Goal: Task Accomplishment & Management: Use online tool/utility

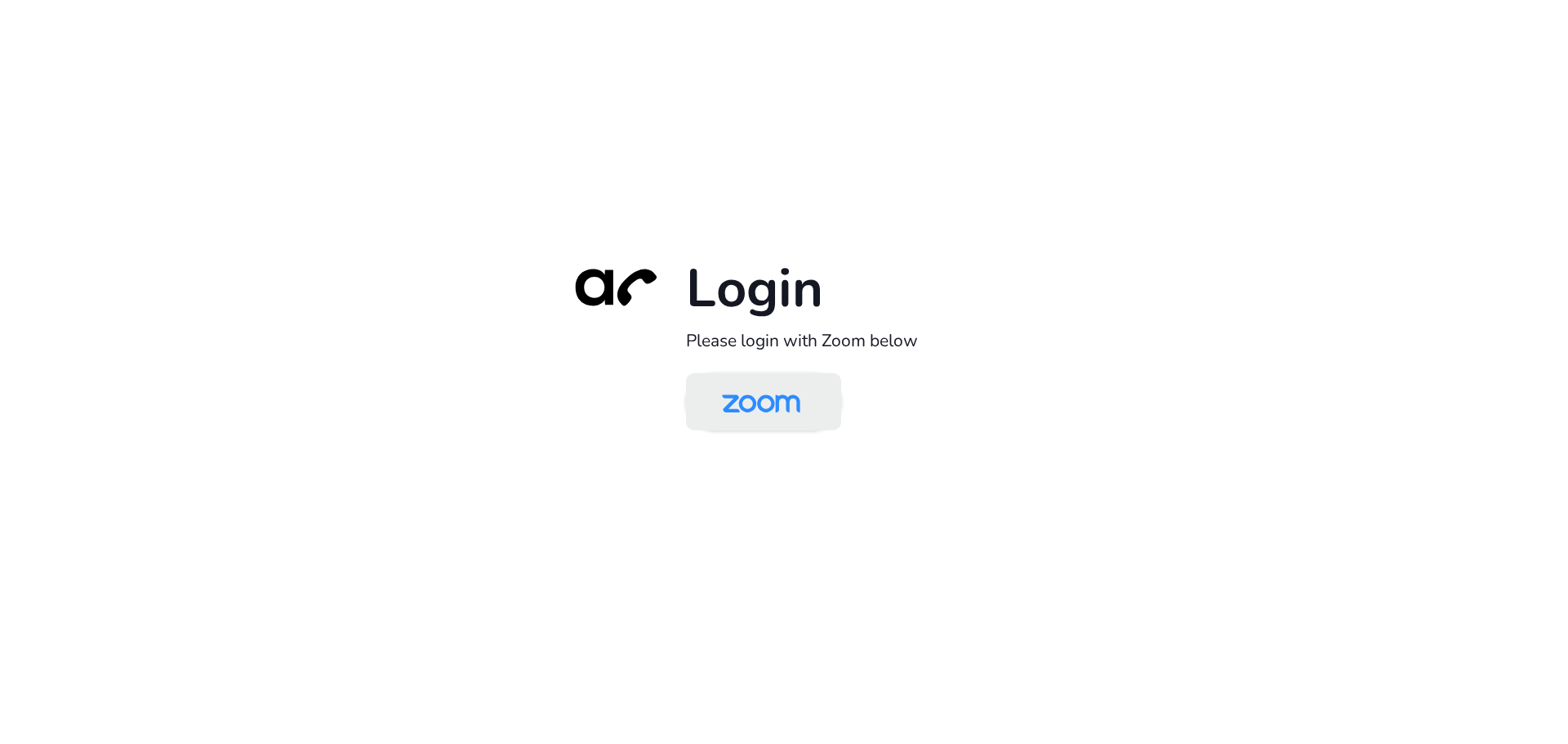
click at [783, 417] on img at bounding box center [762, 403] width 113 height 53
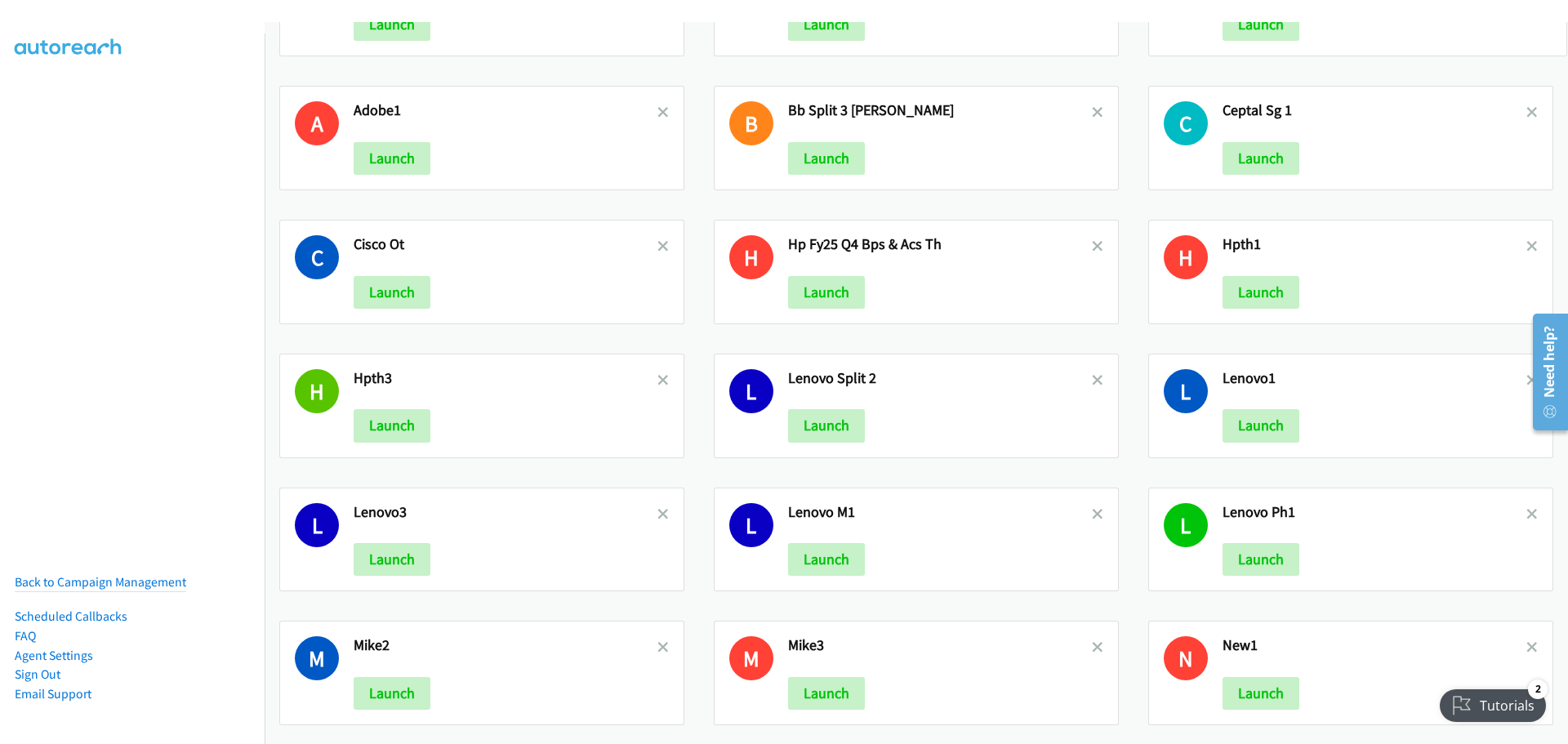
scroll to position [3219, 0]
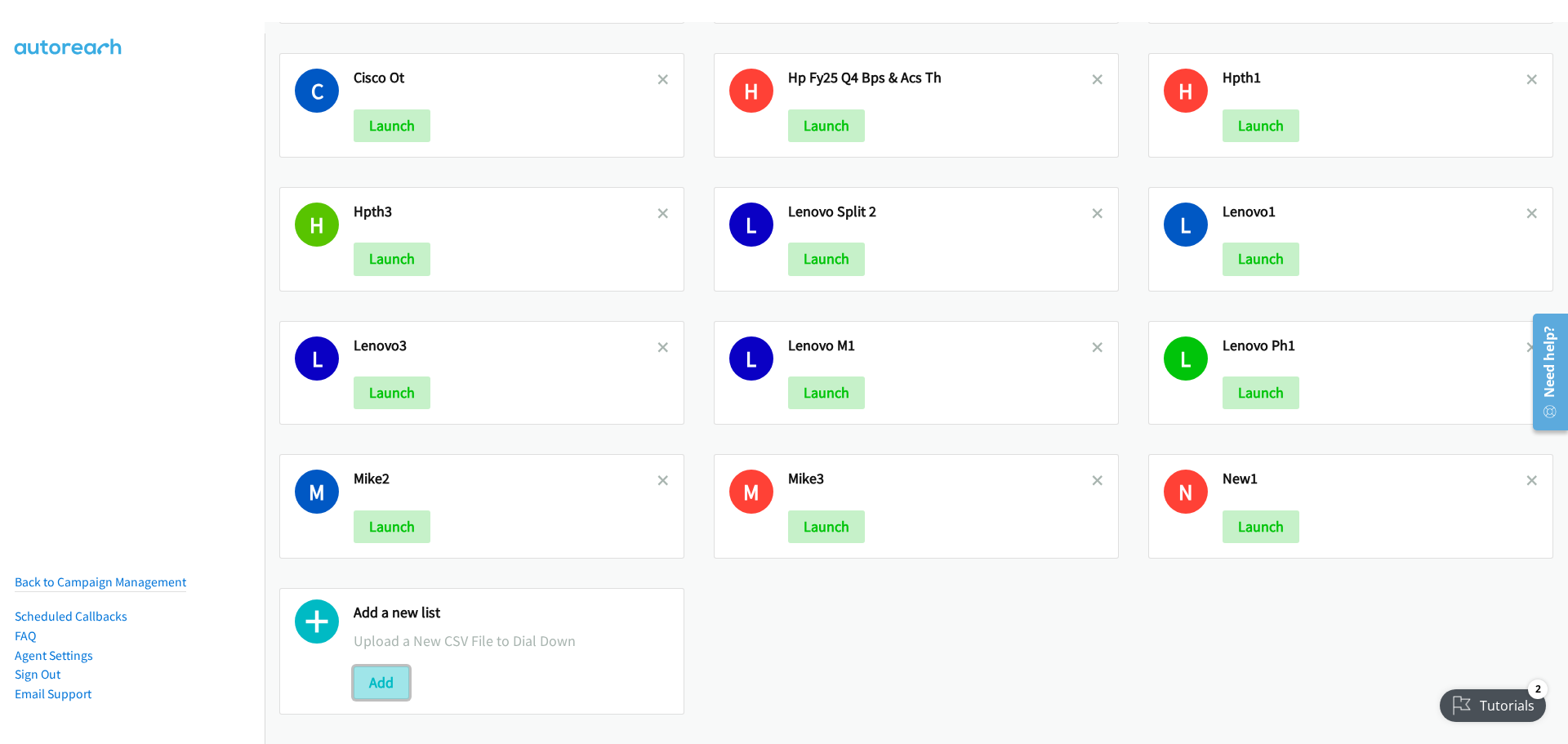
click at [393, 681] on button "Add" at bounding box center [381, 682] width 56 height 33
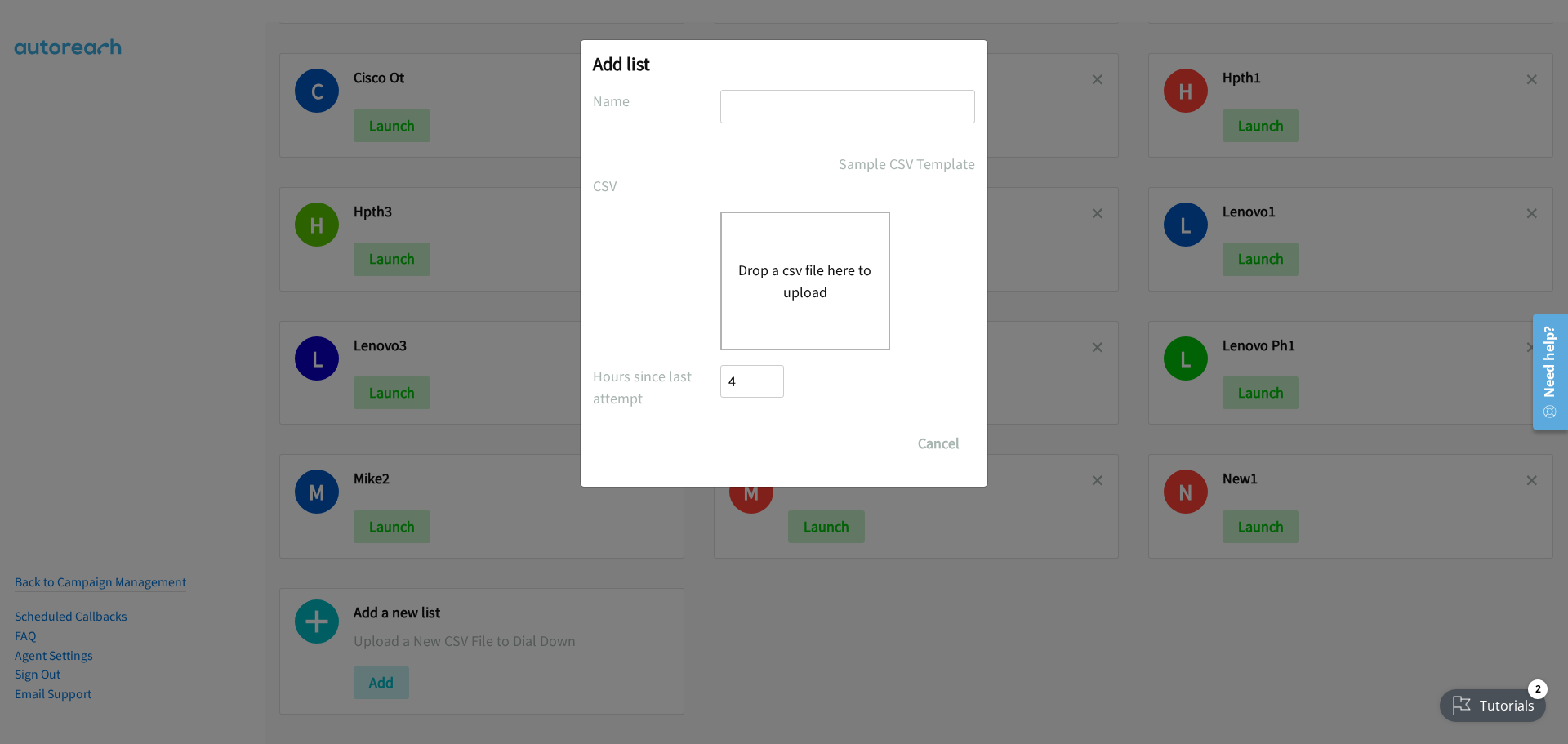
click at [763, 300] on button "Drop a csv file here to upload" at bounding box center [804, 281] width 134 height 44
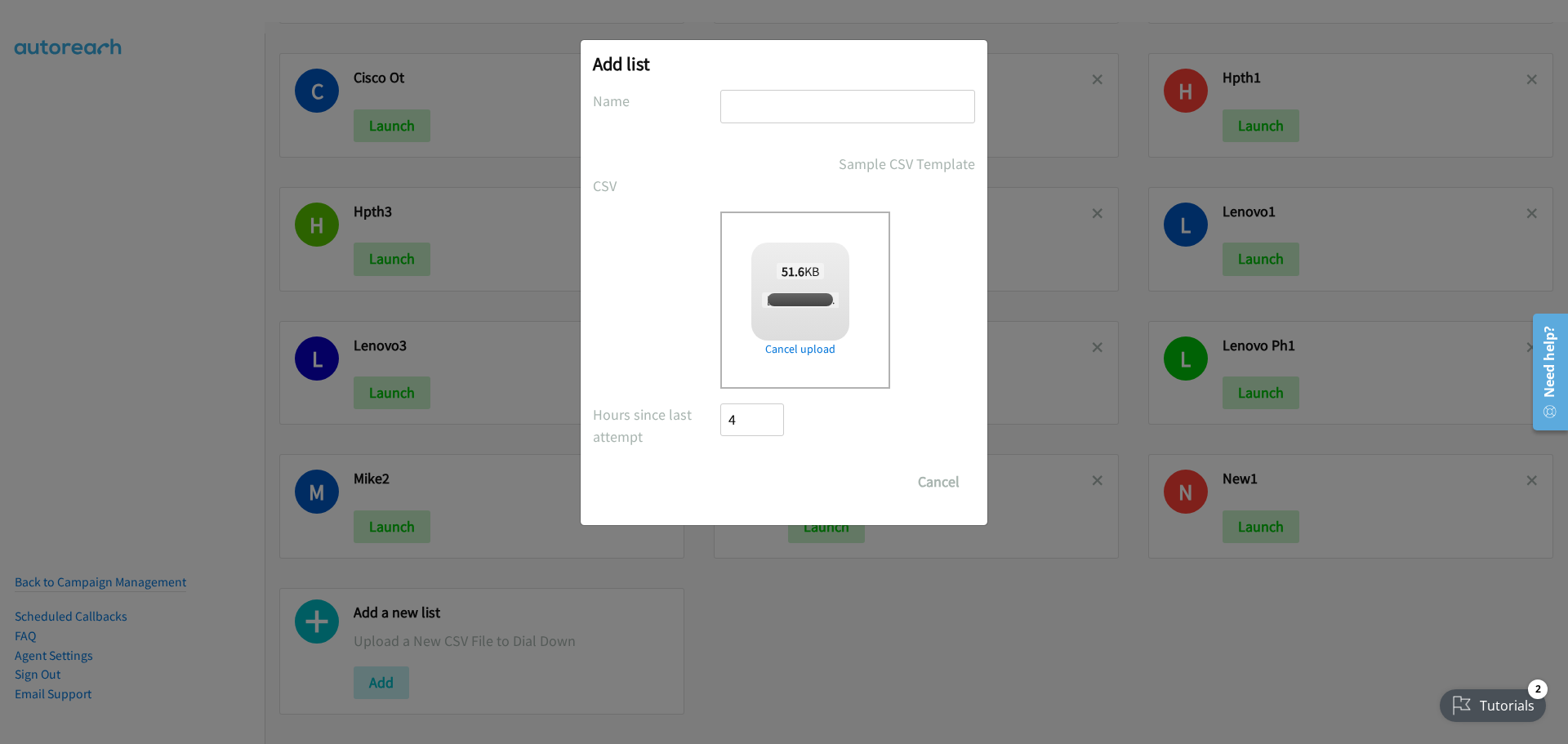
checkbox input "true"
click at [762, 116] on input "text" at bounding box center [848, 106] width 255 height 34
type input "NVIDIAM"
drag, startPoint x: 761, startPoint y: 498, endPoint x: 774, endPoint y: 505, distance: 14.8
click at [761, 499] on div "Add list No phone fields were returned for that Report or List View Please uplo…" at bounding box center [784, 282] width 407 height 485
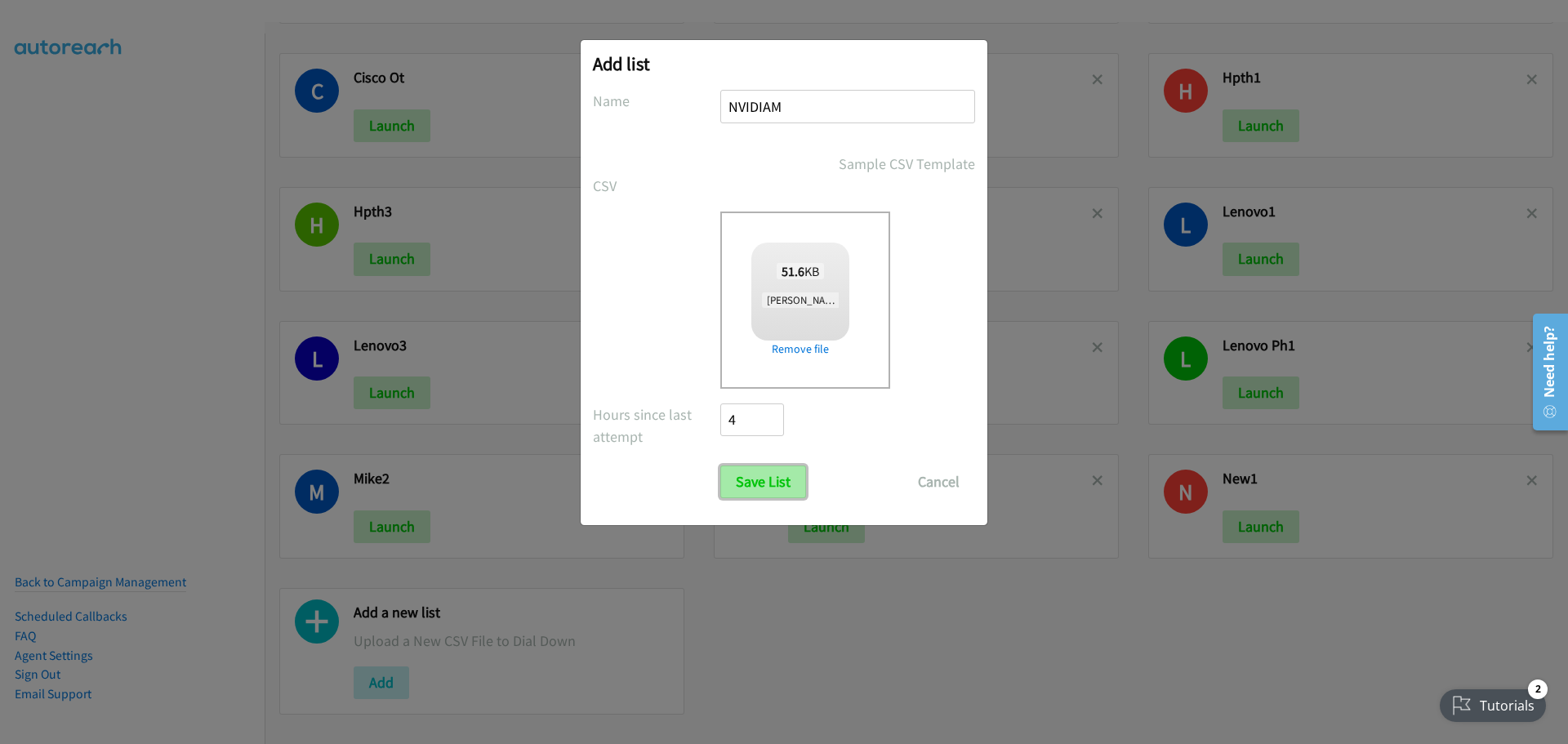
click at [778, 488] on input "Save List" at bounding box center [764, 482] width 86 height 33
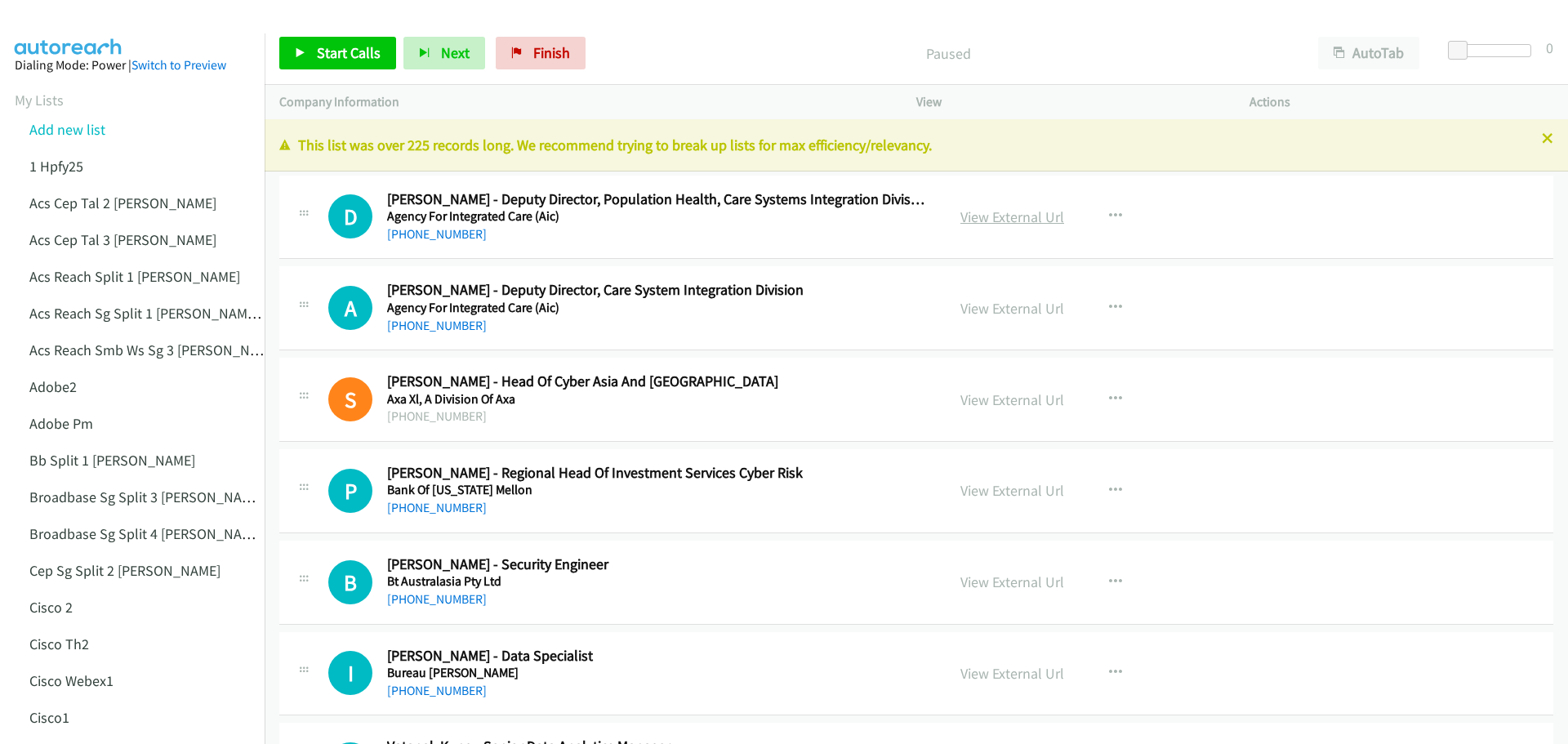
click at [1010, 220] on link "View External Url" at bounding box center [1012, 216] width 104 height 19
click at [1016, 307] on link "View External Url" at bounding box center [1012, 307] width 104 height 19
click at [367, 62] on link "Start Calls" at bounding box center [338, 53] width 116 height 33
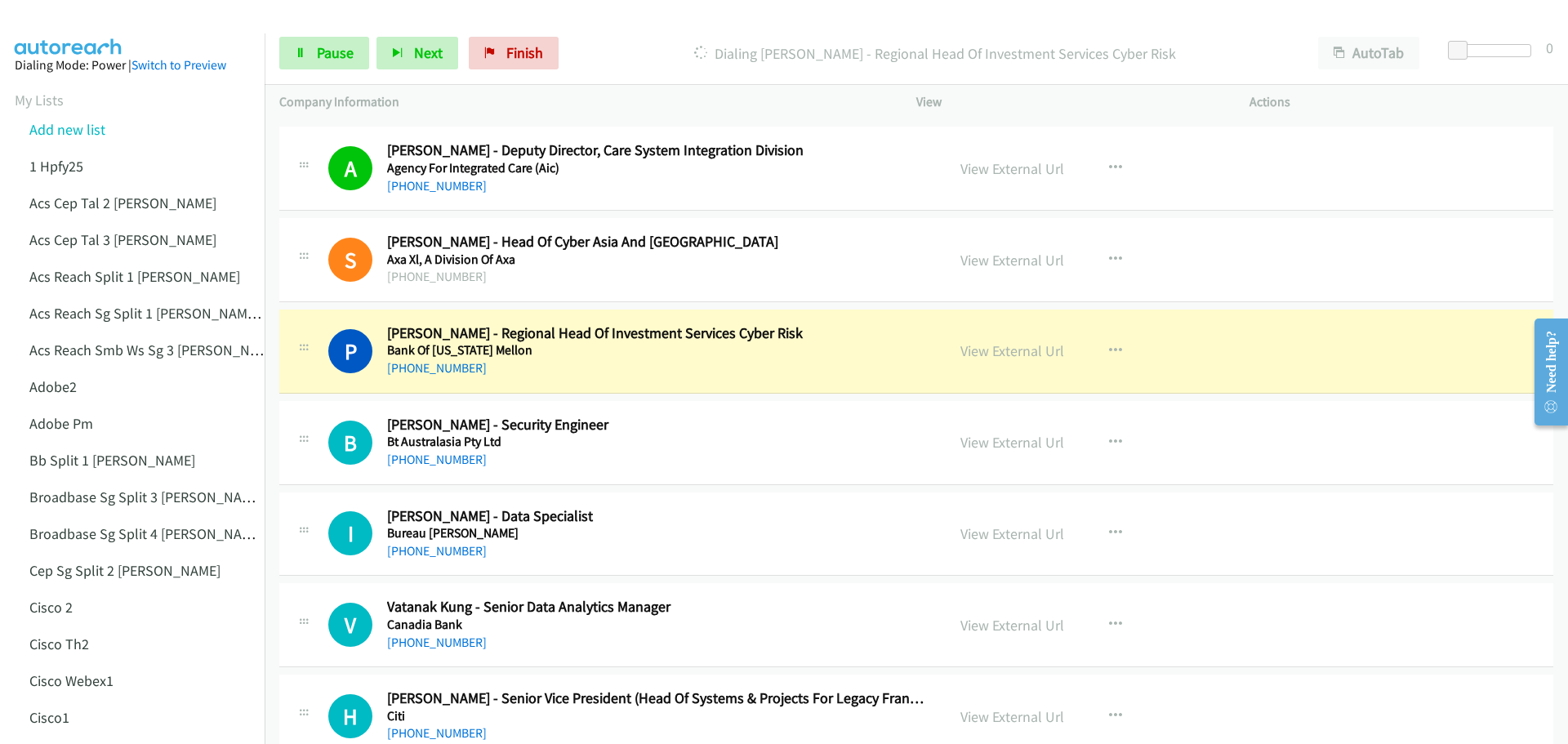
scroll to position [245, 0]
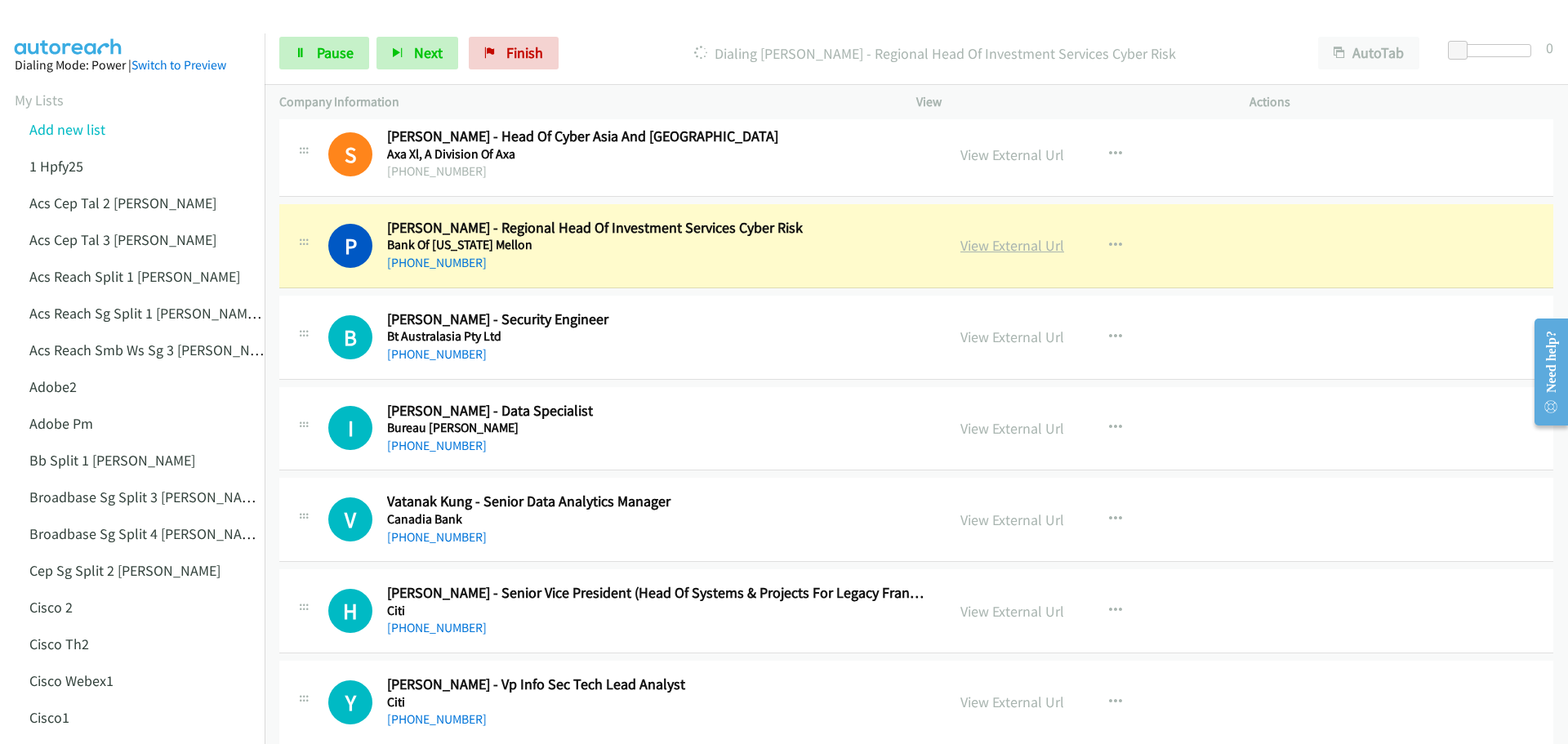
click at [987, 237] on link "View External Url" at bounding box center [1012, 245] width 104 height 19
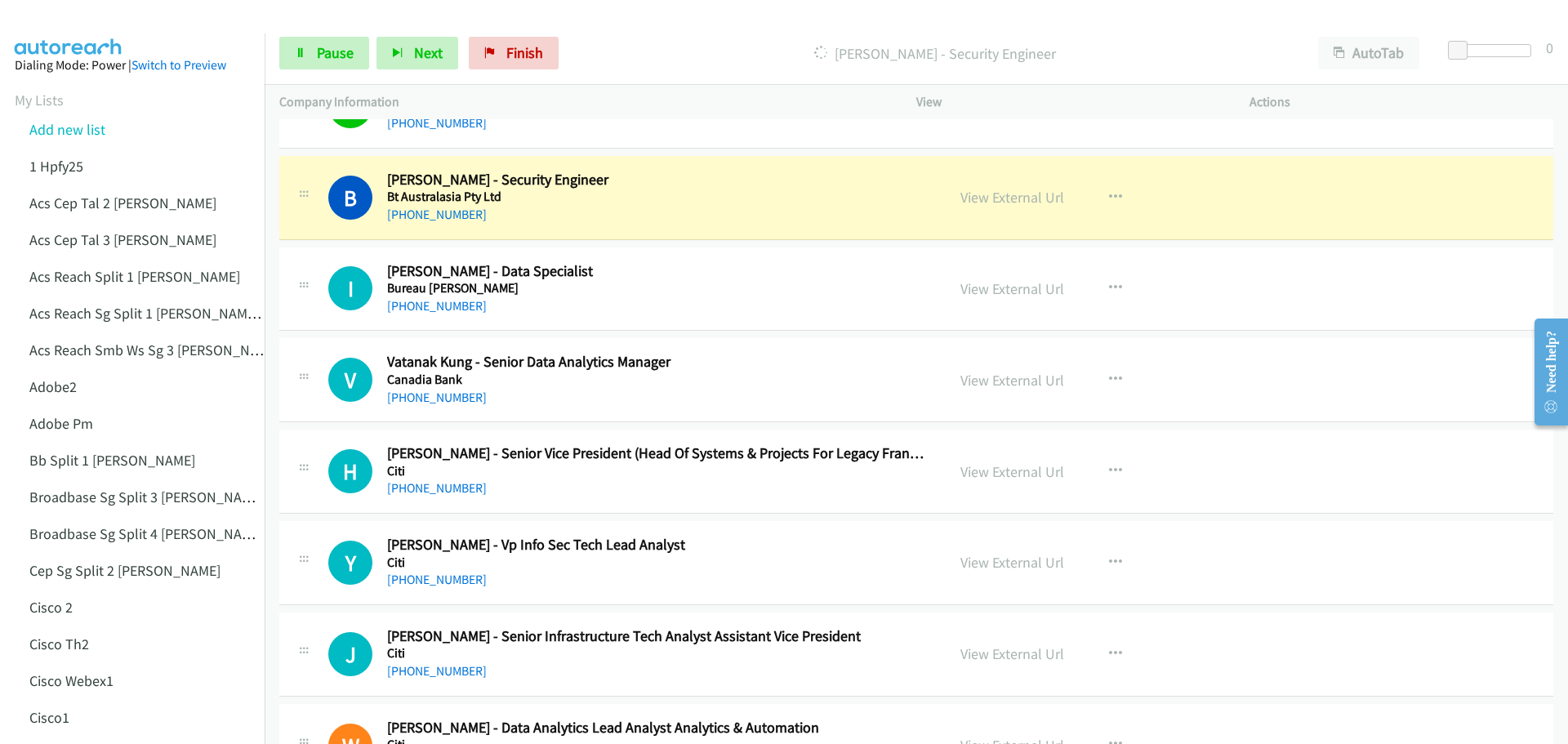
scroll to position [408, 0]
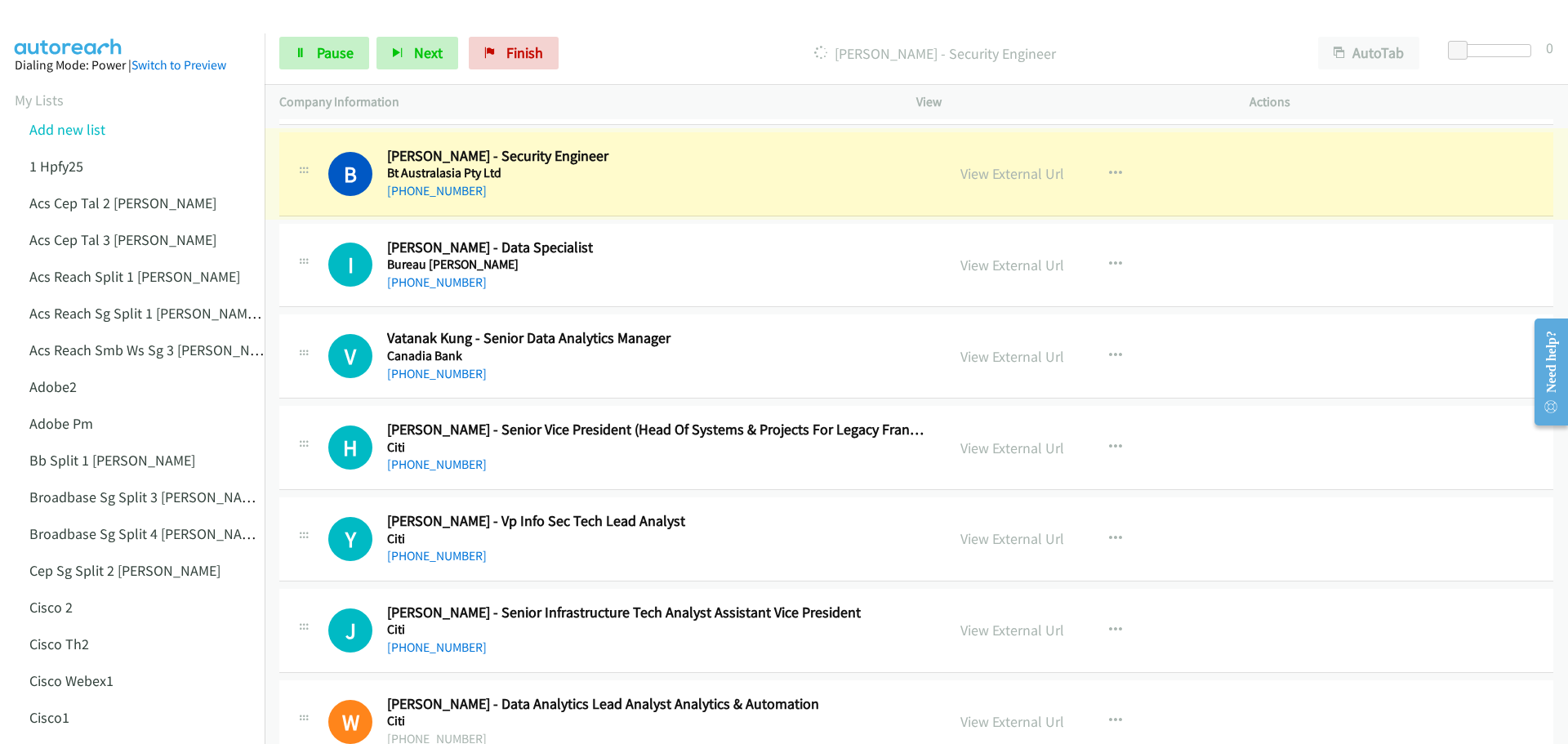
click at [1018, 174] on link "View External Url" at bounding box center [1012, 173] width 104 height 19
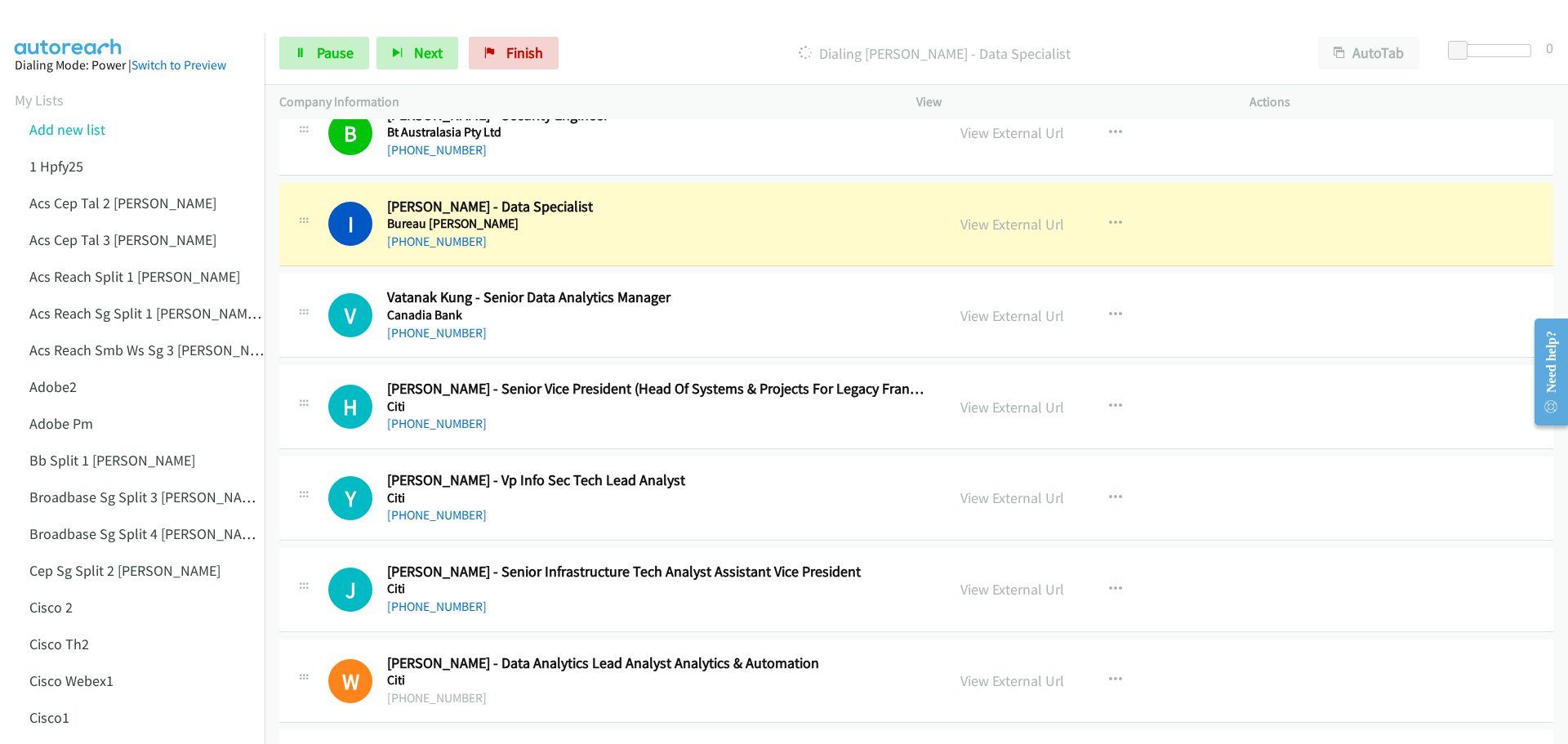
scroll to position [489, 0]
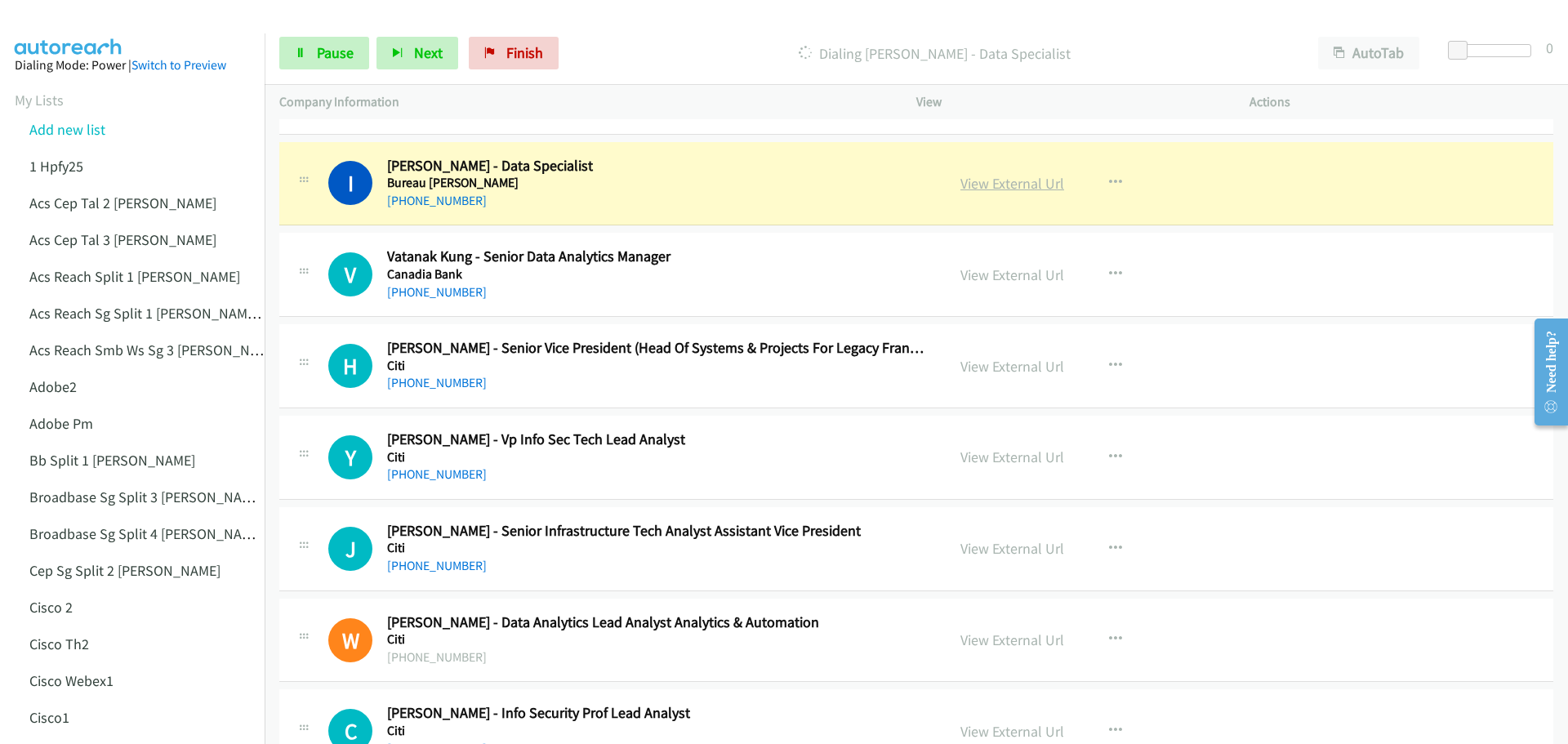
click at [1010, 185] on link "View External Url" at bounding box center [1012, 183] width 104 height 19
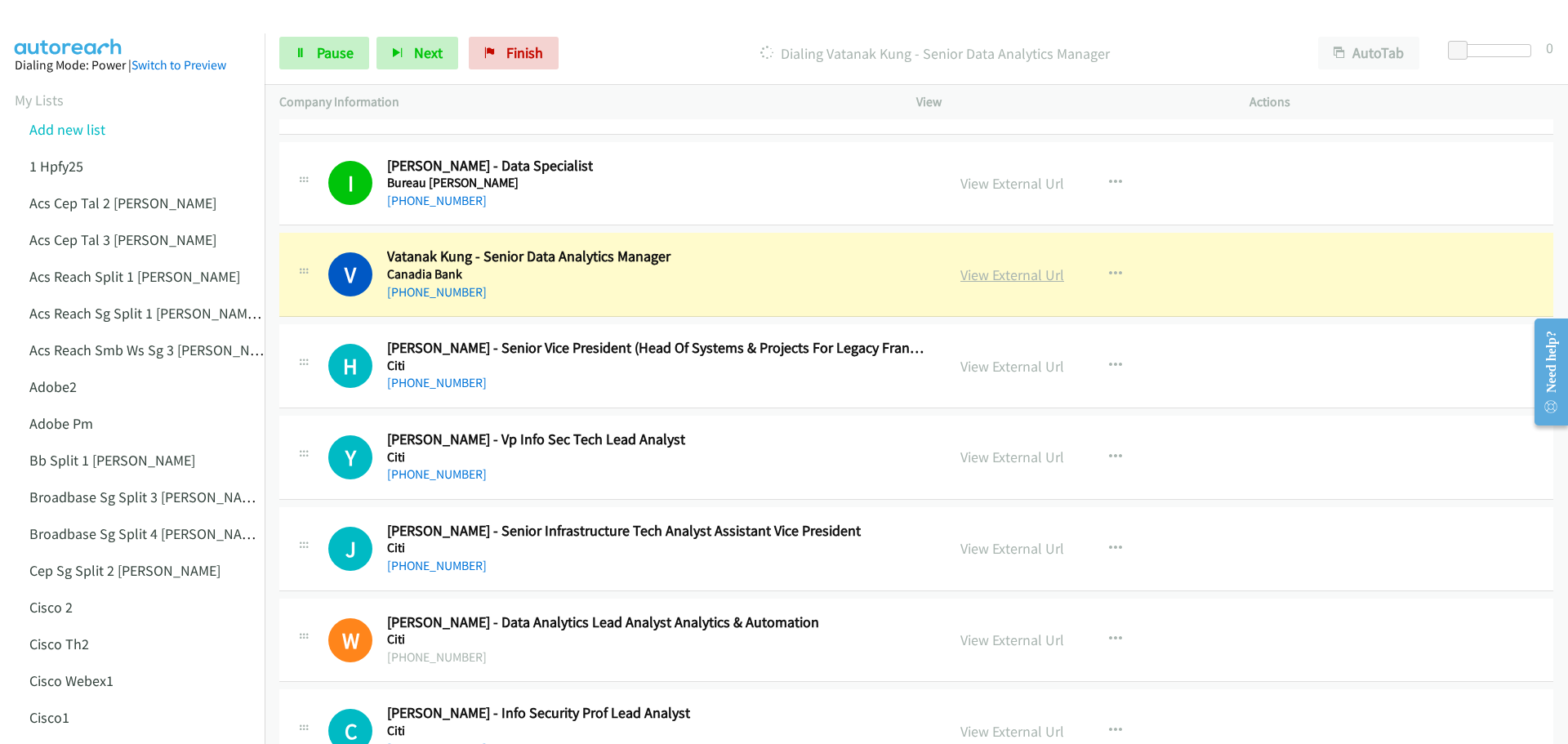
click at [1035, 271] on link "View External Url" at bounding box center [1012, 275] width 104 height 19
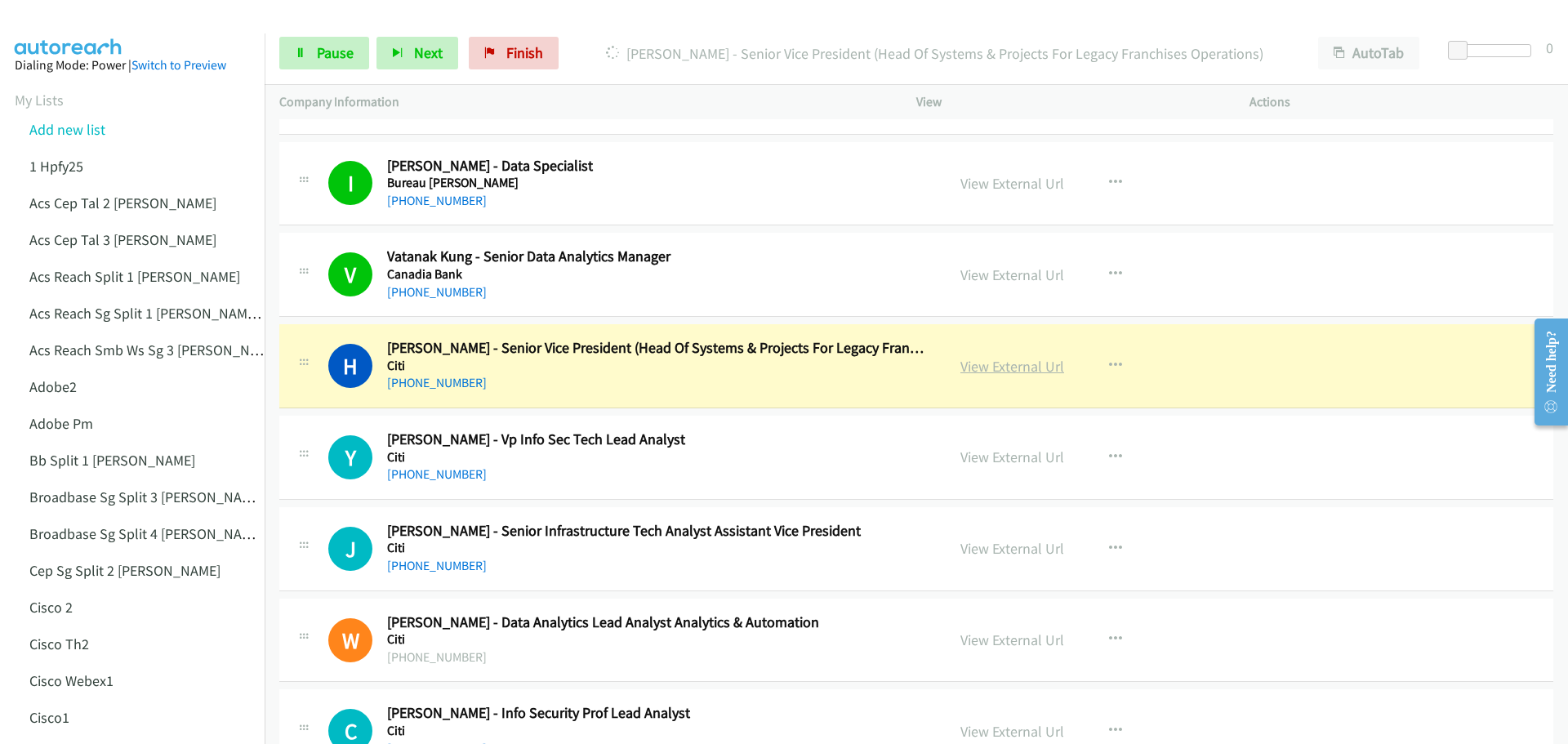
click at [988, 365] on link "View External Url" at bounding box center [1012, 366] width 104 height 19
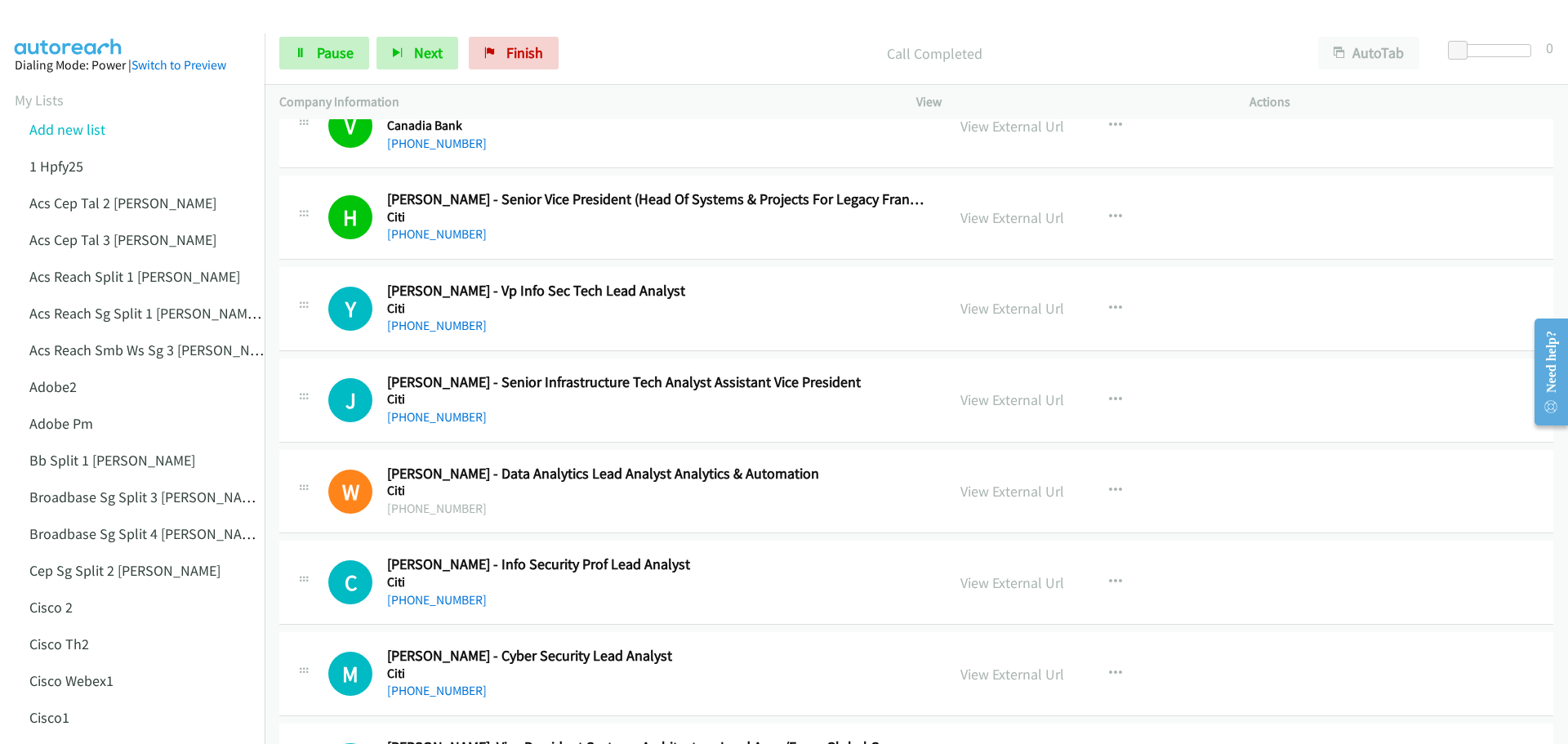
scroll to position [653, 0]
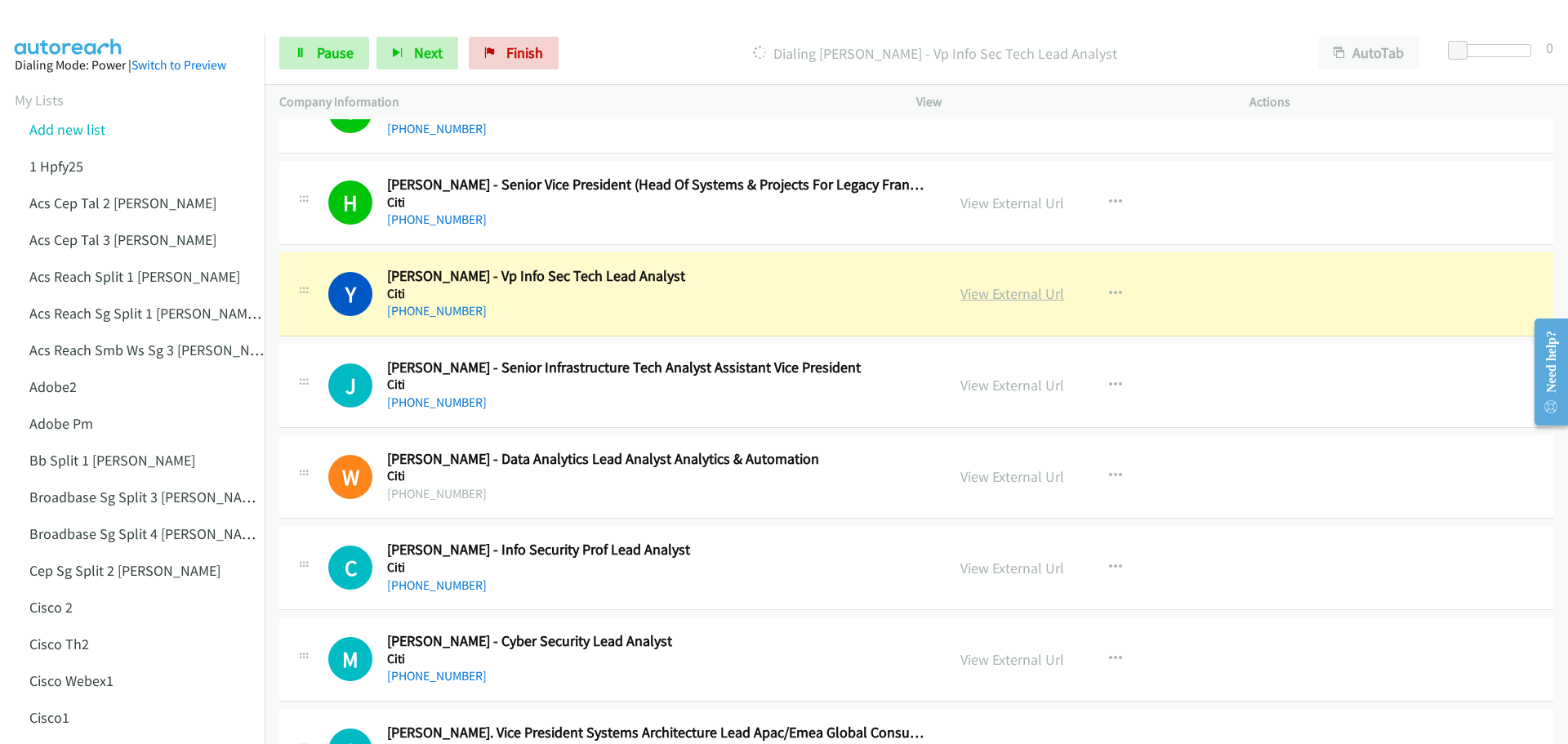
click at [1005, 292] on link "View External Url" at bounding box center [1012, 293] width 104 height 19
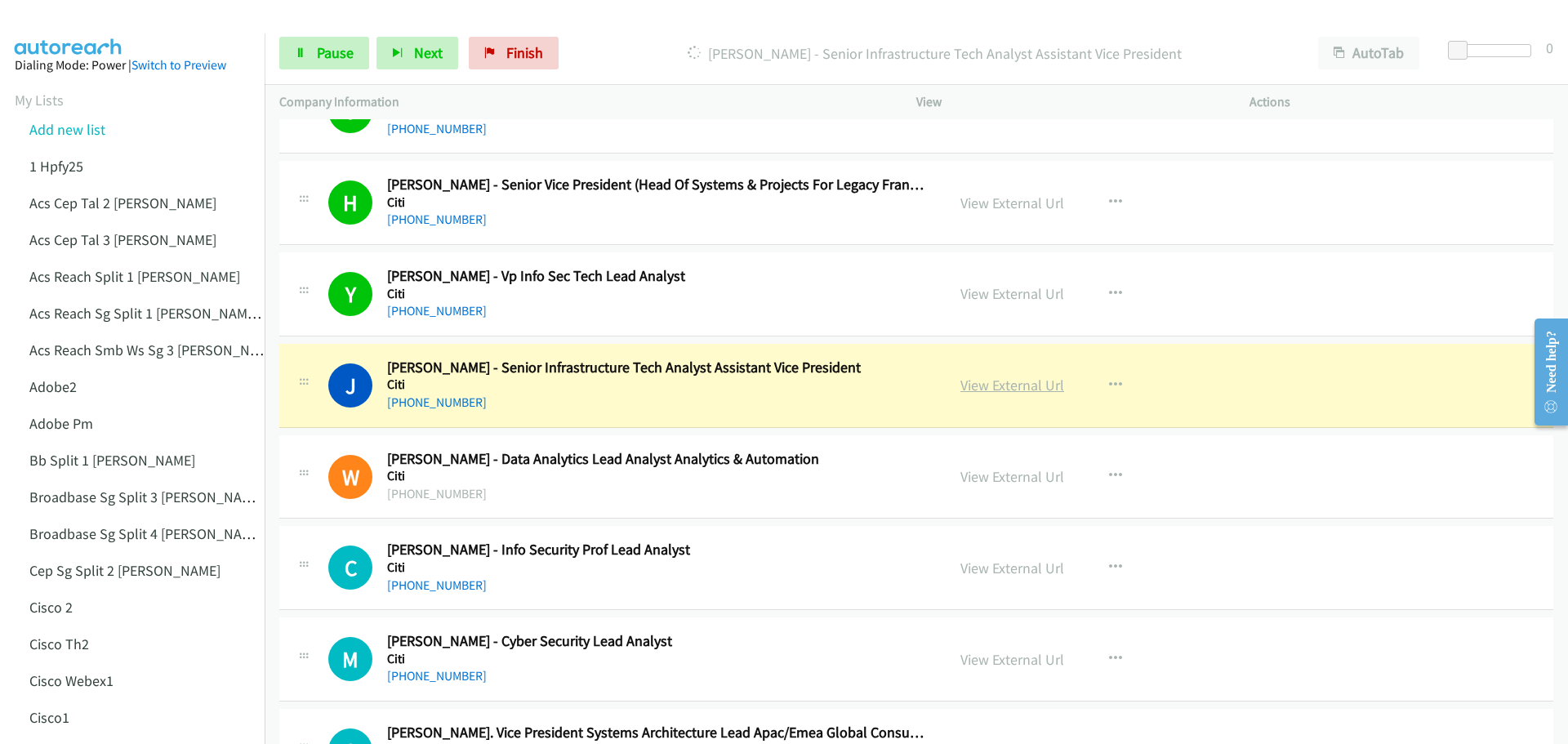
click at [1014, 386] on link "View External Url" at bounding box center [1012, 385] width 104 height 19
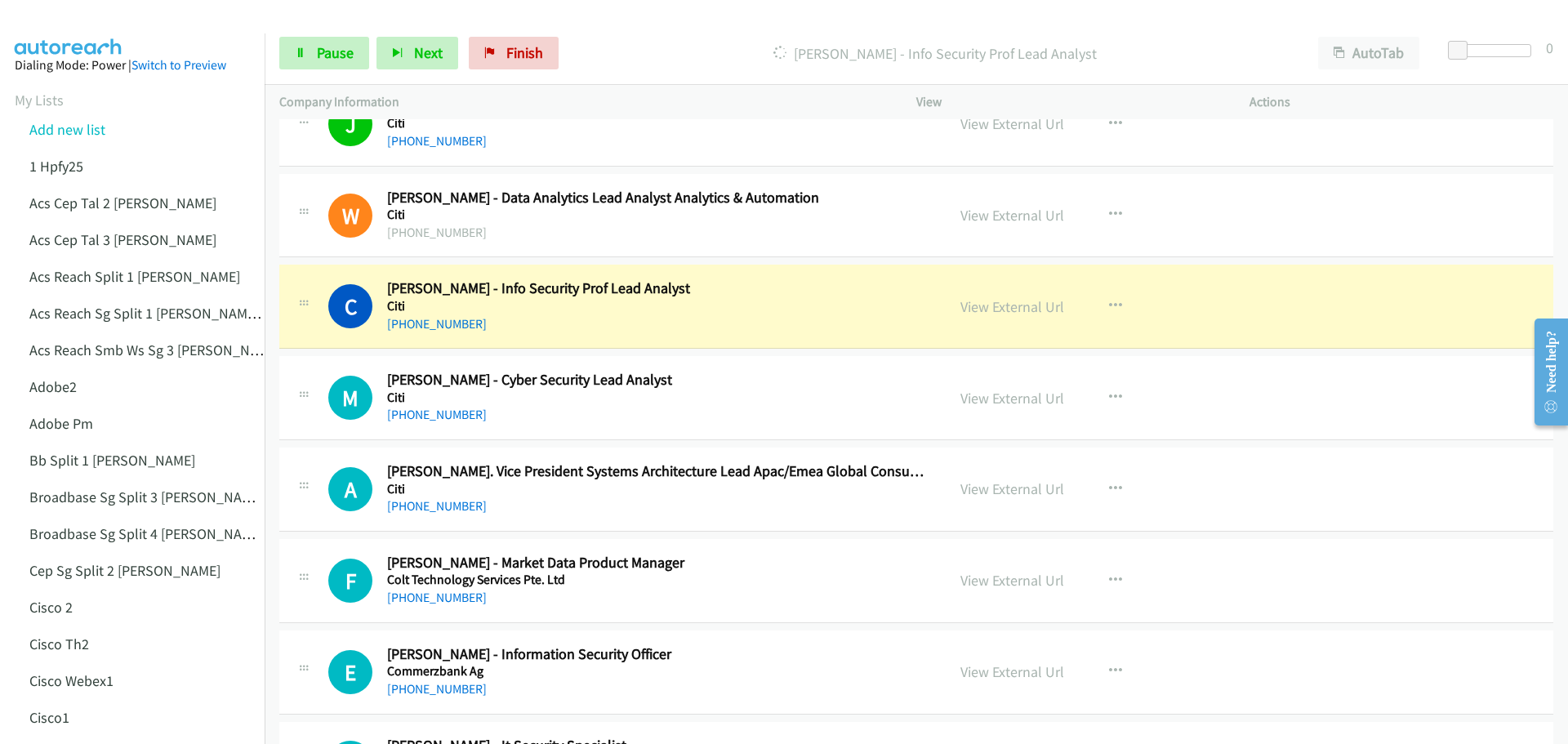
scroll to position [980, 0]
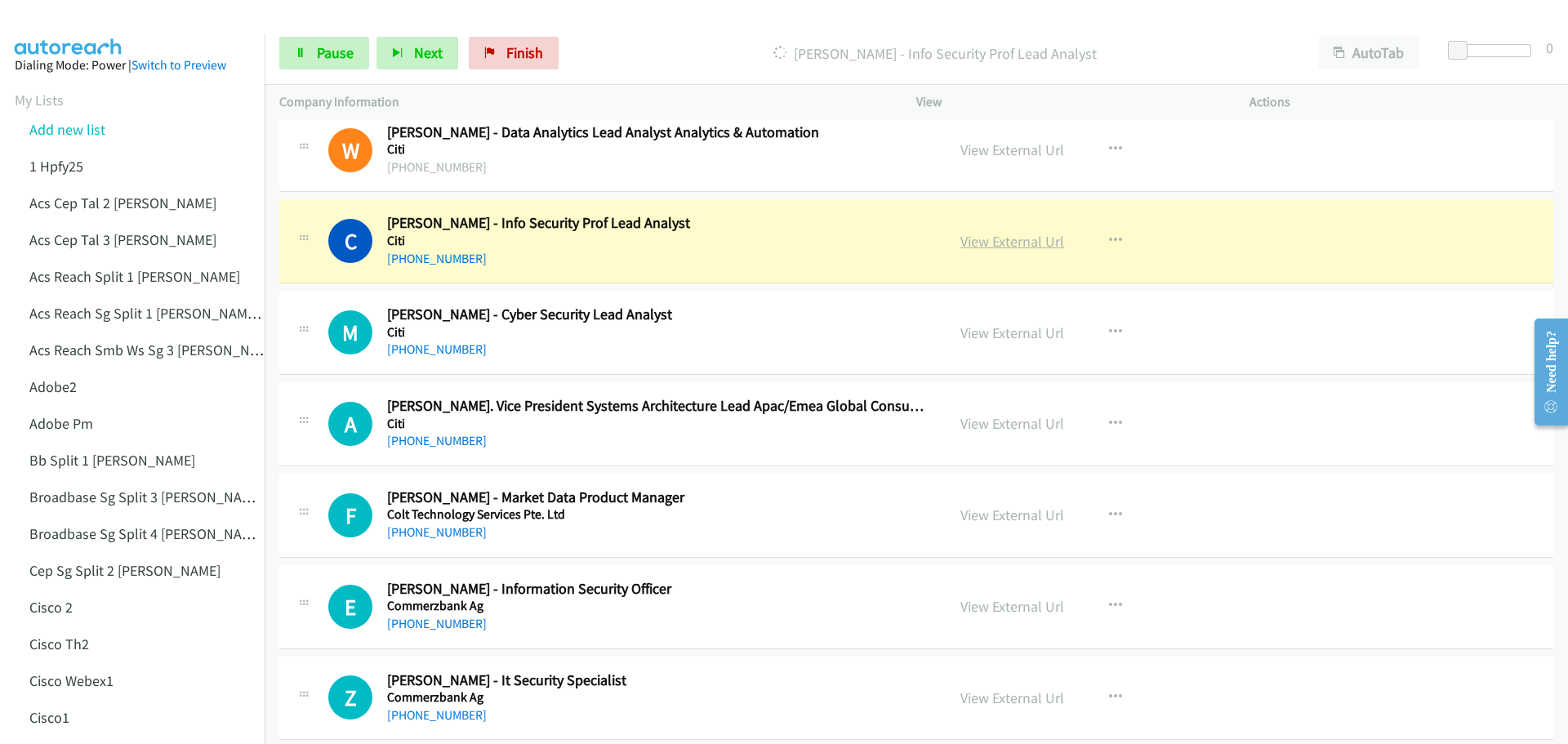
click at [1000, 239] on link "View External Url" at bounding box center [1012, 241] width 104 height 19
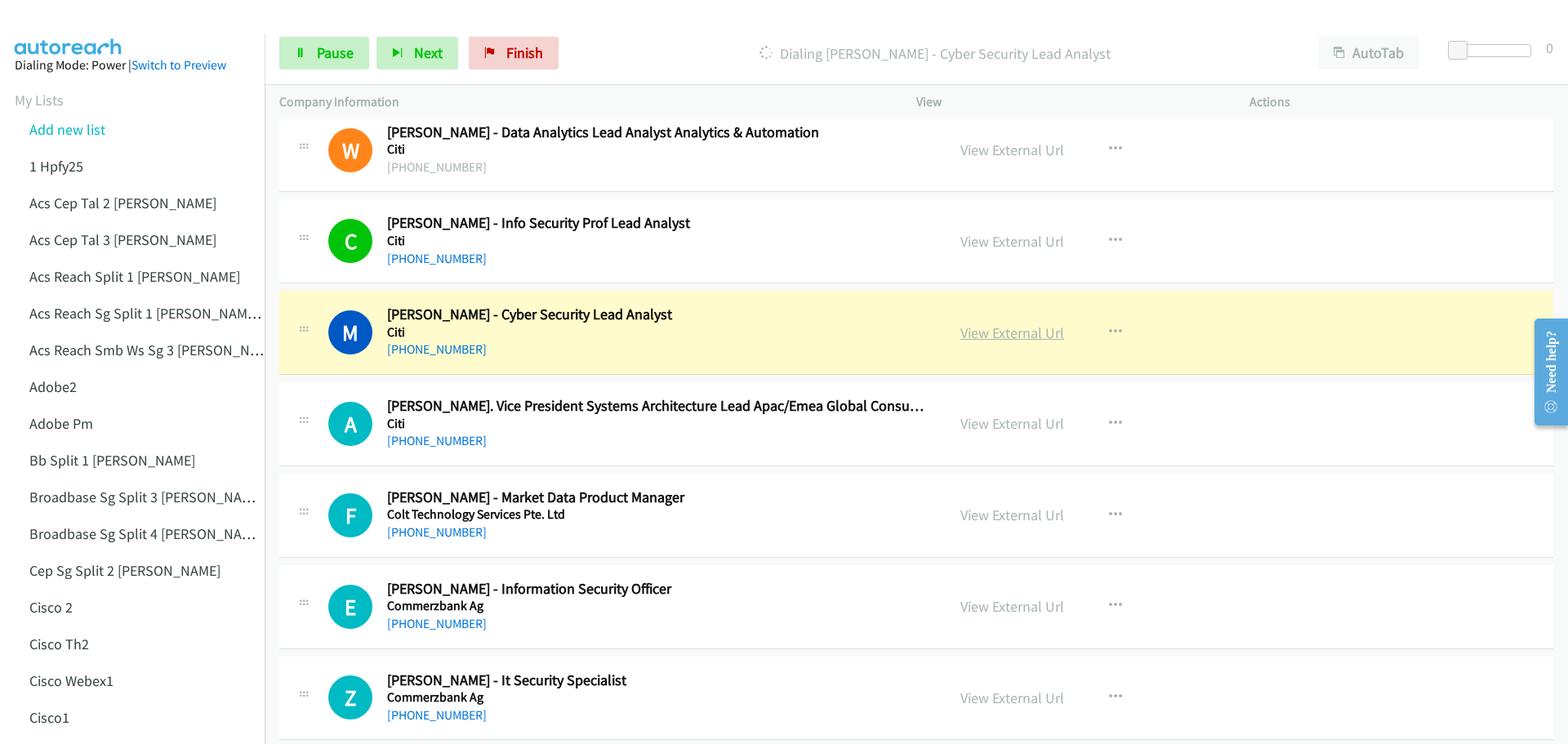
click at [1010, 341] on link "View External Url" at bounding box center [1012, 332] width 104 height 19
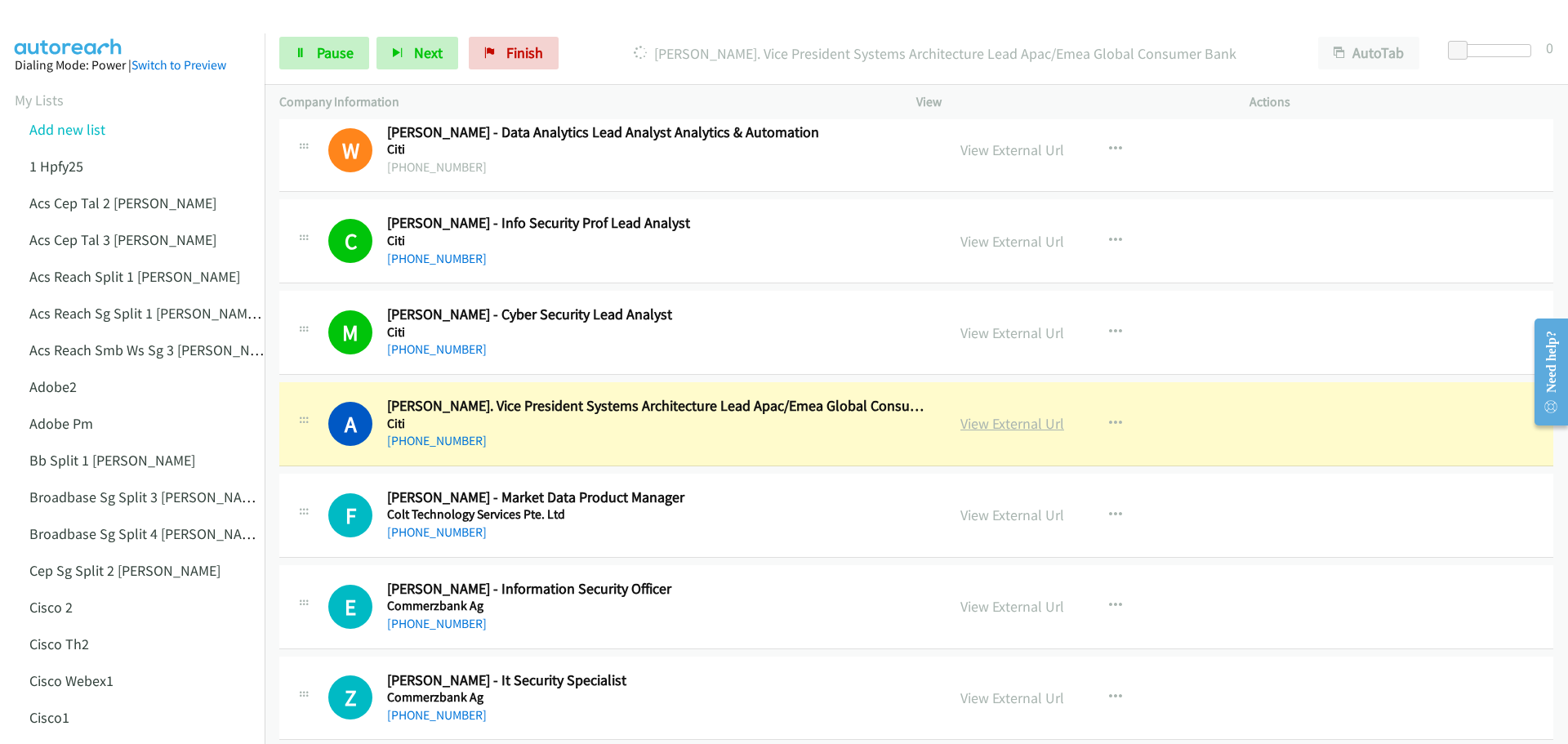
click at [1015, 426] on link "View External Url" at bounding box center [1012, 423] width 104 height 19
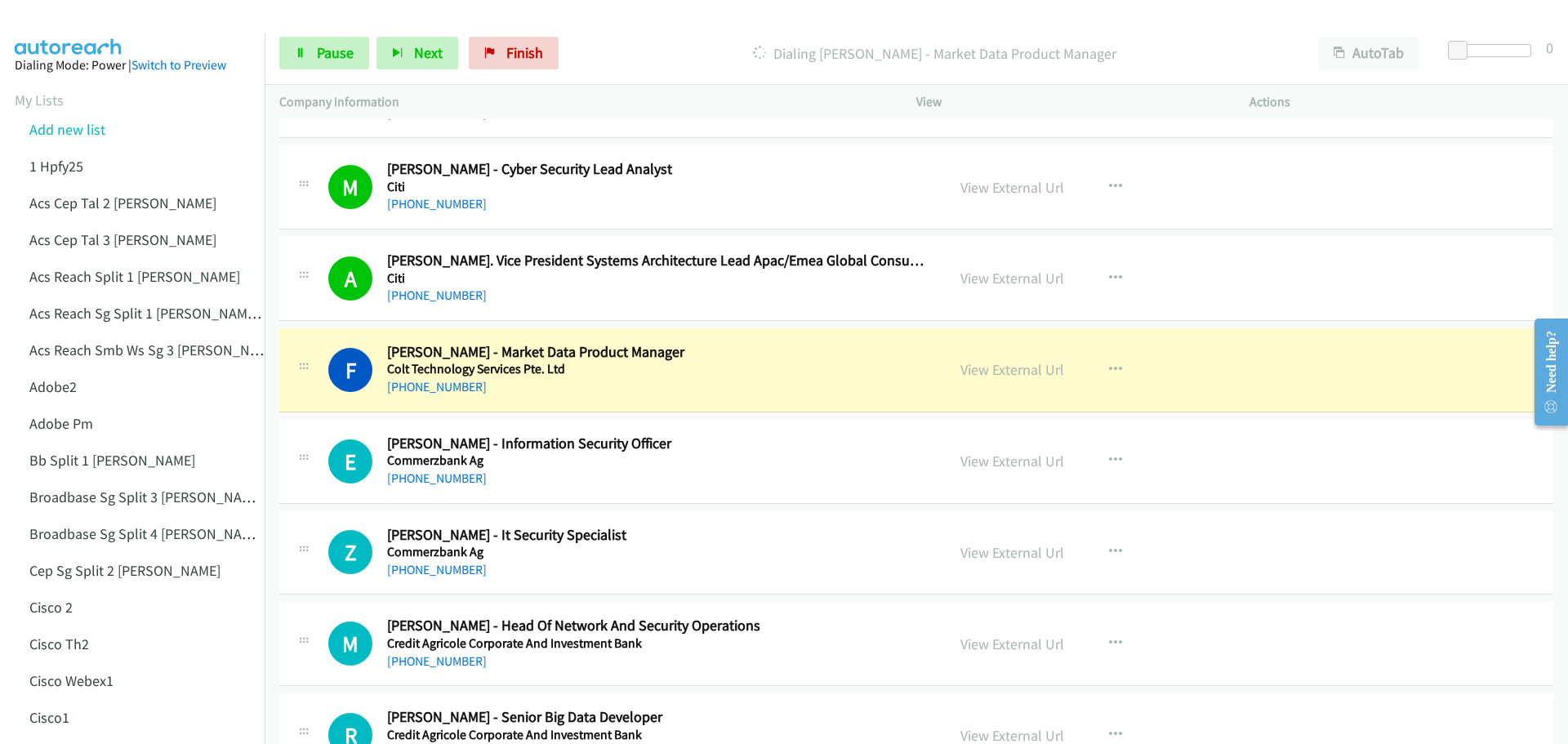
scroll to position [1142, 0]
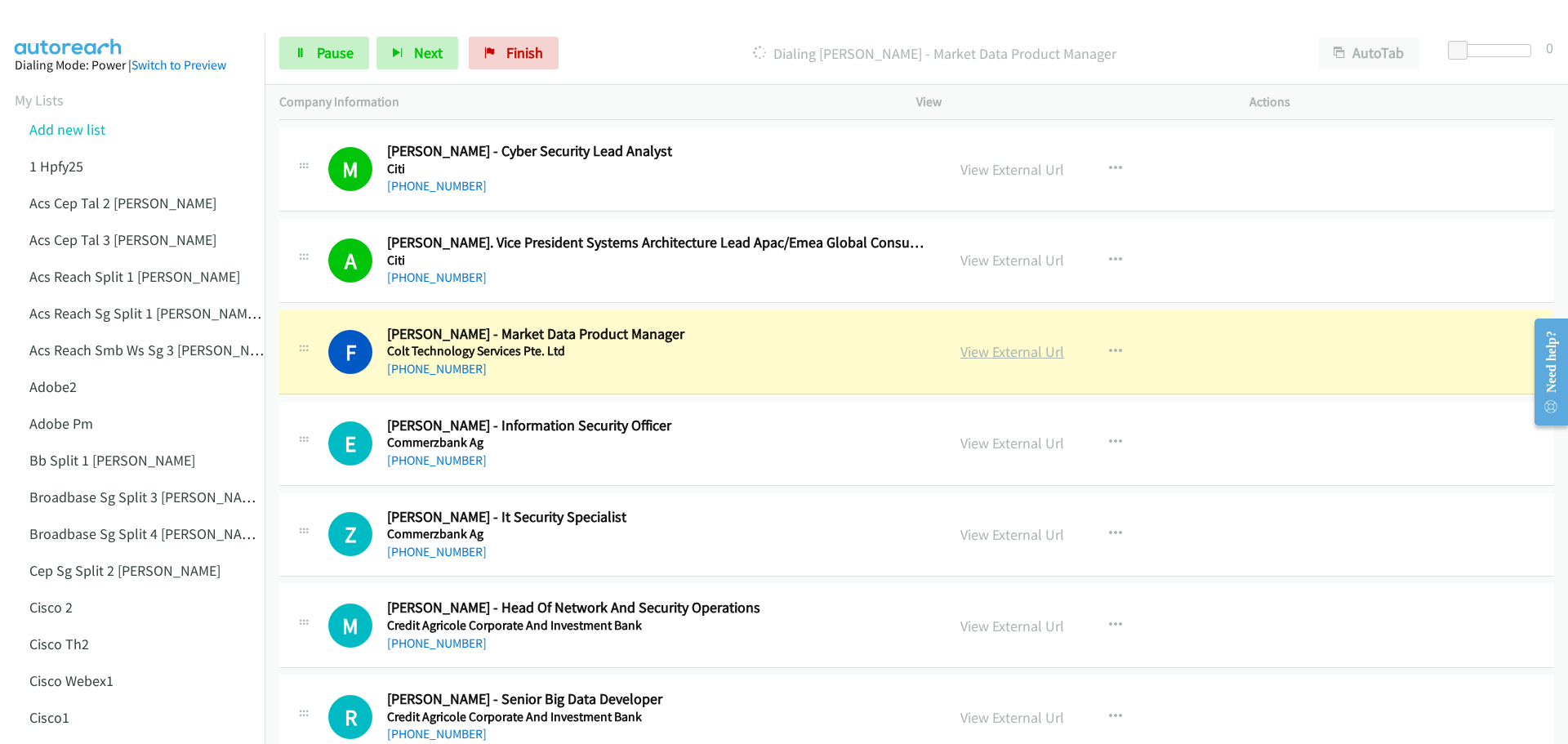
click at [1033, 349] on link "View External Url" at bounding box center [1012, 351] width 104 height 19
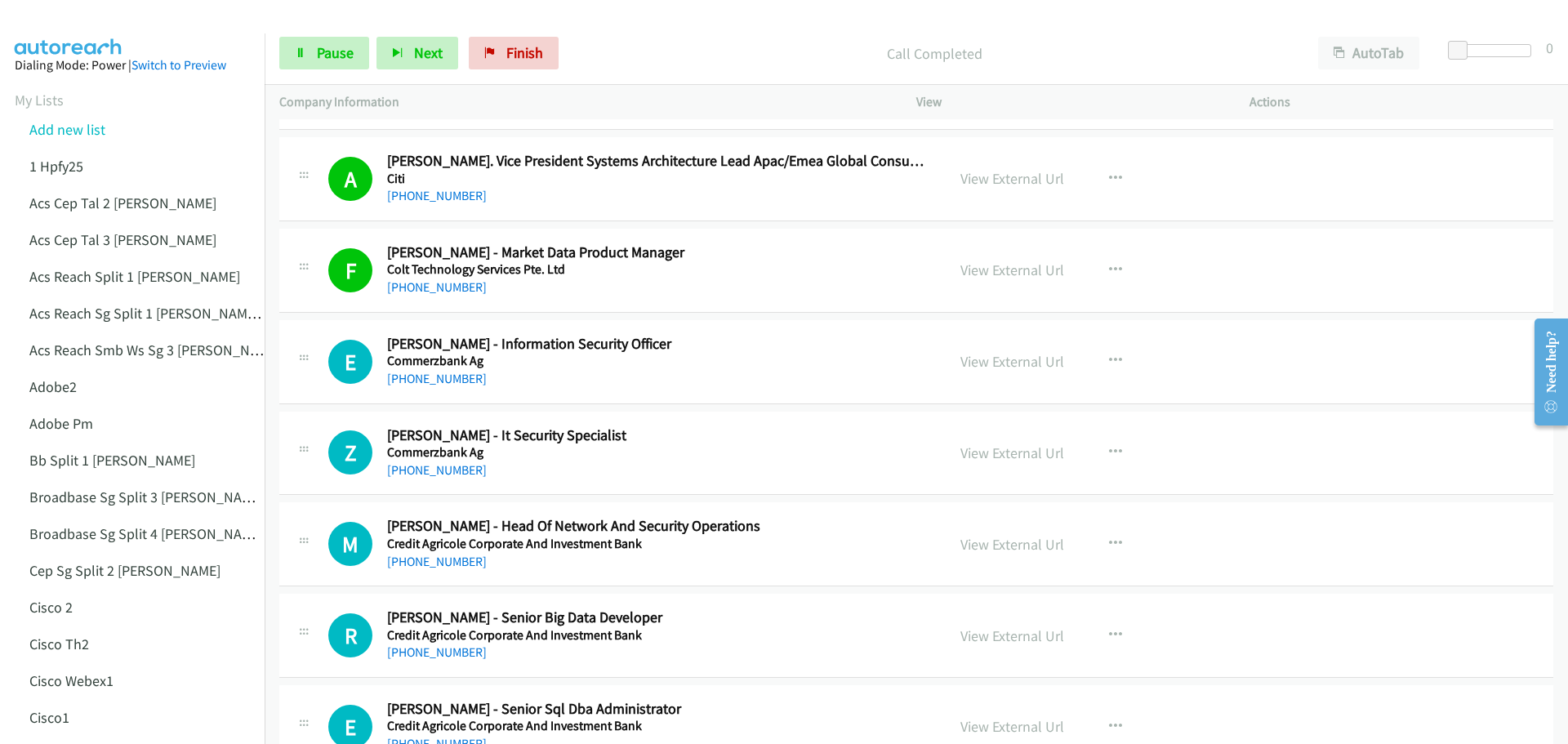
scroll to position [1306, 0]
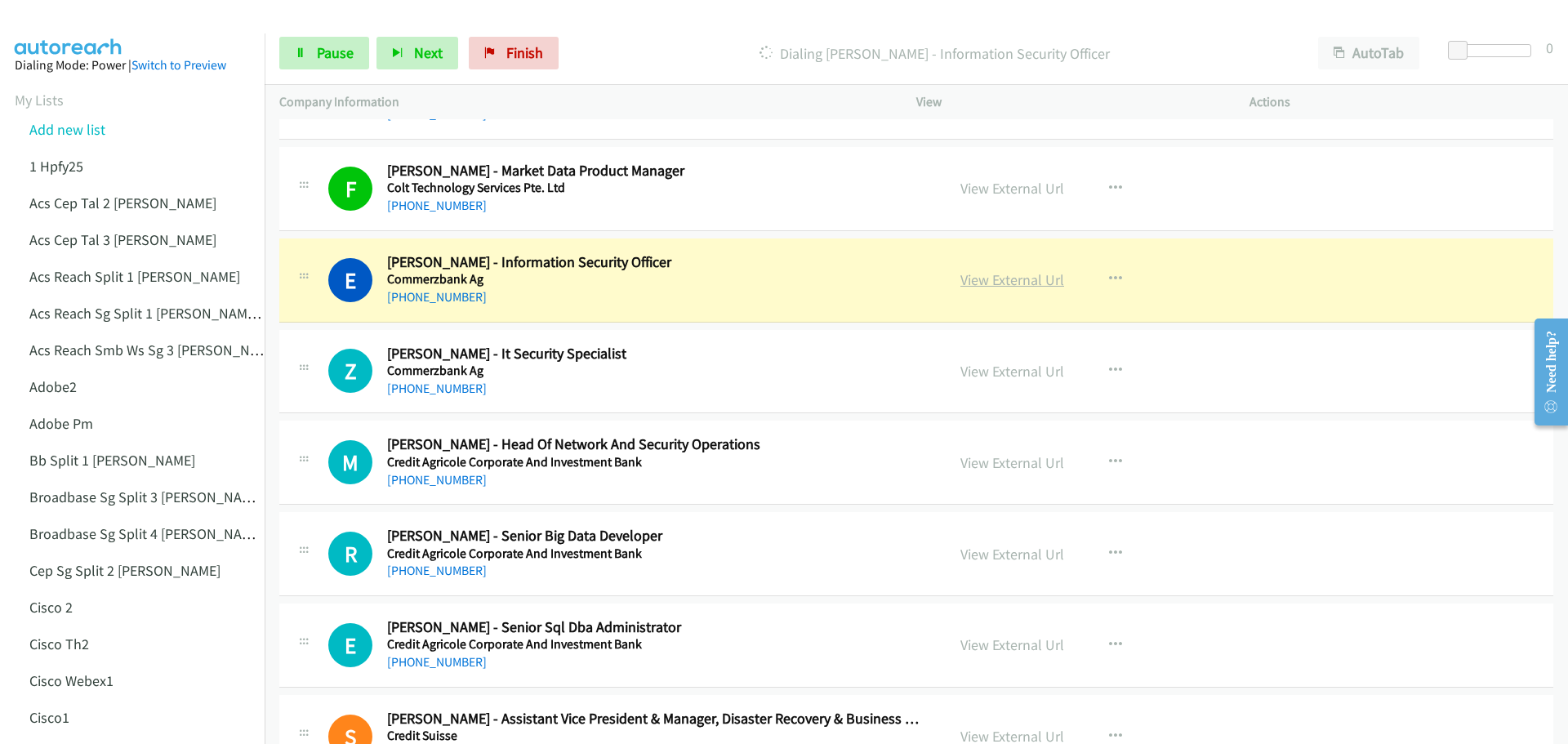
click at [1018, 276] on link "View External Url" at bounding box center [1012, 279] width 104 height 19
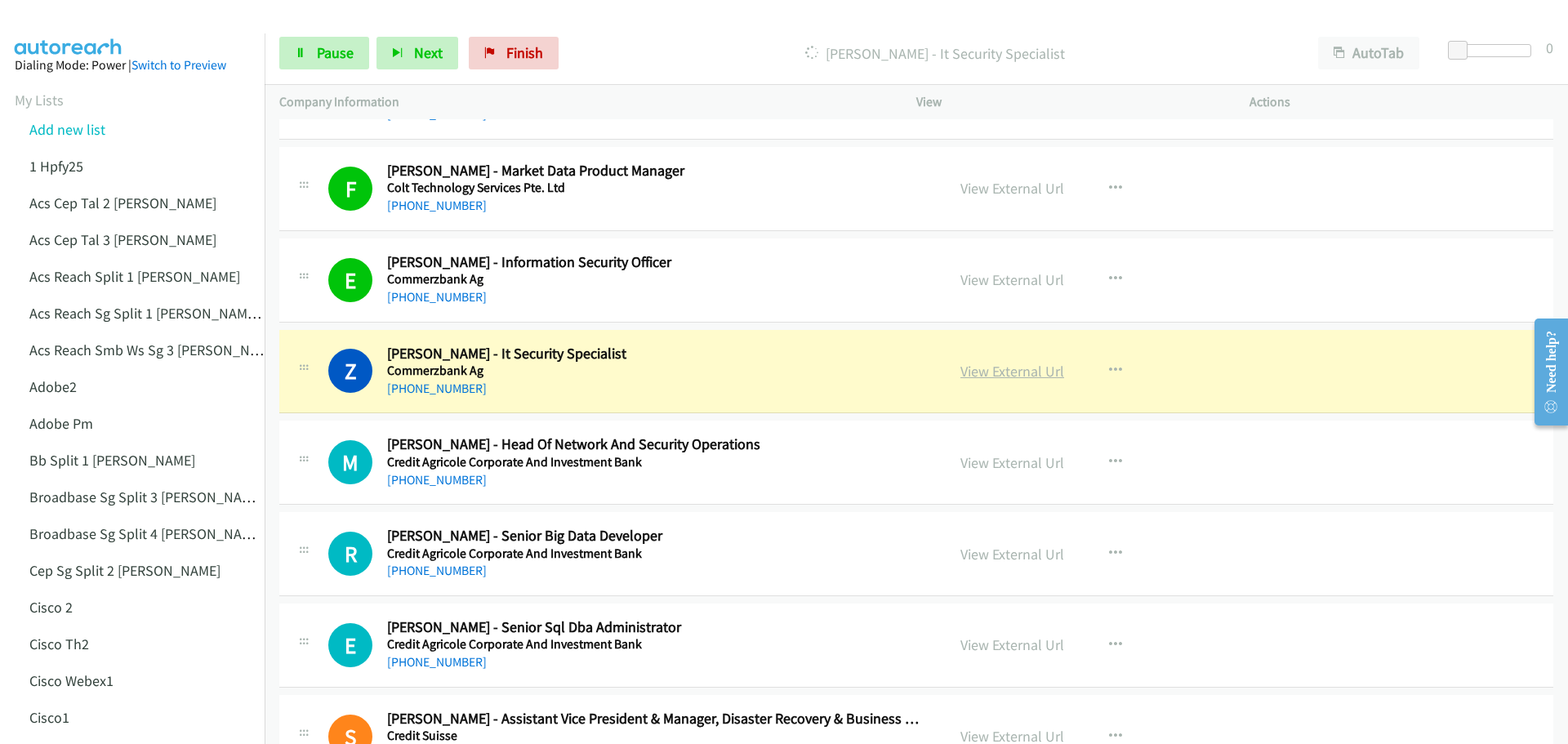
click at [992, 378] on link "View External Url" at bounding box center [1012, 371] width 104 height 19
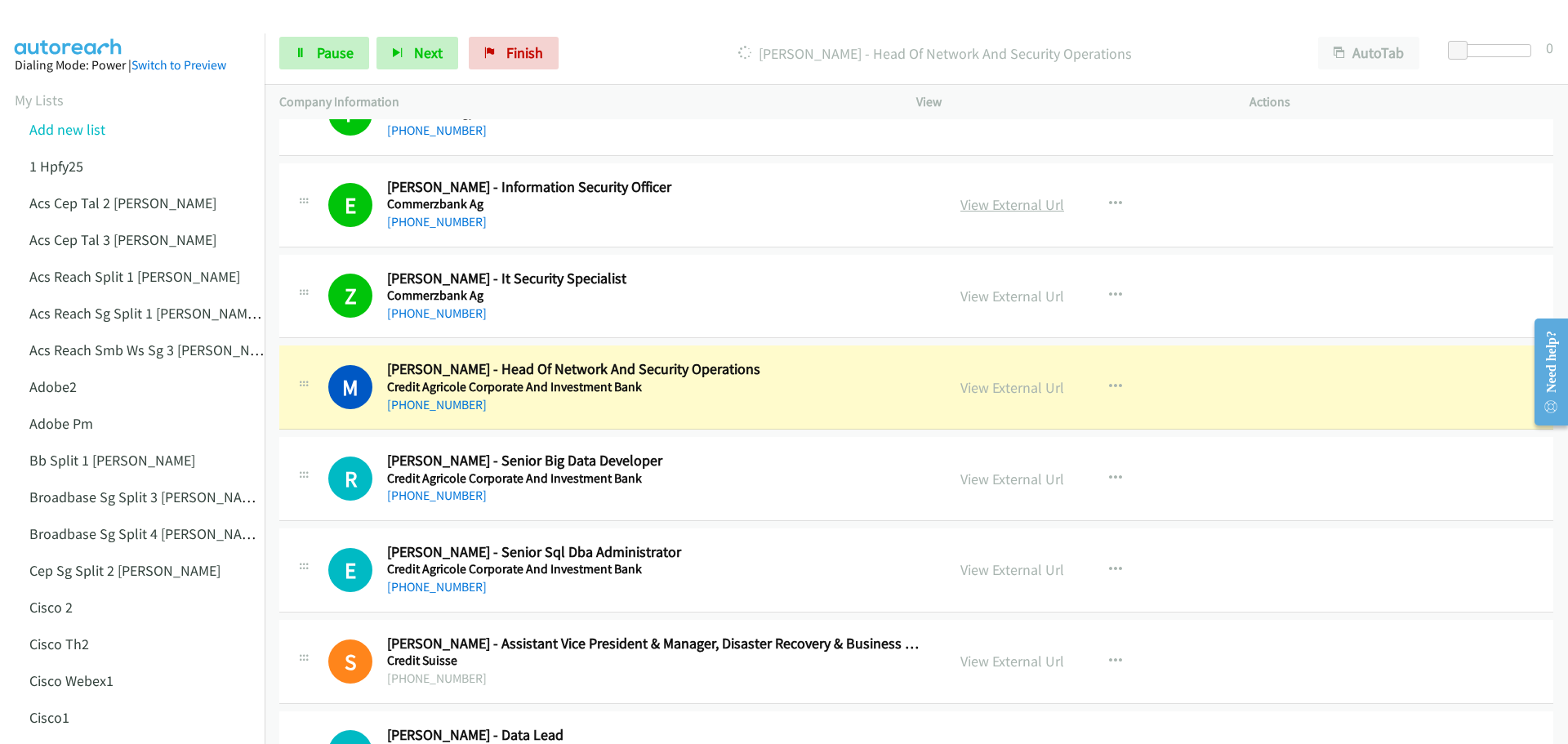
scroll to position [1388, 0]
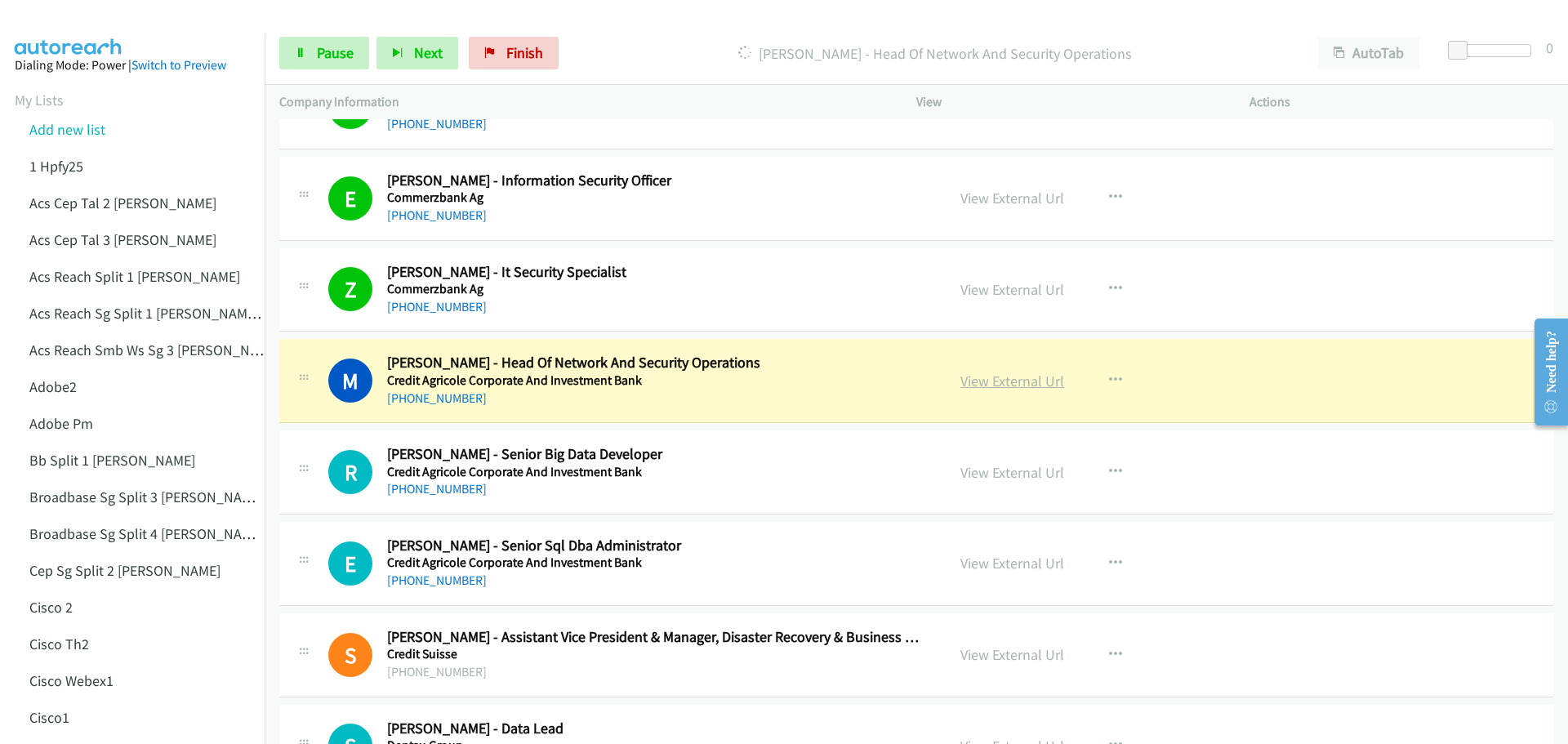
click at [997, 386] on link "View External Url" at bounding box center [1012, 380] width 104 height 19
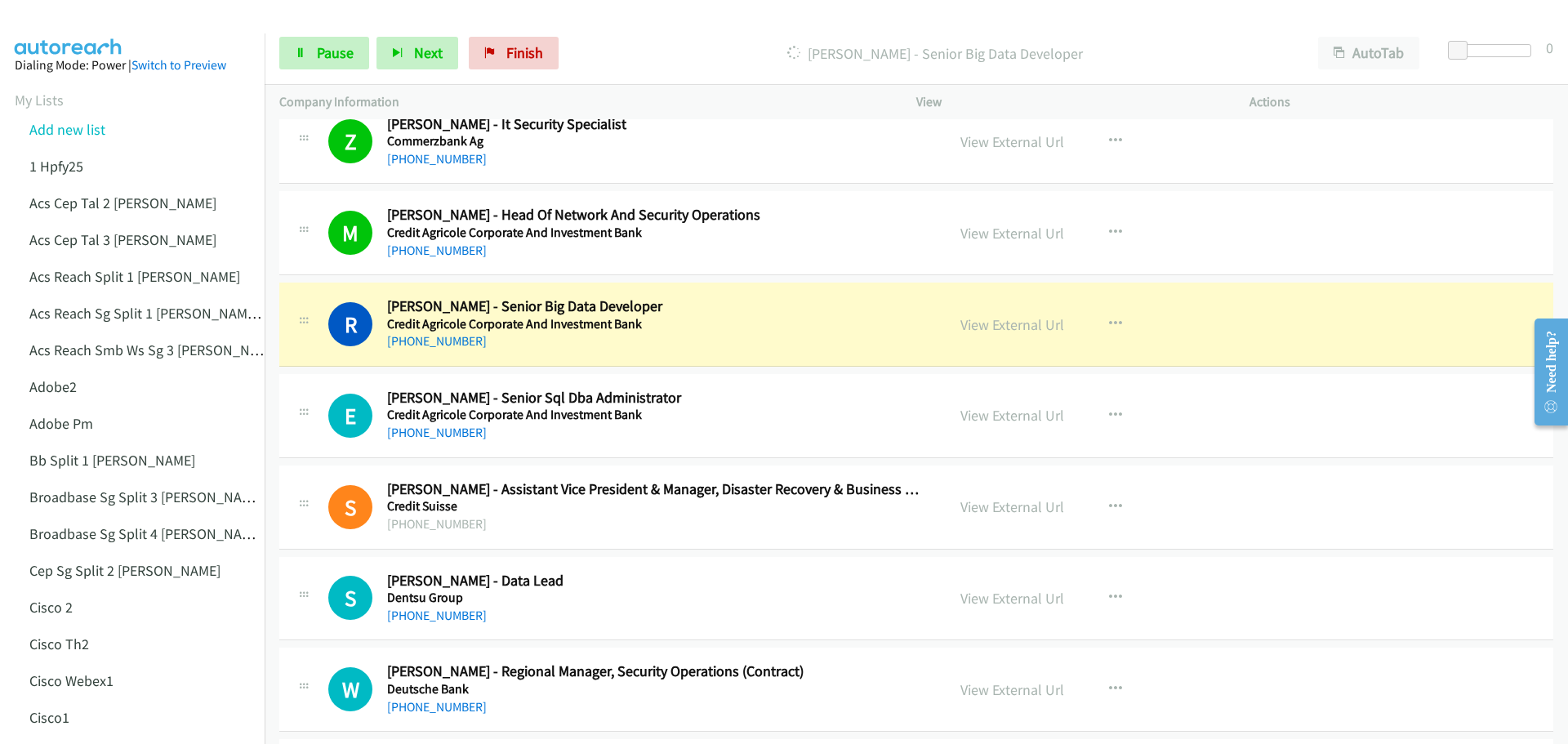
scroll to position [1551, 0]
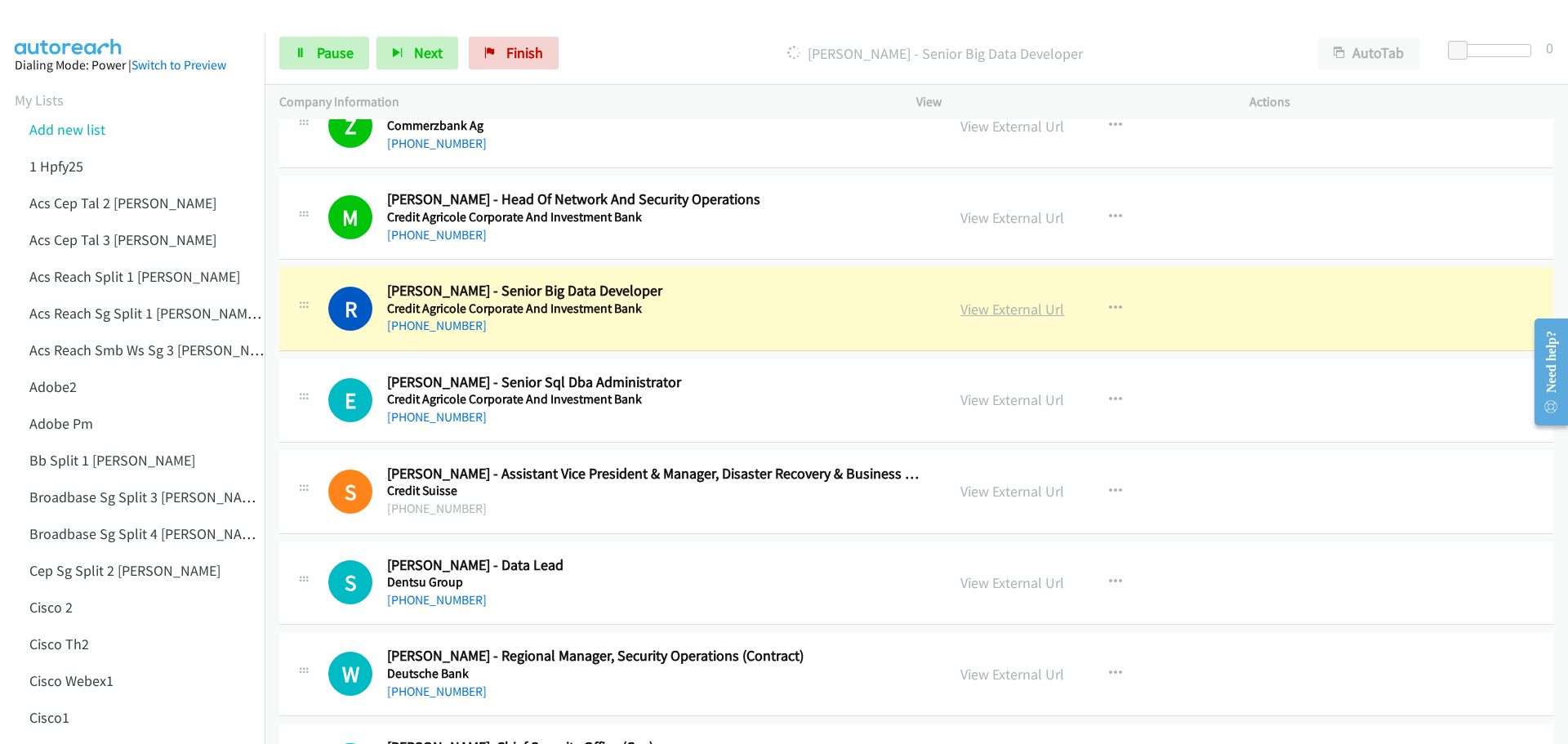
click at [1016, 307] on link "View External Url" at bounding box center [1012, 308] width 104 height 19
drag, startPoint x: 334, startPoint y: 52, endPoint x: 411, endPoint y: 46, distance: 77.2
click at [334, 52] on span "Pause" at bounding box center [335, 53] width 36 height 19
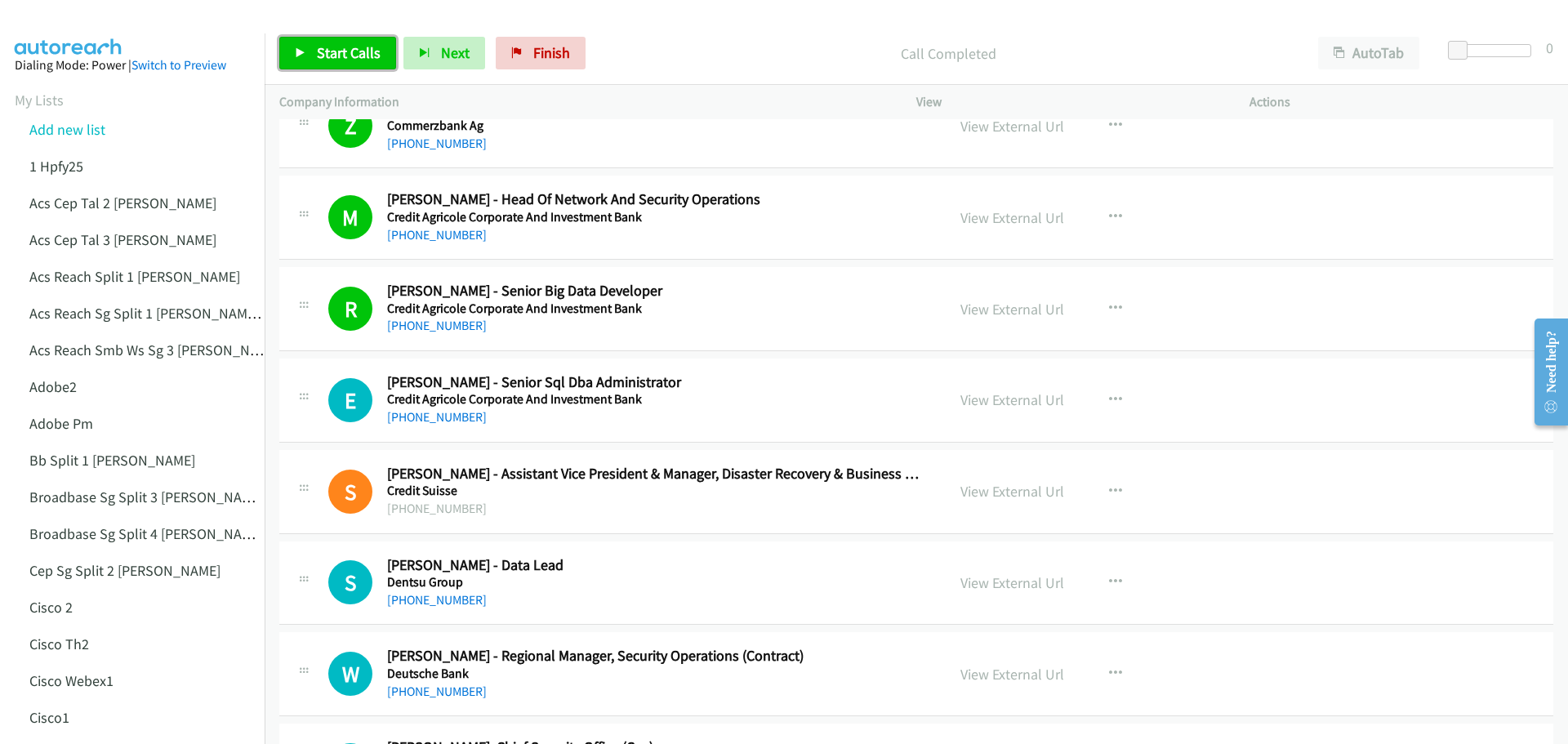
click at [328, 59] on span "Start Calls" at bounding box center [349, 53] width 64 height 19
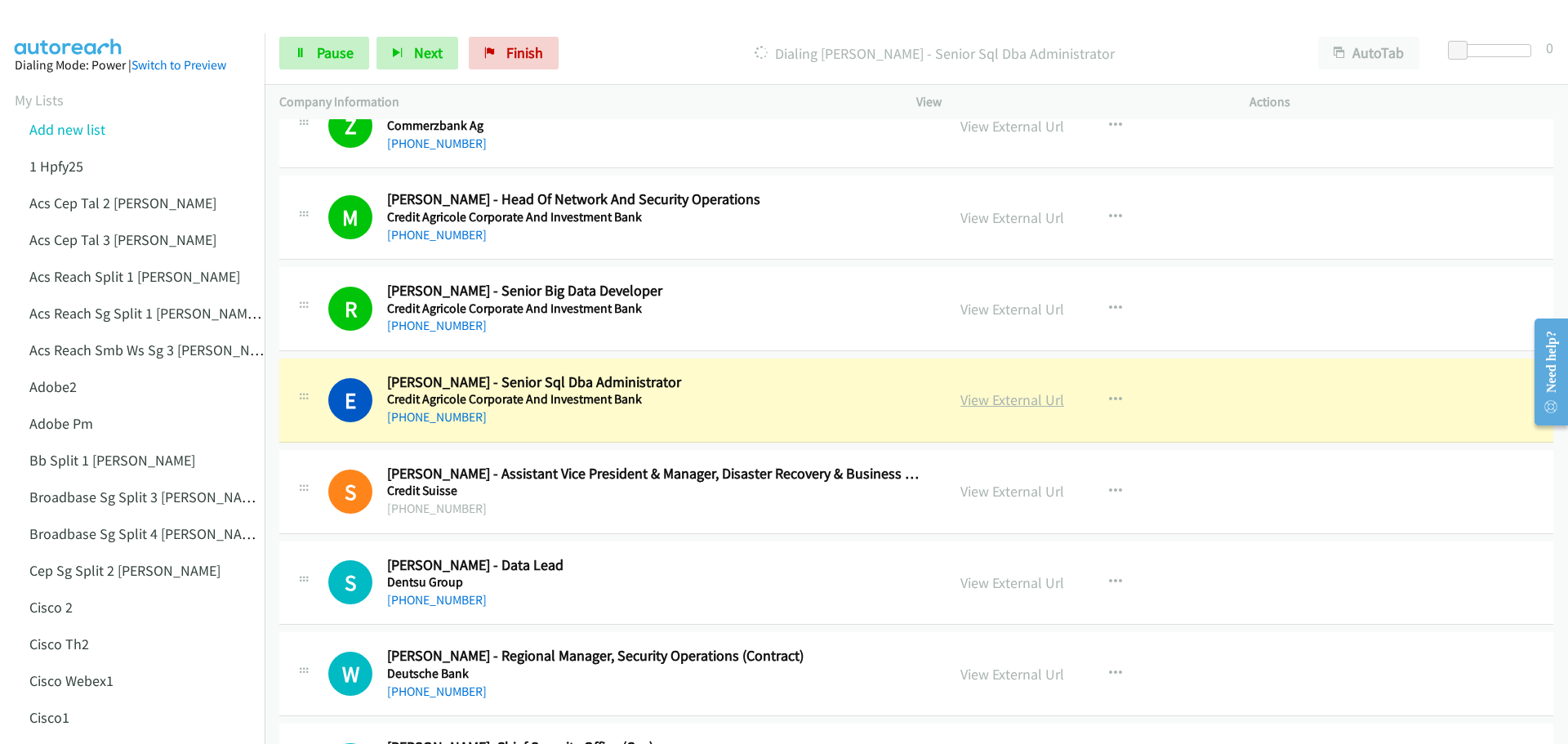
click at [1020, 406] on link "View External Url" at bounding box center [1012, 399] width 104 height 19
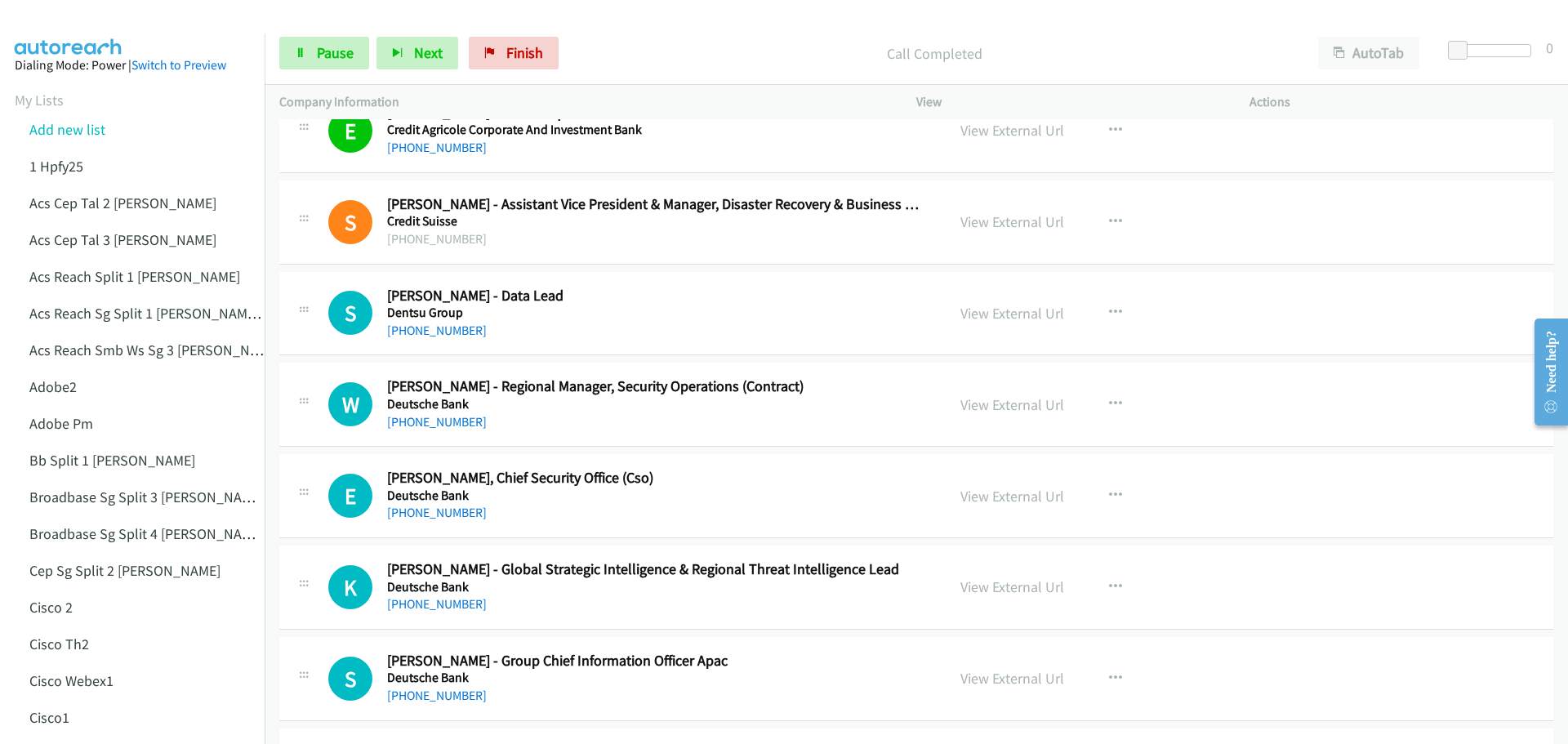
scroll to position [1877, 0]
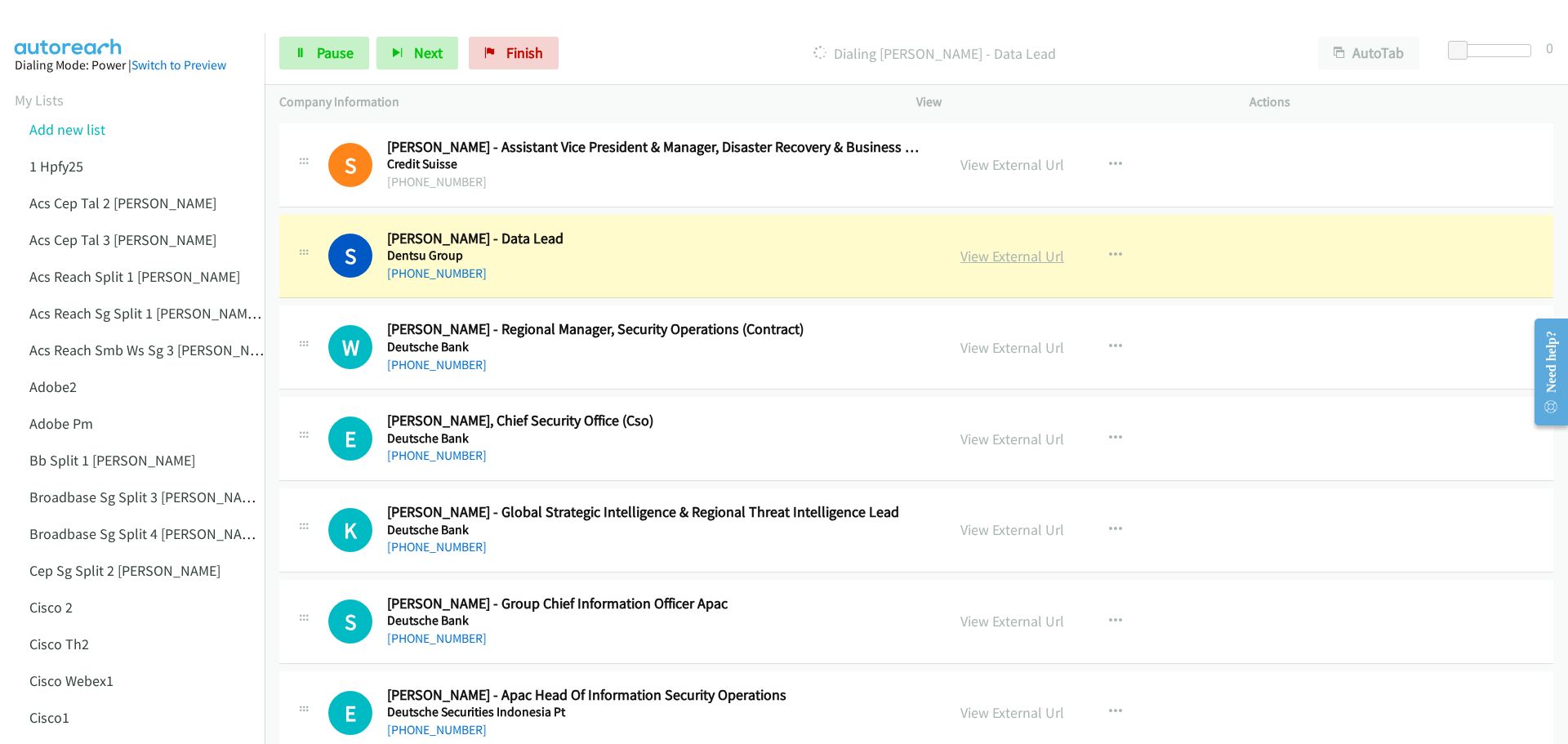
click at [985, 257] on link "View External Url" at bounding box center [1012, 256] width 104 height 19
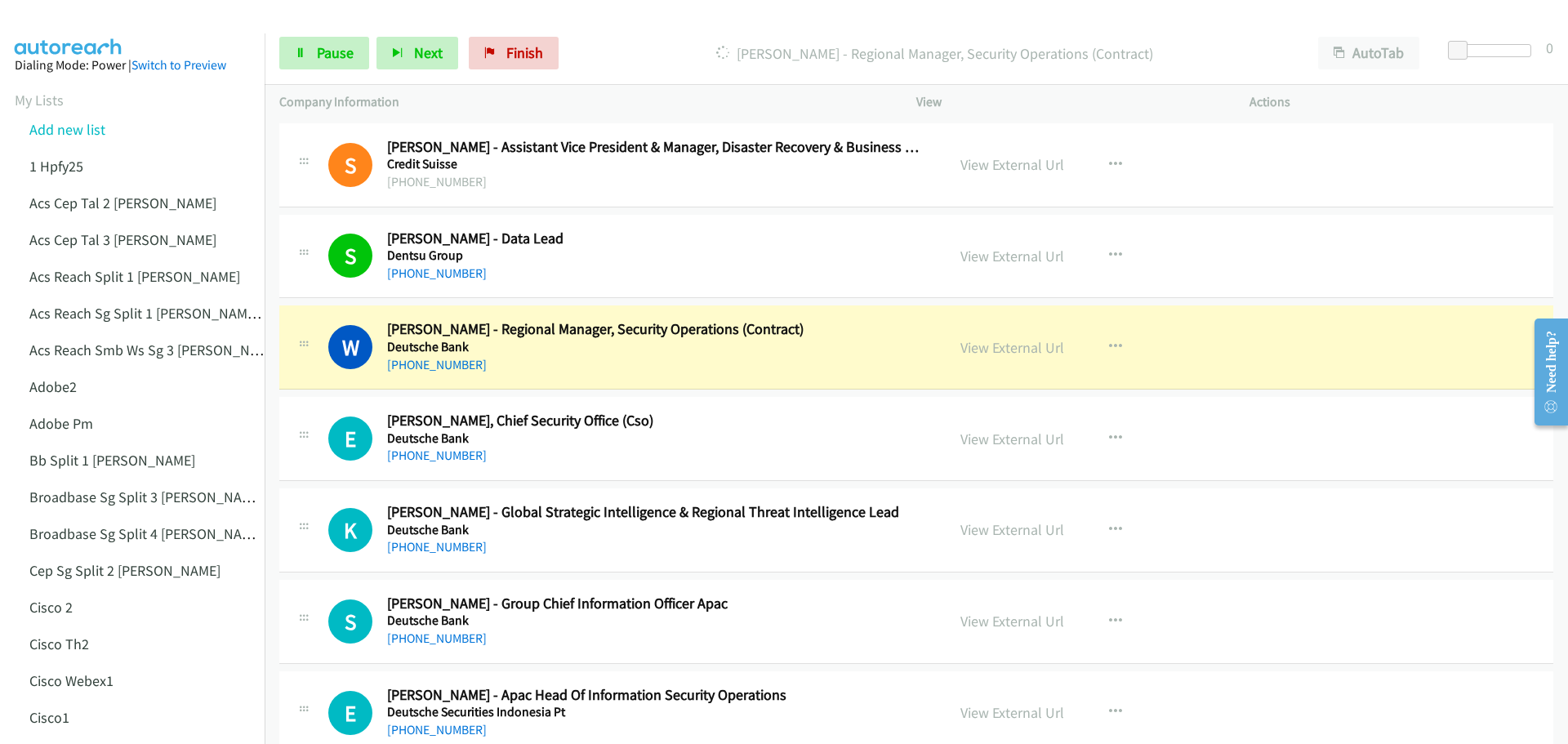
scroll to position [1959, 0]
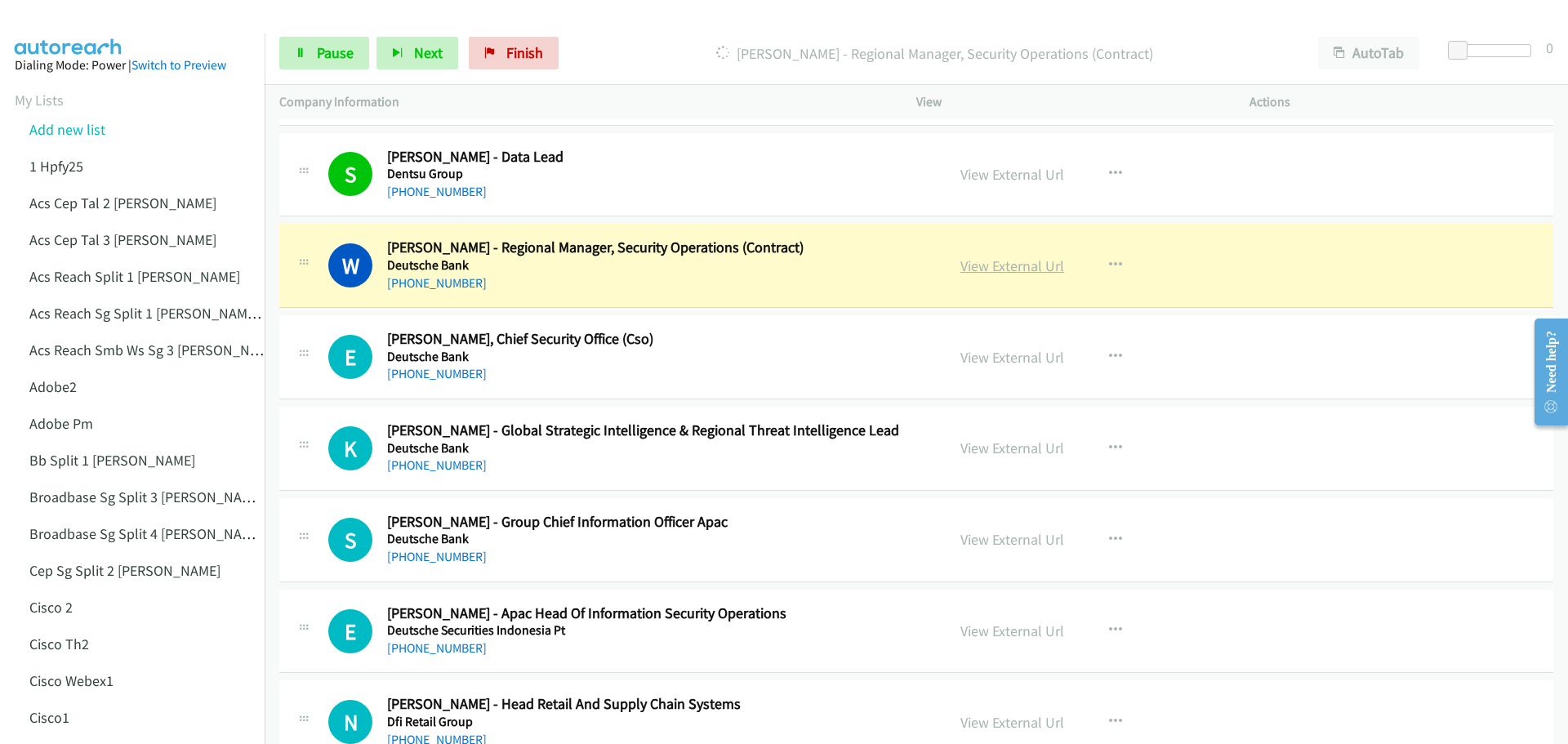
click at [1013, 268] on link "View External Url" at bounding box center [1012, 266] width 104 height 19
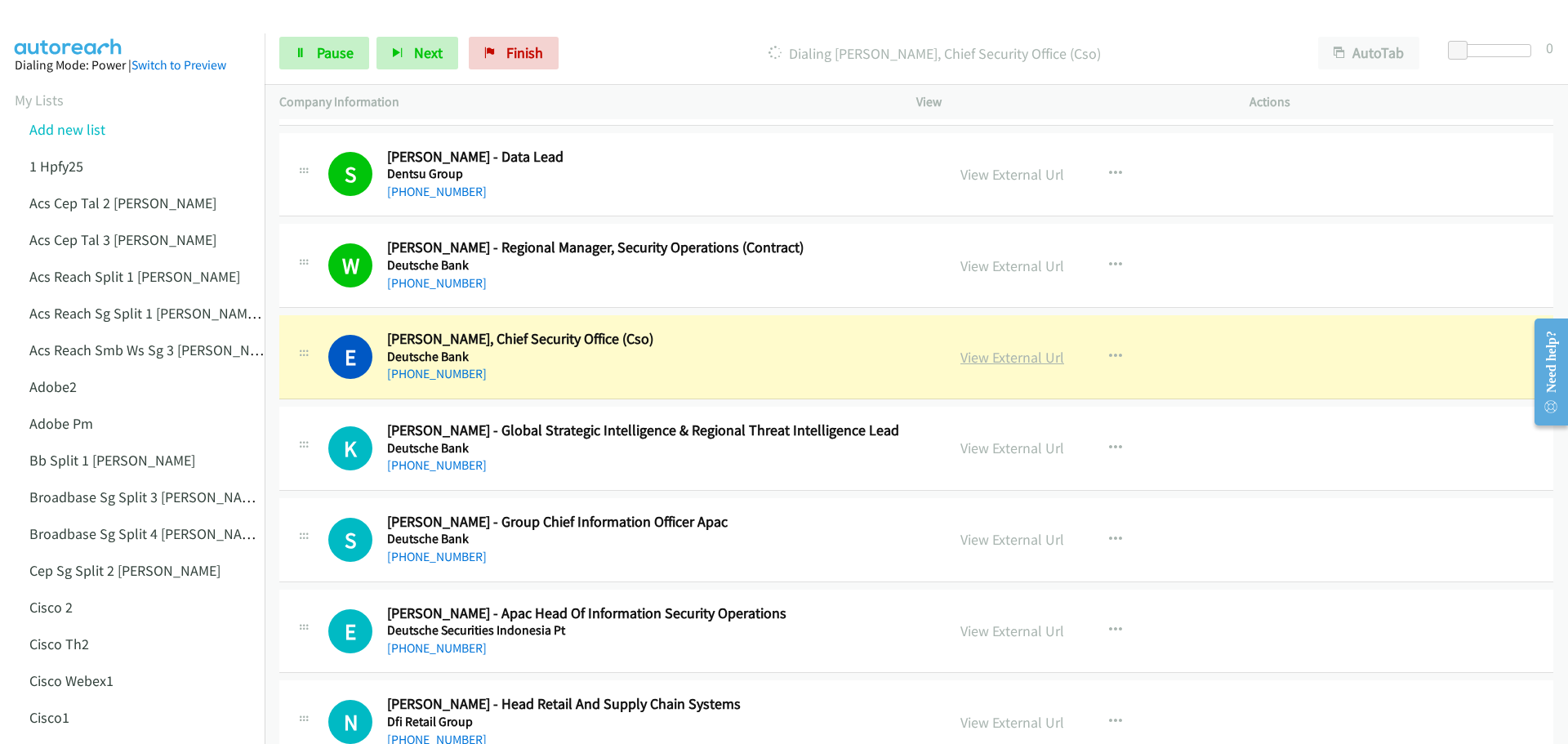
click at [1030, 360] on link "View External Url" at bounding box center [1012, 357] width 104 height 19
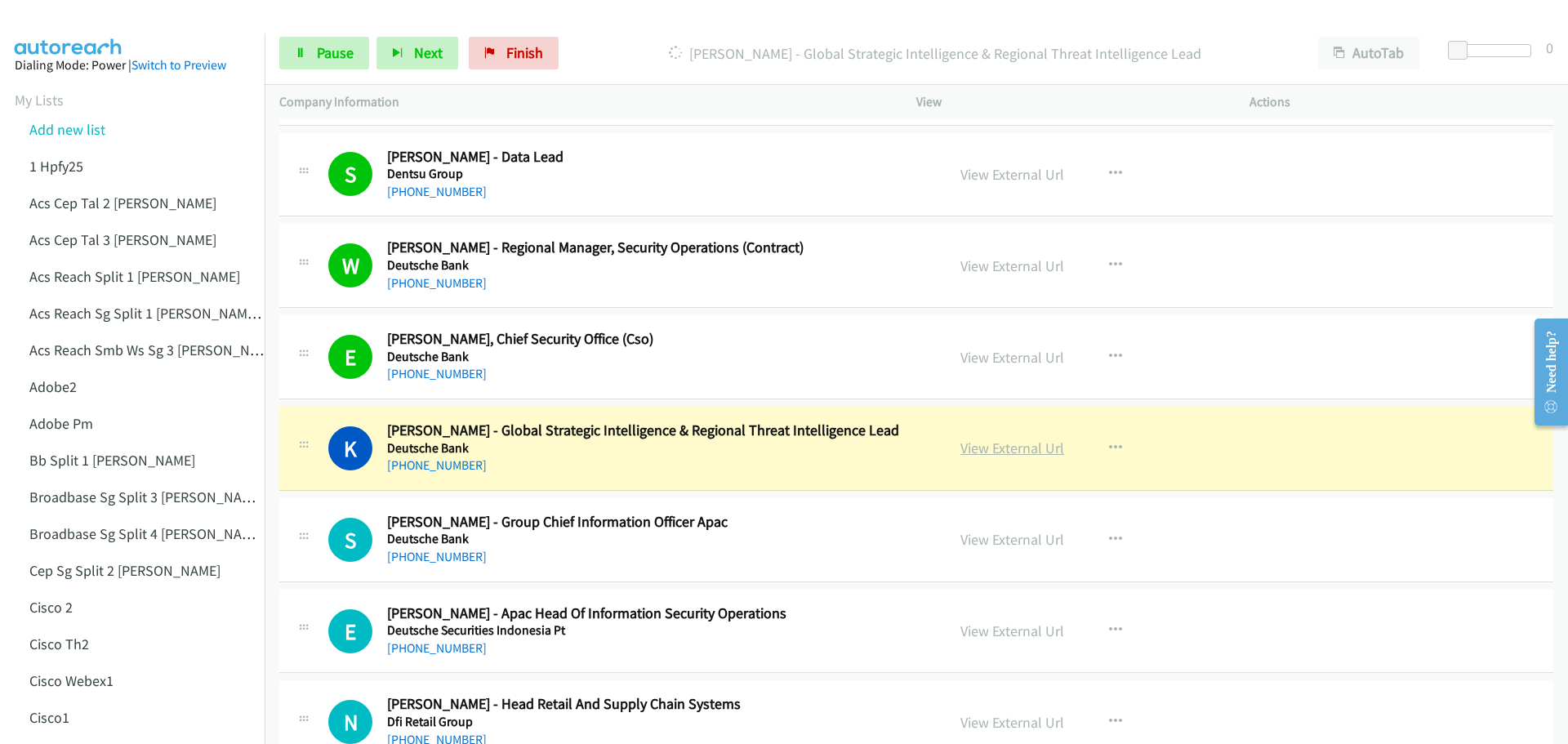
click at [999, 450] on link "View External Url" at bounding box center [1012, 447] width 104 height 19
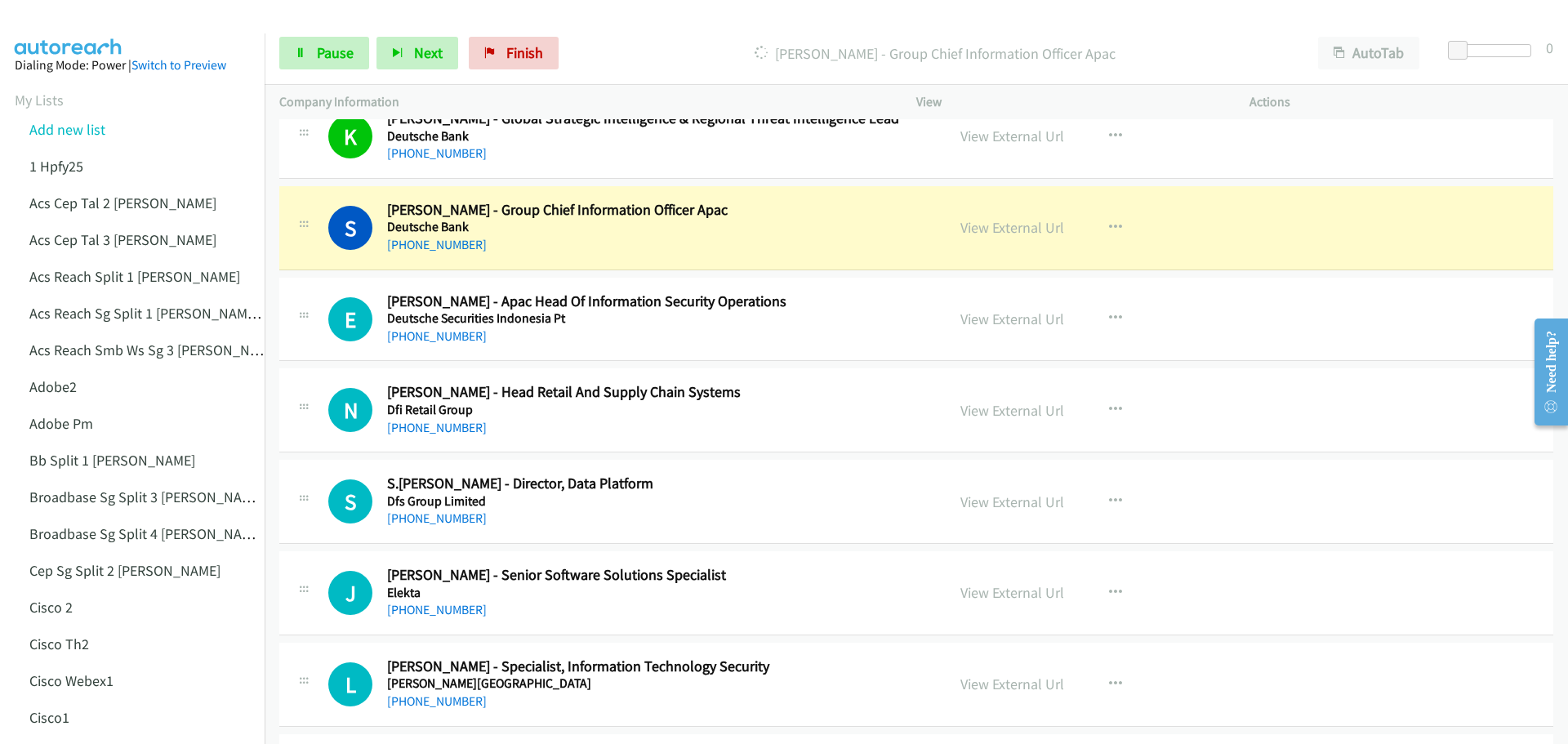
scroll to position [2286, 0]
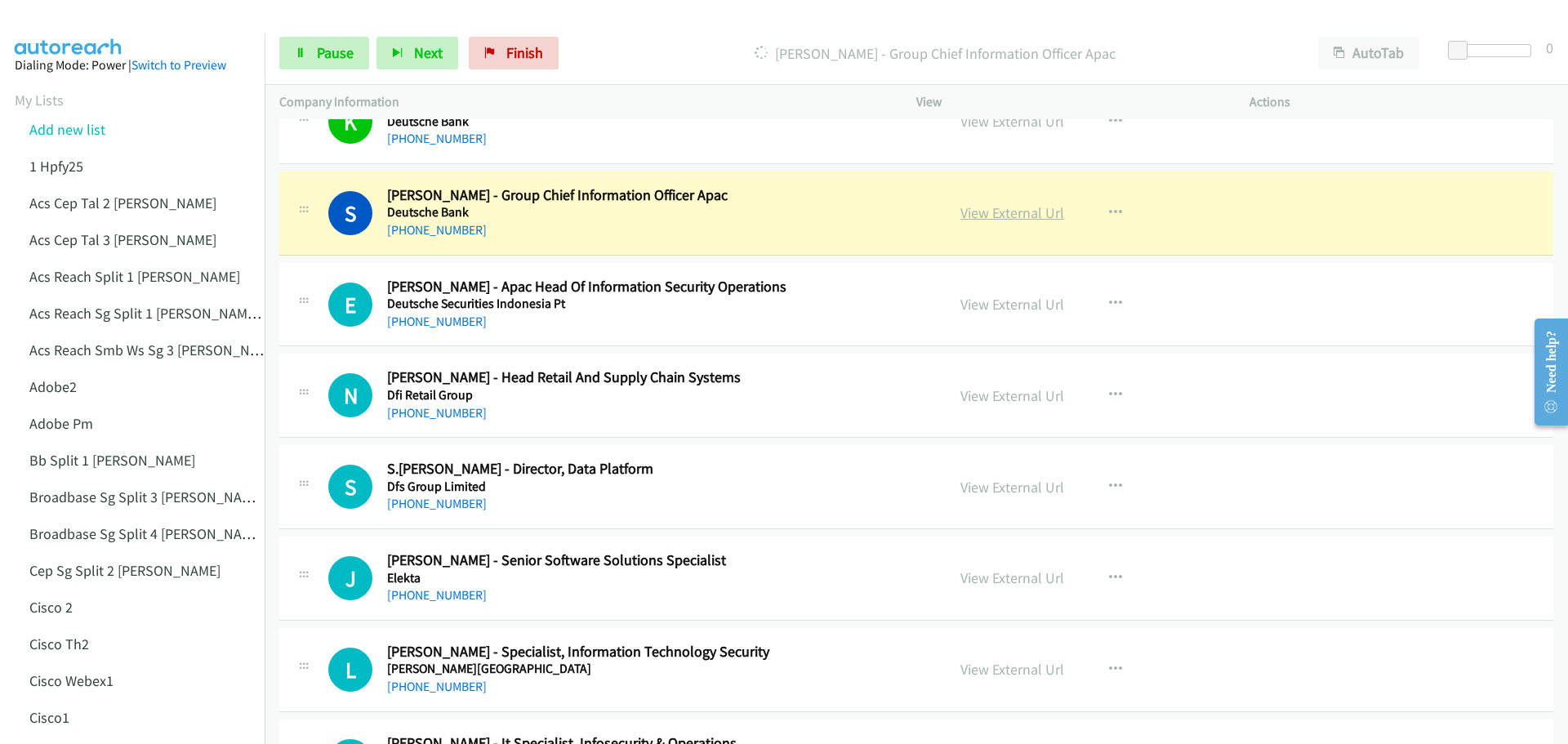
click at [997, 216] on link "View External Url" at bounding box center [1012, 212] width 104 height 19
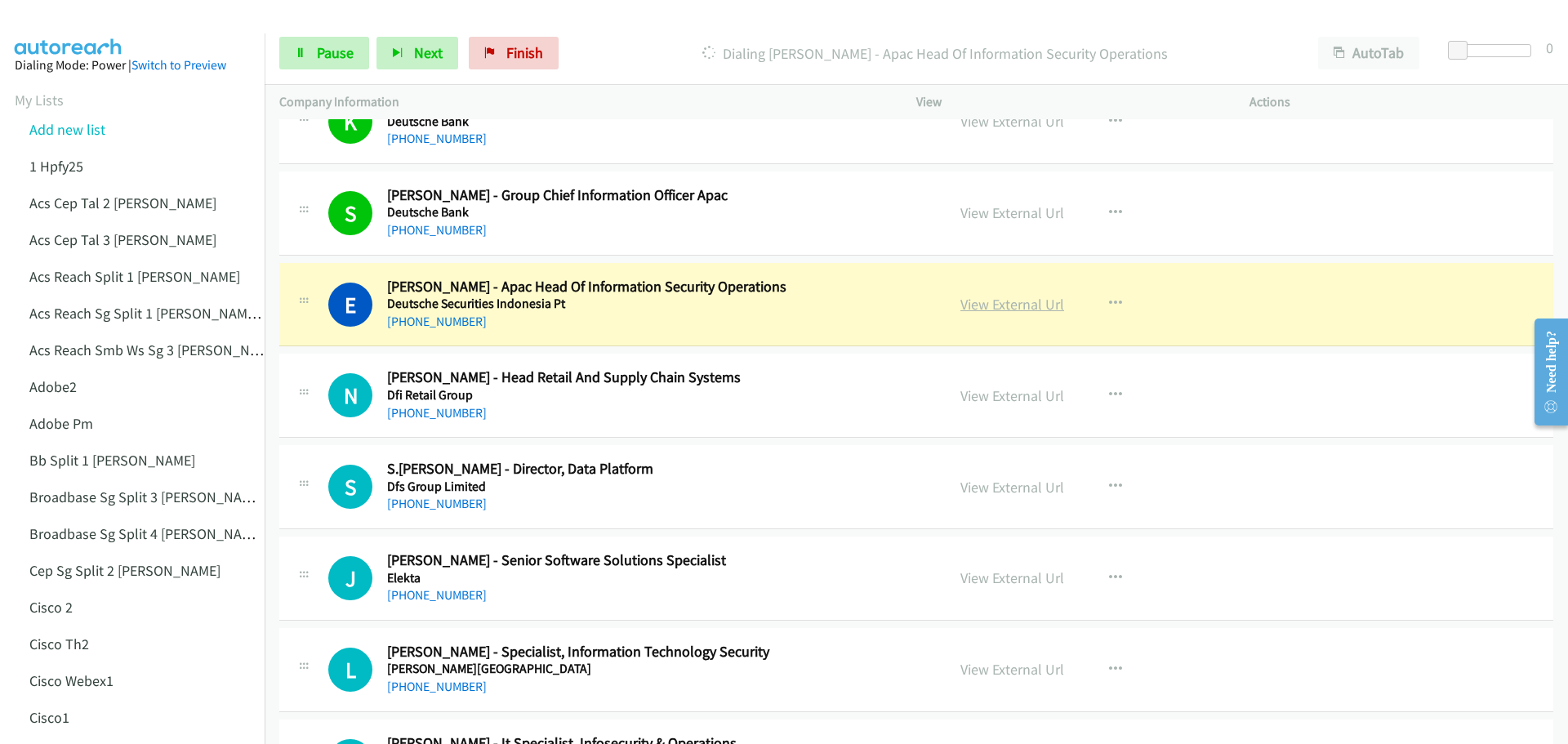
click at [1000, 305] on link "View External Url" at bounding box center [1012, 304] width 104 height 19
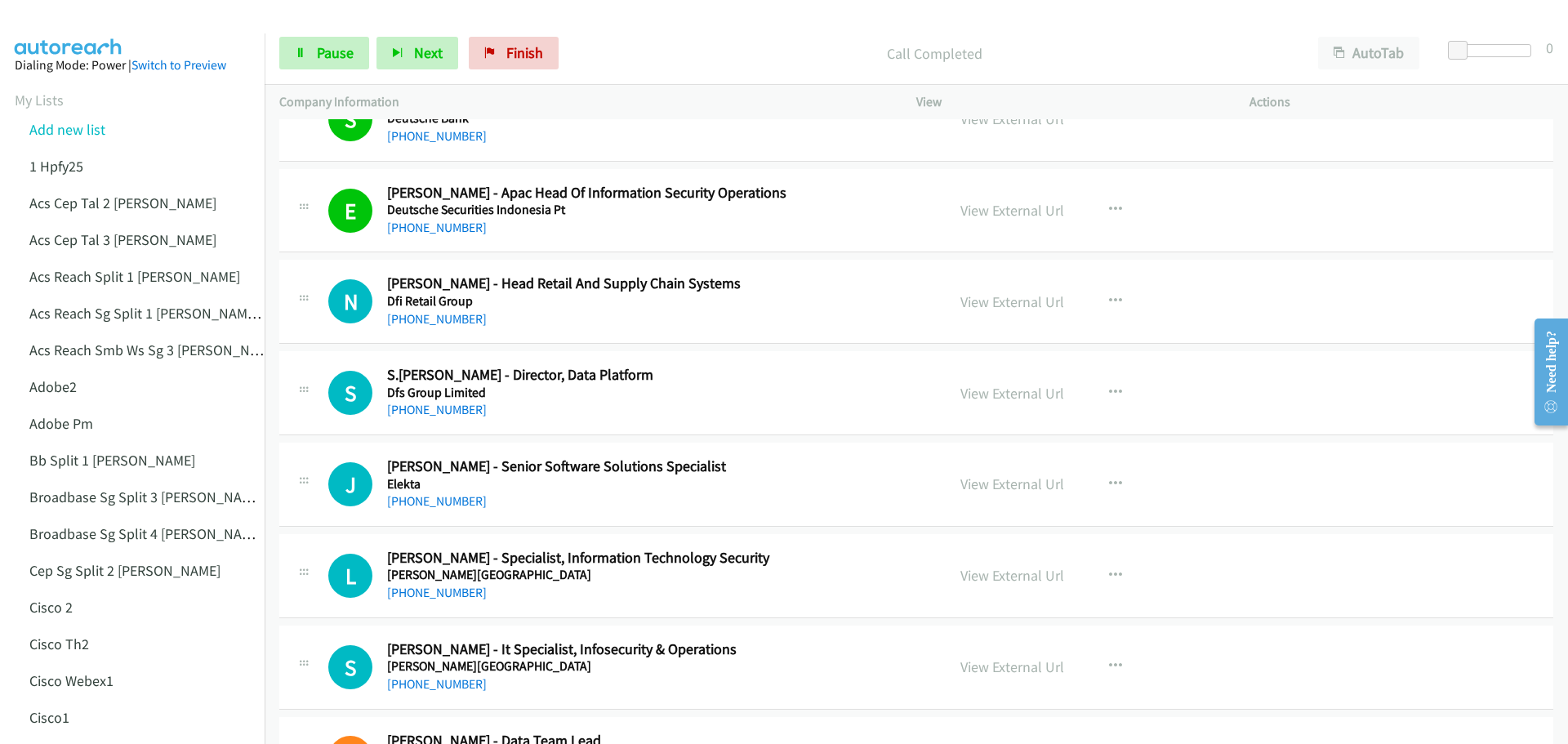
scroll to position [2448, 0]
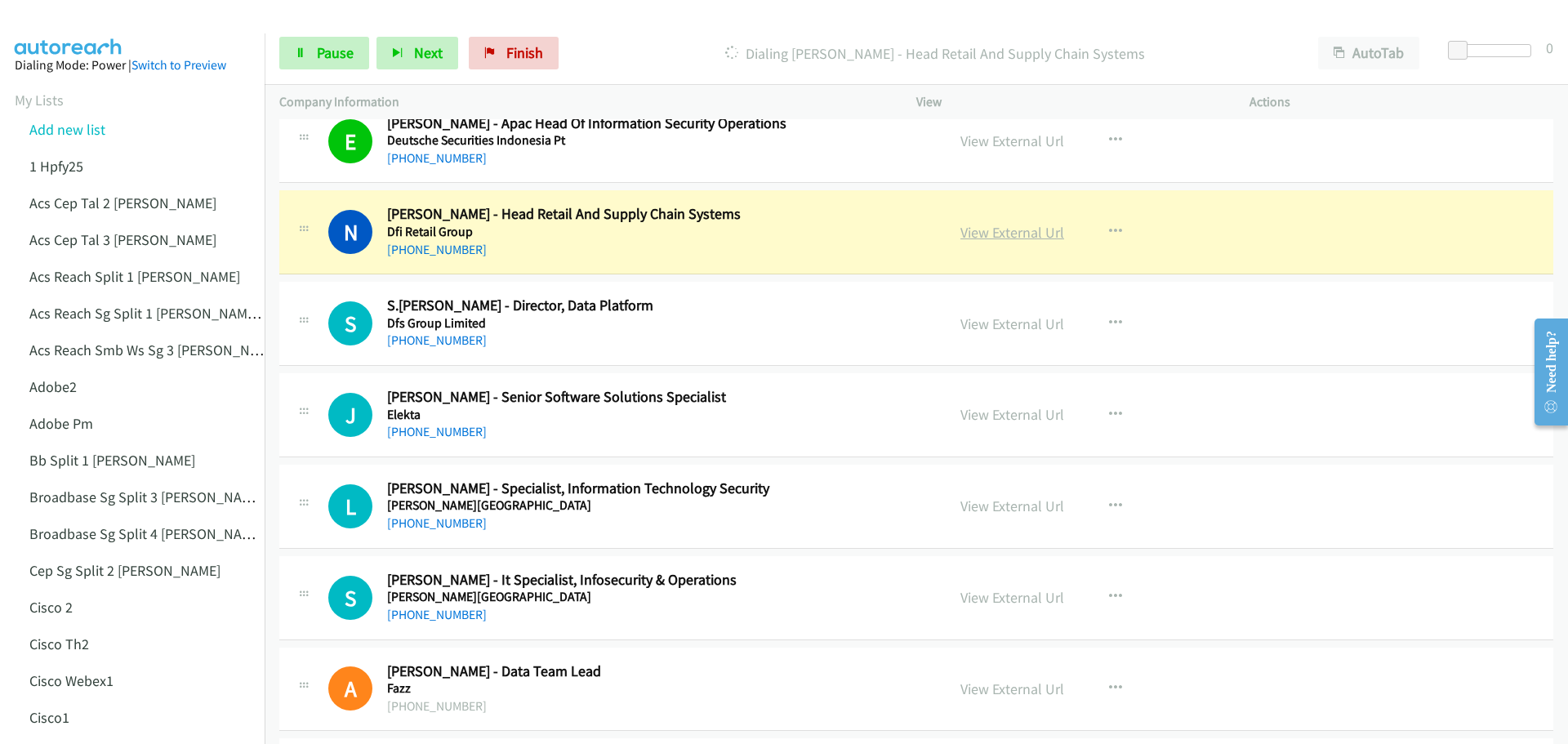
click at [1012, 226] on link "View External Url" at bounding box center [1012, 232] width 104 height 19
click at [306, 69] on div "Start Calls Pause Next Finish Dialing [PERSON_NAME] - Head Retail And Supply Ch…" at bounding box center [916, 53] width 1303 height 63
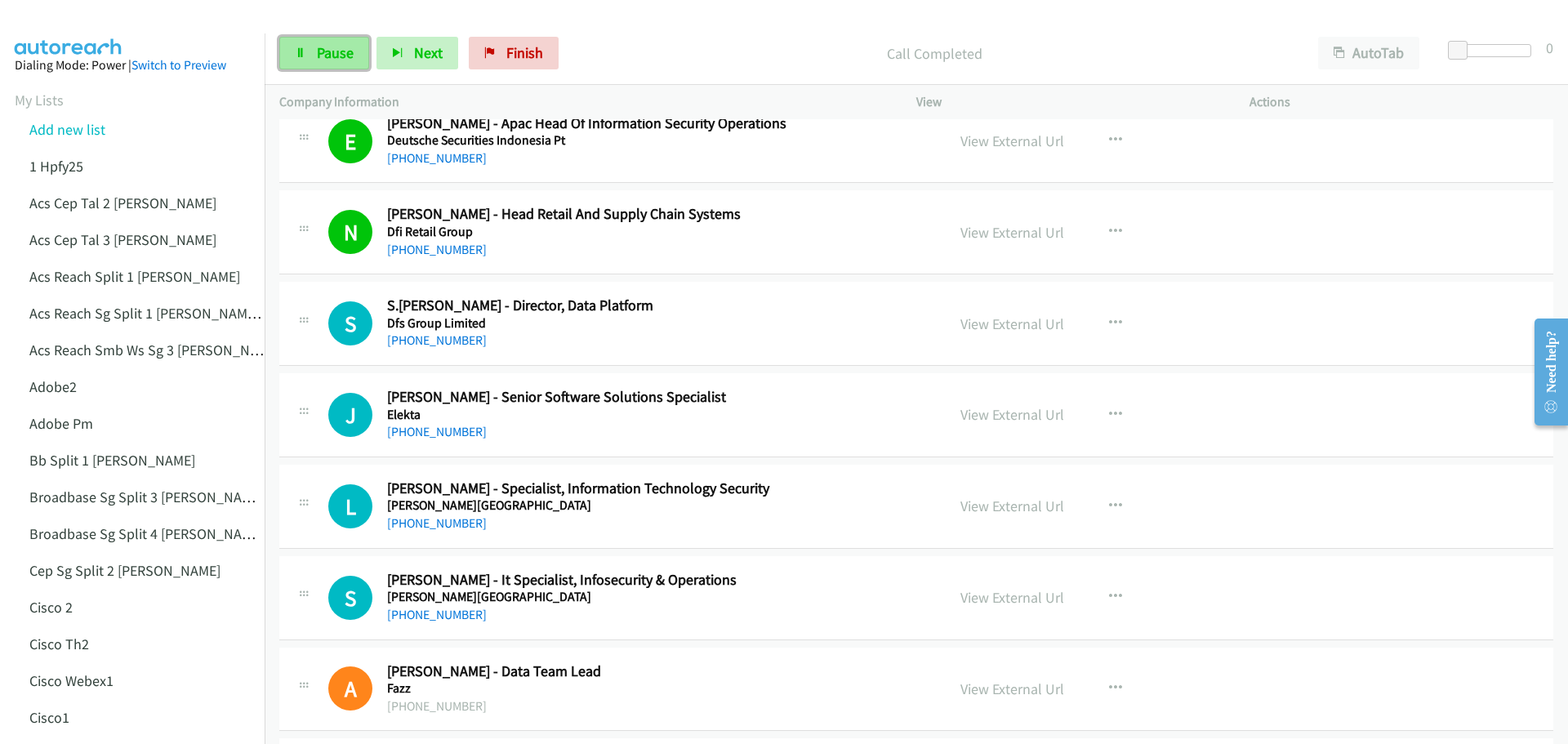
click at [311, 60] on link "Pause" at bounding box center [324, 53] width 90 height 33
click at [329, 53] on span "Start Calls" at bounding box center [349, 53] width 64 height 19
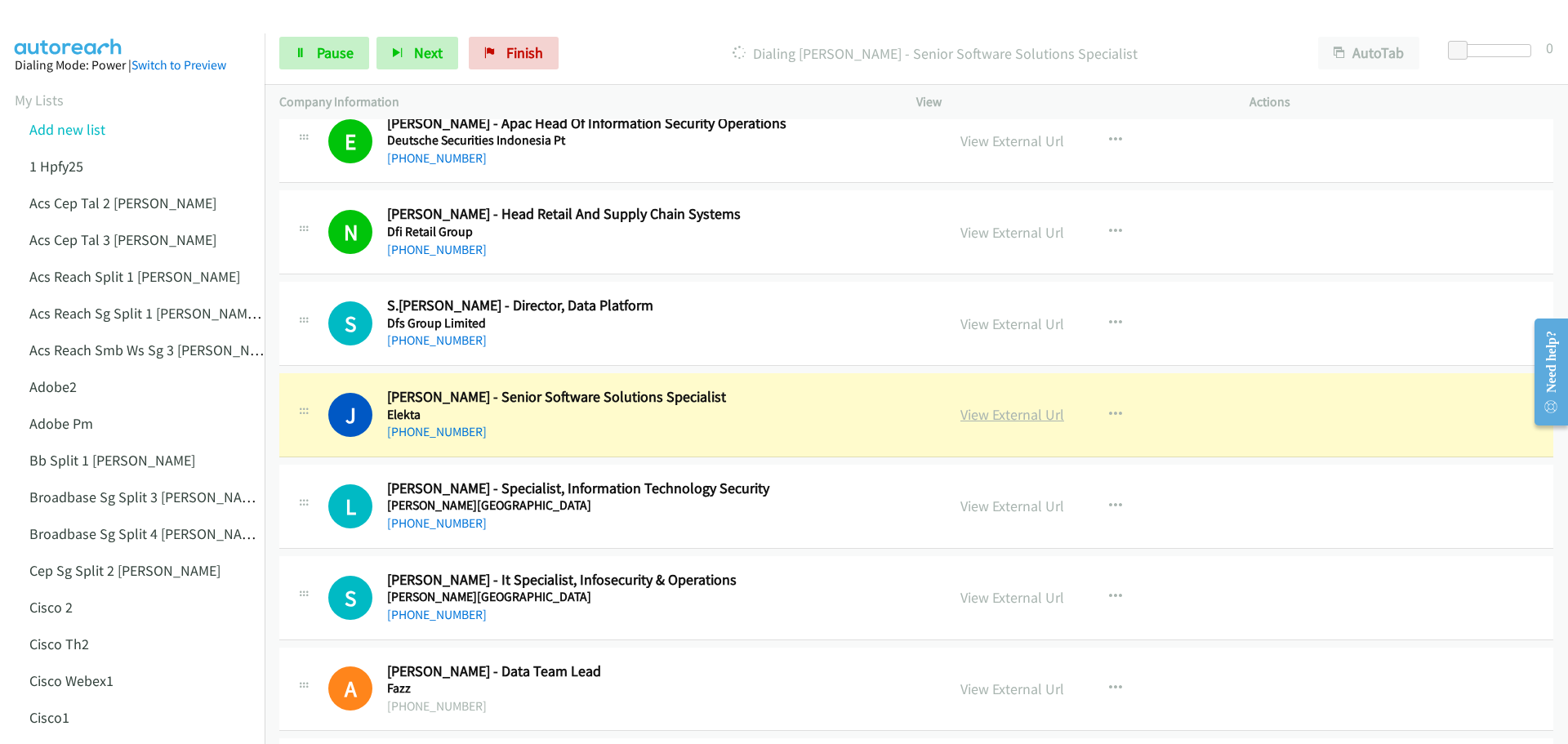
click at [993, 414] on link "View External Url" at bounding box center [1012, 414] width 104 height 19
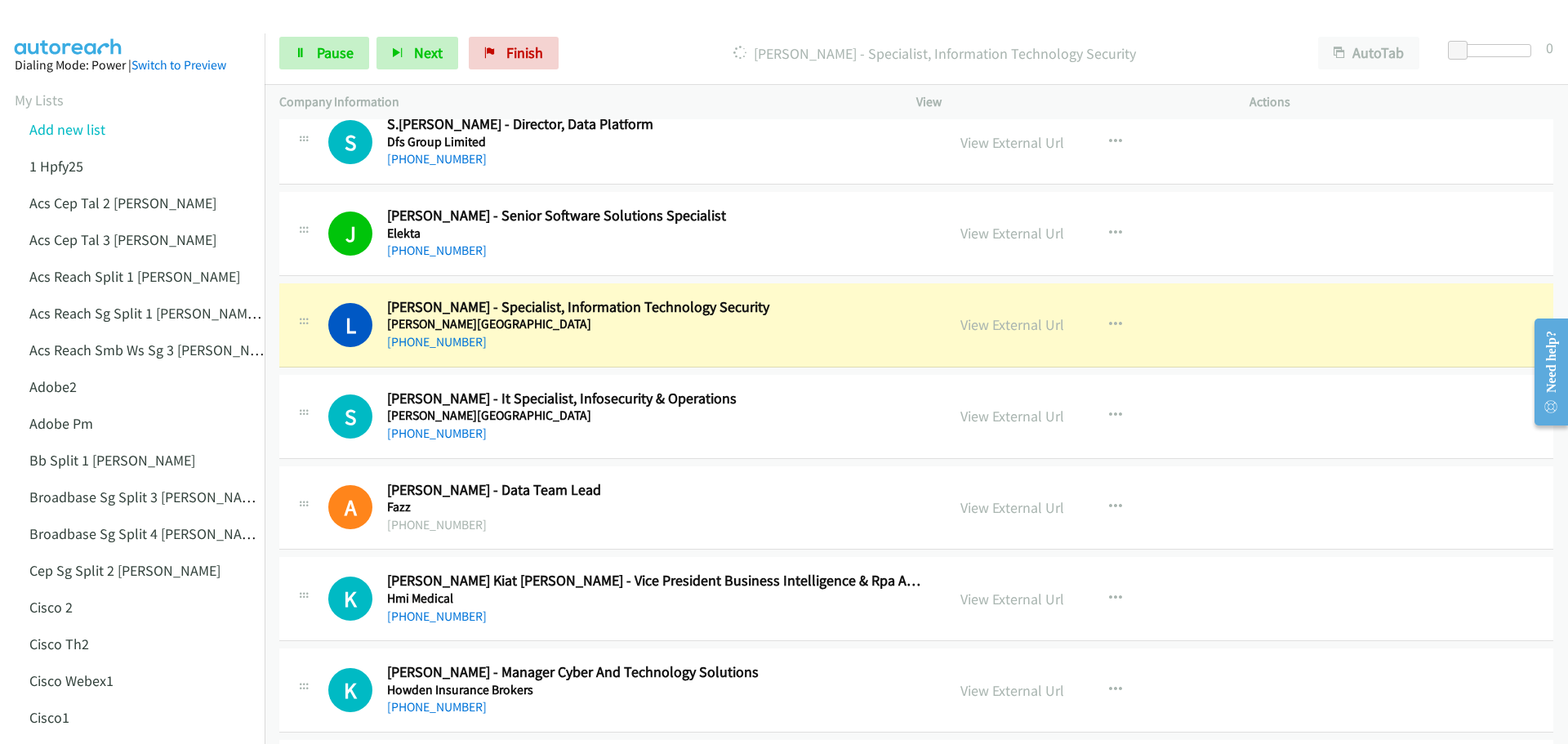
scroll to position [2694, 0]
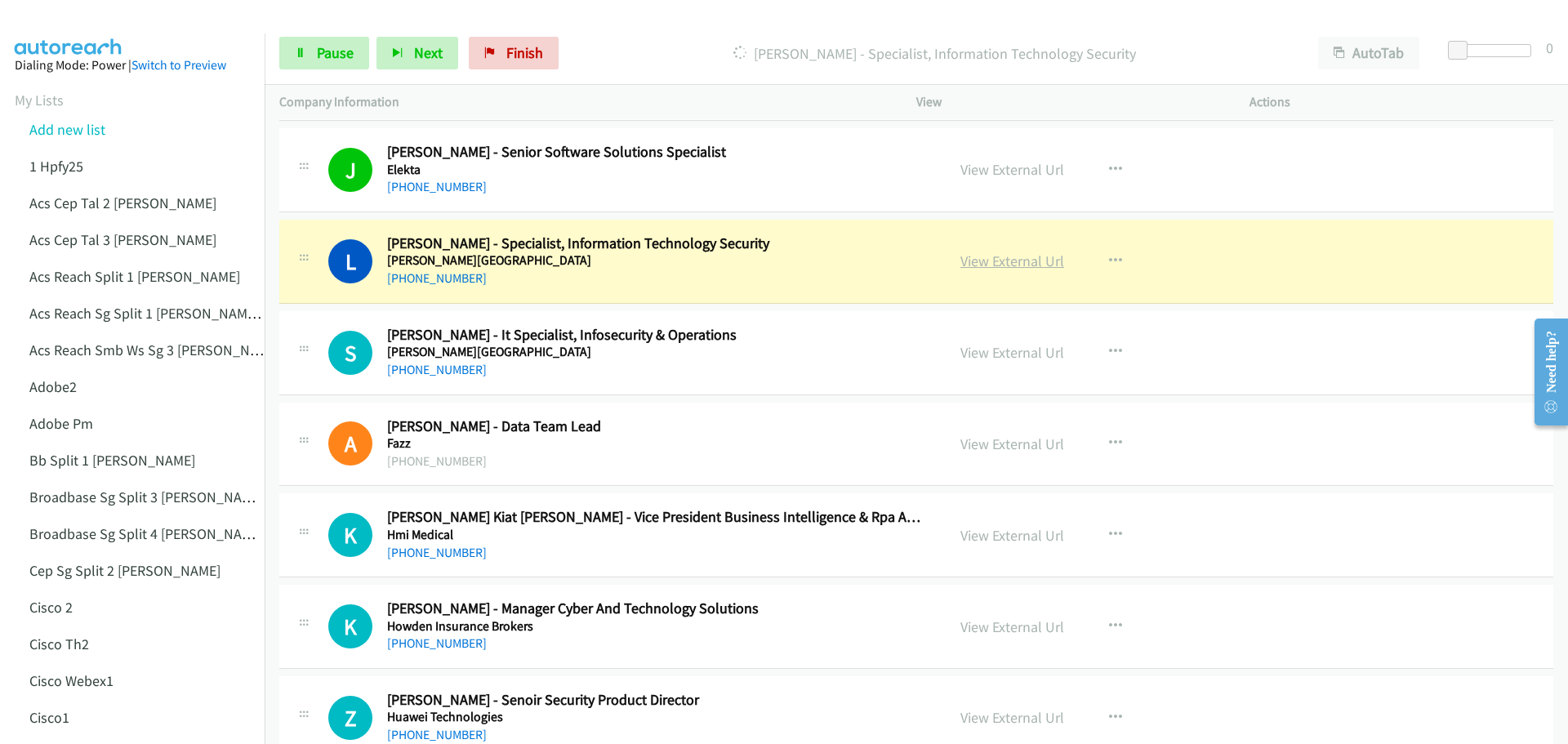
click at [993, 263] on link "View External Url" at bounding box center [1012, 260] width 104 height 19
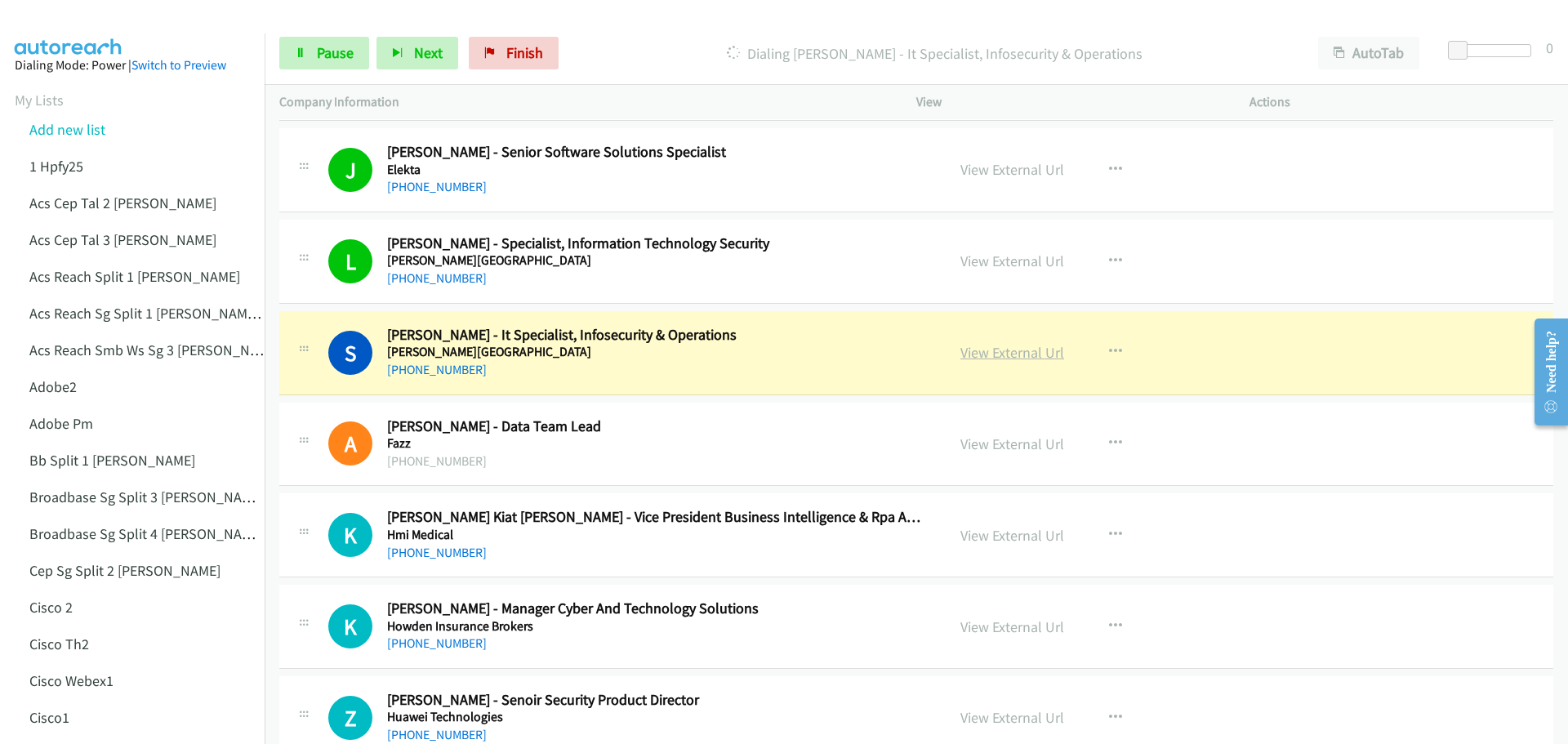
click at [1028, 353] on link "View External Url" at bounding box center [1012, 352] width 104 height 19
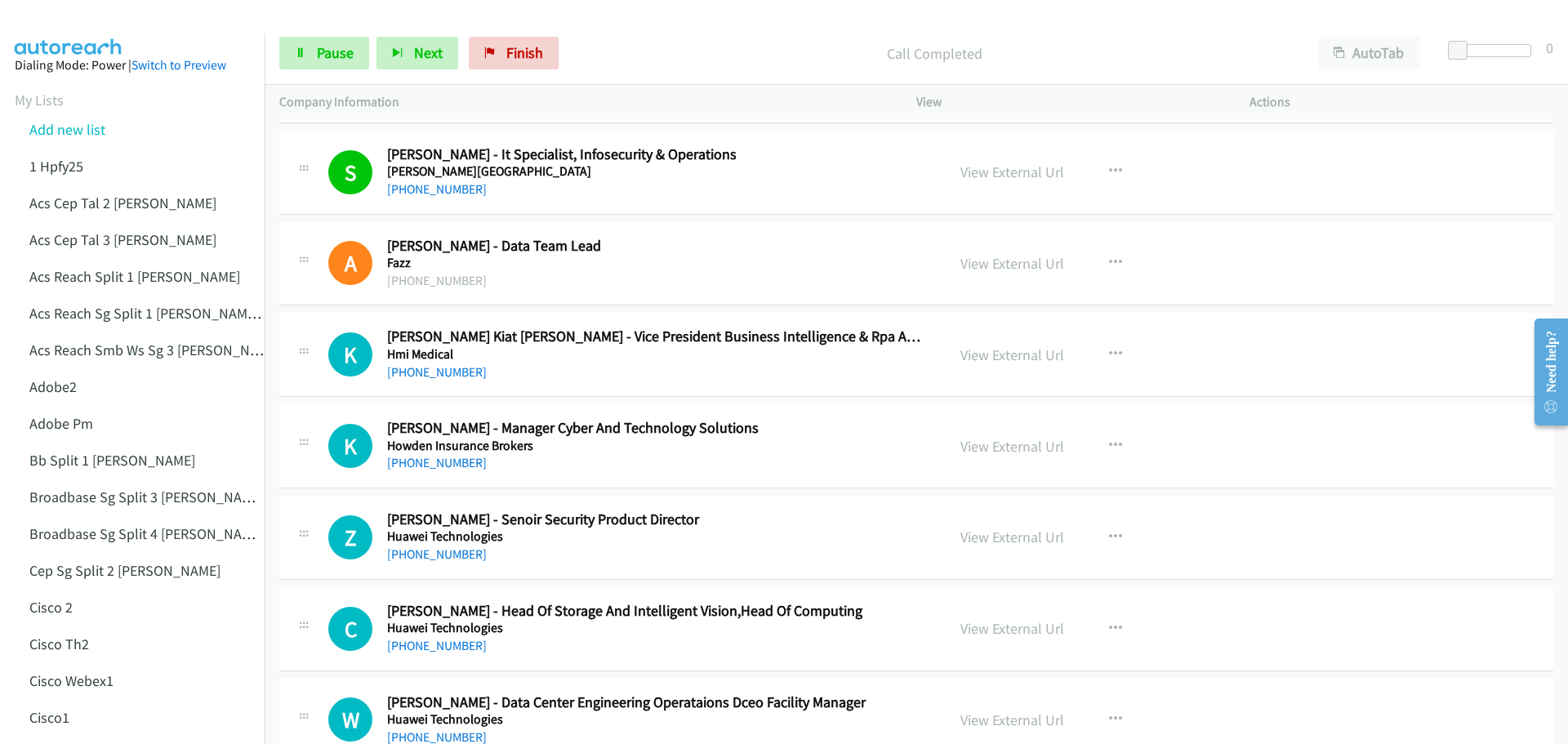
scroll to position [2939, 0]
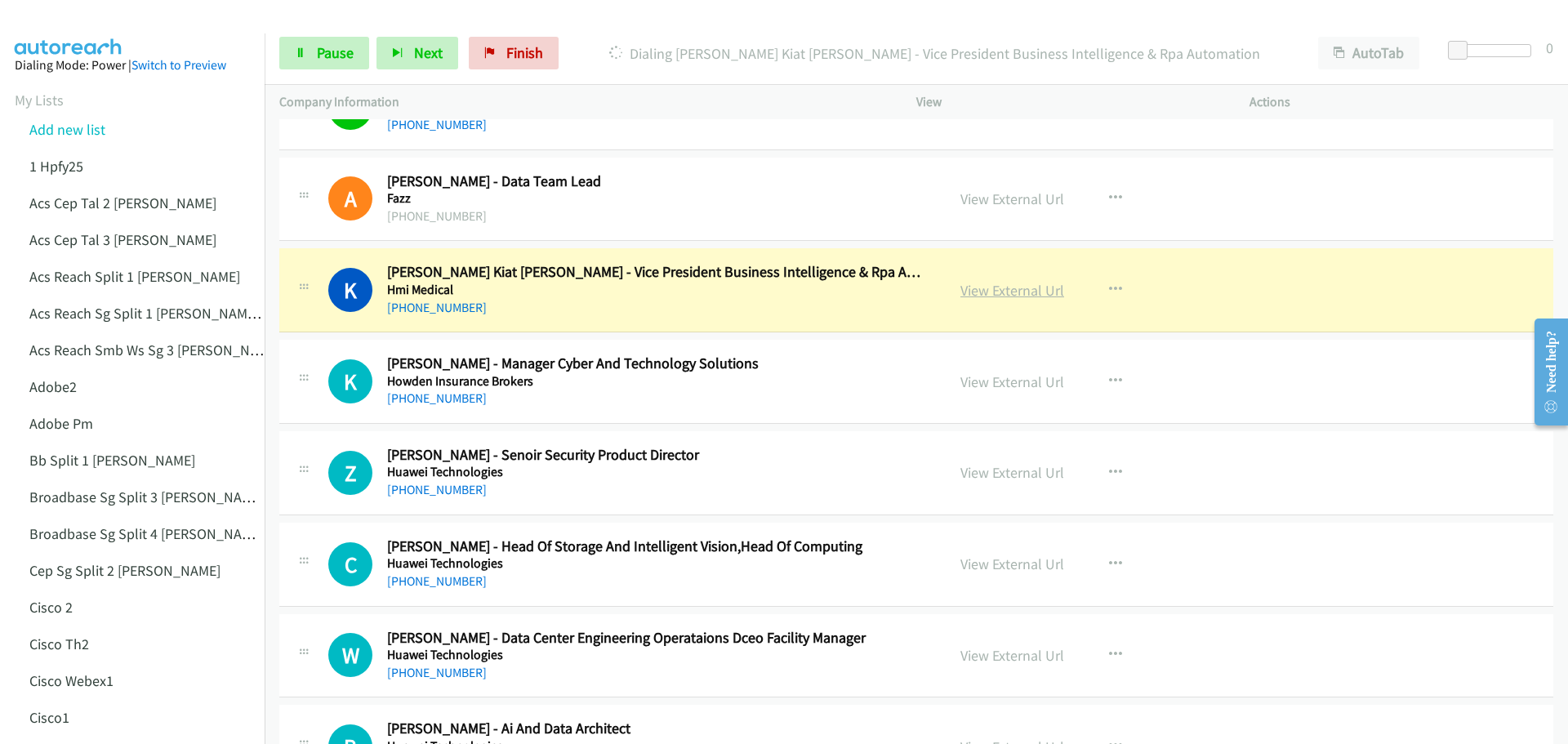
click at [1017, 288] on link "View External Url" at bounding box center [1012, 290] width 104 height 19
click at [330, 58] on span "Pause" at bounding box center [335, 53] width 36 height 19
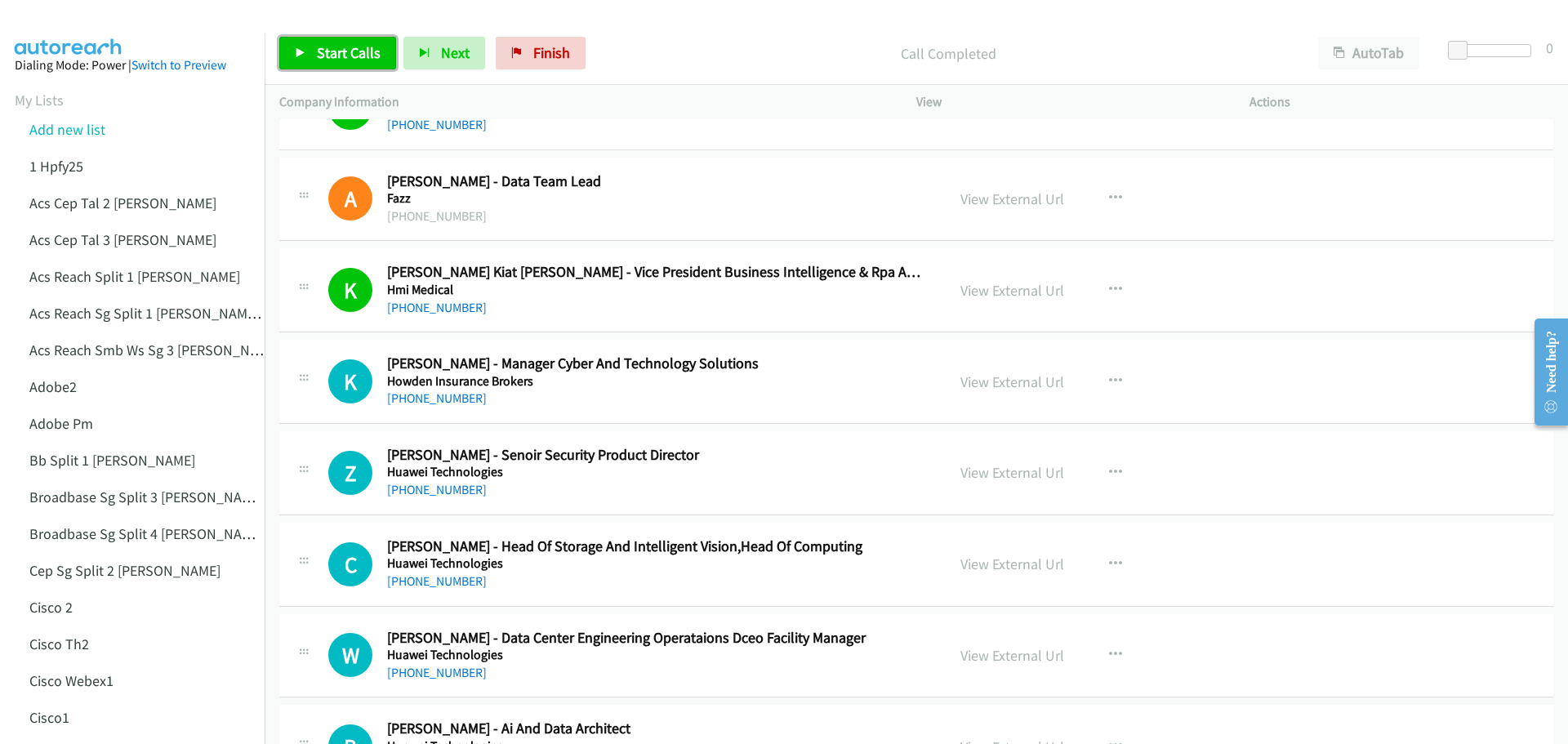
drag, startPoint x: 336, startPoint y: 55, endPoint x: 703, endPoint y: 76, distance: 367.6
click at [335, 57] on span "Start Calls" at bounding box center [349, 53] width 64 height 19
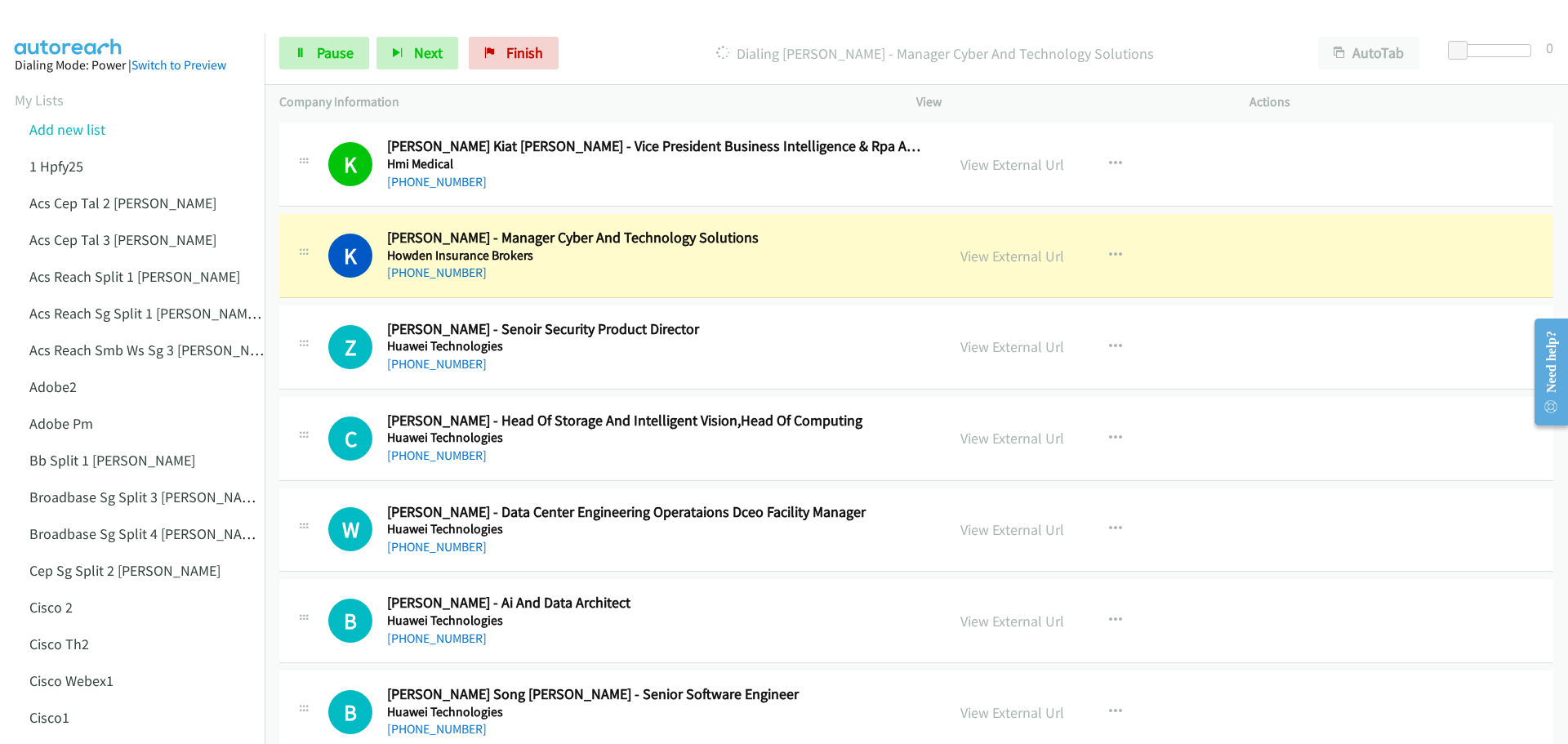
scroll to position [3102, 0]
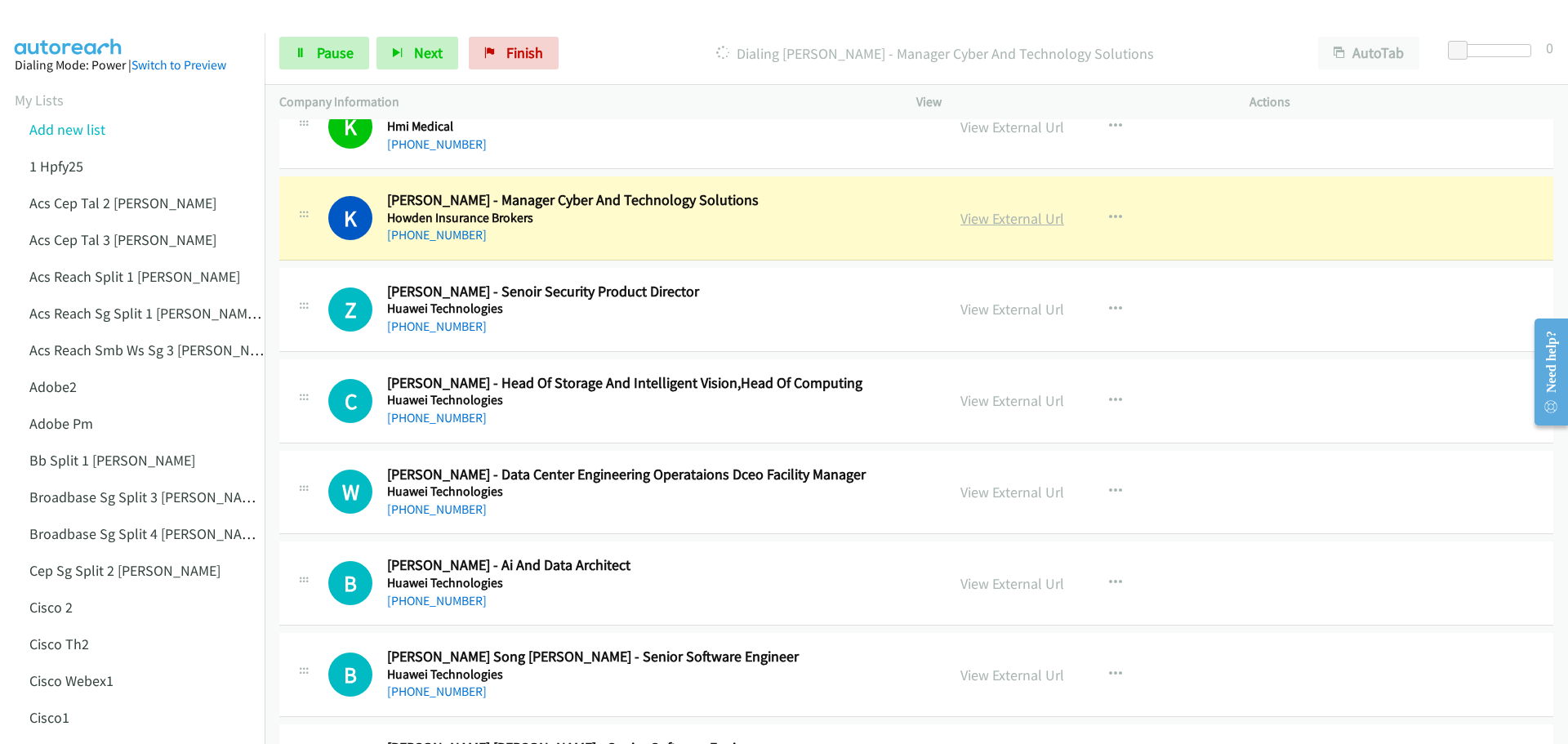
click at [1010, 226] on link "View External Url" at bounding box center [1012, 218] width 104 height 19
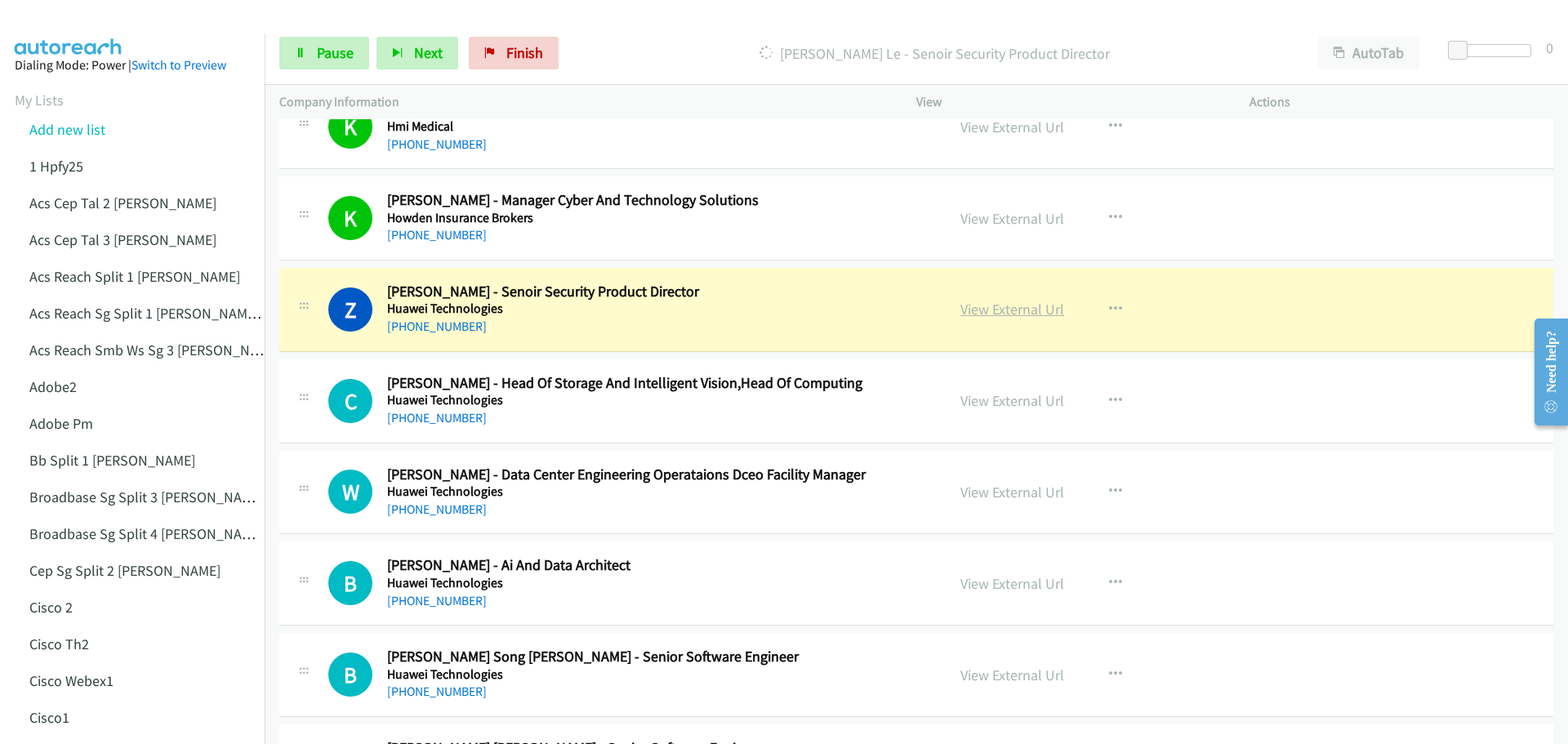
click at [1002, 307] on link "View External Url" at bounding box center [1012, 308] width 104 height 19
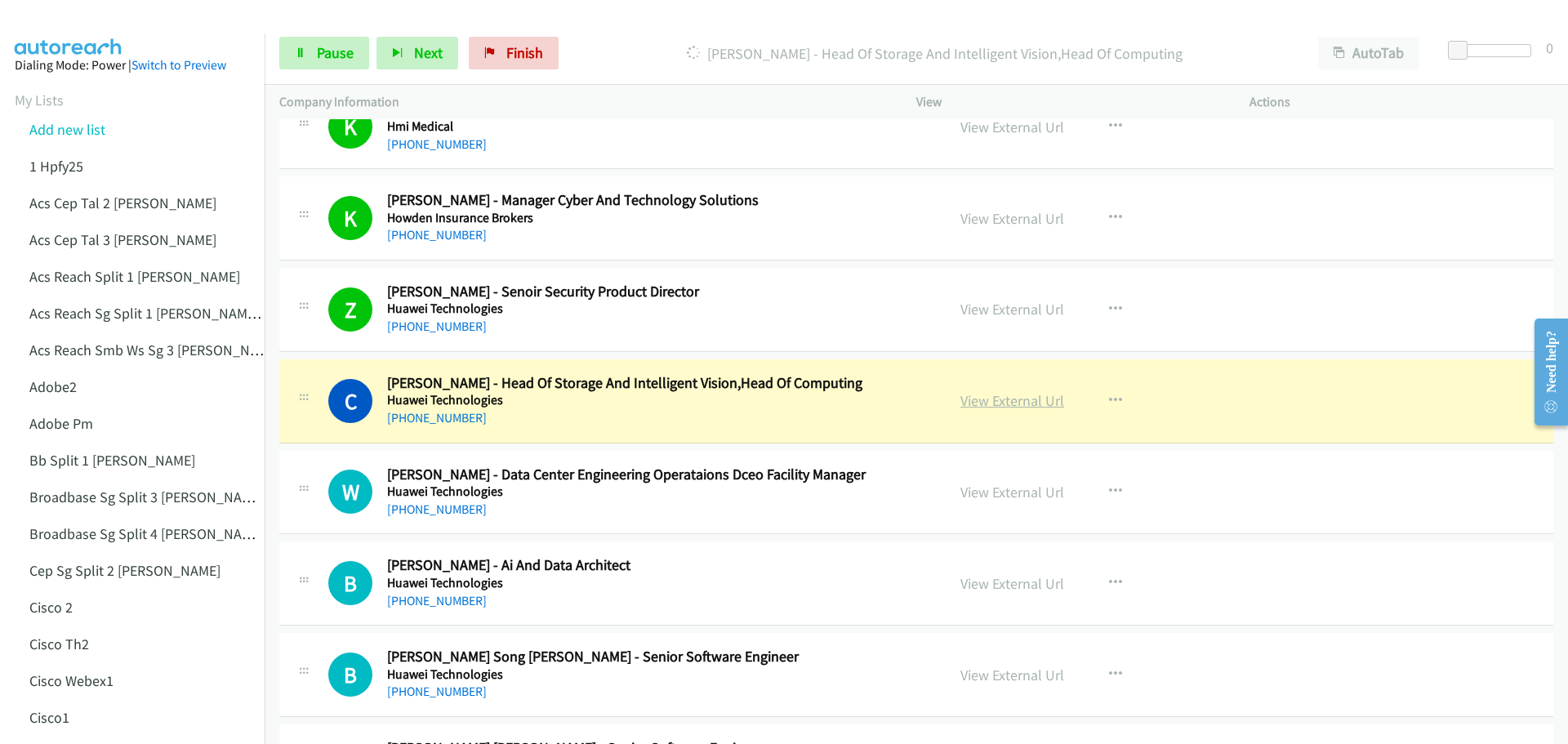
click at [993, 401] on link "View External Url" at bounding box center [1012, 400] width 104 height 19
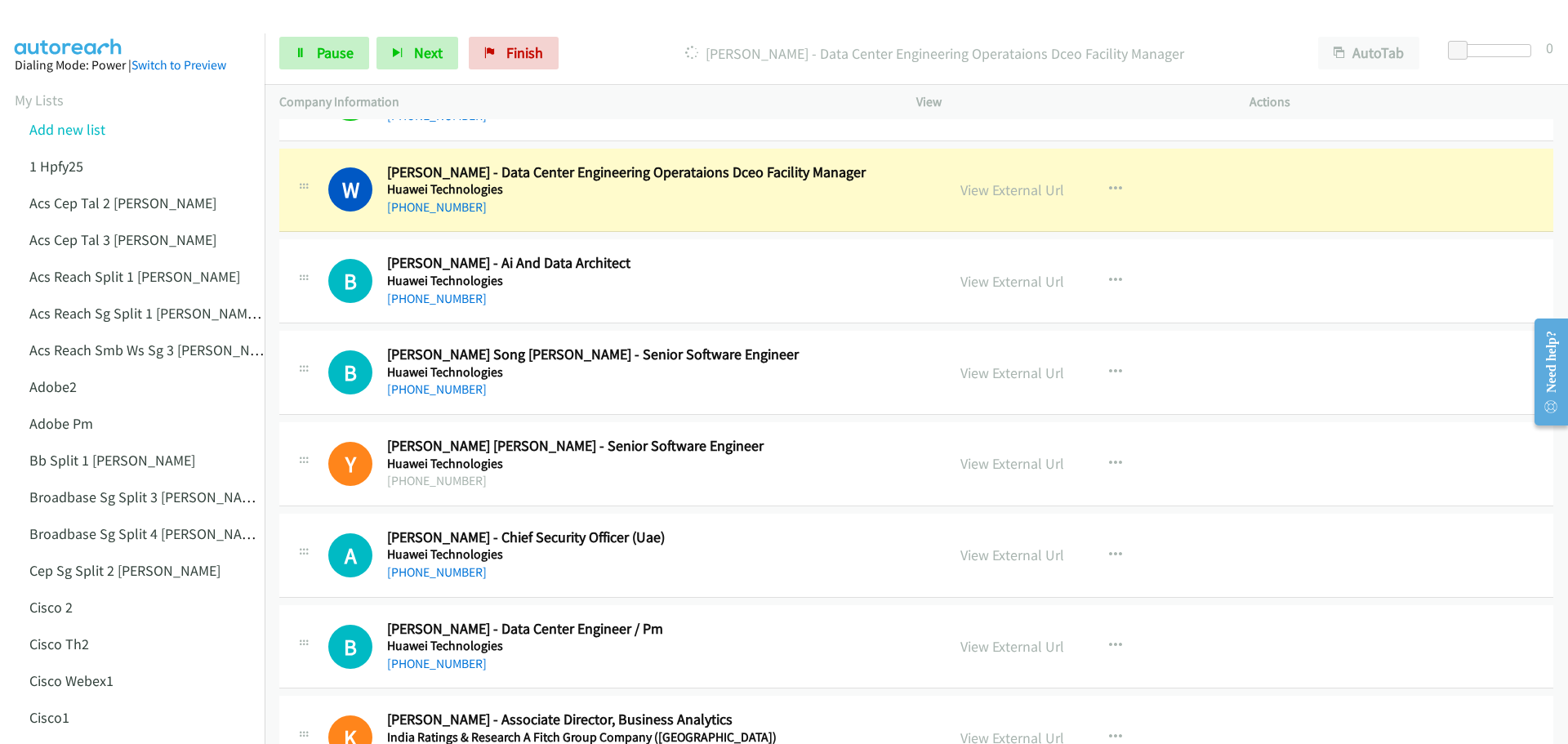
scroll to position [3428, 0]
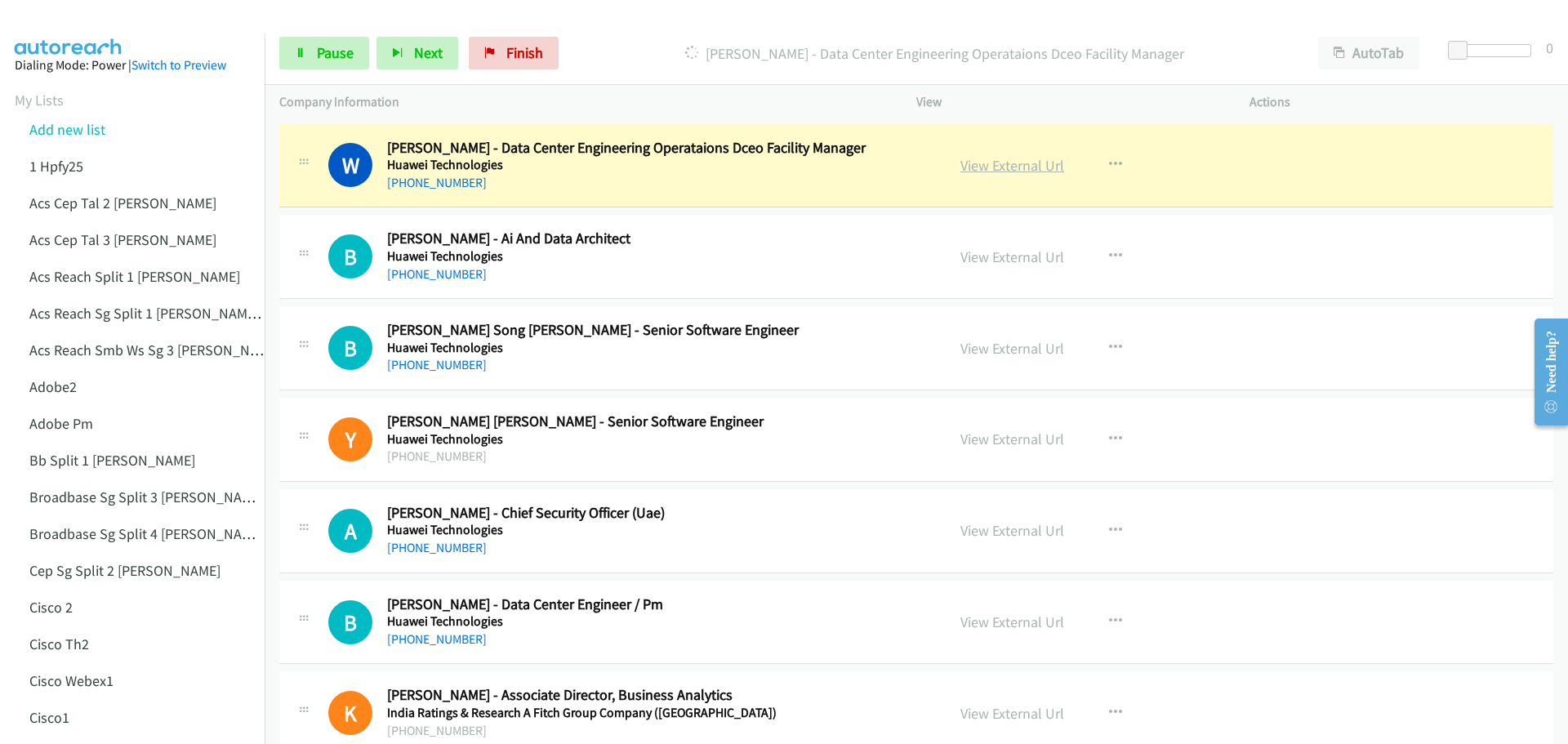
click at [982, 169] on link "View External Url" at bounding box center [1012, 165] width 104 height 19
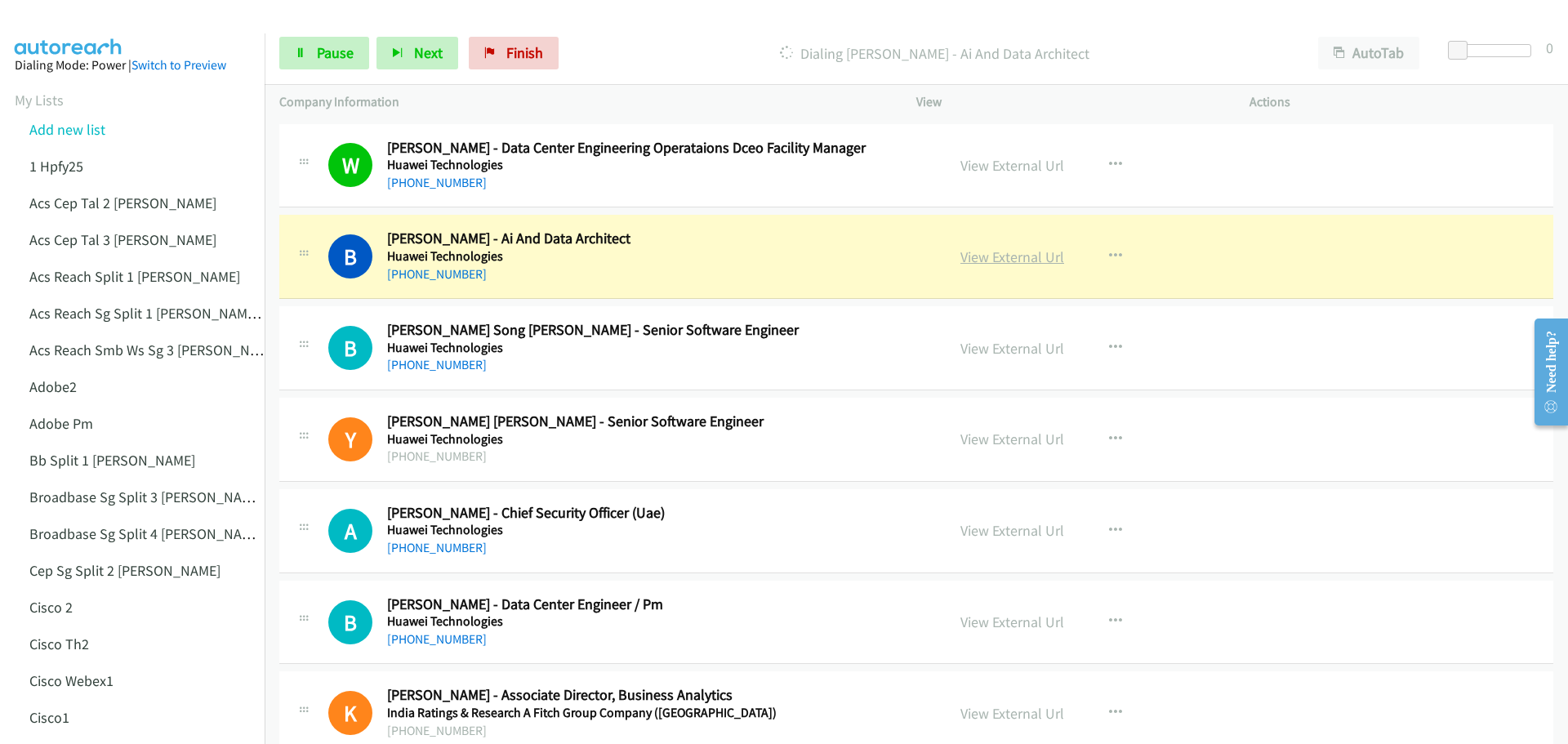
click at [986, 259] on link "View External Url" at bounding box center [1012, 256] width 104 height 19
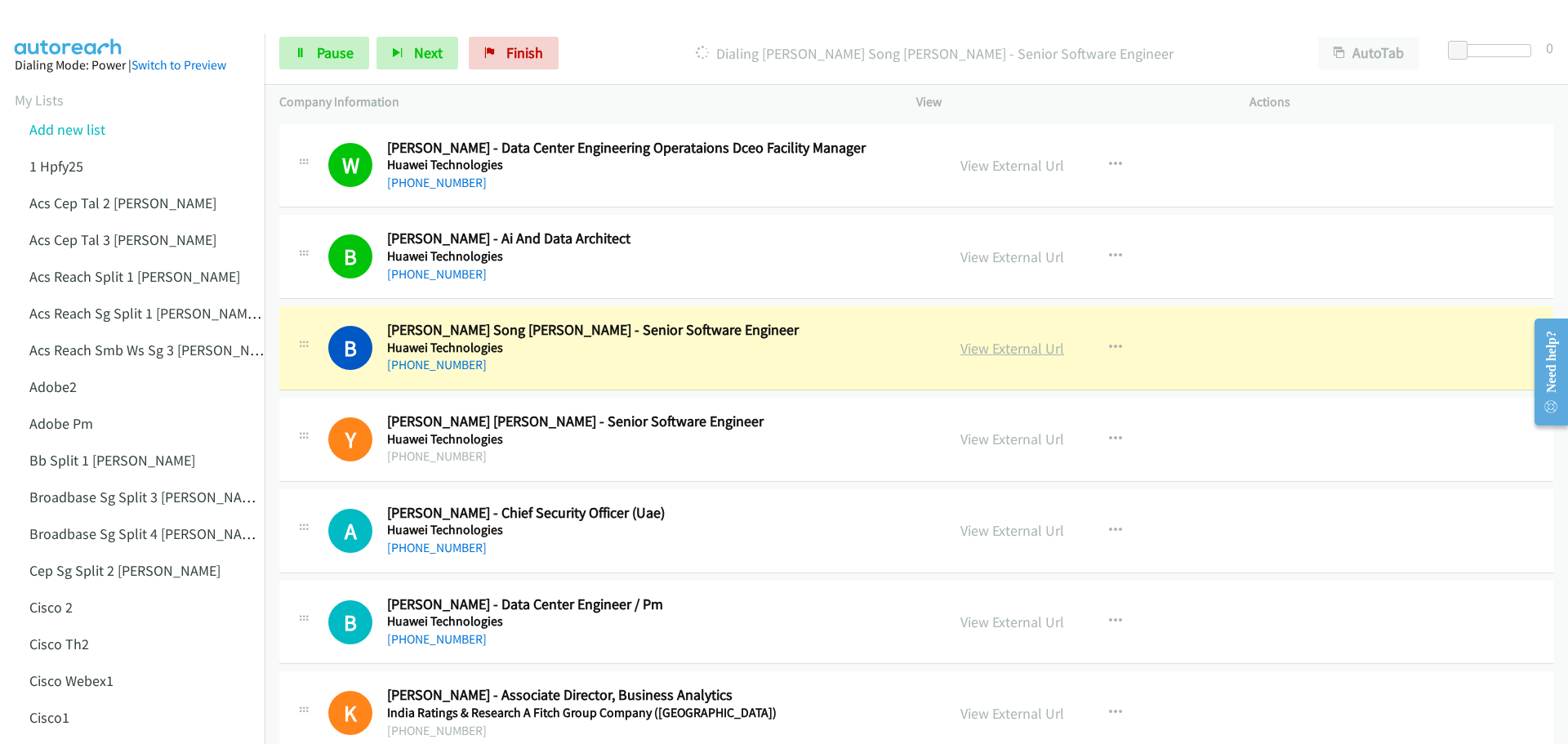
click at [1007, 346] on link "View External Url" at bounding box center [1012, 347] width 104 height 19
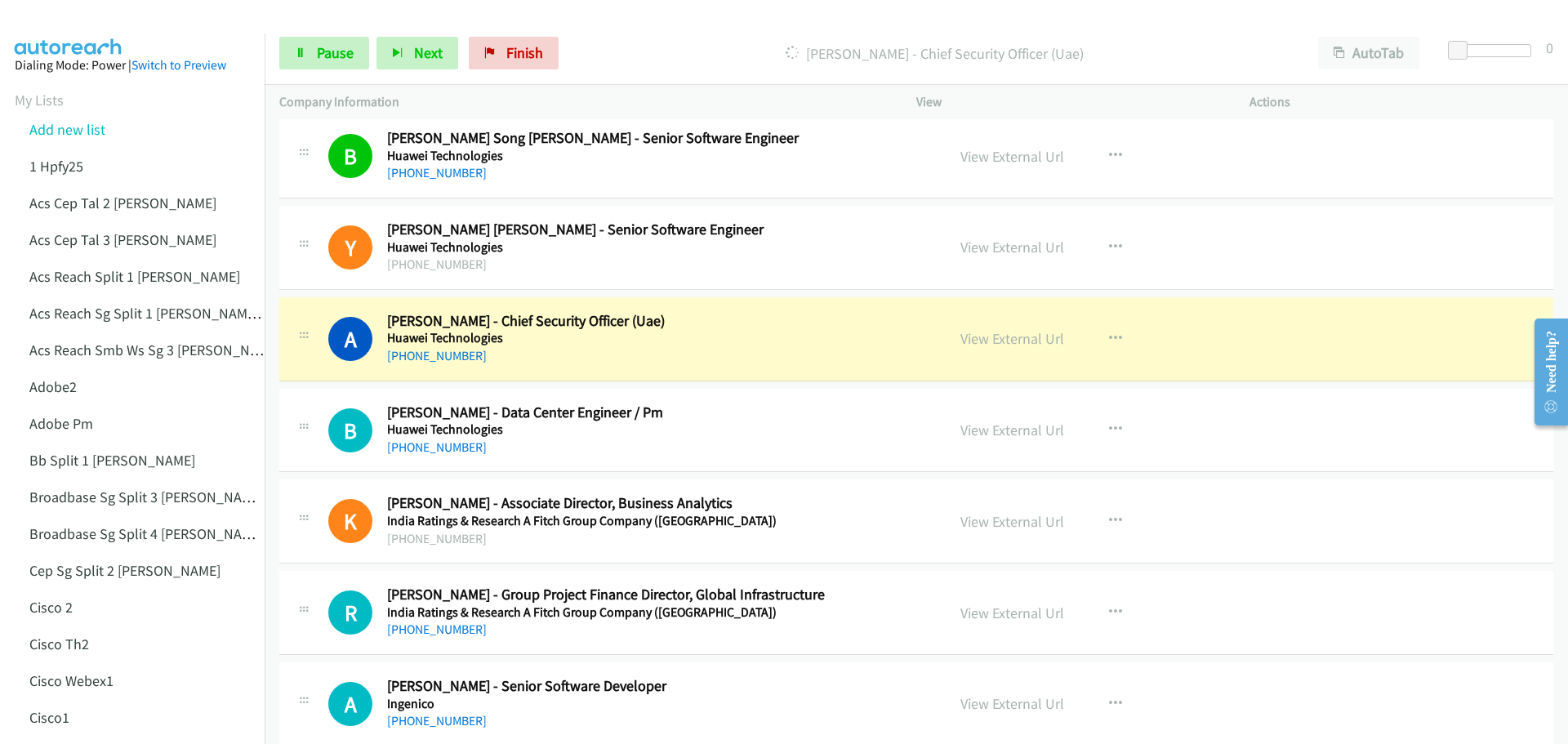
scroll to position [3755, 0]
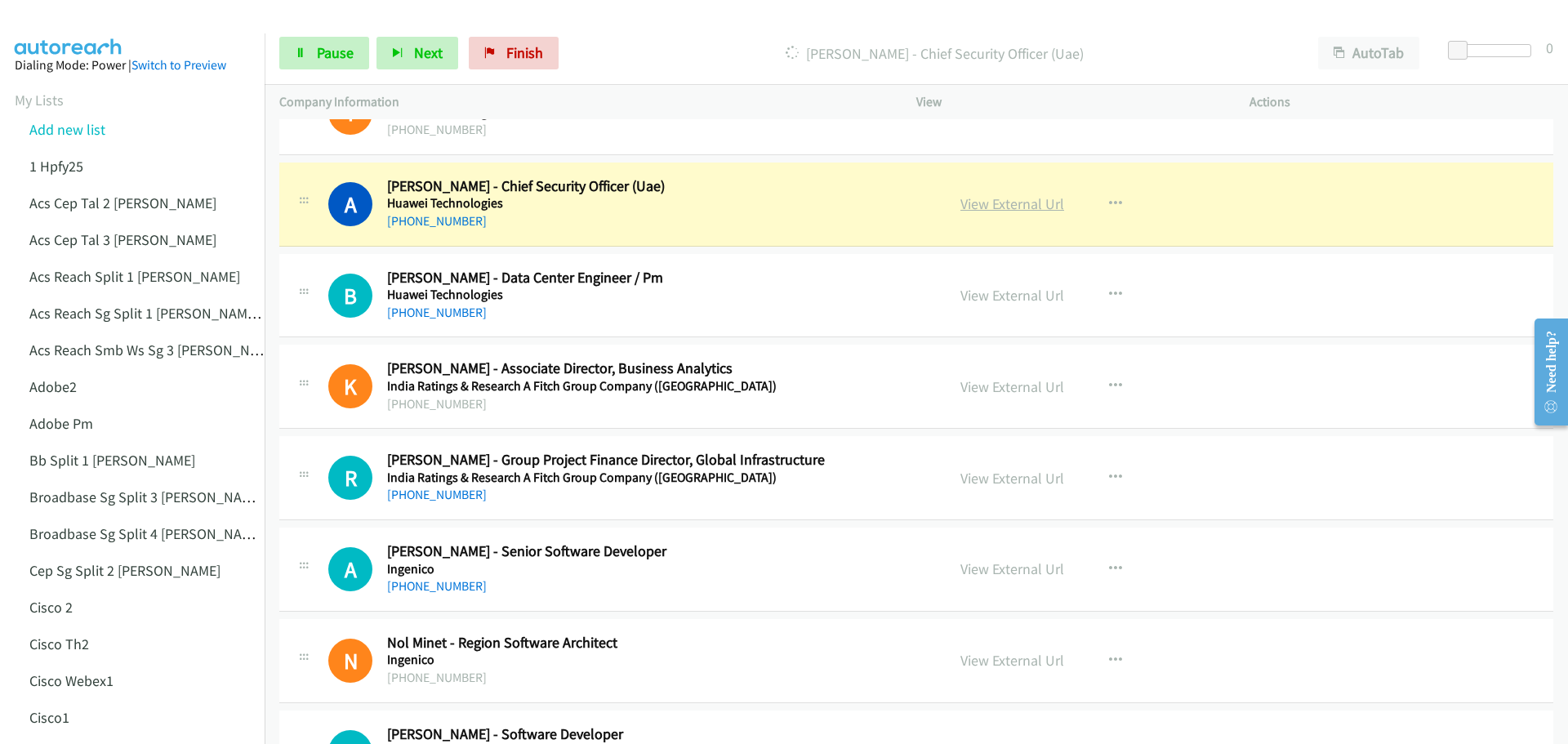
click at [1016, 205] on link "View External Url" at bounding box center [1012, 204] width 104 height 19
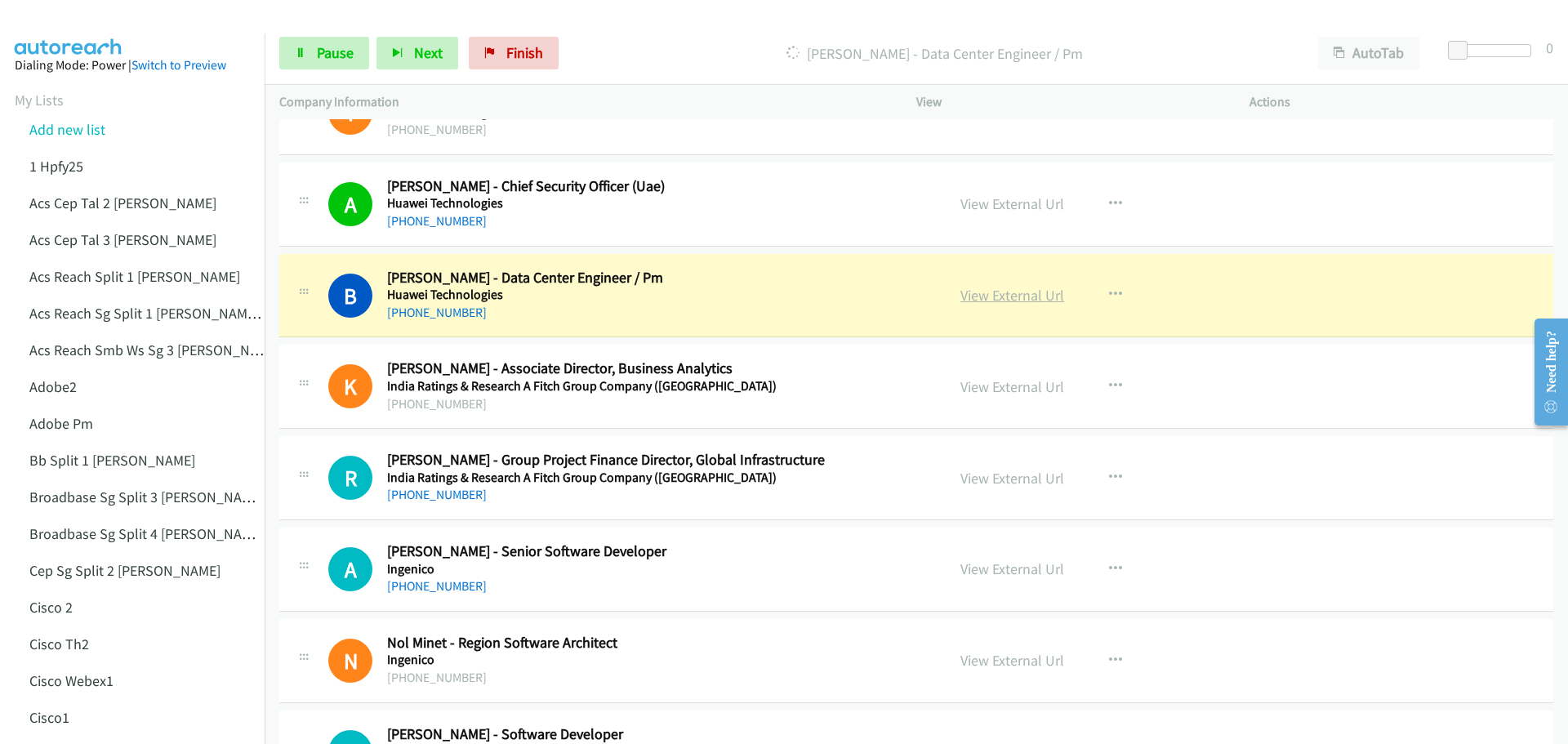
click at [991, 291] on link "View External Url" at bounding box center [1012, 295] width 104 height 19
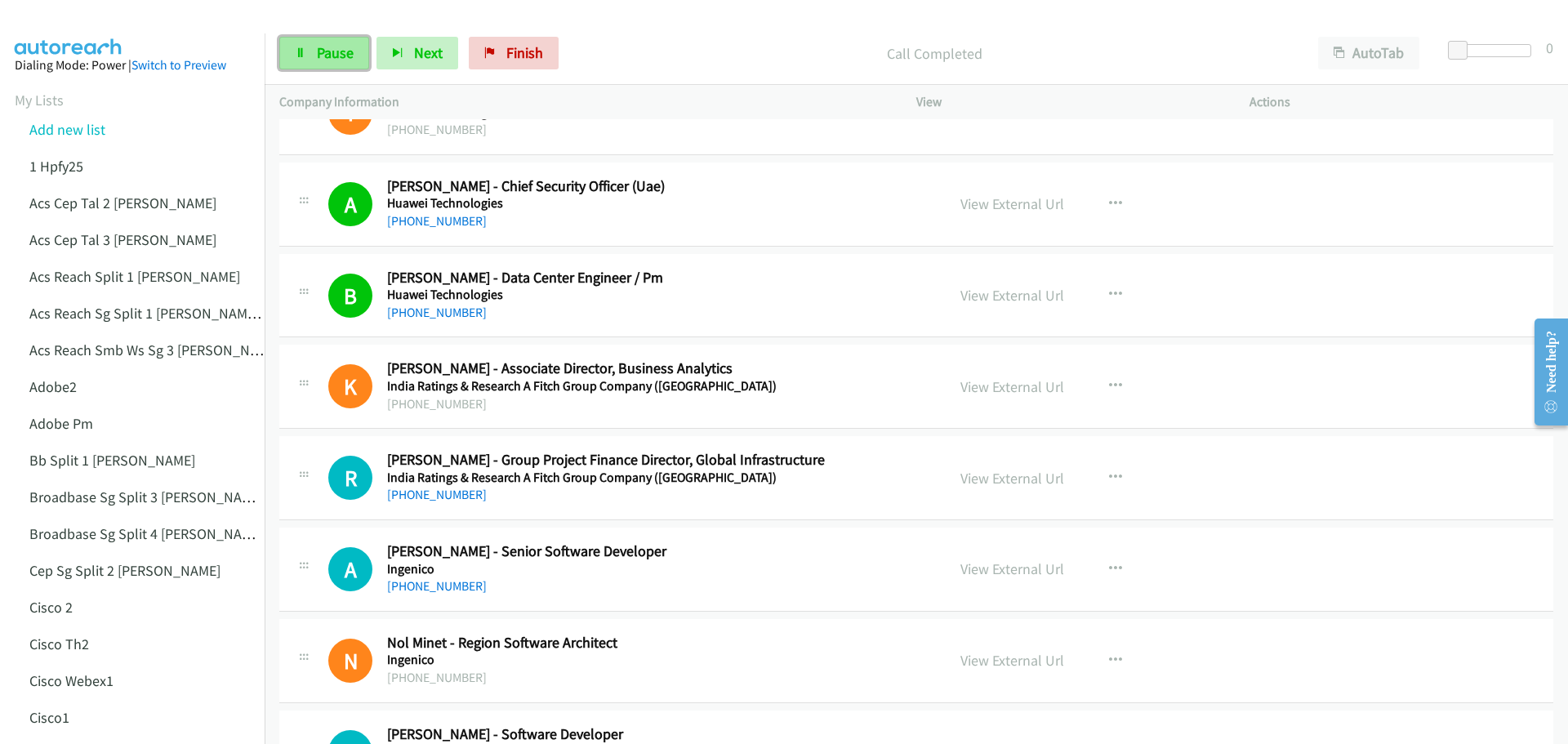
click at [339, 51] on span "Pause" at bounding box center [335, 53] width 36 height 19
click at [321, 61] on span "Start Calls" at bounding box center [349, 53] width 64 height 19
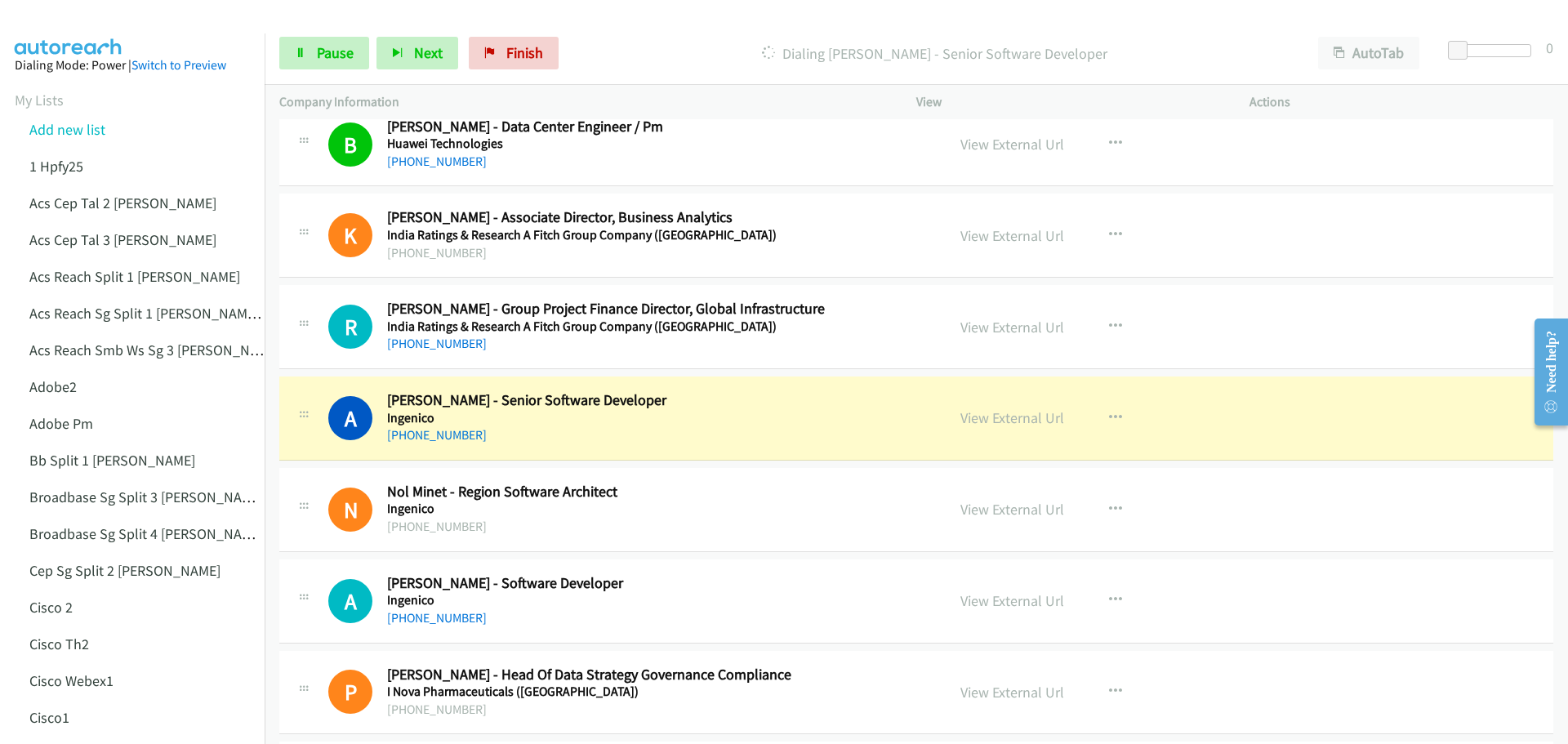
scroll to position [4000, 0]
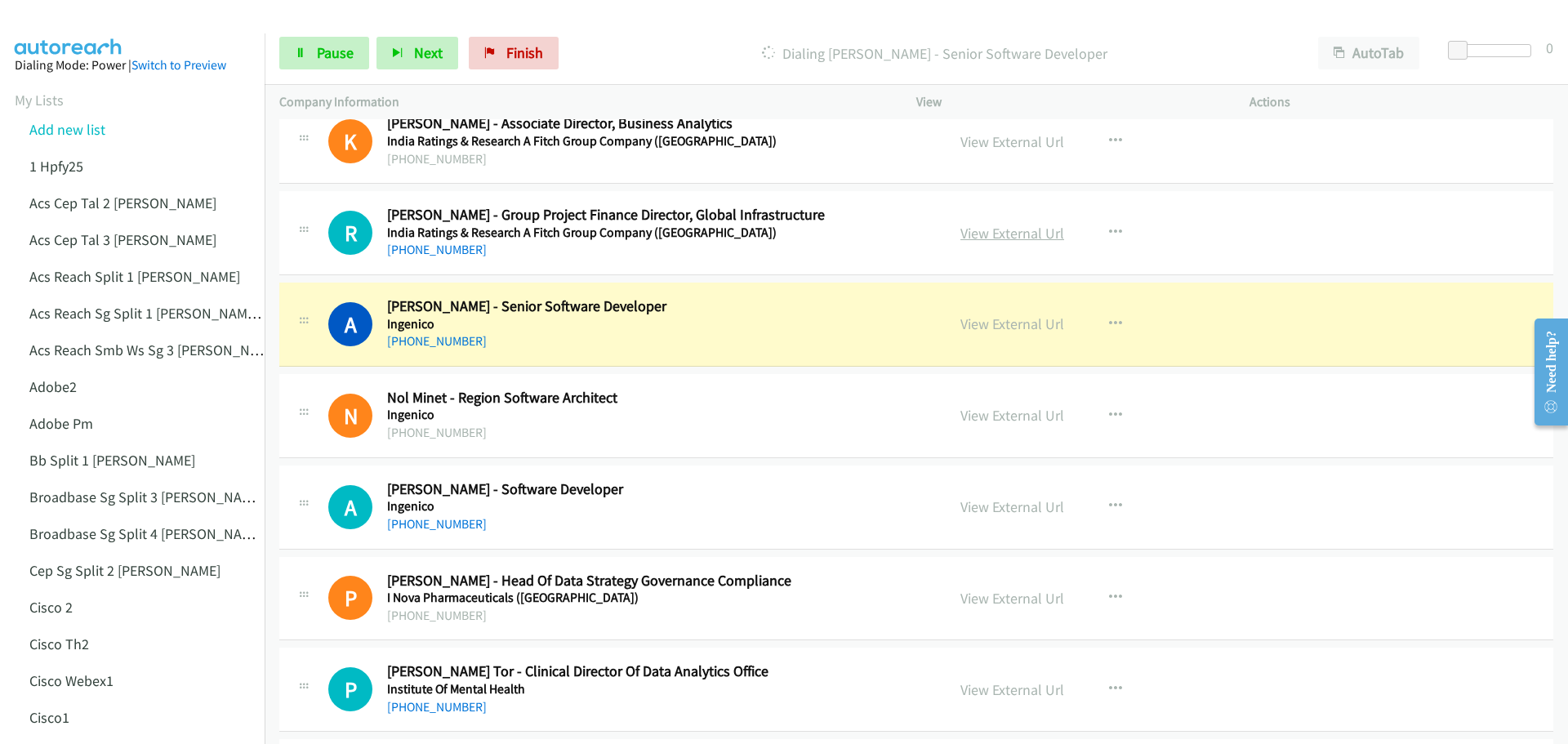
click at [1002, 238] on link "View External Url" at bounding box center [1012, 233] width 104 height 19
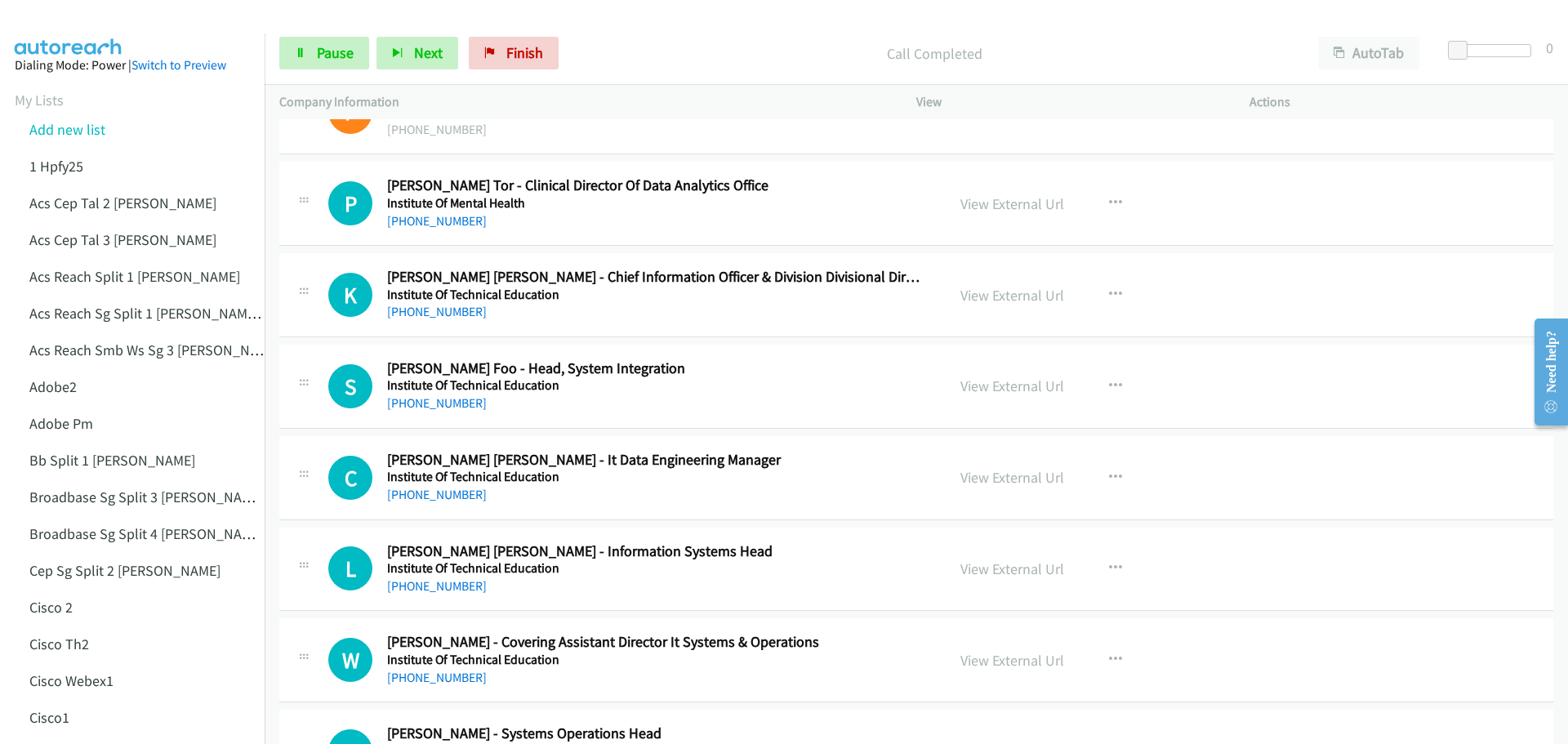
scroll to position [4489, 0]
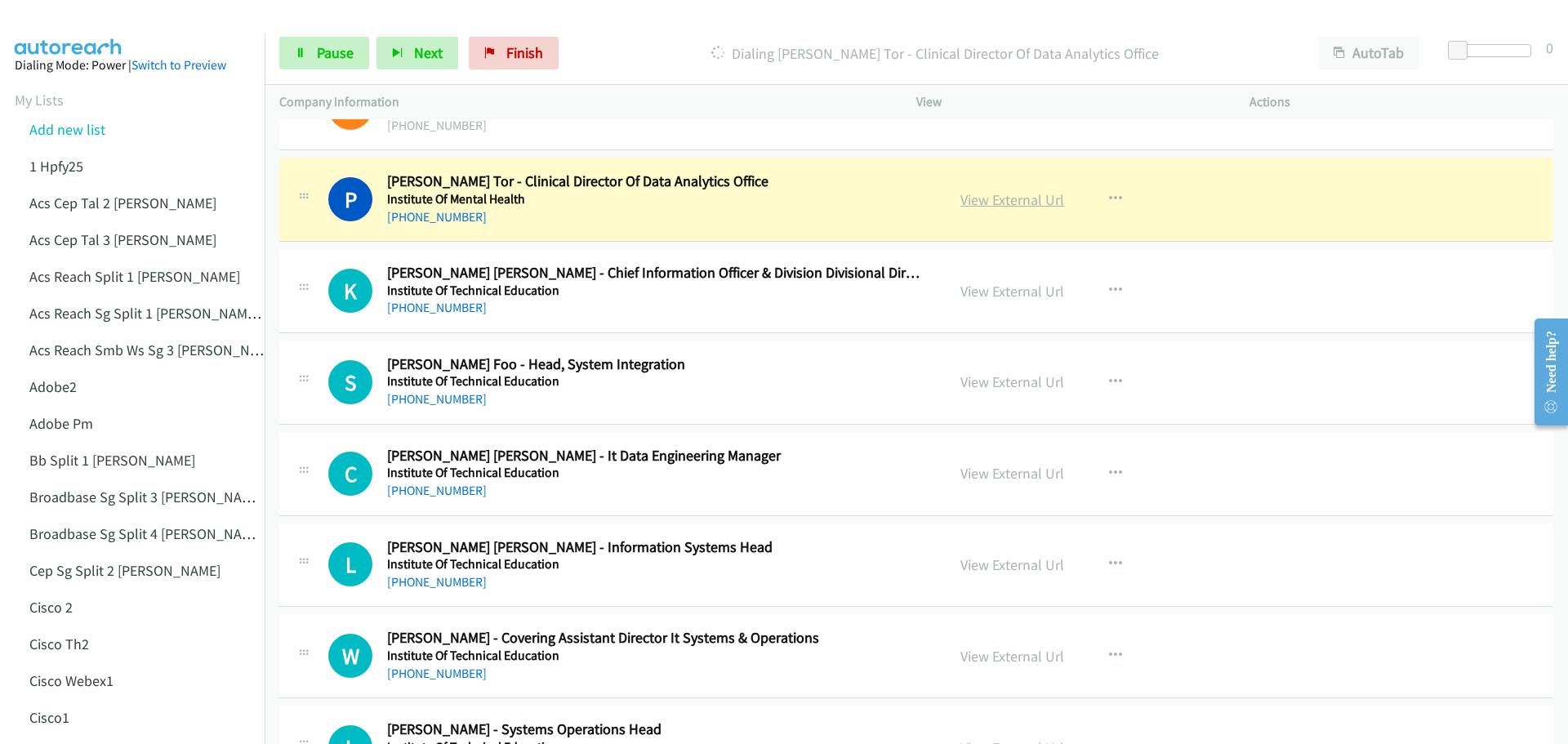
click at [998, 195] on link "View External Url" at bounding box center [1012, 199] width 104 height 19
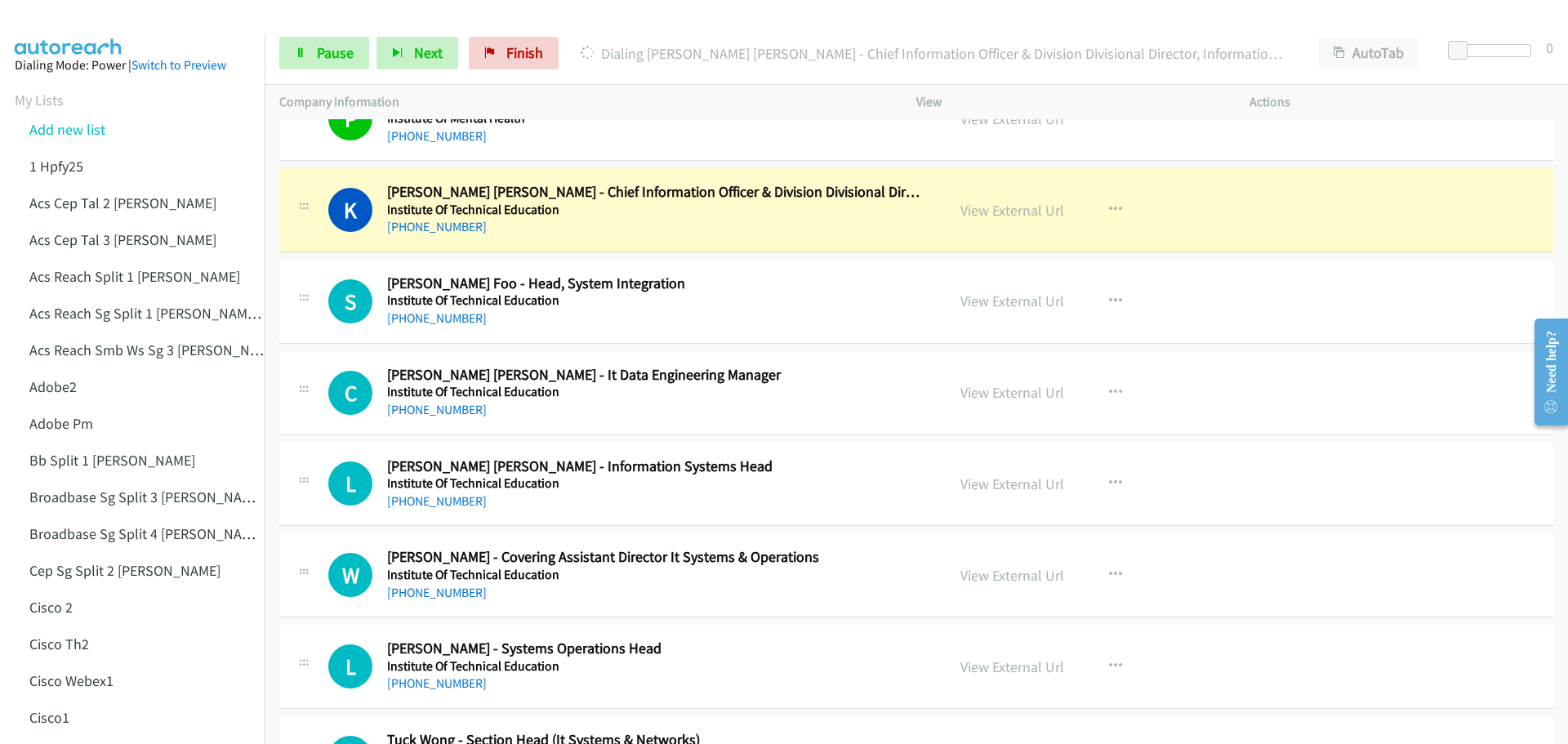
scroll to position [4571, 0]
click at [1018, 215] on link "View External Url" at bounding box center [1012, 209] width 104 height 19
click at [315, 65] on link "Pause" at bounding box center [324, 53] width 90 height 33
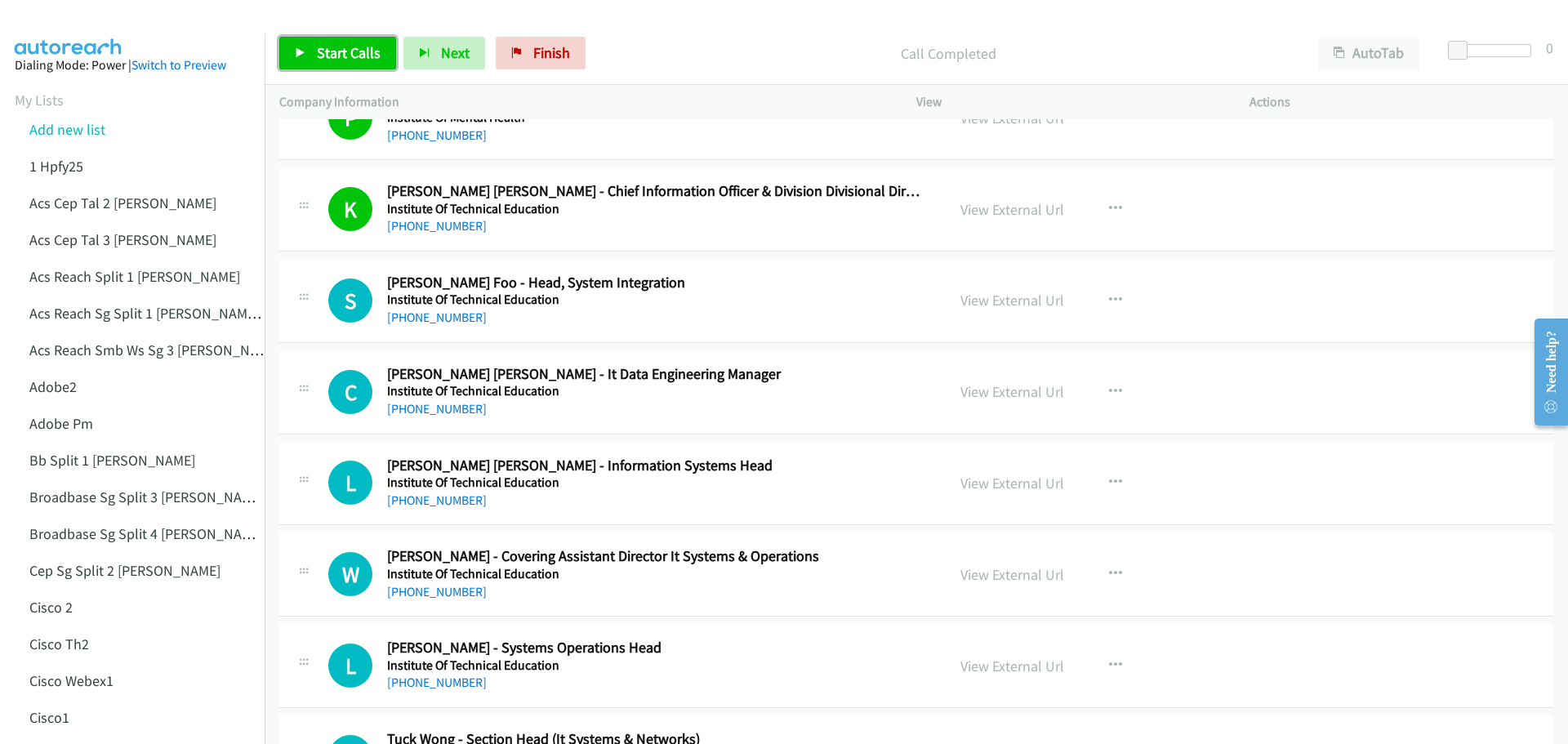
click at [308, 45] on link "Start Calls" at bounding box center [338, 53] width 116 height 33
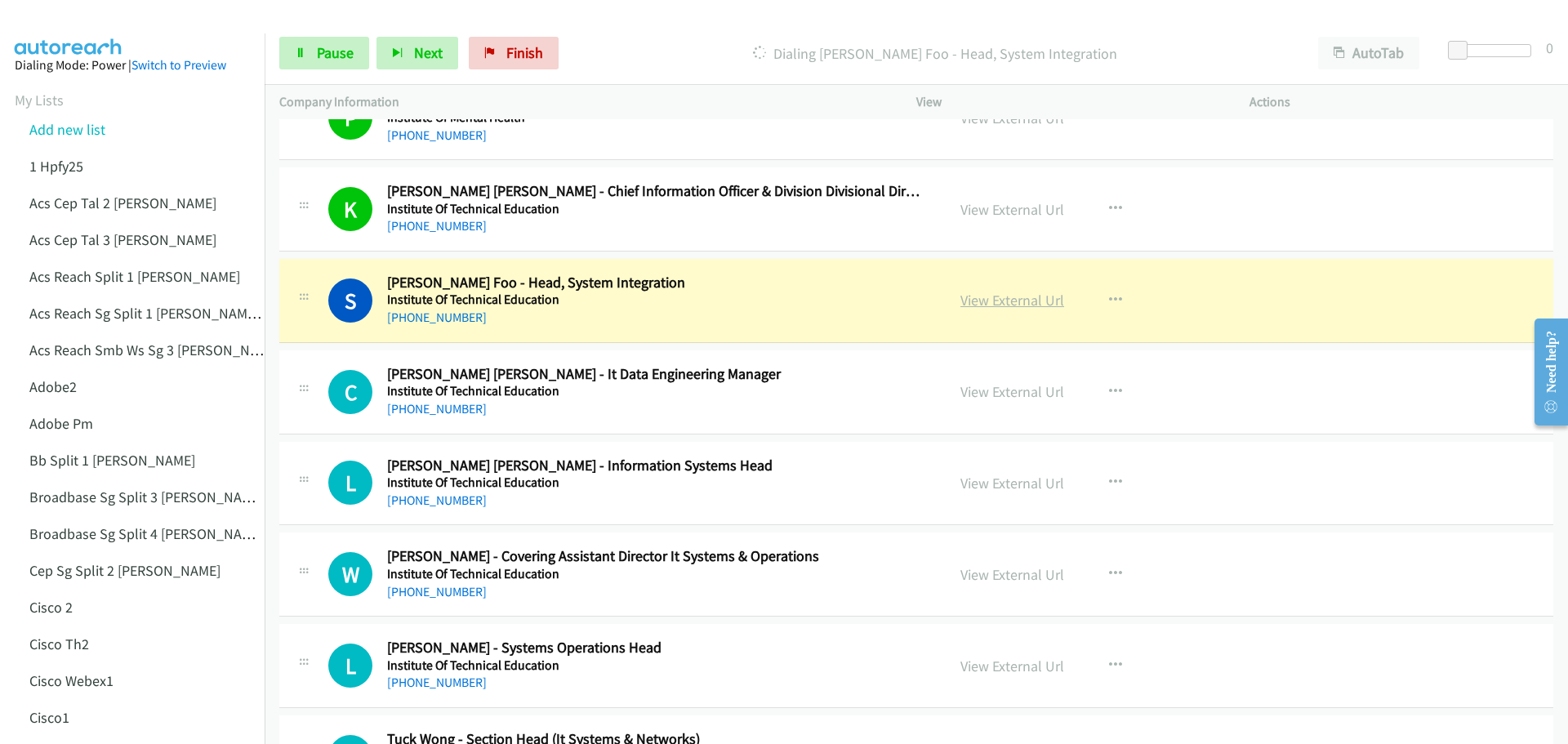
click at [1001, 297] on link "View External Url" at bounding box center [1012, 300] width 104 height 19
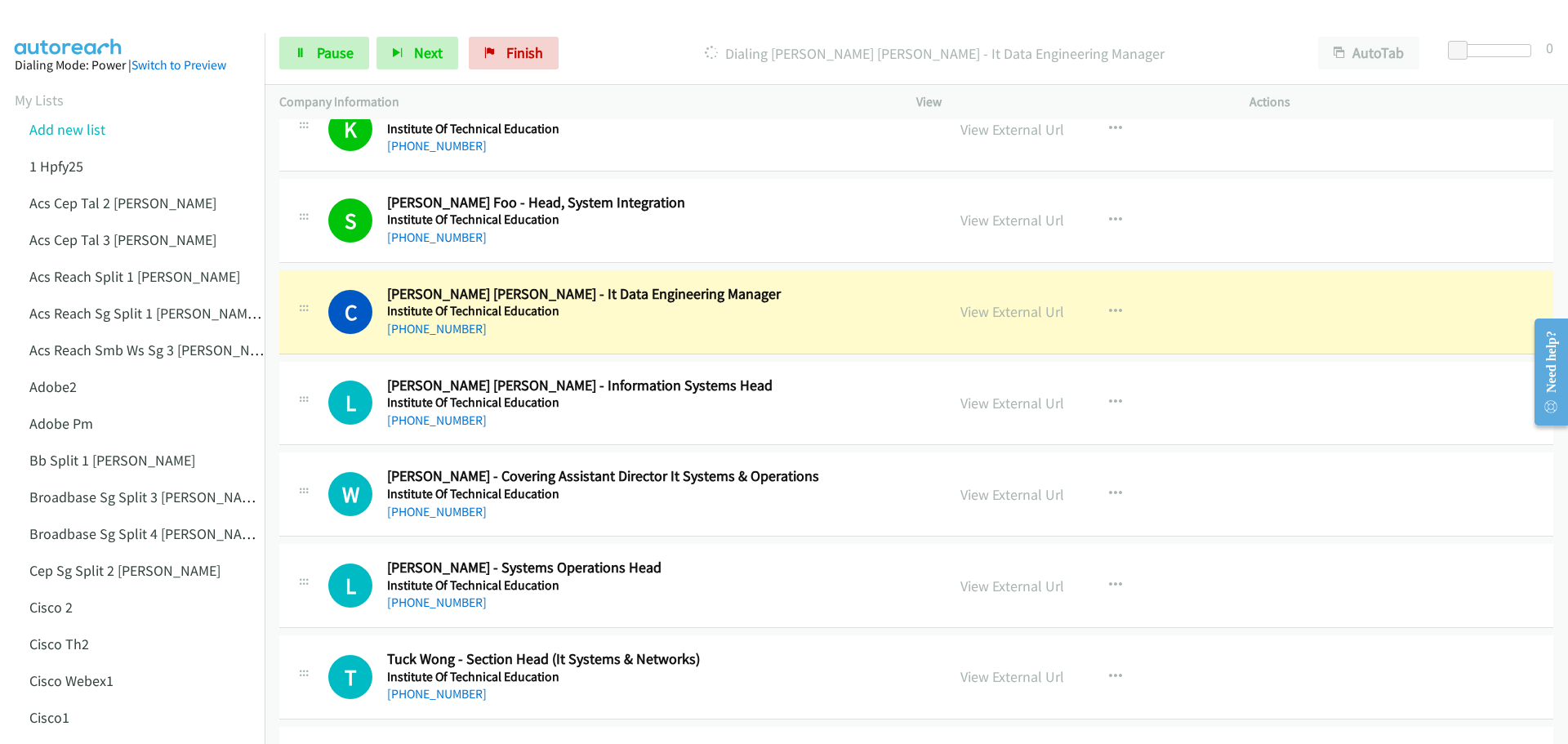
scroll to position [4653, 0]
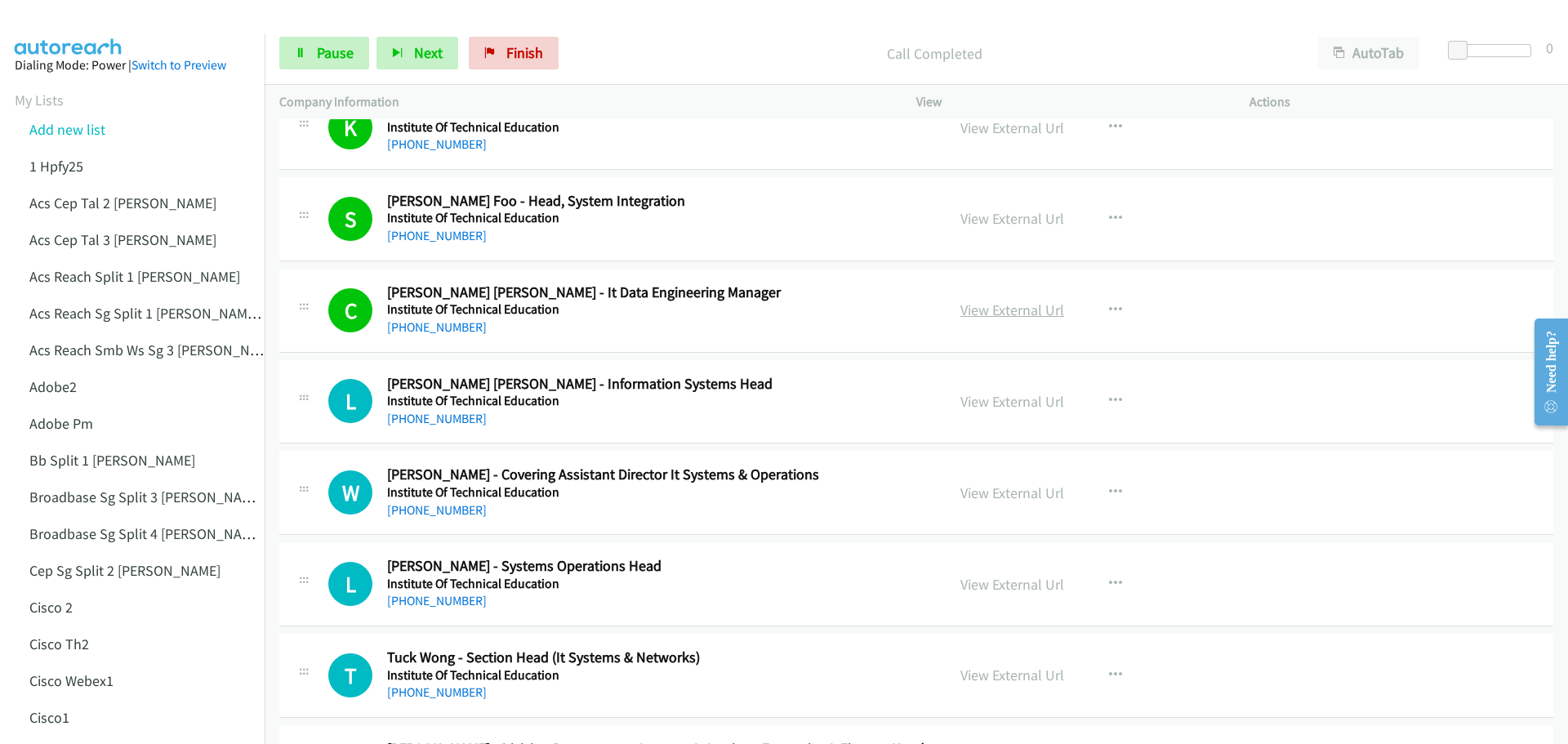
click at [1027, 308] on link "View External Url" at bounding box center [1012, 309] width 104 height 19
click at [327, 62] on link "Pause" at bounding box center [324, 53] width 90 height 33
click at [317, 35] on div "Start Calls Pause Next Finish Paused AutoTab AutoTab 0" at bounding box center [916, 53] width 1303 height 63
click at [302, 51] on icon at bounding box center [300, 54] width 12 height 12
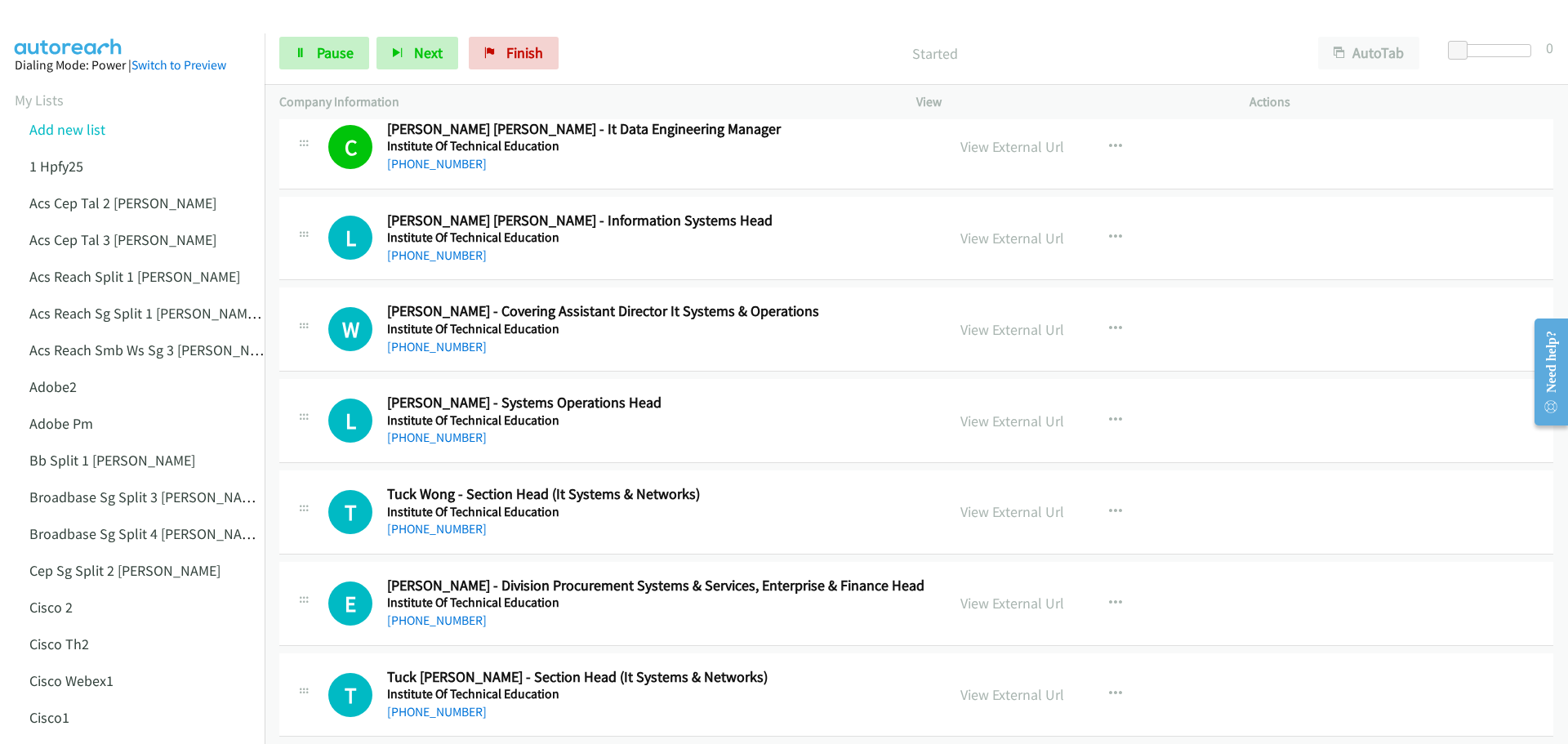
scroll to position [4898, 0]
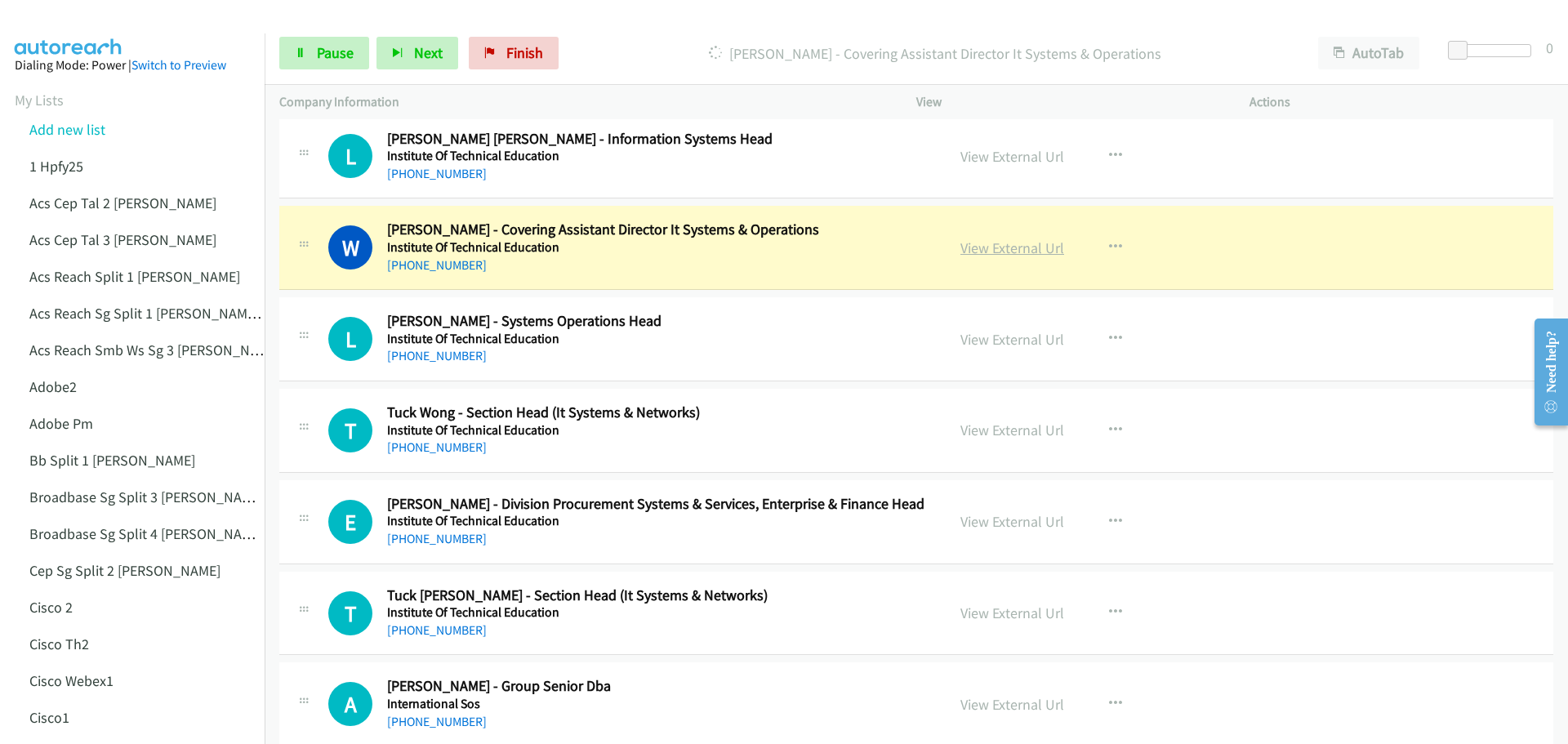
click at [978, 252] on link "View External Url" at bounding box center [1012, 247] width 104 height 19
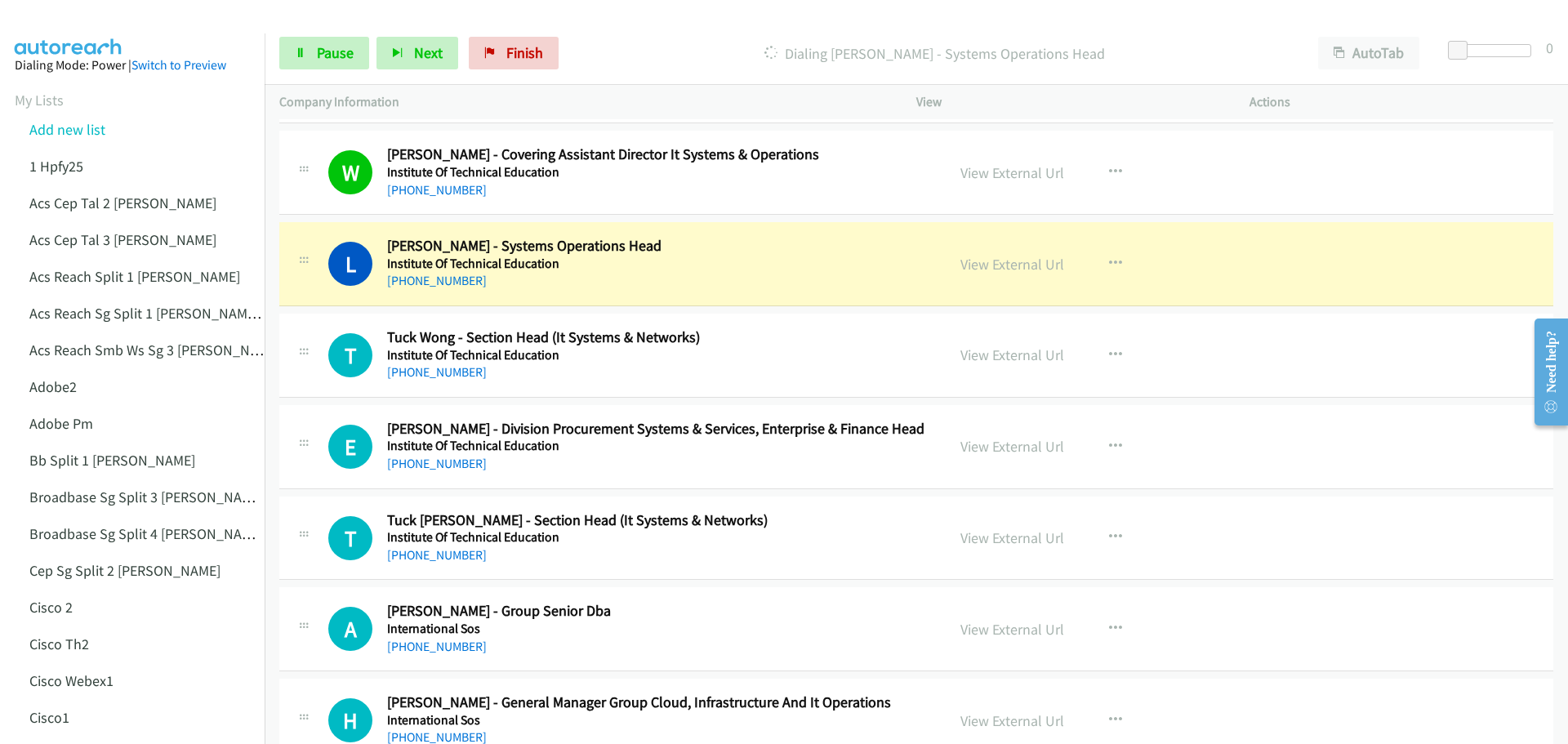
scroll to position [4980, 0]
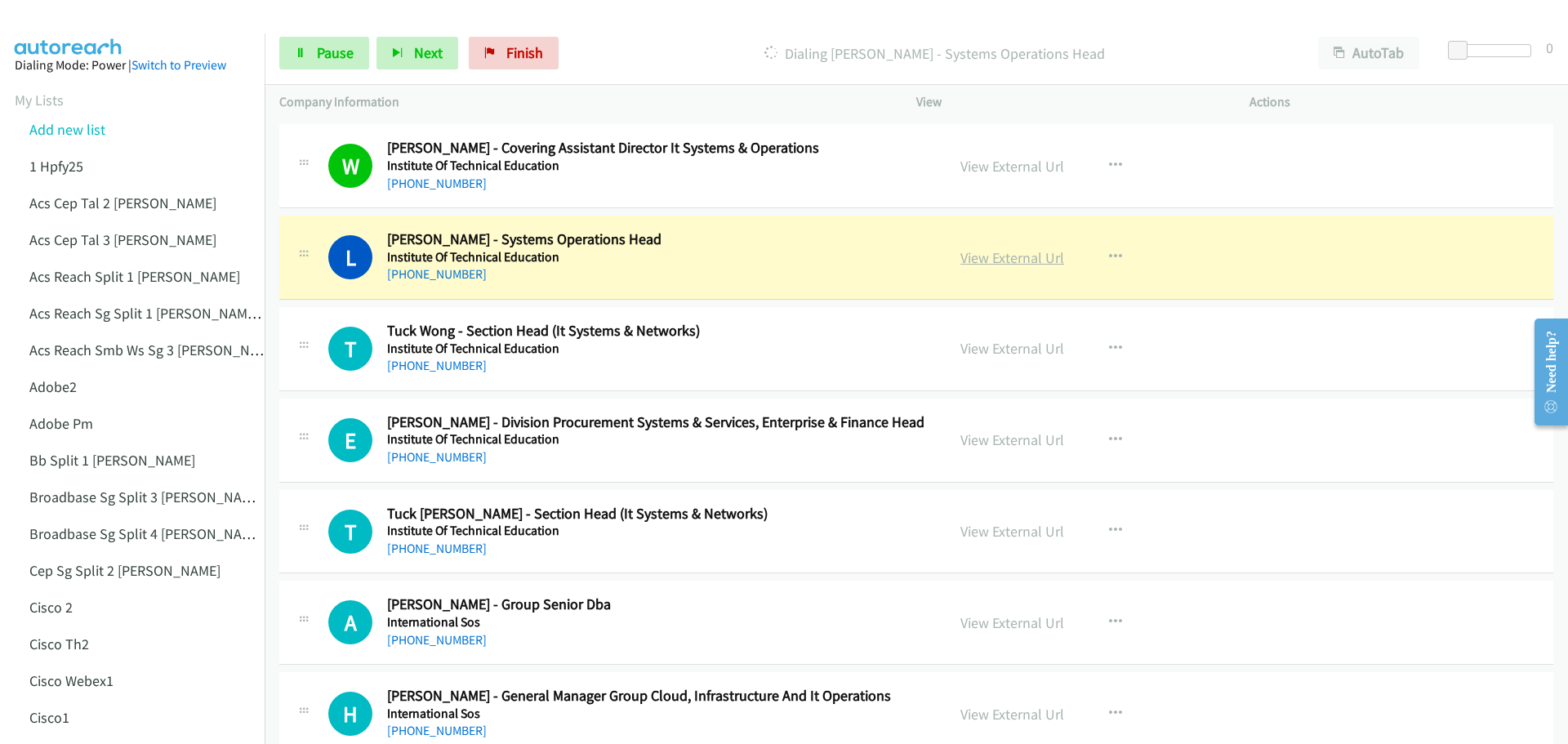
click at [999, 261] on link "View External Url" at bounding box center [1012, 257] width 104 height 19
click at [333, 50] on span "Pause" at bounding box center [335, 53] width 36 height 19
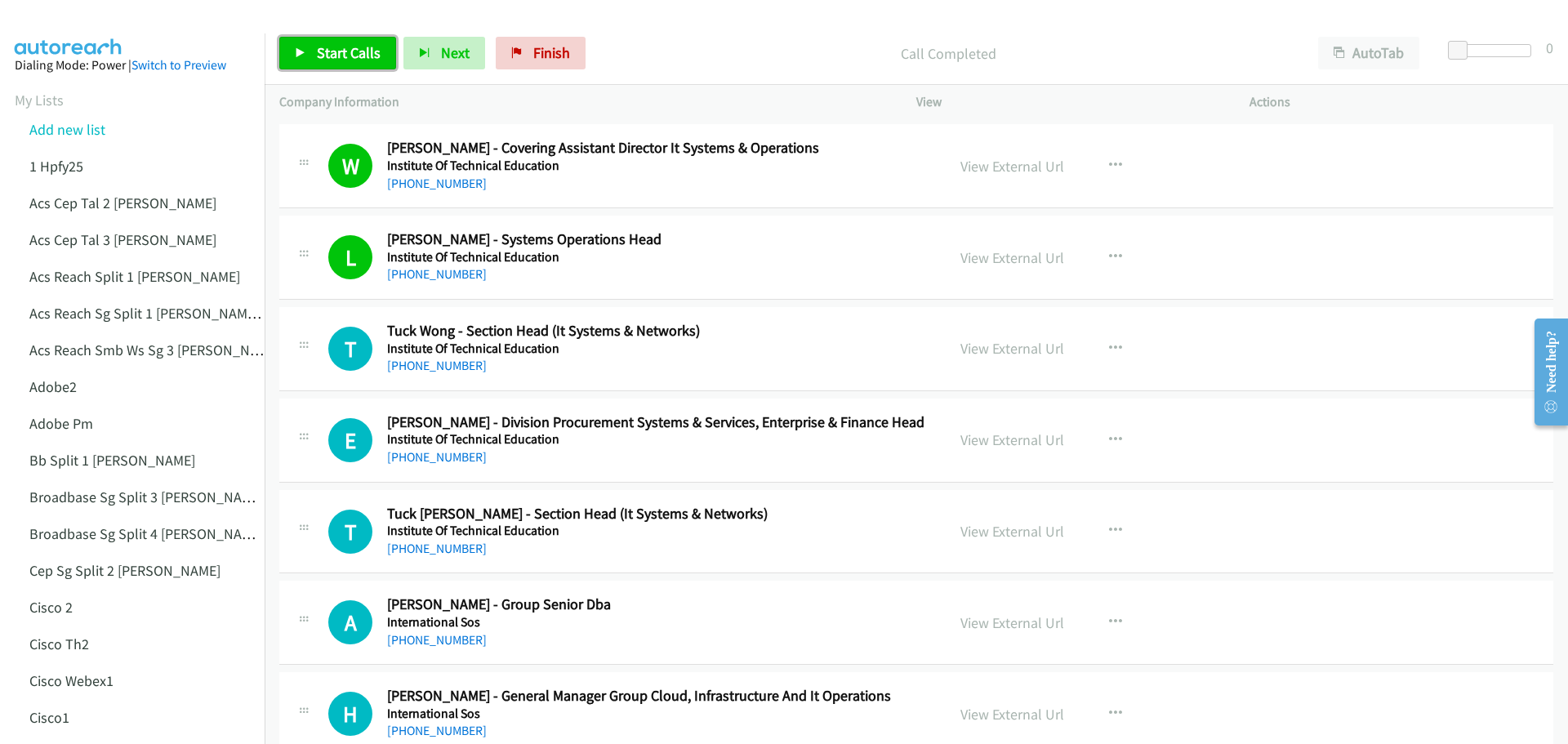
click at [346, 58] on span "Start Calls" at bounding box center [349, 53] width 64 height 19
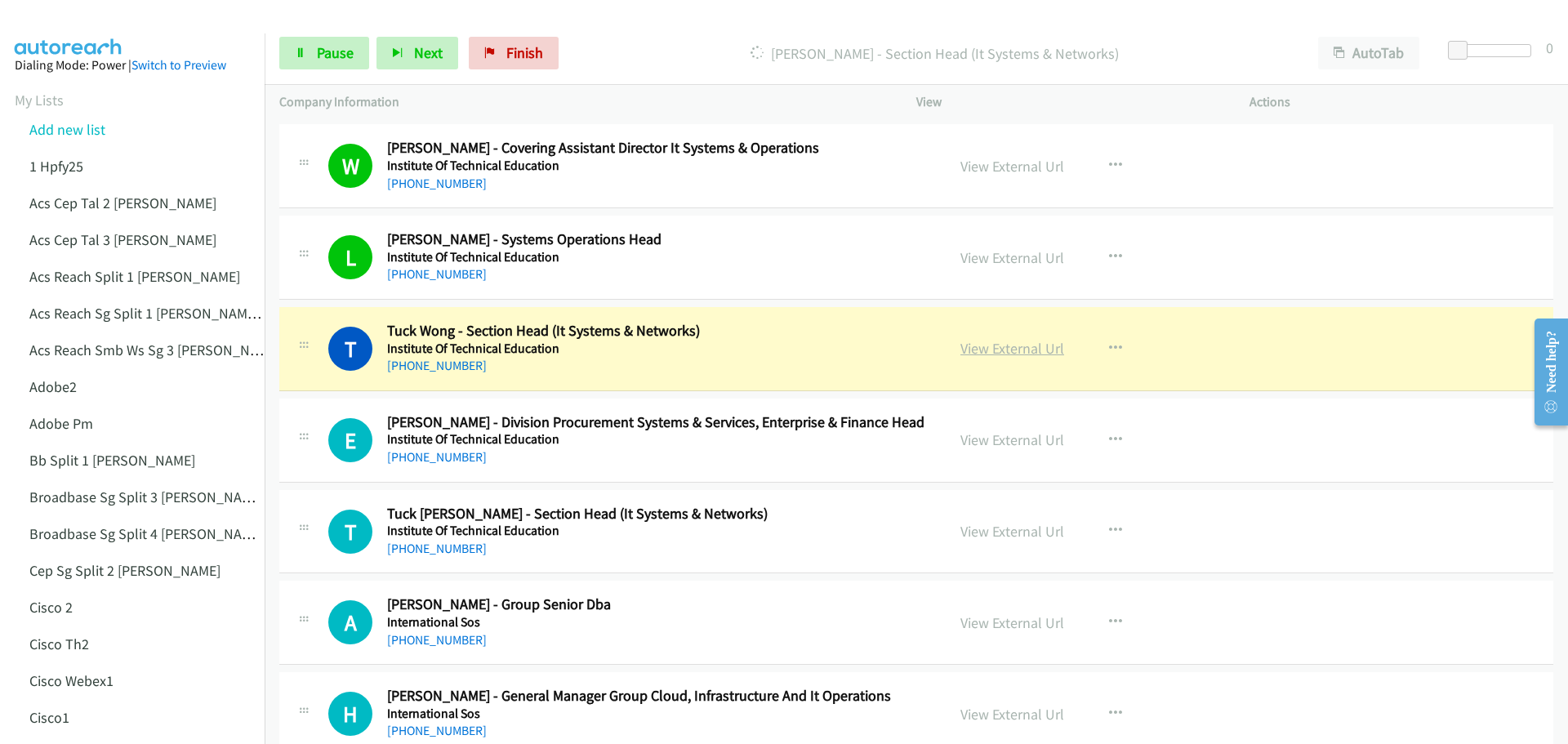
click at [1004, 351] on link "View External Url" at bounding box center [1012, 347] width 104 height 19
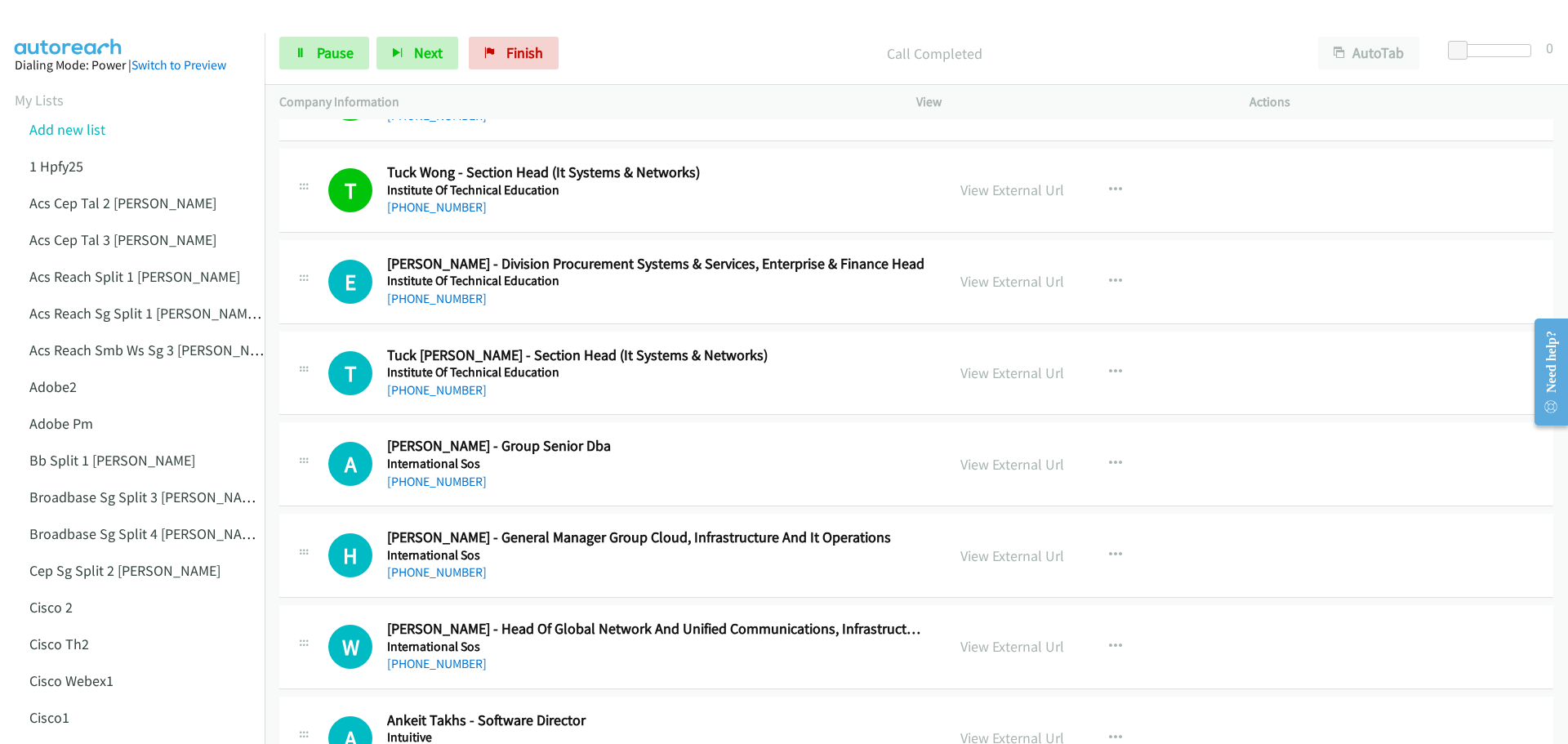
scroll to position [5224, 0]
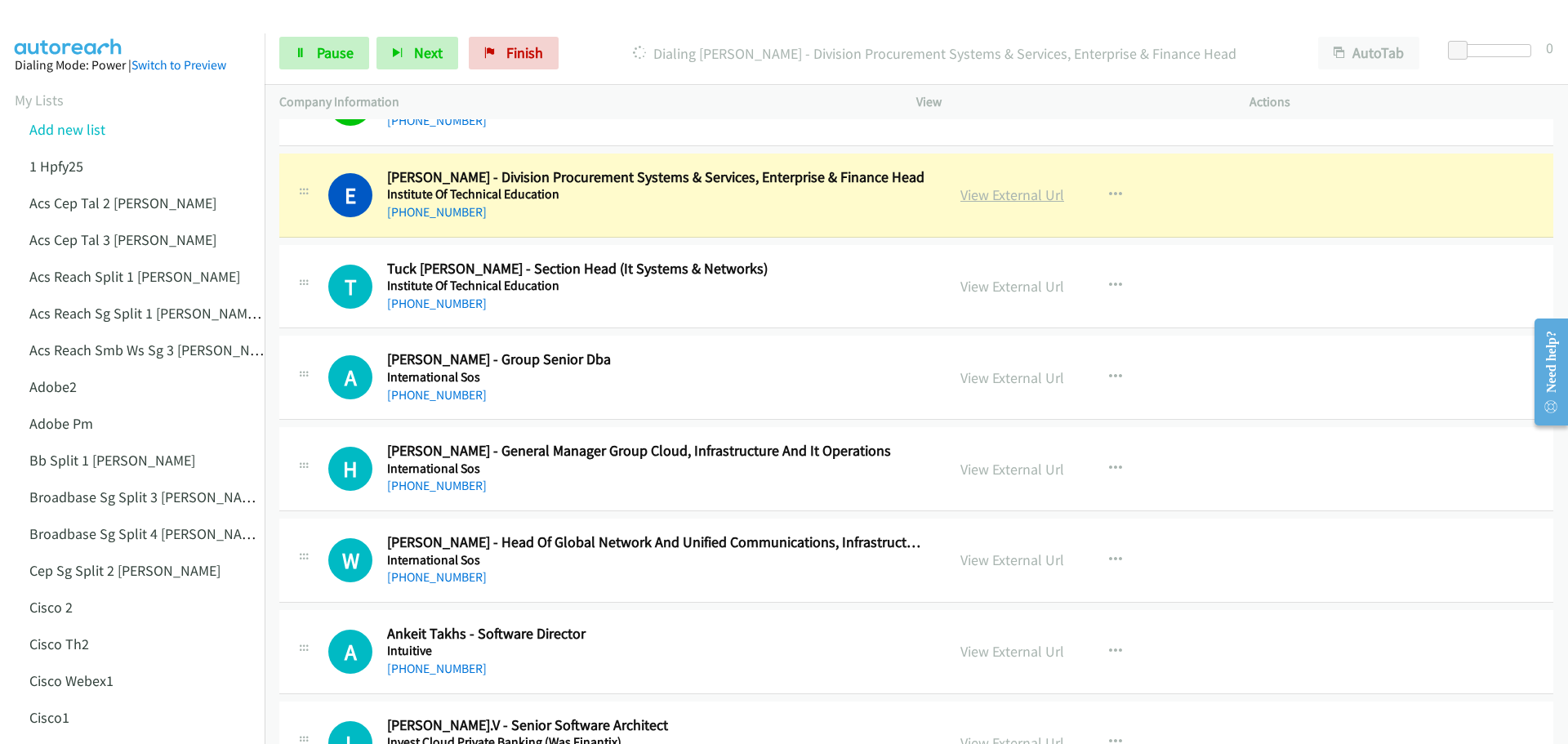
click at [1028, 195] on link "View External Url" at bounding box center [1012, 195] width 104 height 19
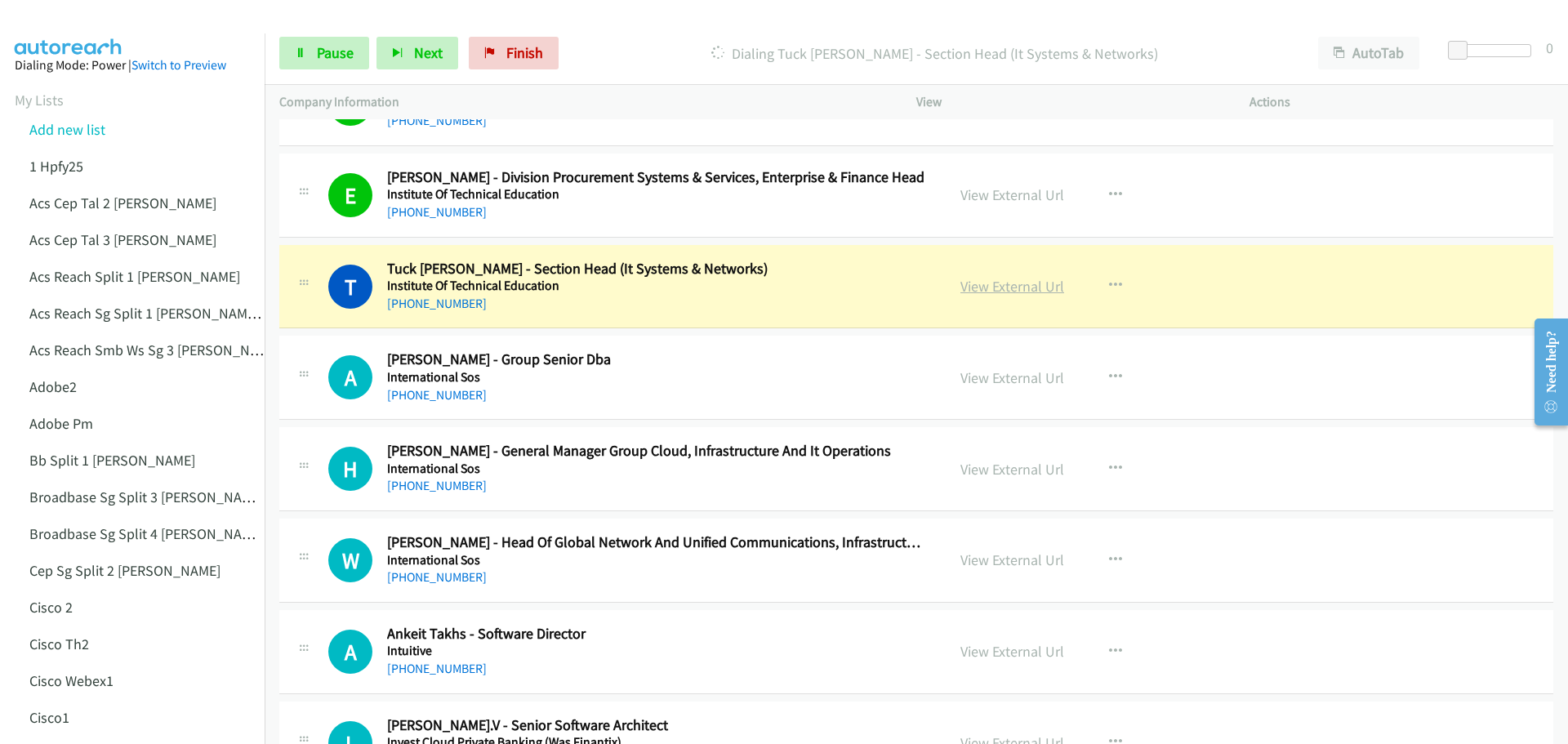
click at [1009, 279] on link "View External Url" at bounding box center [1012, 286] width 104 height 19
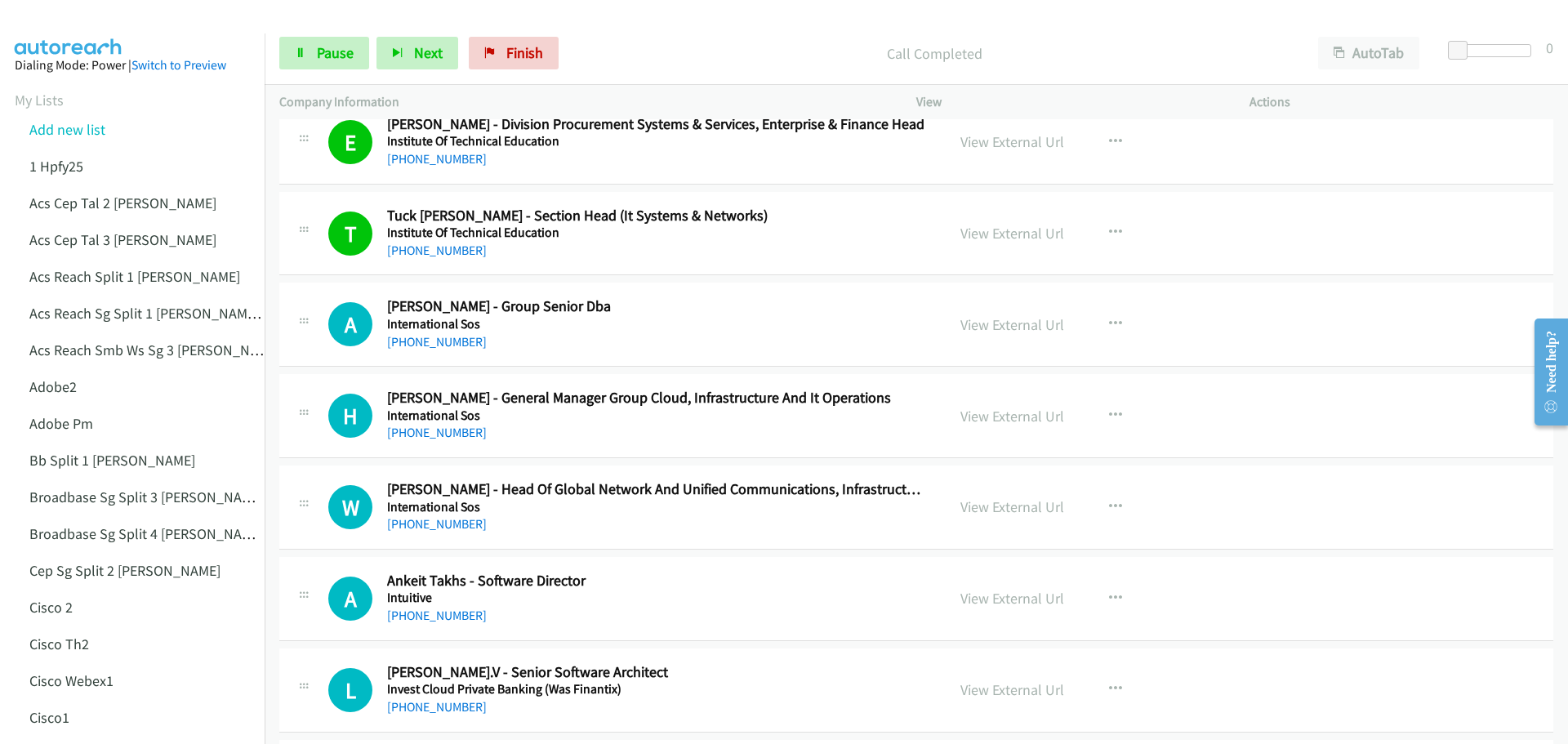
scroll to position [5306, 0]
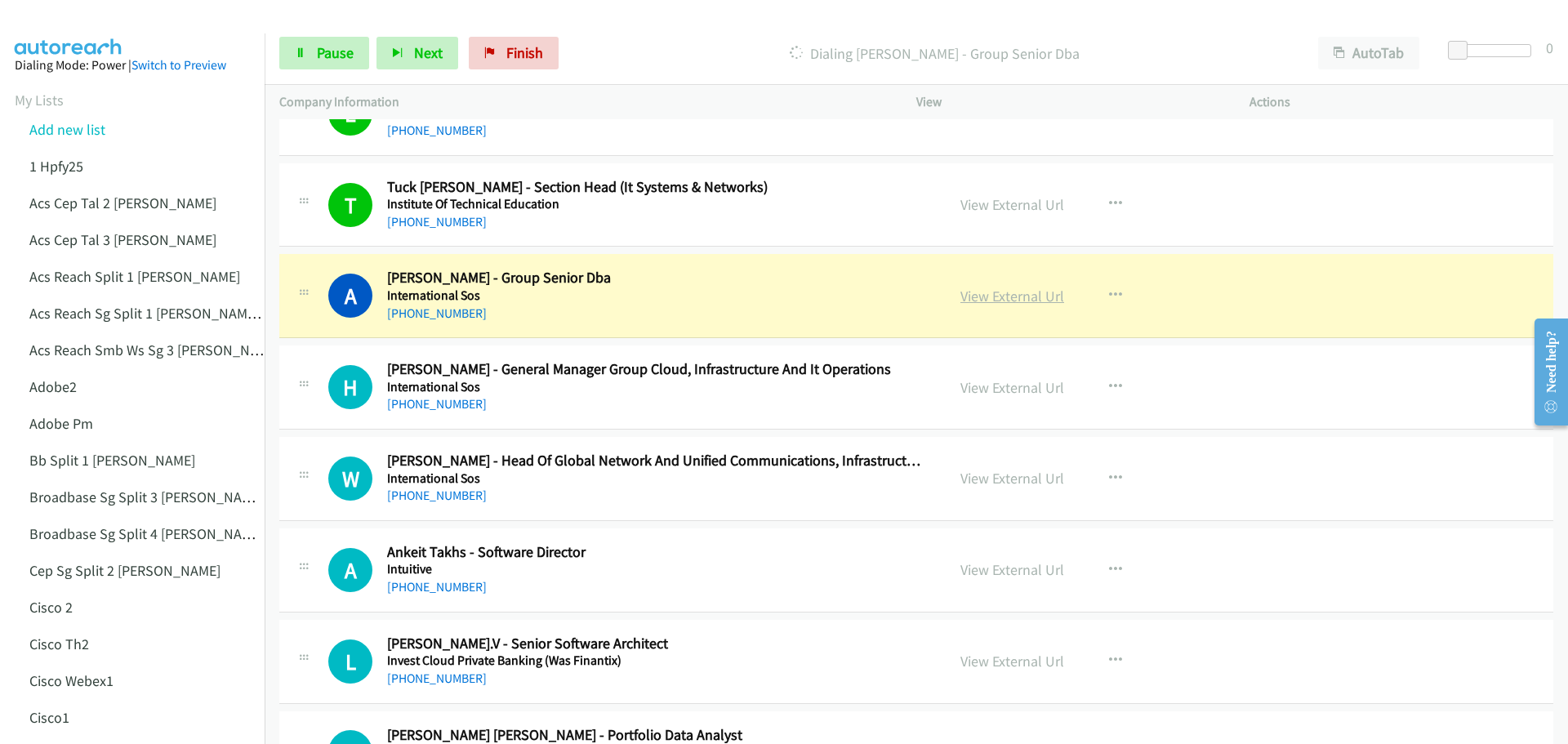
click at [1016, 294] on link "View External Url" at bounding box center [1012, 296] width 104 height 19
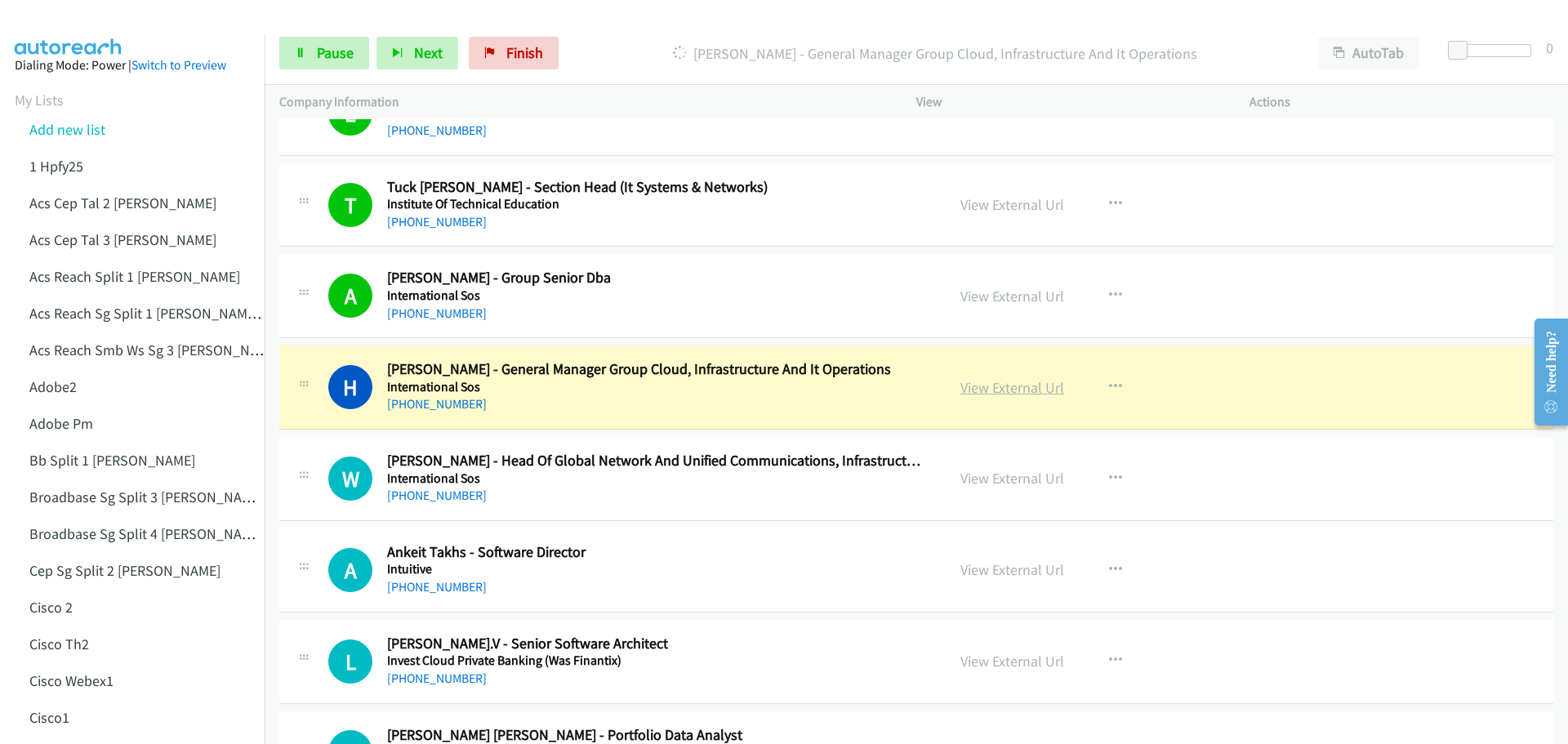
click at [1023, 386] on link "View External Url" at bounding box center [1012, 387] width 104 height 19
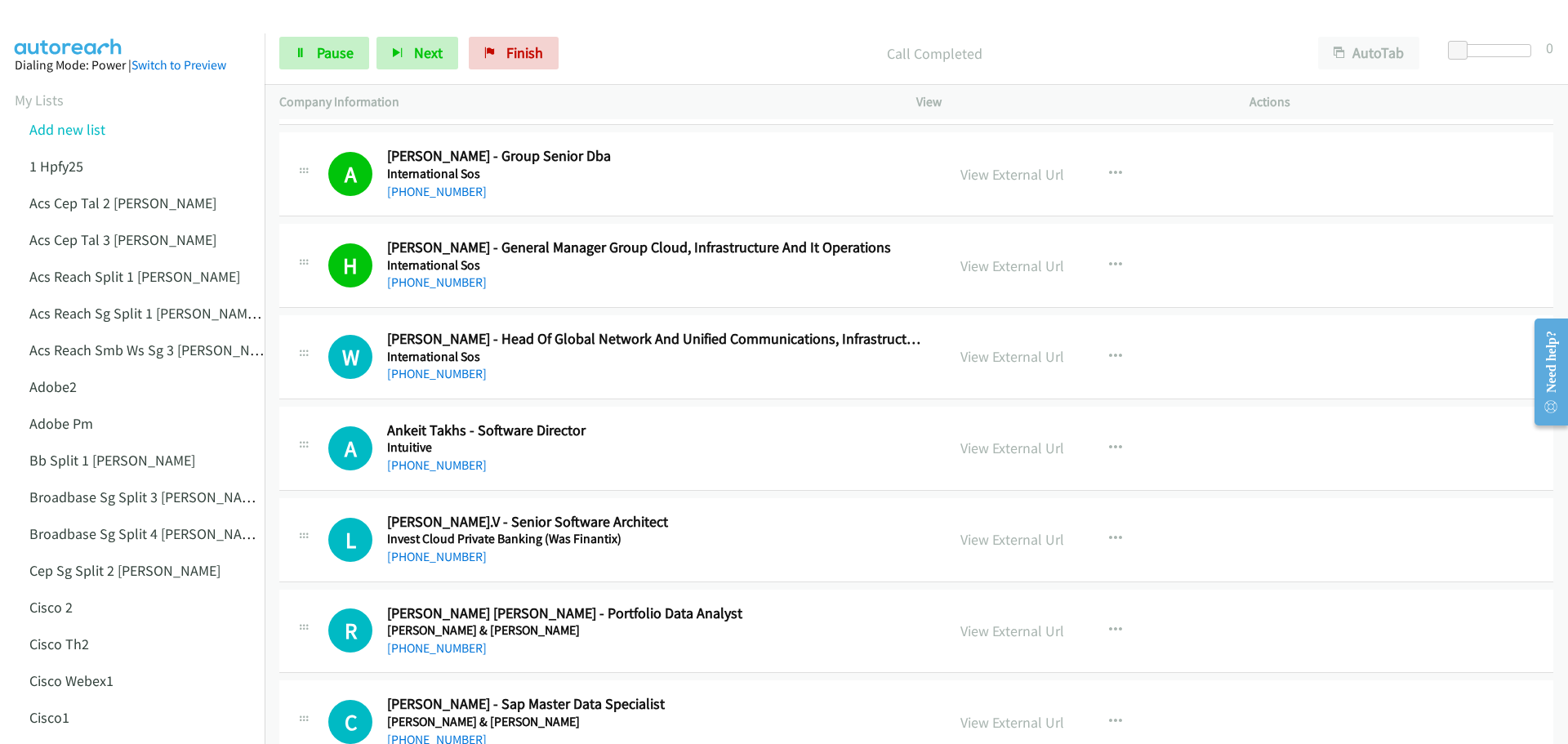
scroll to position [5469, 0]
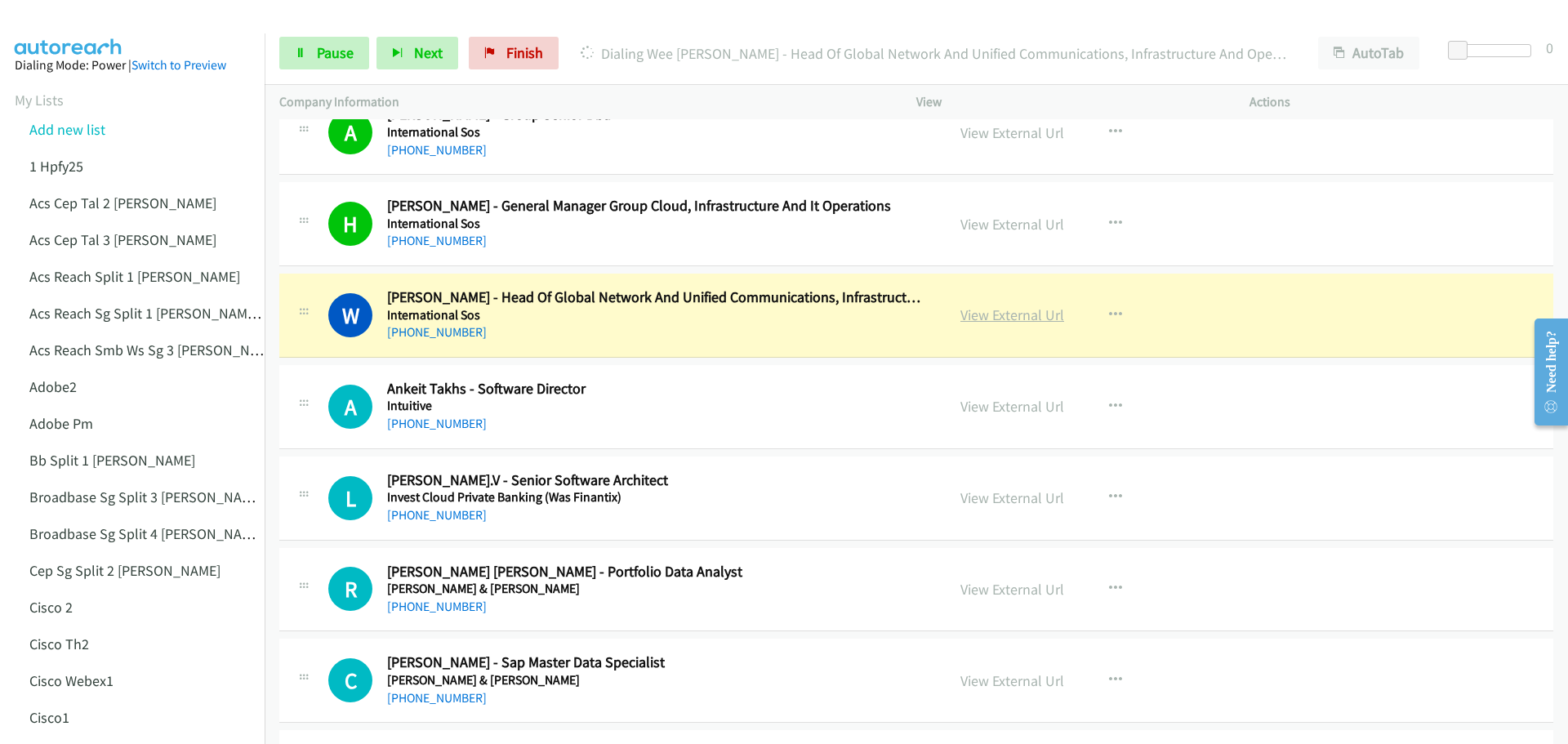
click at [996, 319] on link "View External Url" at bounding box center [1012, 315] width 104 height 19
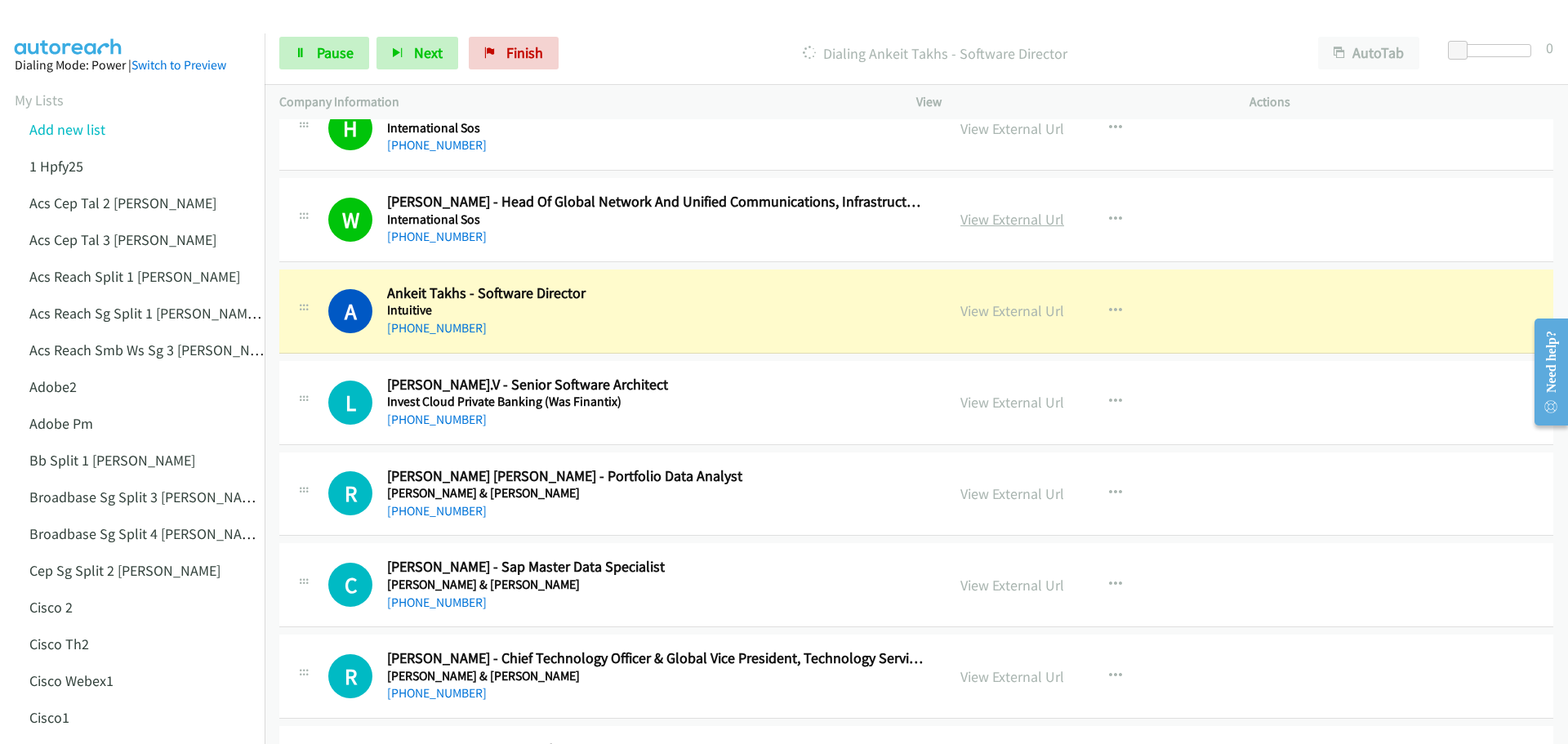
scroll to position [5633, 0]
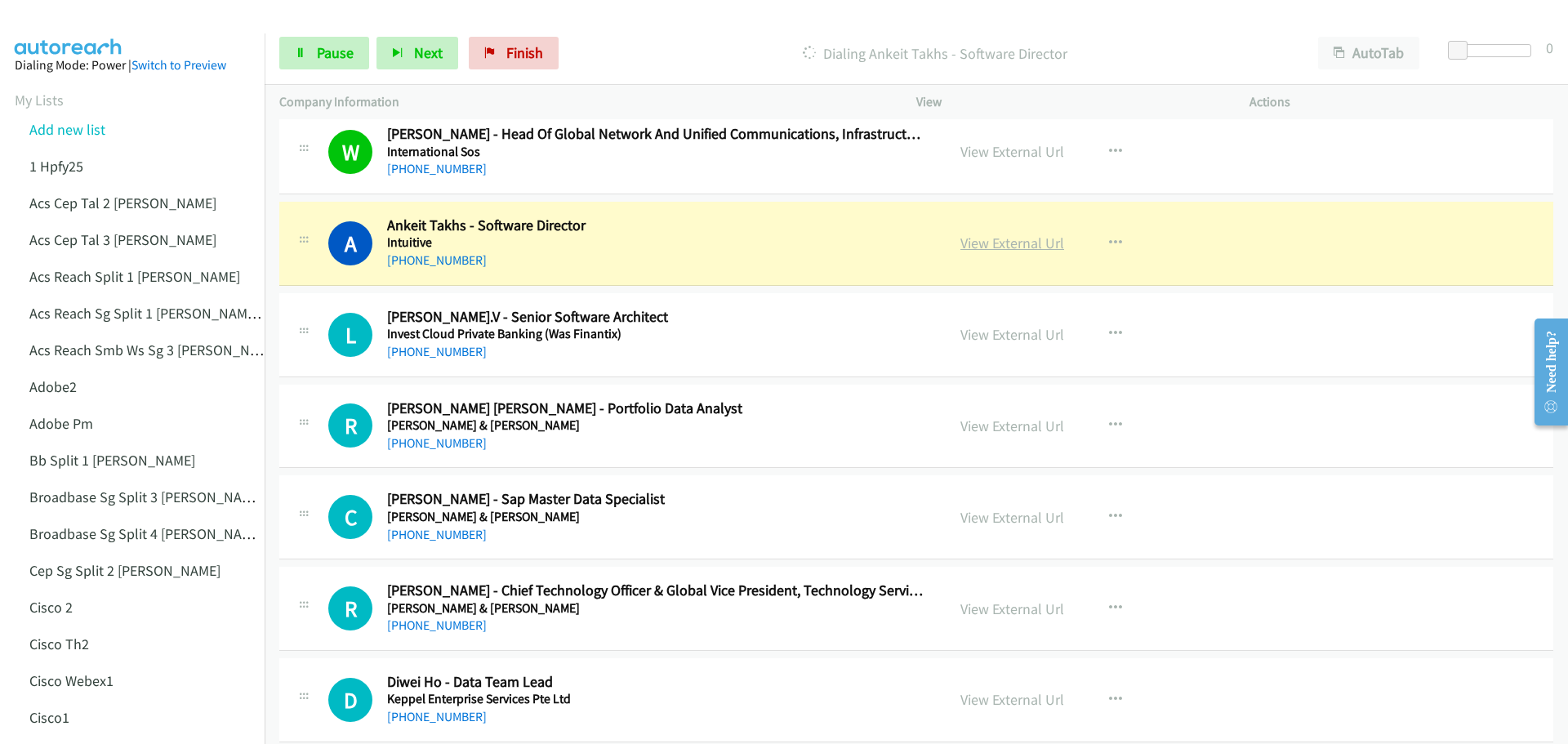
click at [996, 241] on link "View External Url" at bounding box center [1012, 243] width 104 height 19
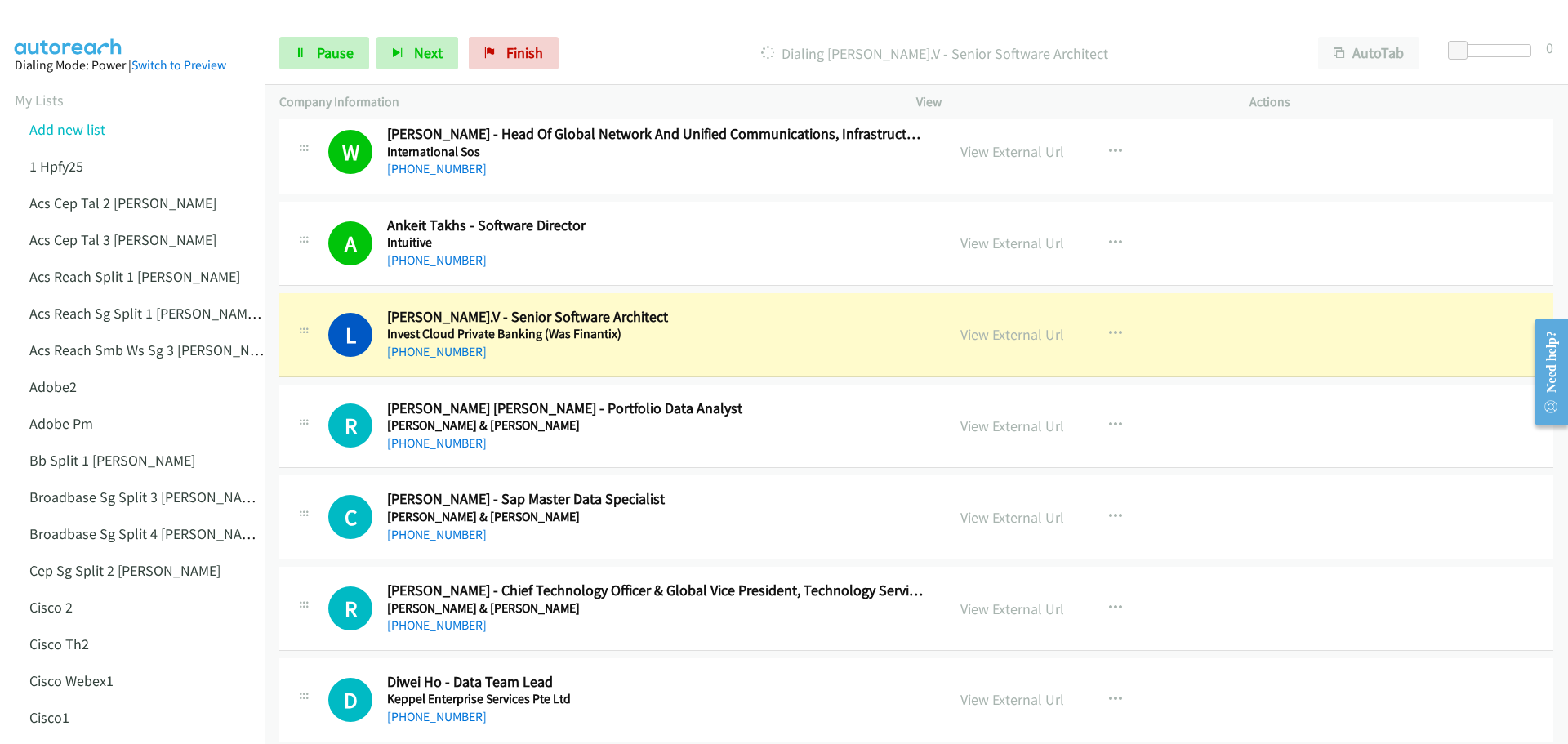
click at [1023, 338] on link "View External Url" at bounding box center [1012, 334] width 104 height 19
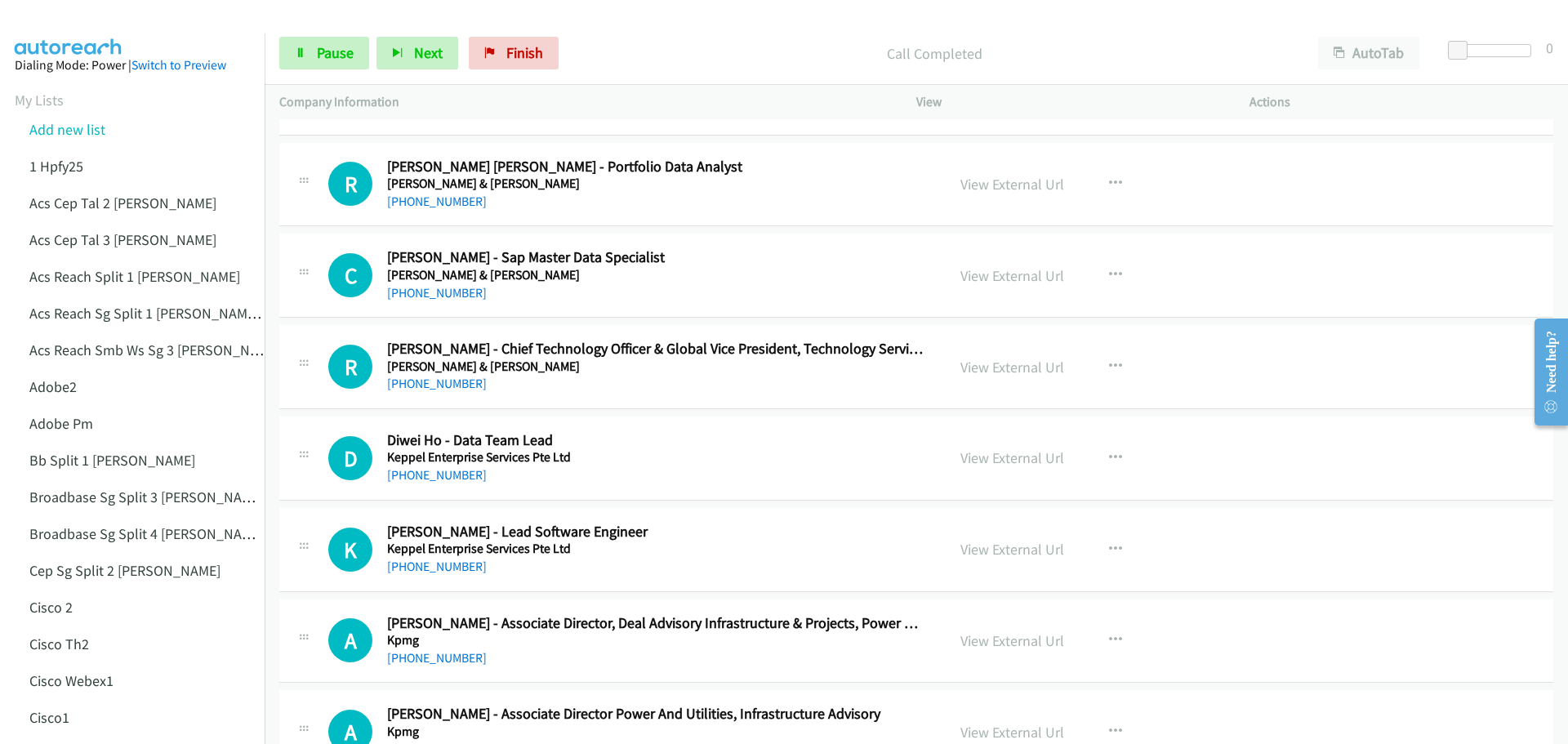
scroll to position [5877, 0]
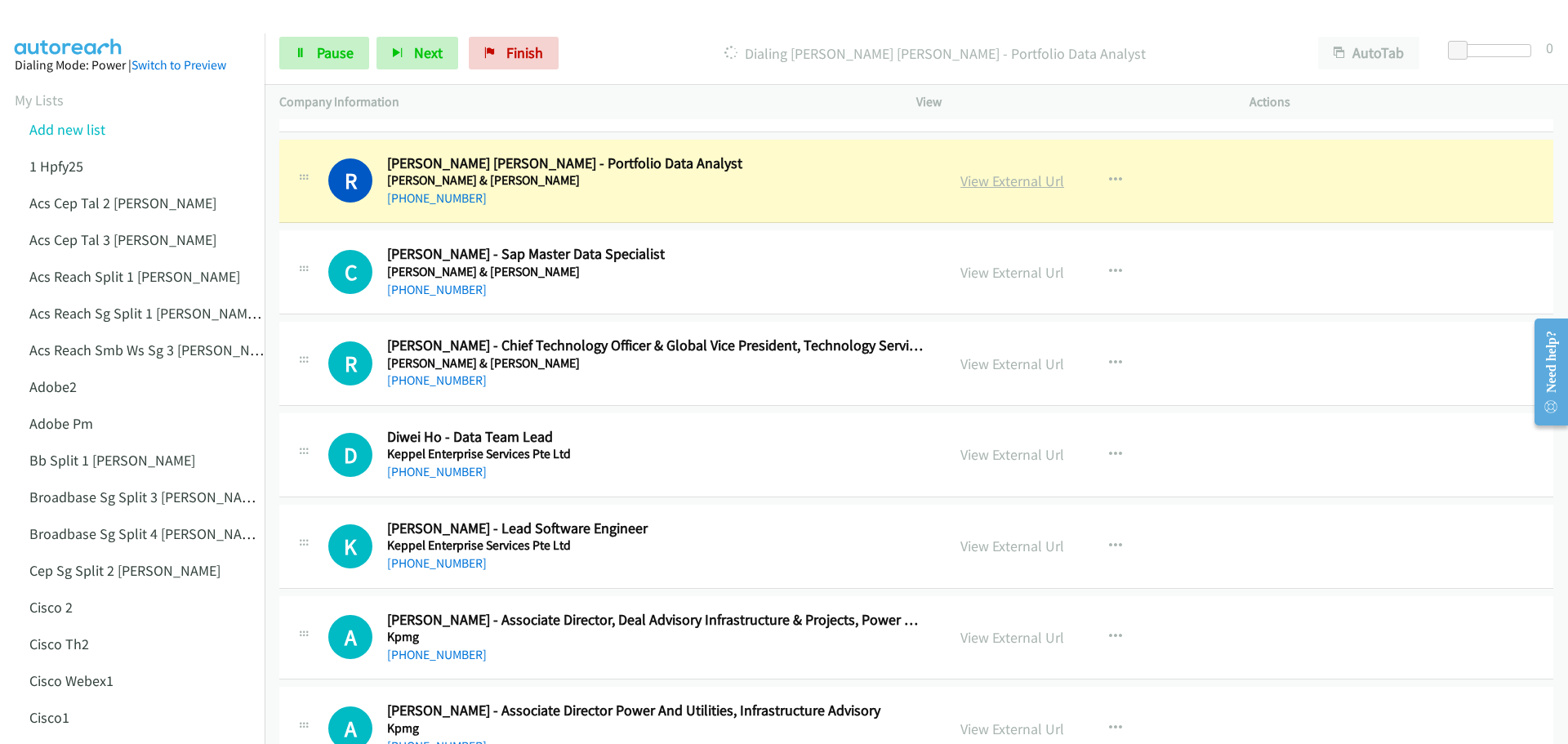
click at [982, 184] on link "View External Url" at bounding box center [1012, 180] width 104 height 19
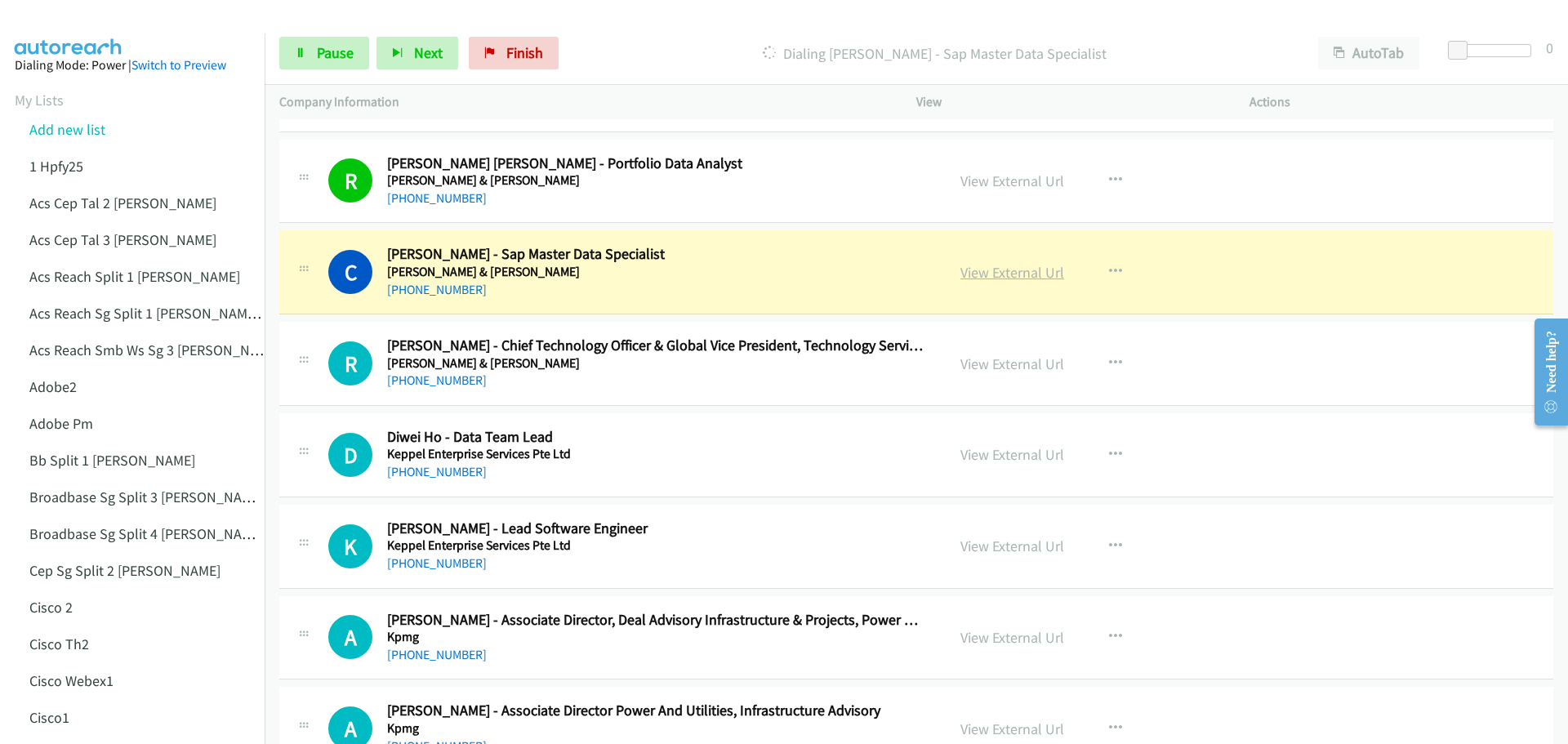
click at [996, 272] on link "View External Url" at bounding box center [1012, 272] width 104 height 19
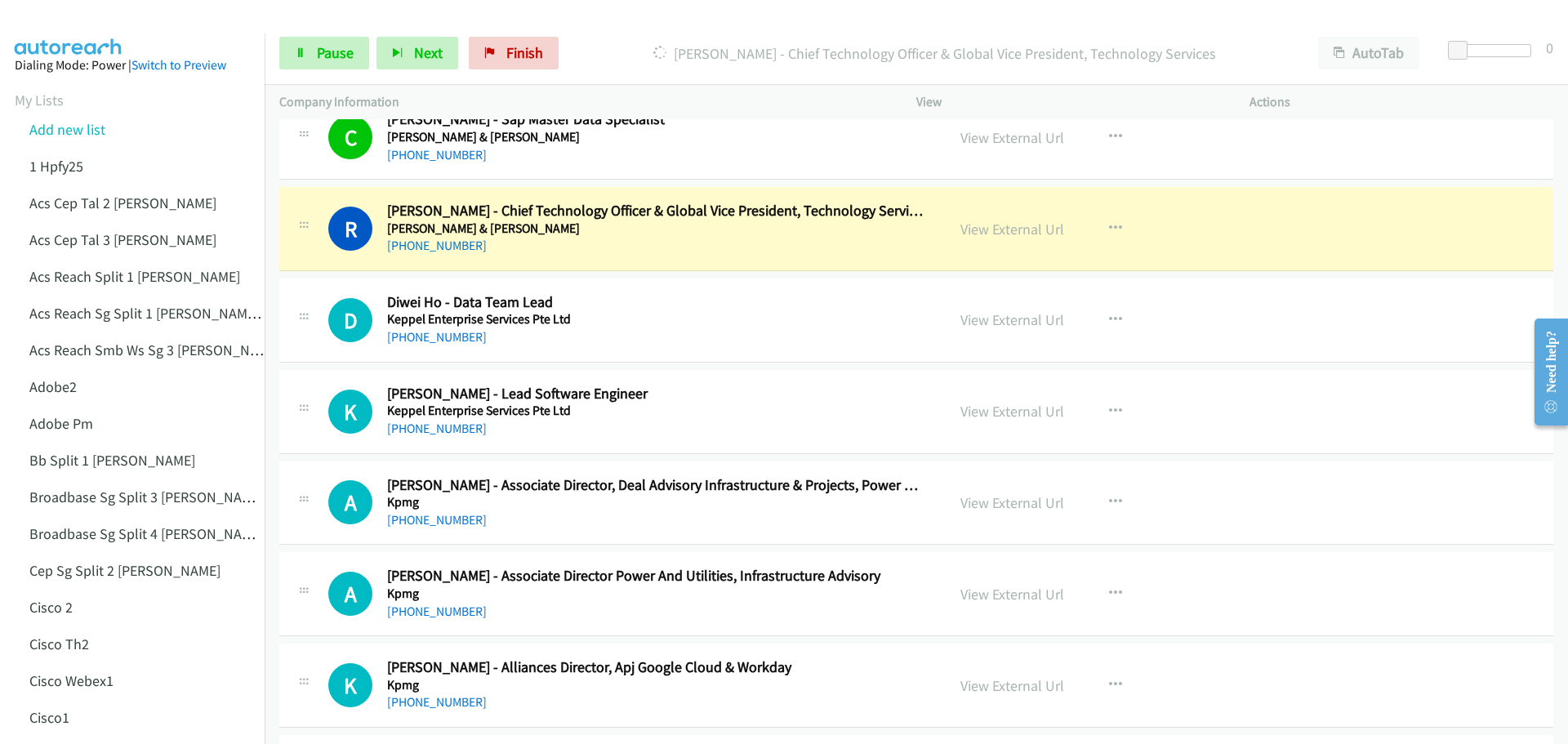
scroll to position [6040, 0]
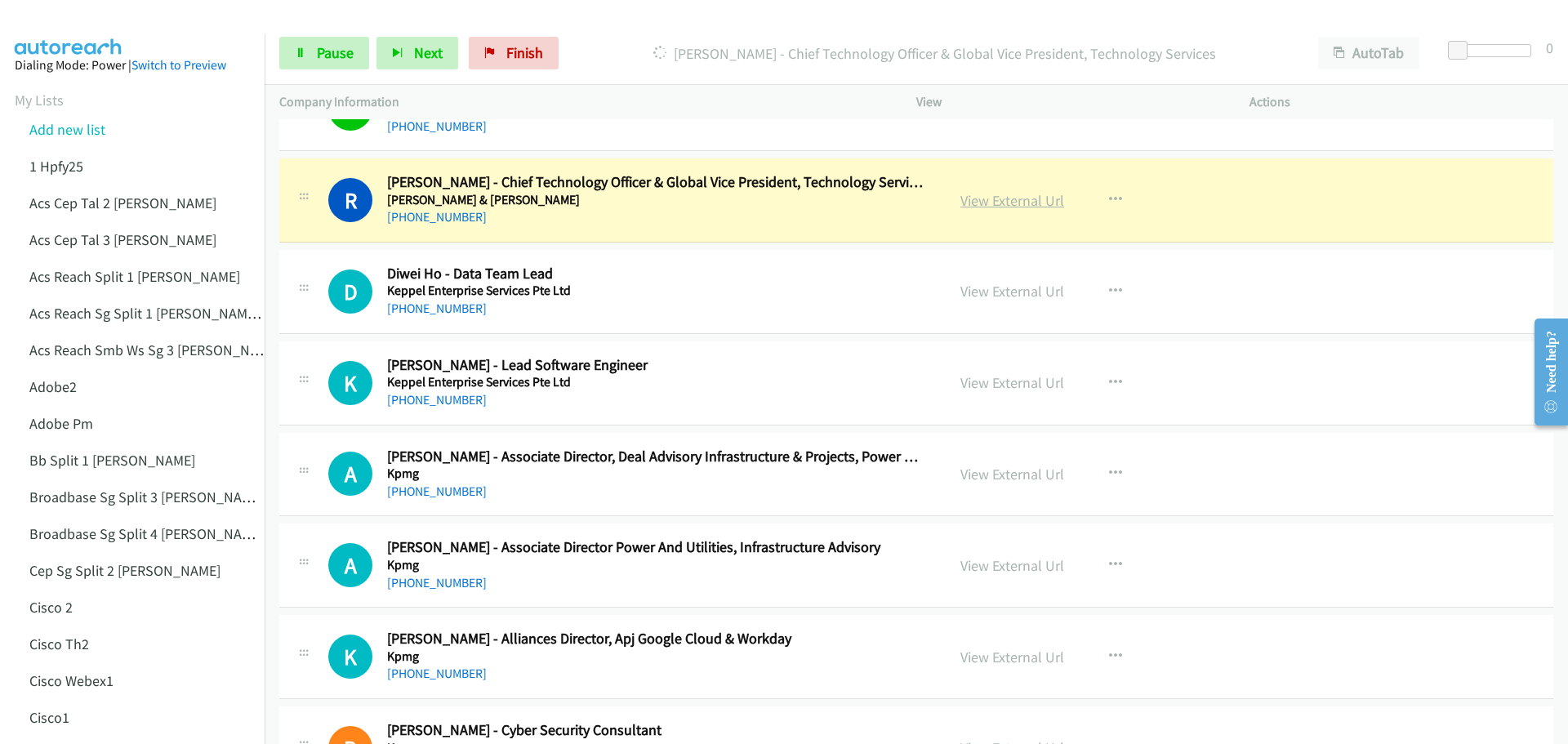
click at [1014, 201] on link "View External Url" at bounding box center [1012, 200] width 104 height 19
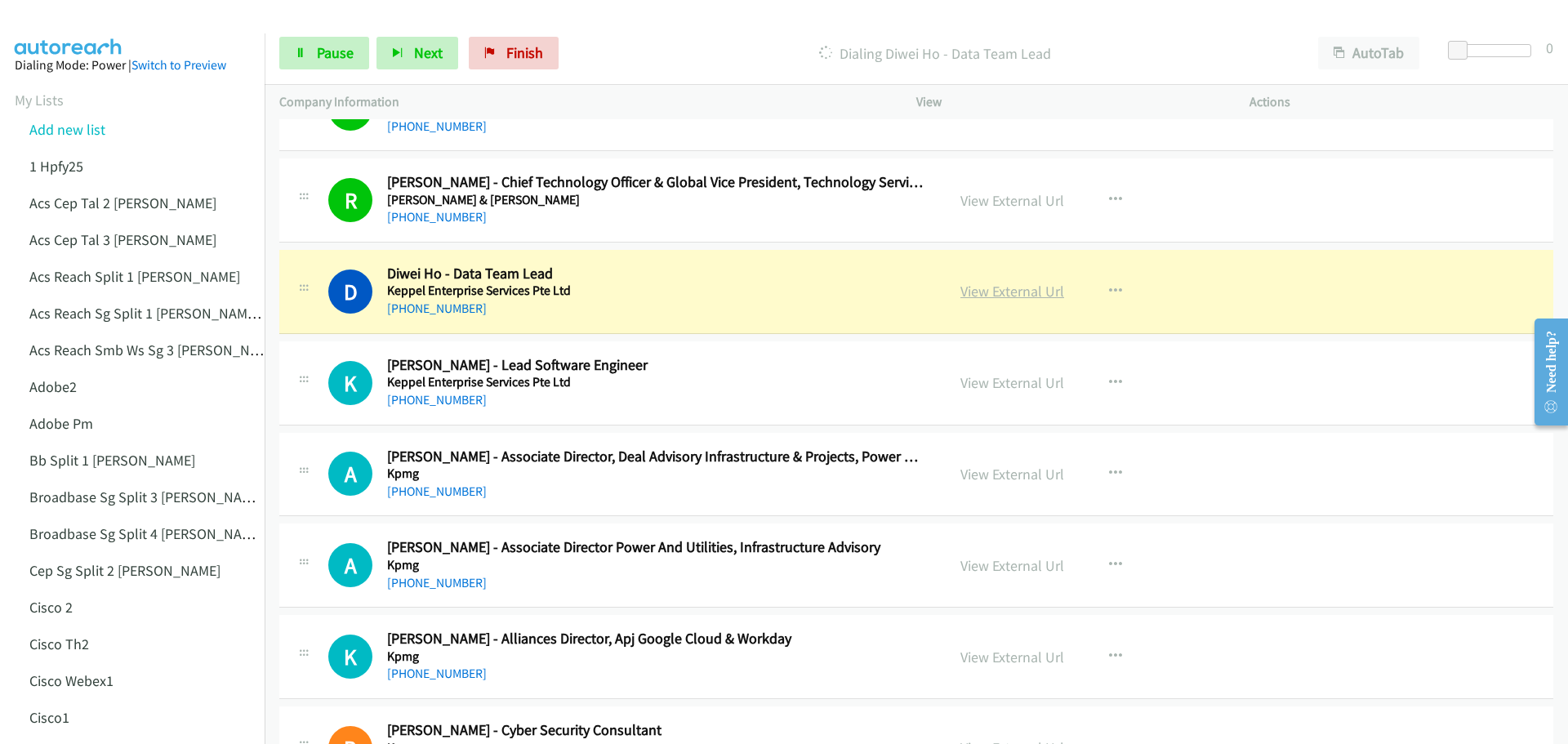
click at [994, 287] on link "View External Url" at bounding box center [1012, 291] width 104 height 19
click at [329, 55] on span "Pause" at bounding box center [335, 53] width 36 height 19
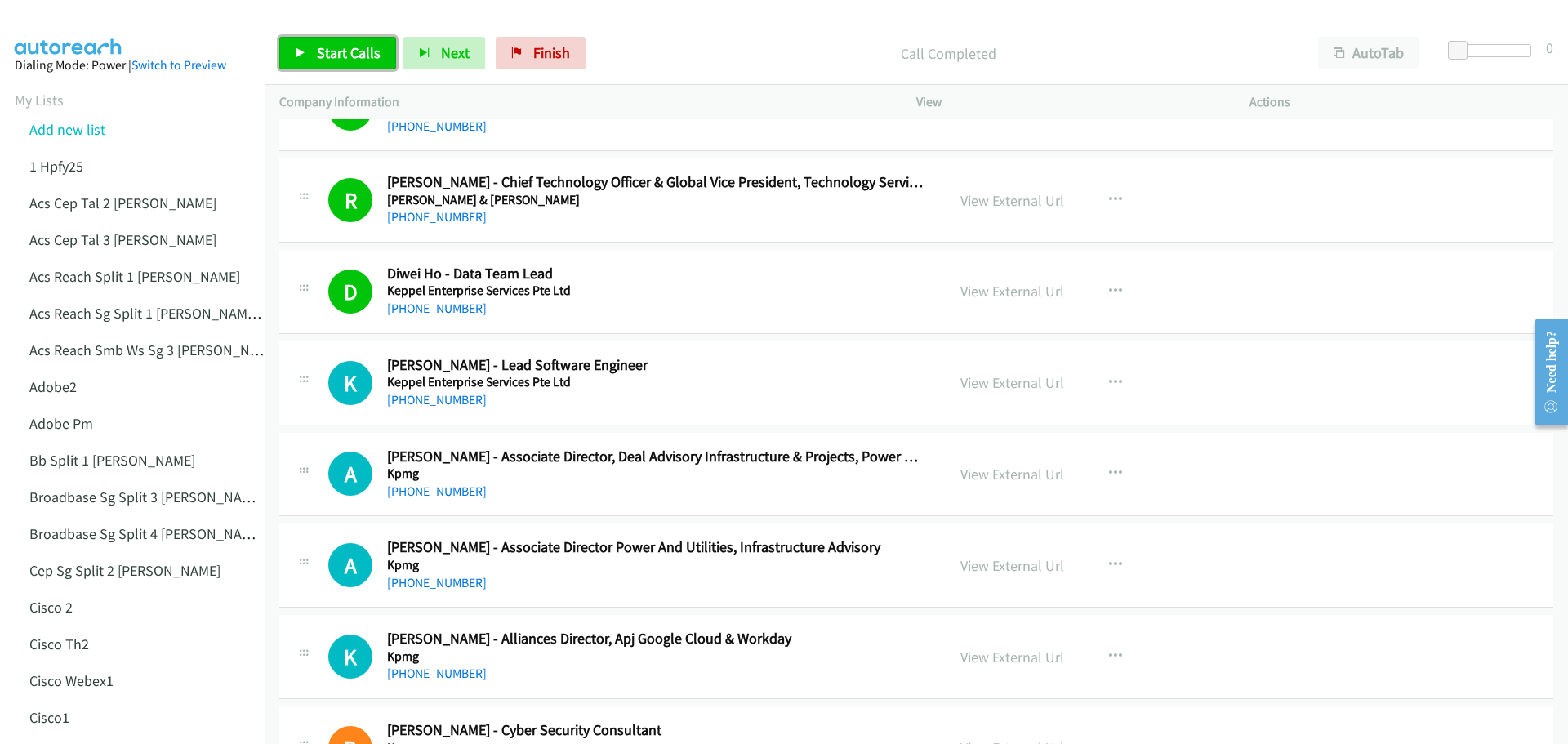
click at [319, 57] on span "Start Calls" at bounding box center [349, 53] width 64 height 19
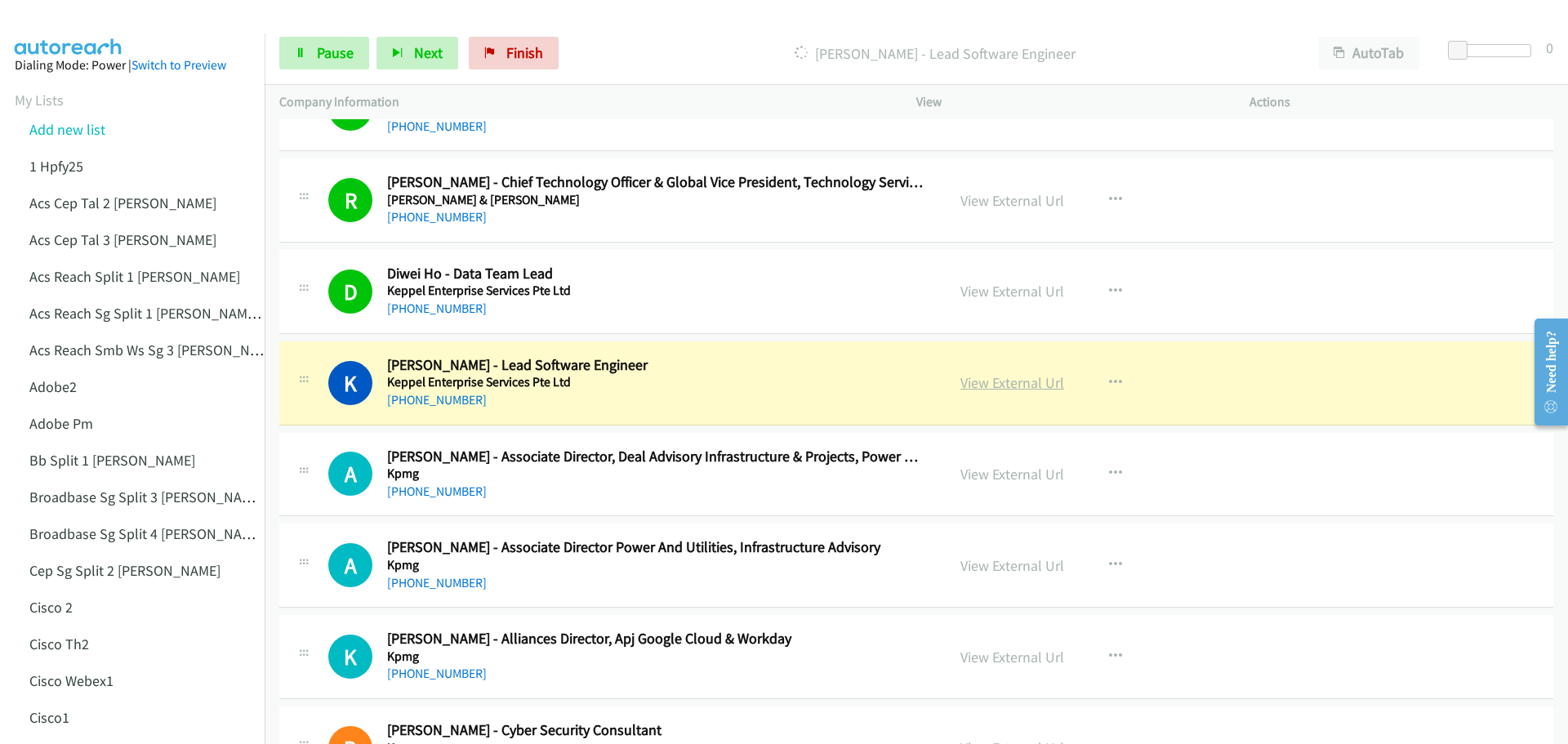
click at [1007, 379] on link "View External Url" at bounding box center [1012, 382] width 104 height 19
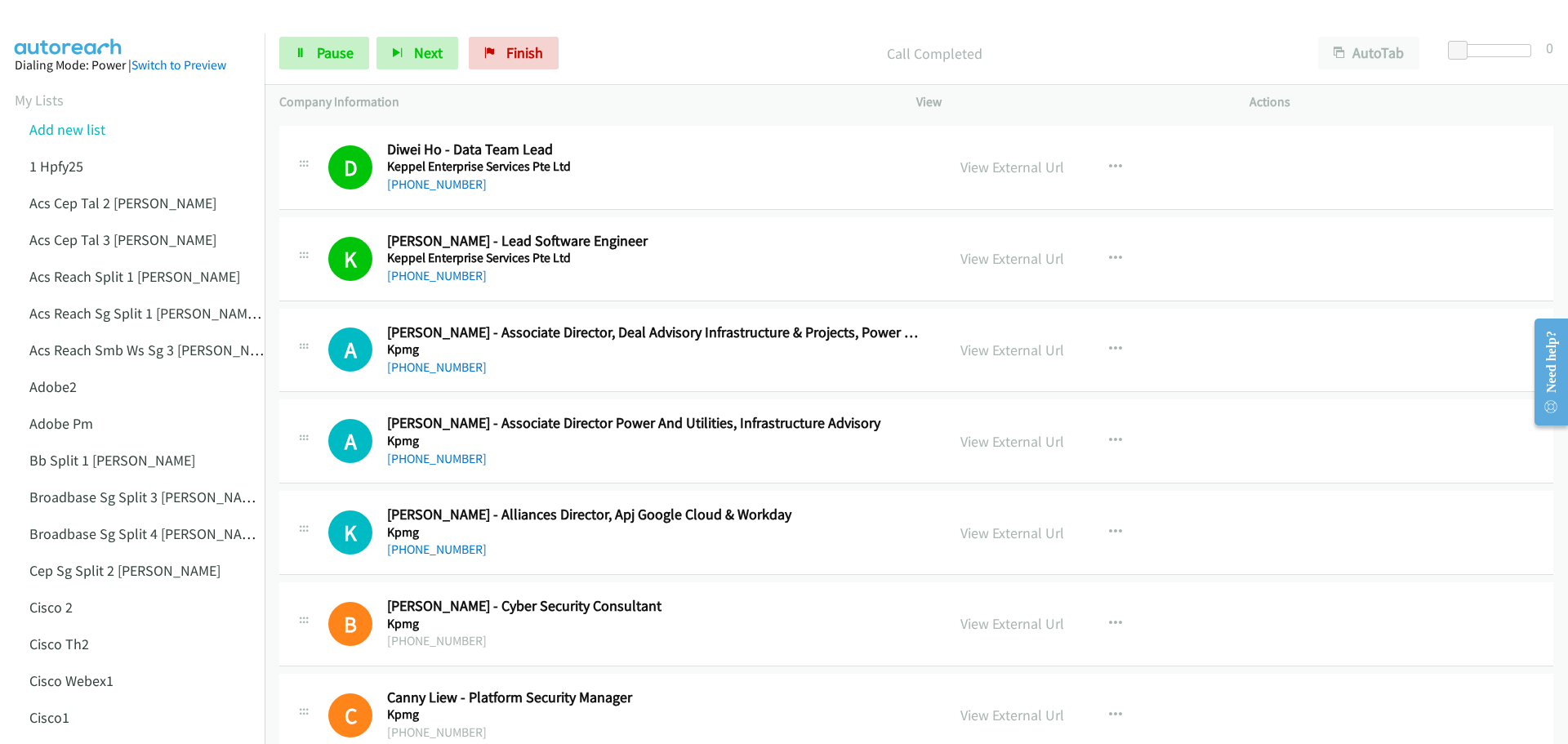
scroll to position [6204, 0]
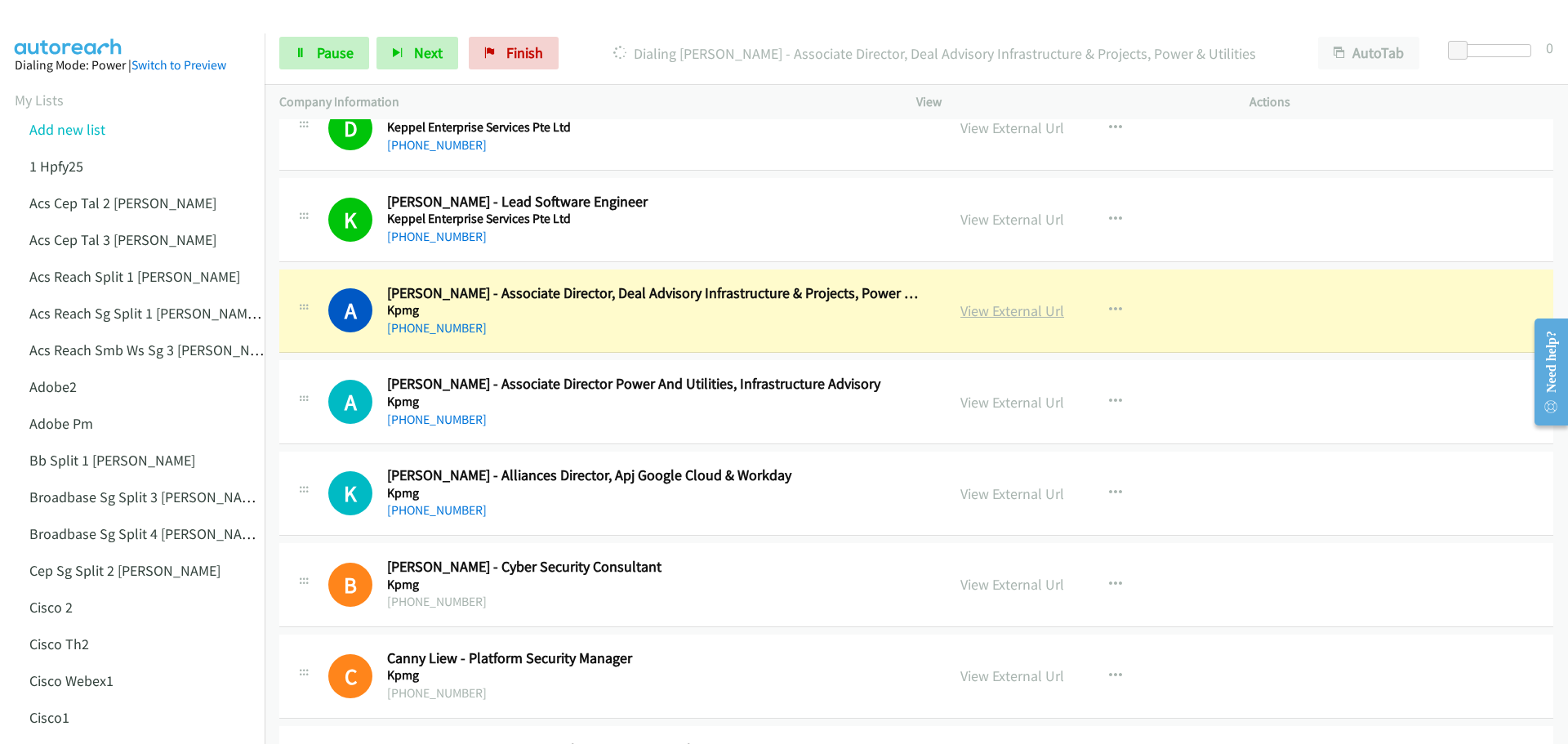
click at [1000, 310] on link "View External Url" at bounding box center [1012, 310] width 104 height 19
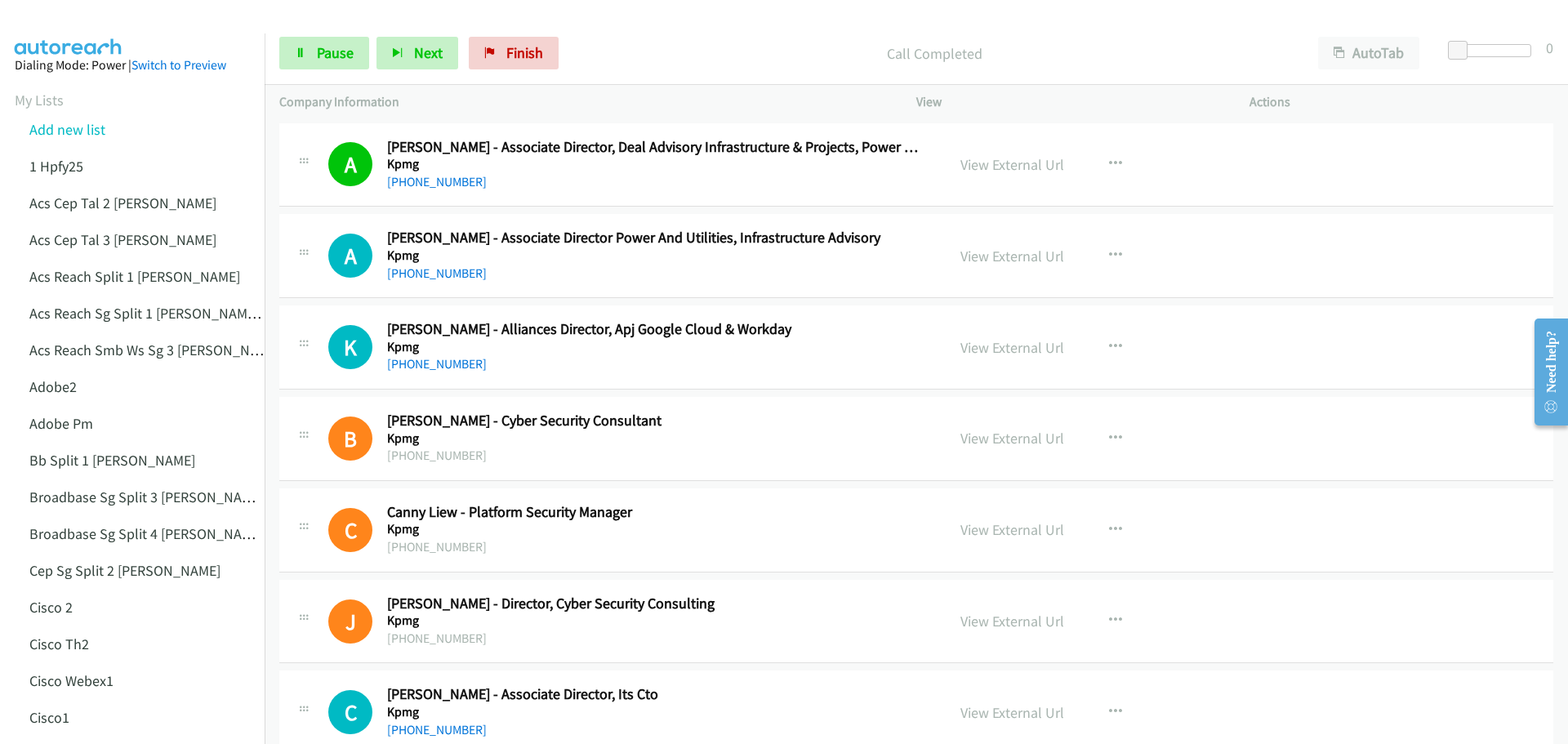
scroll to position [6367, 0]
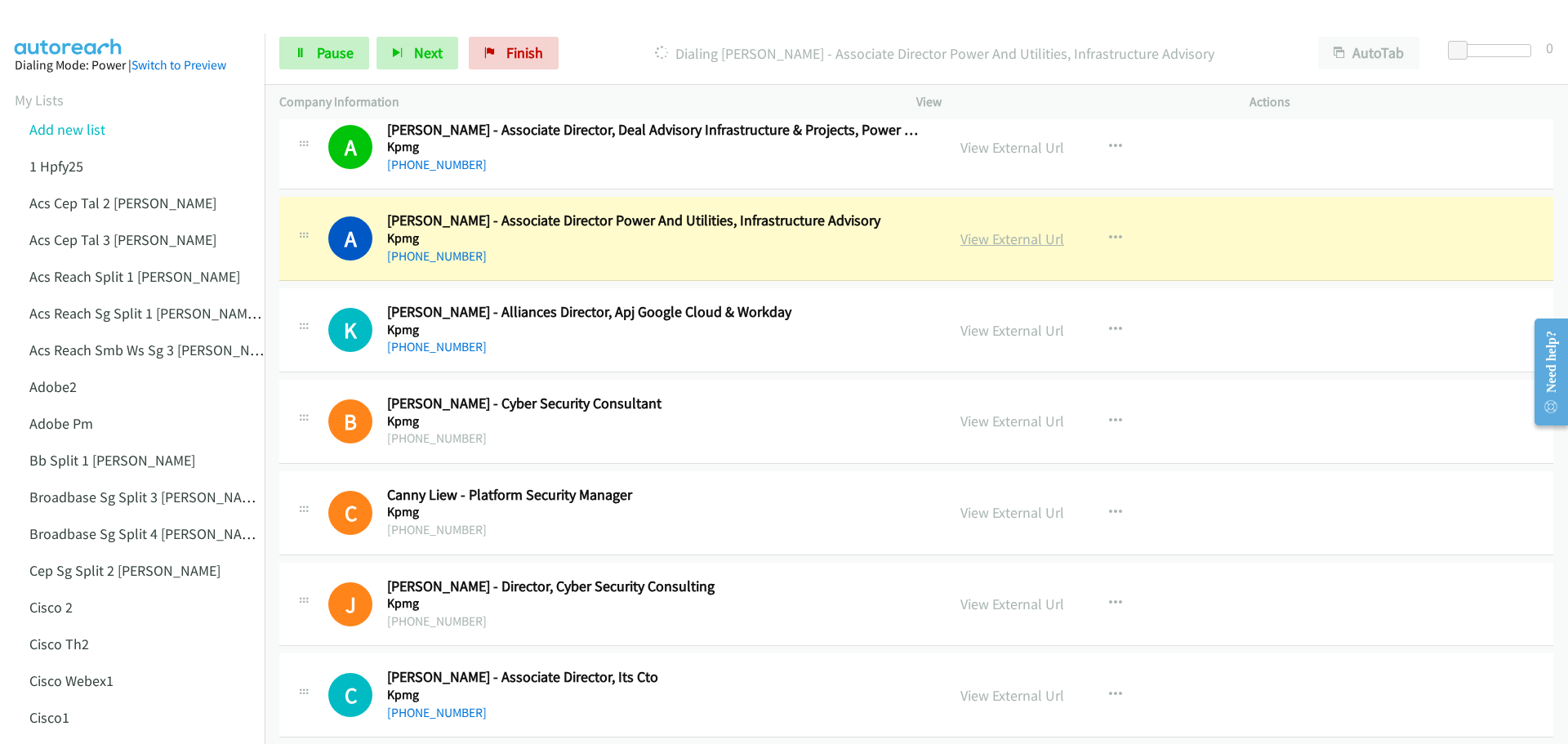
click at [991, 240] on link "View External Url" at bounding box center [1012, 238] width 104 height 19
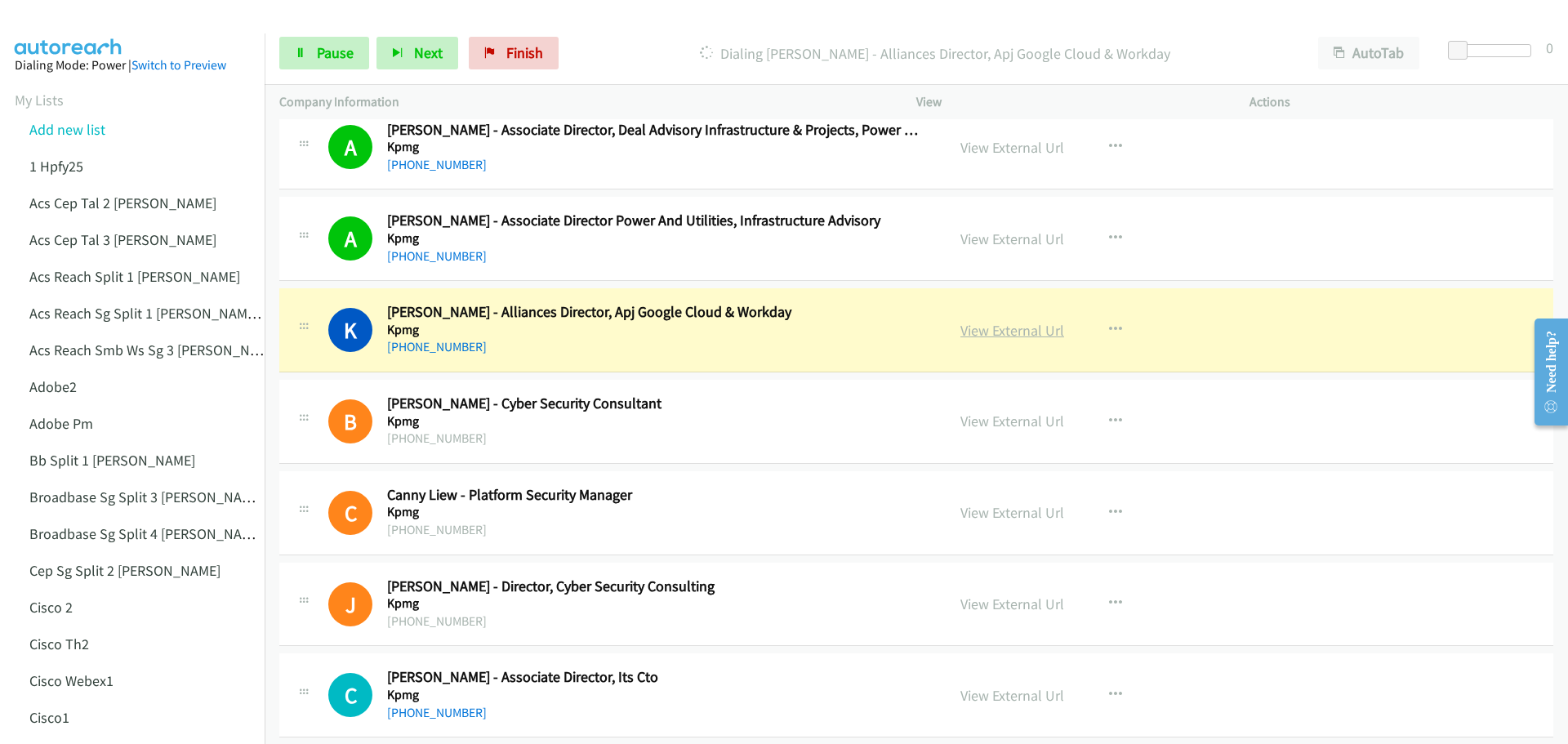
click at [1007, 331] on link "View External Url" at bounding box center [1012, 330] width 104 height 19
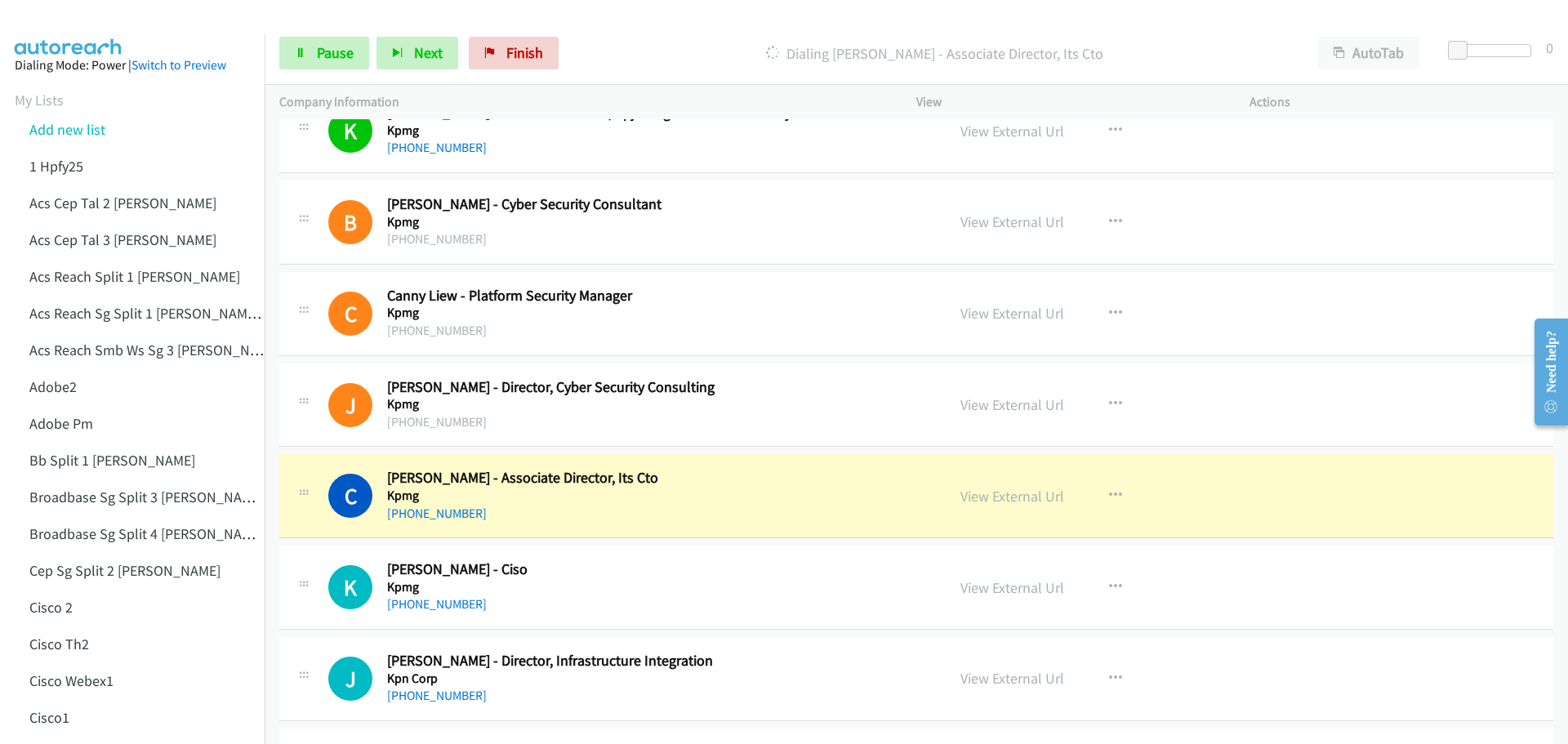
scroll to position [6693, 0]
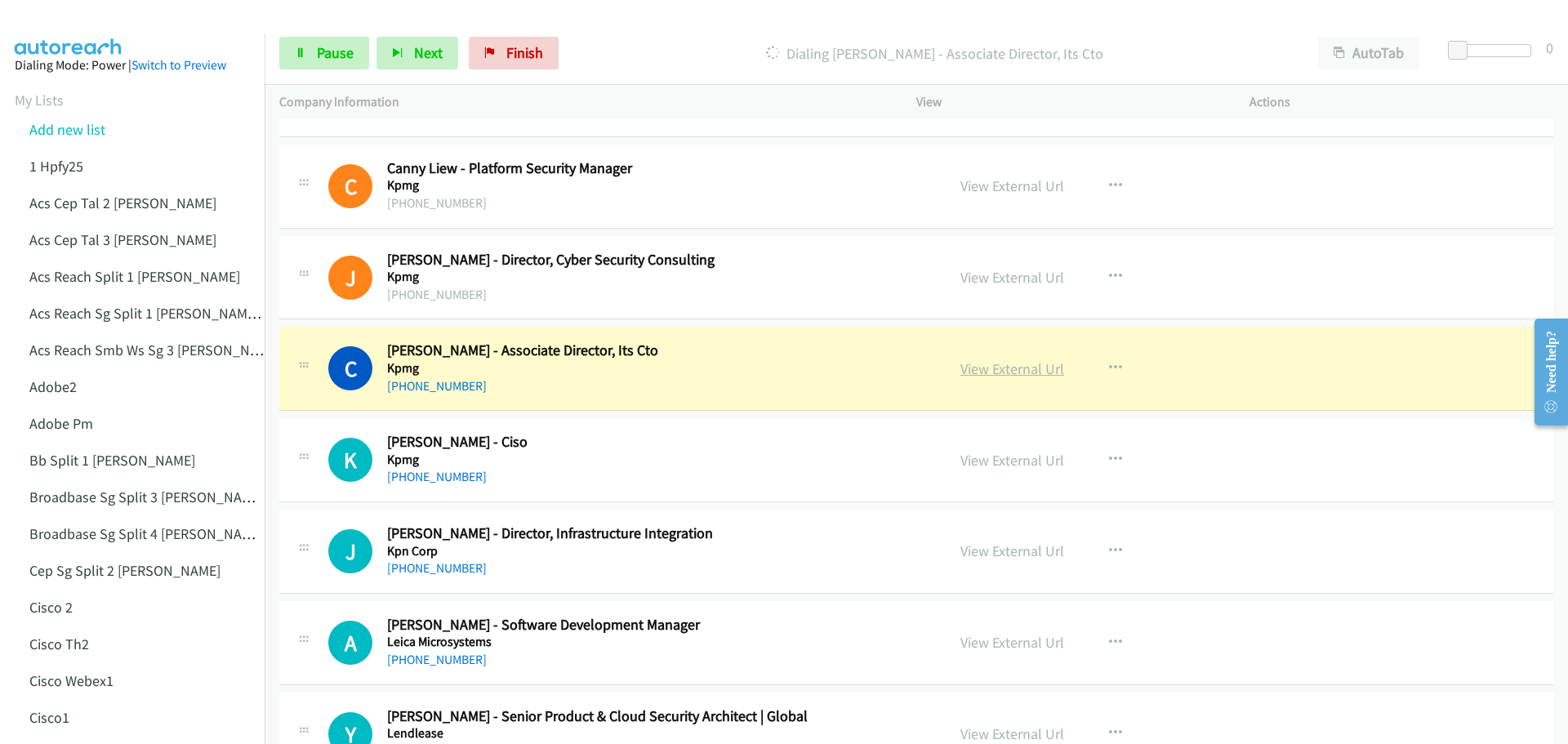
click at [1003, 369] on link "View External Url" at bounding box center [1012, 368] width 104 height 19
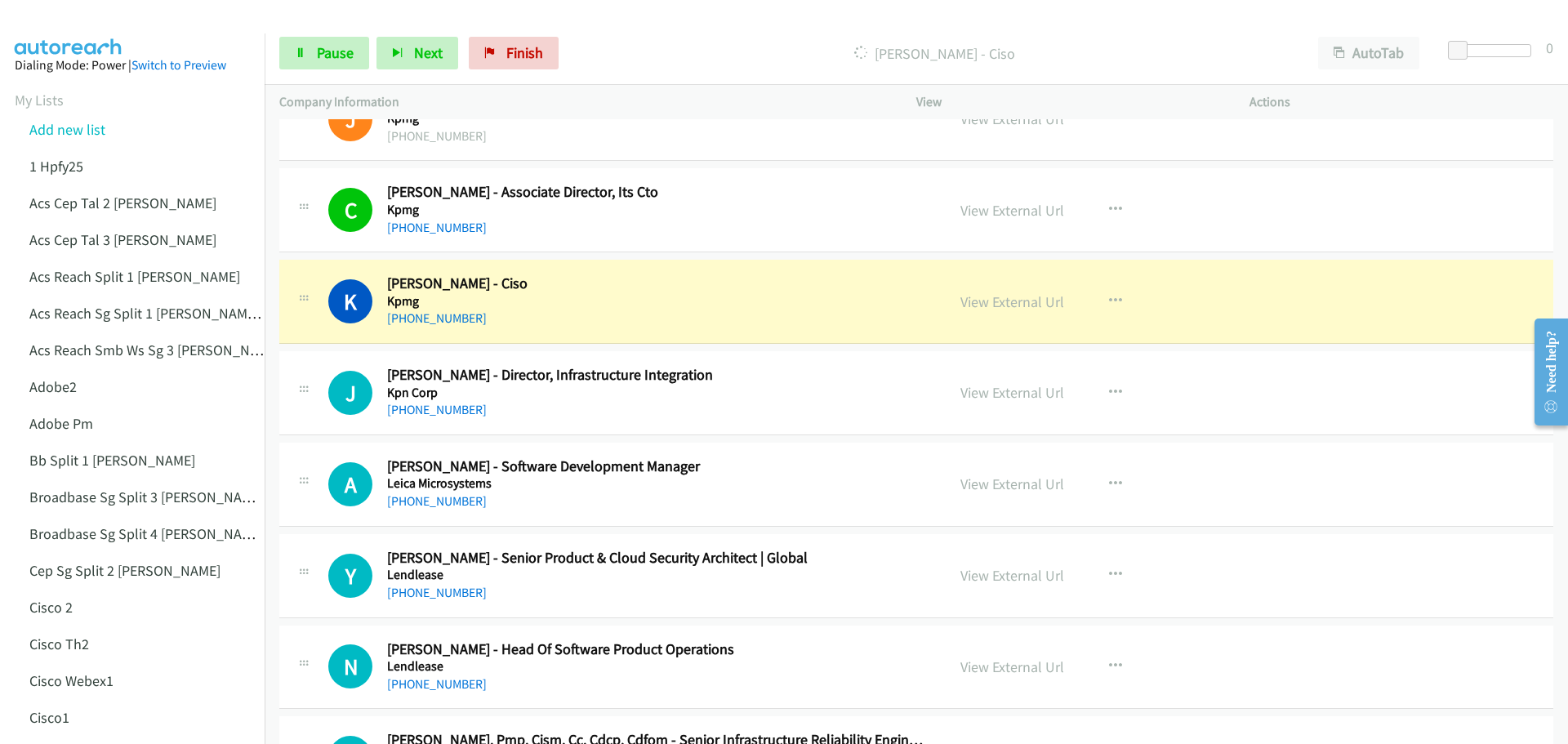
scroll to position [6857, 0]
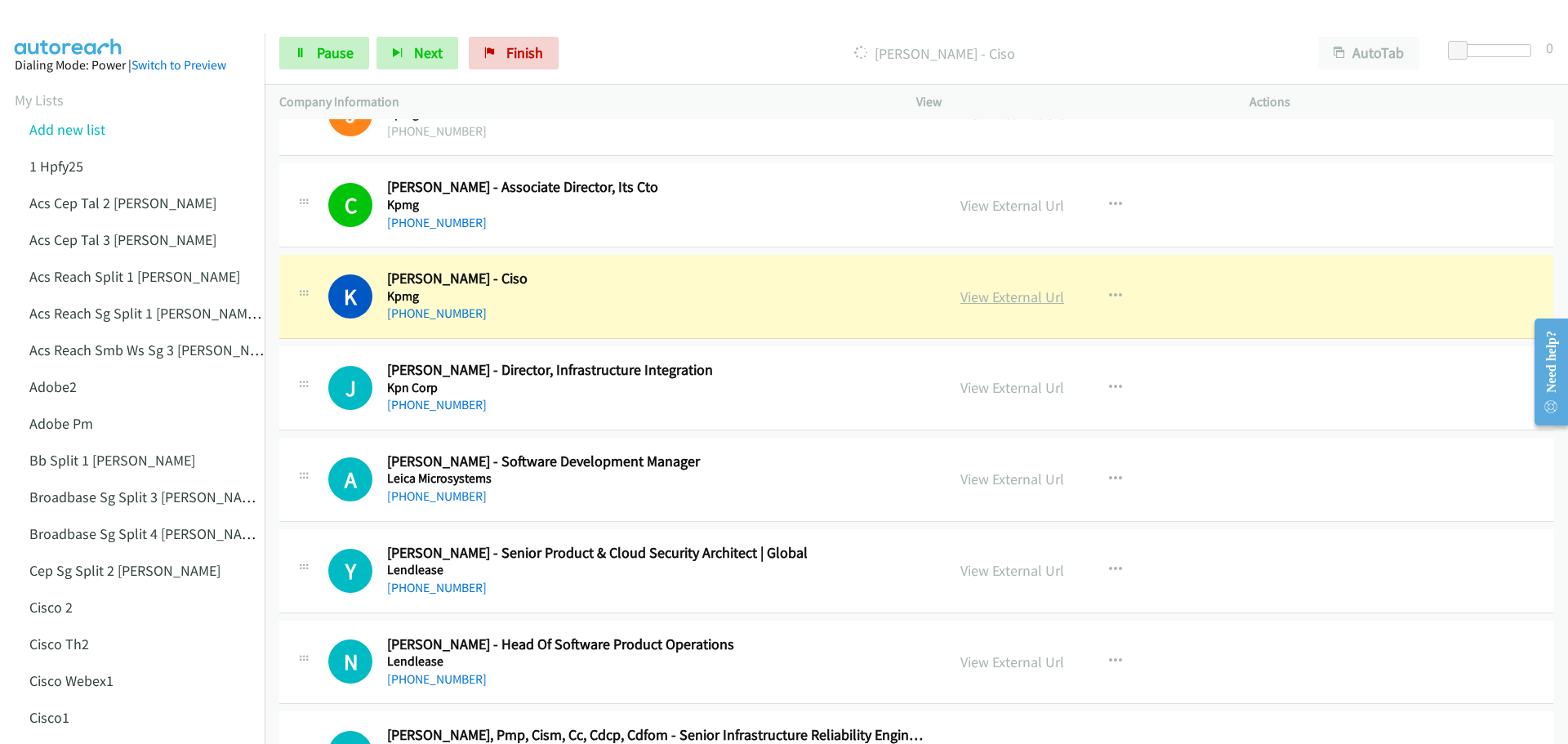
click at [1028, 294] on link "View External Url" at bounding box center [1012, 297] width 104 height 19
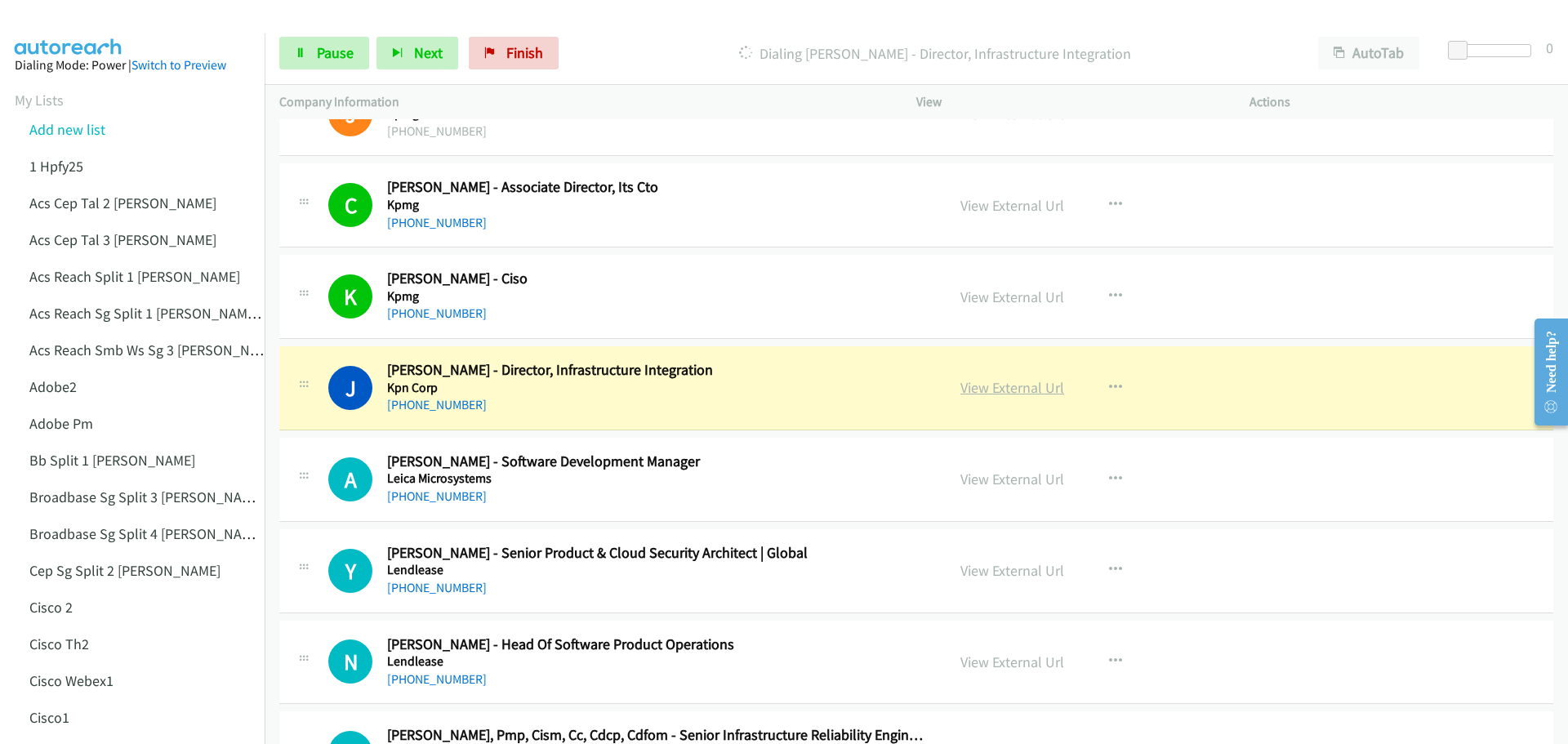
click at [1032, 386] on link "View External Url" at bounding box center [1012, 387] width 104 height 19
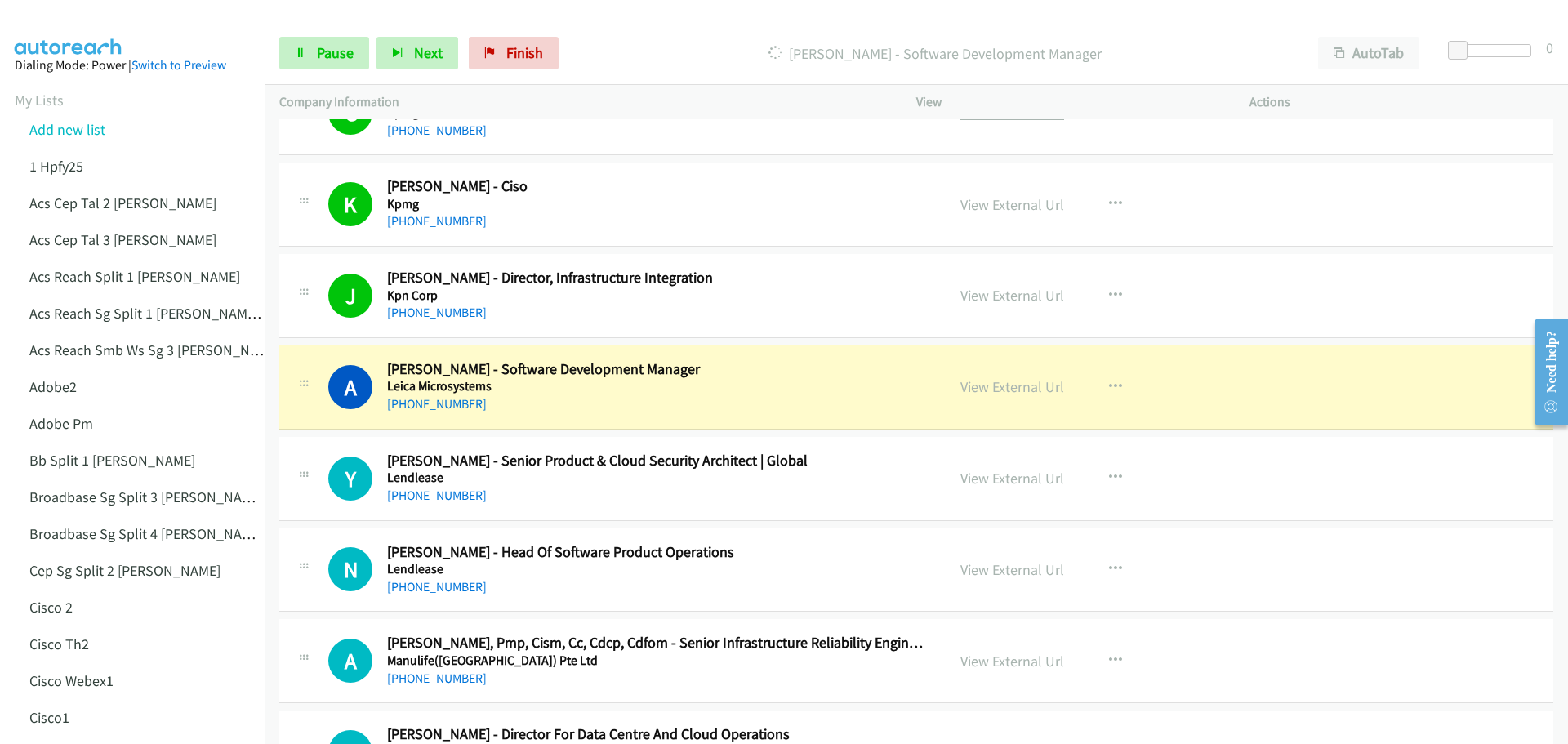
scroll to position [7020, 0]
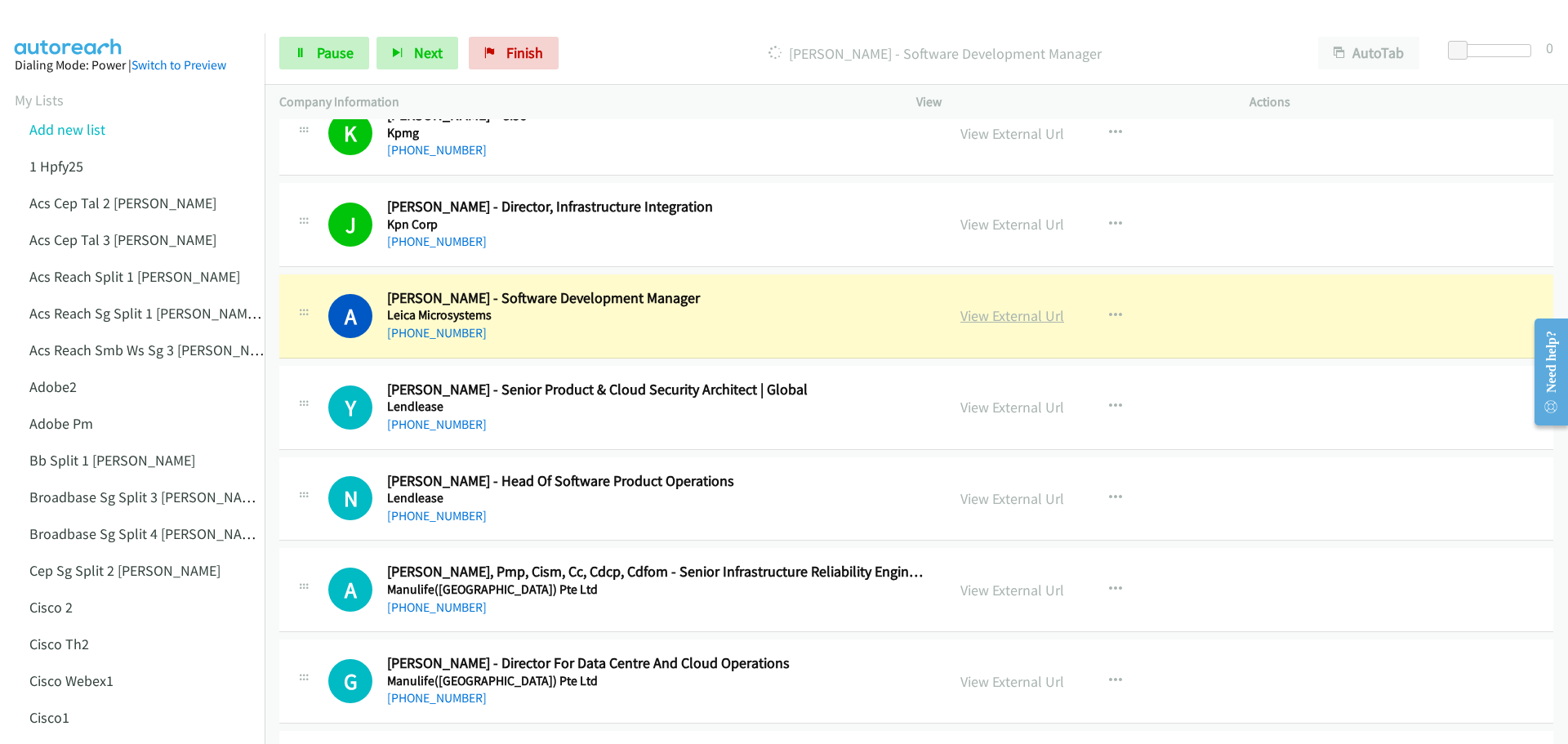
click at [1000, 319] on link "View External Url" at bounding box center [1012, 316] width 104 height 19
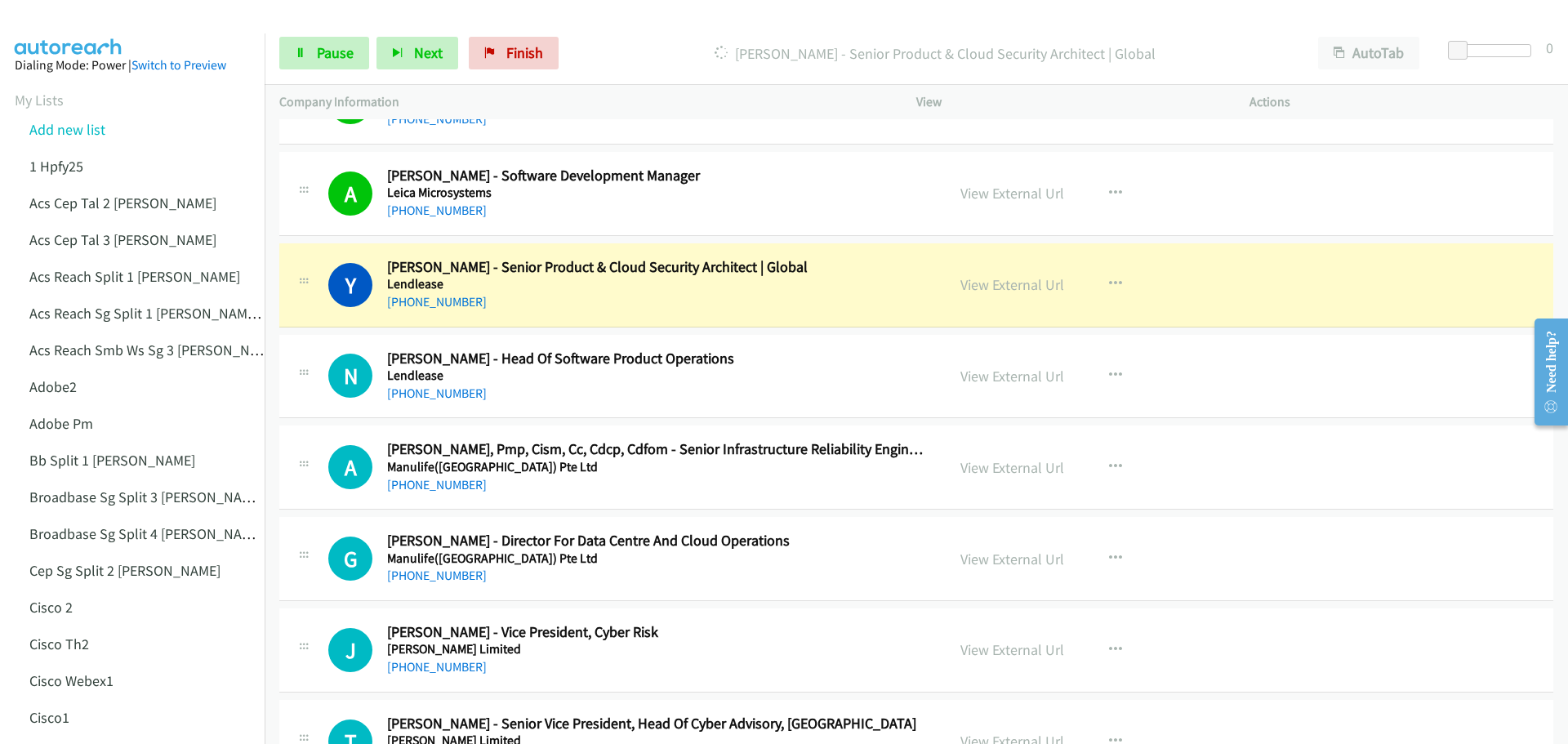
scroll to position [7184, 0]
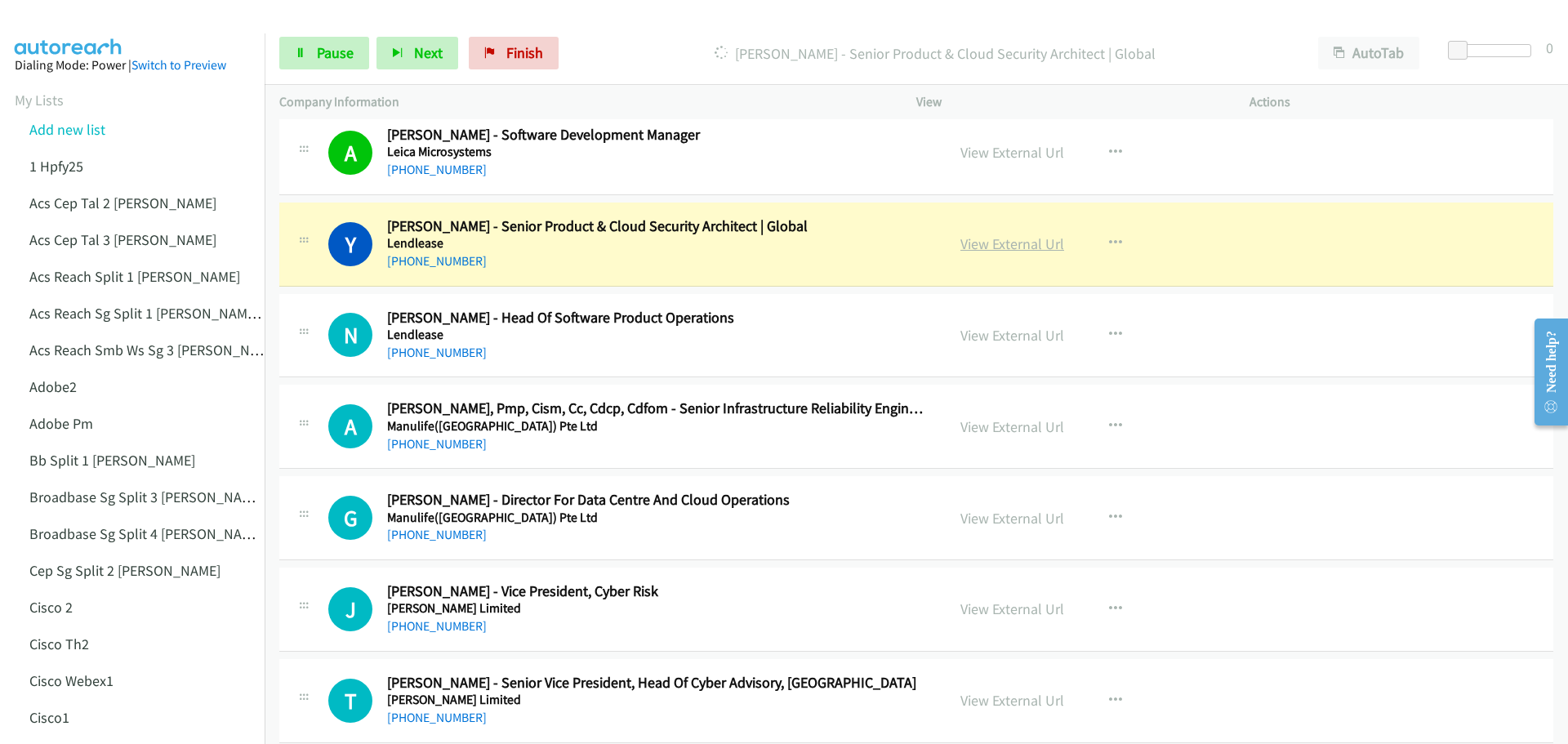
click at [1007, 246] on link "View External Url" at bounding box center [1012, 244] width 104 height 19
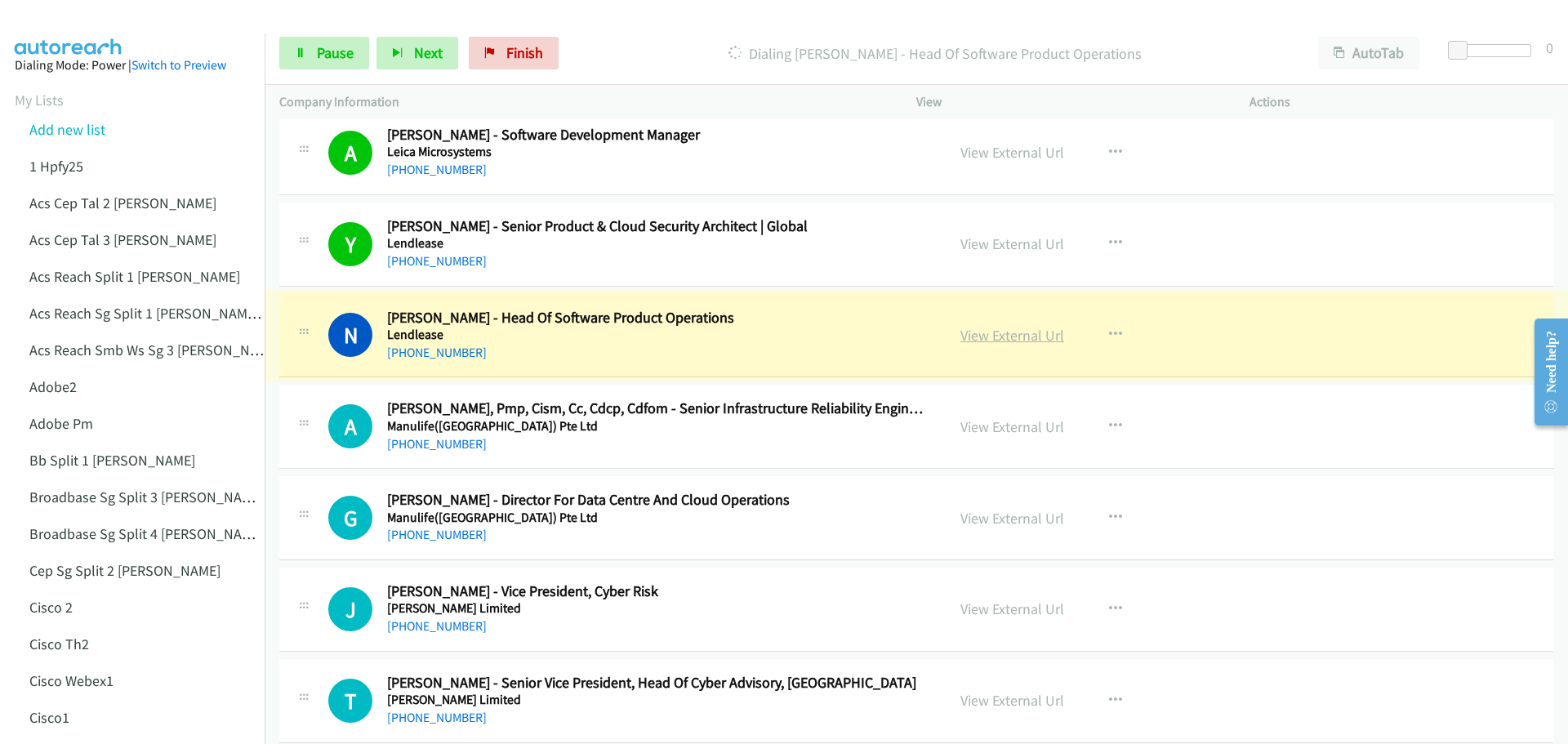
click at [985, 332] on link "View External Url" at bounding box center [1012, 335] width 104 height 19
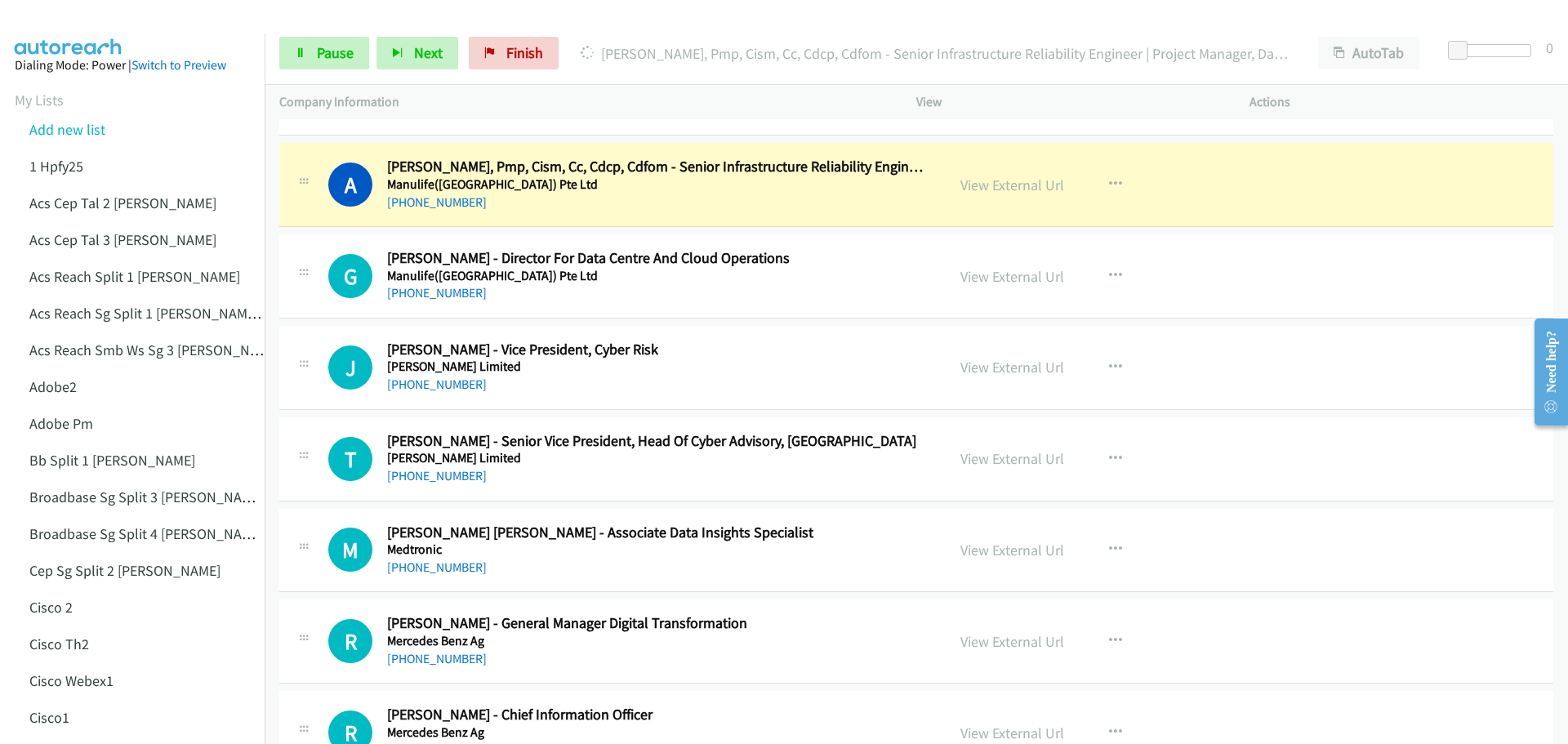
scroll to position [7428, 0]
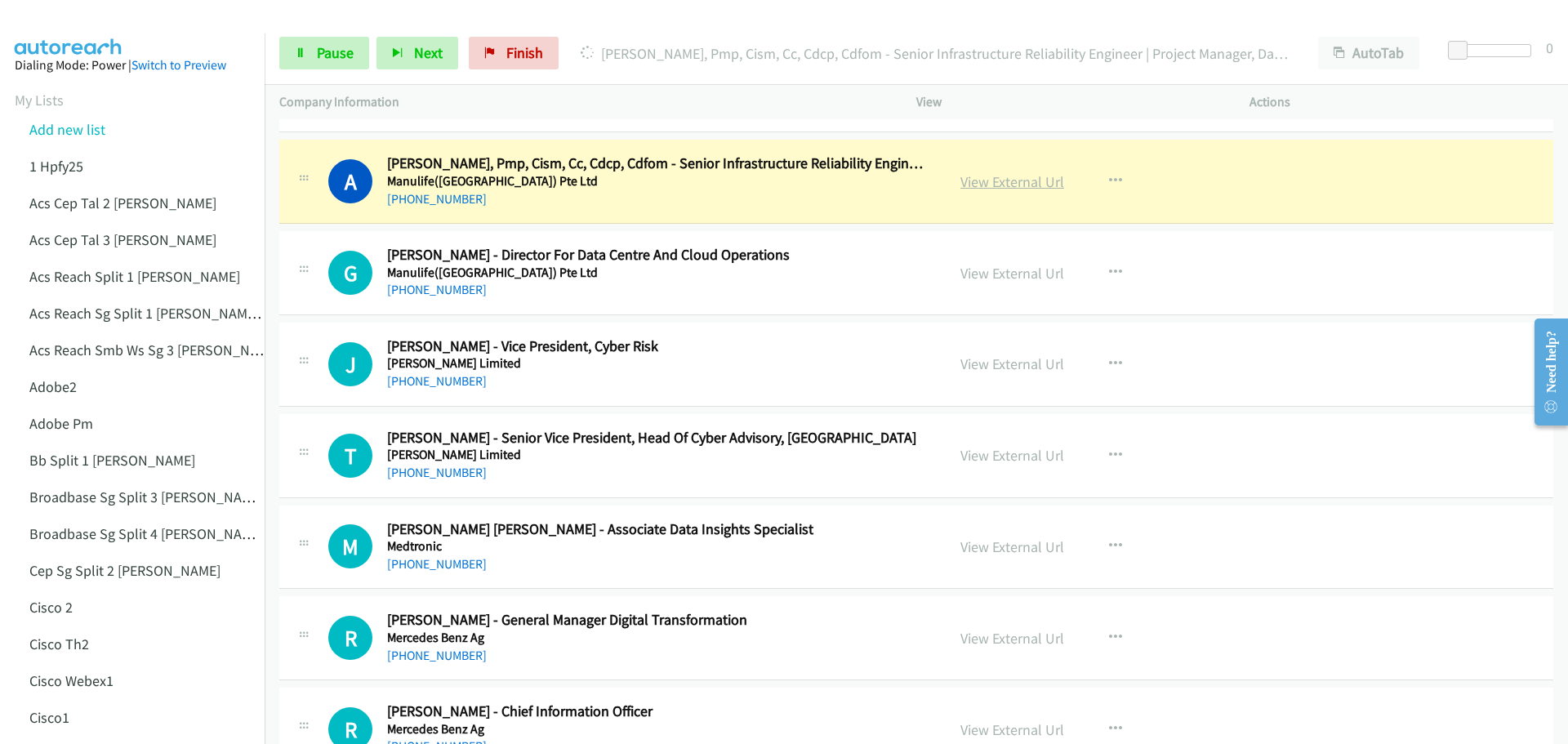
click at [1021, 182] on link "View External Url" at bounding box center [1012, 181] width 104 height 19
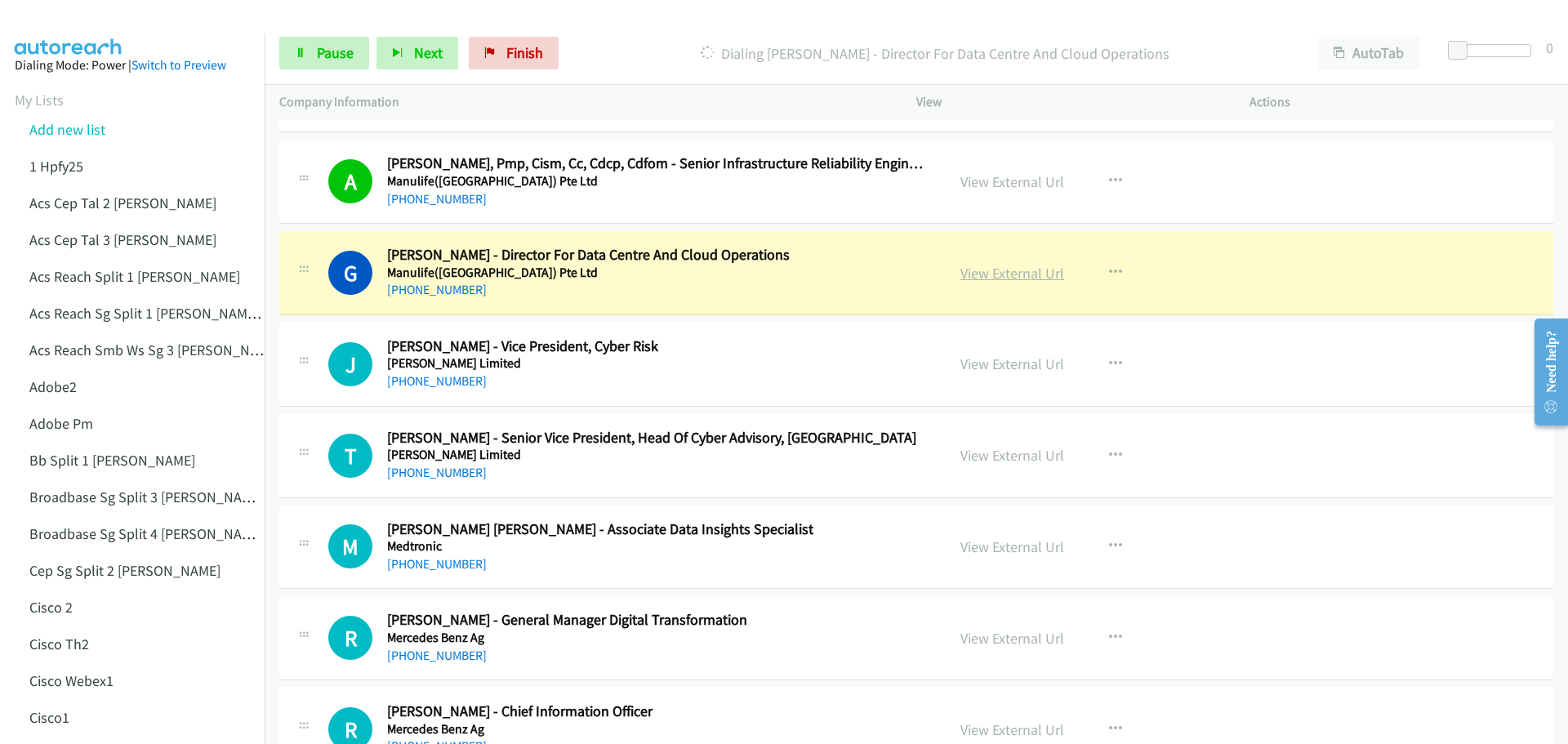
click at [1035, 275] on link "View External Url" at bounding box center [1012, 273] width 104 height 19
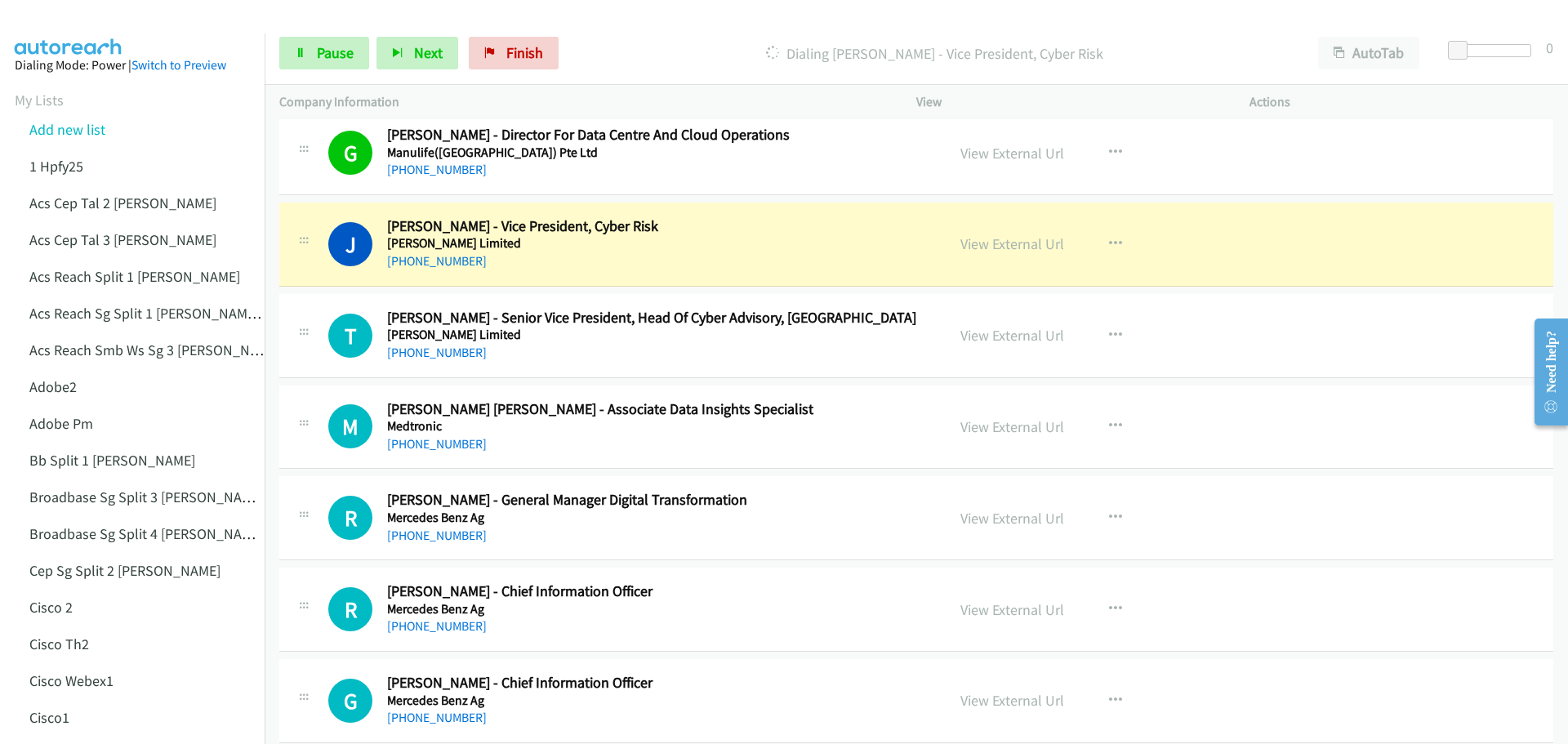
scroll to position [7510, 0]
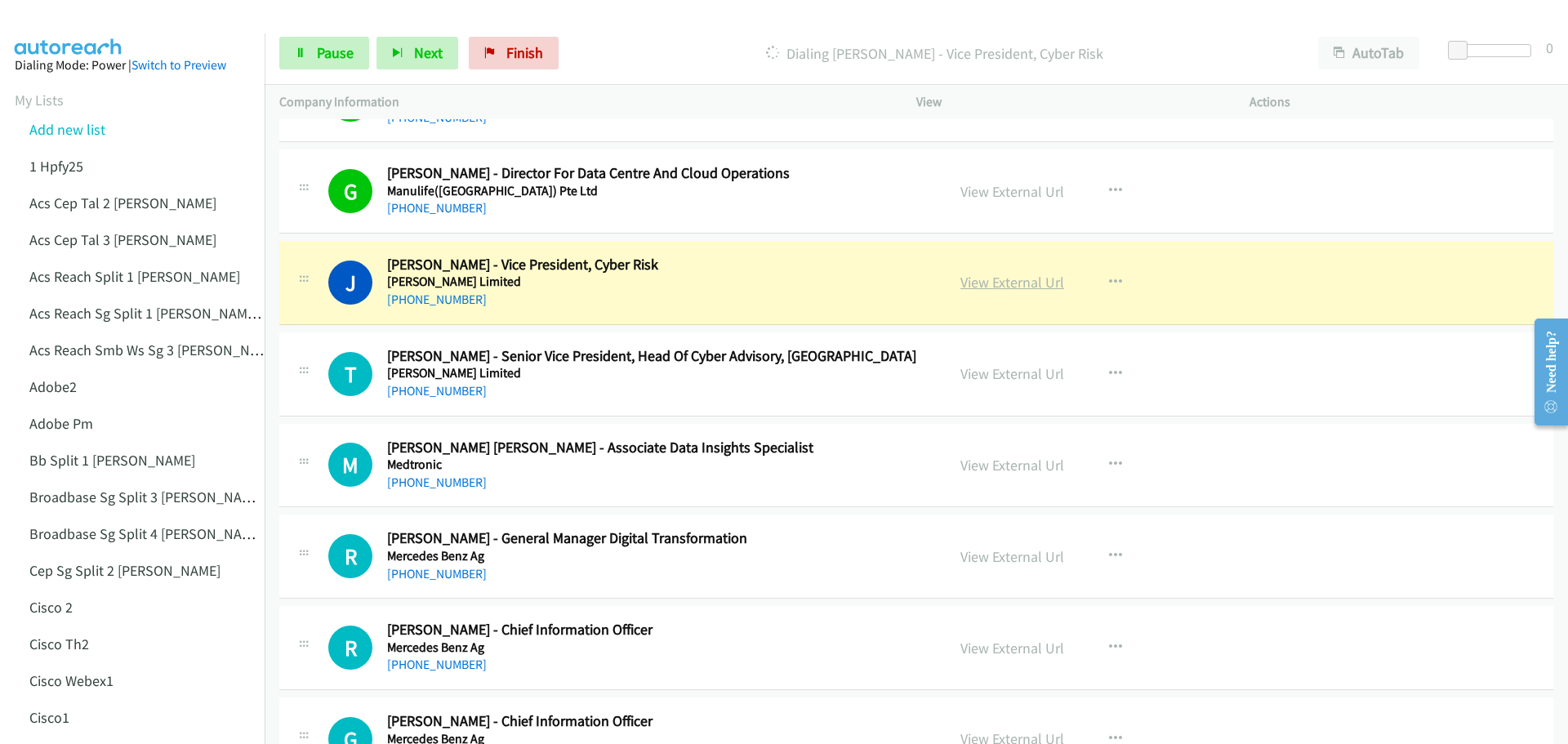
click at [1001, 286] on link "View External Url" at bounding box center [1012, 282] width 104 height 19
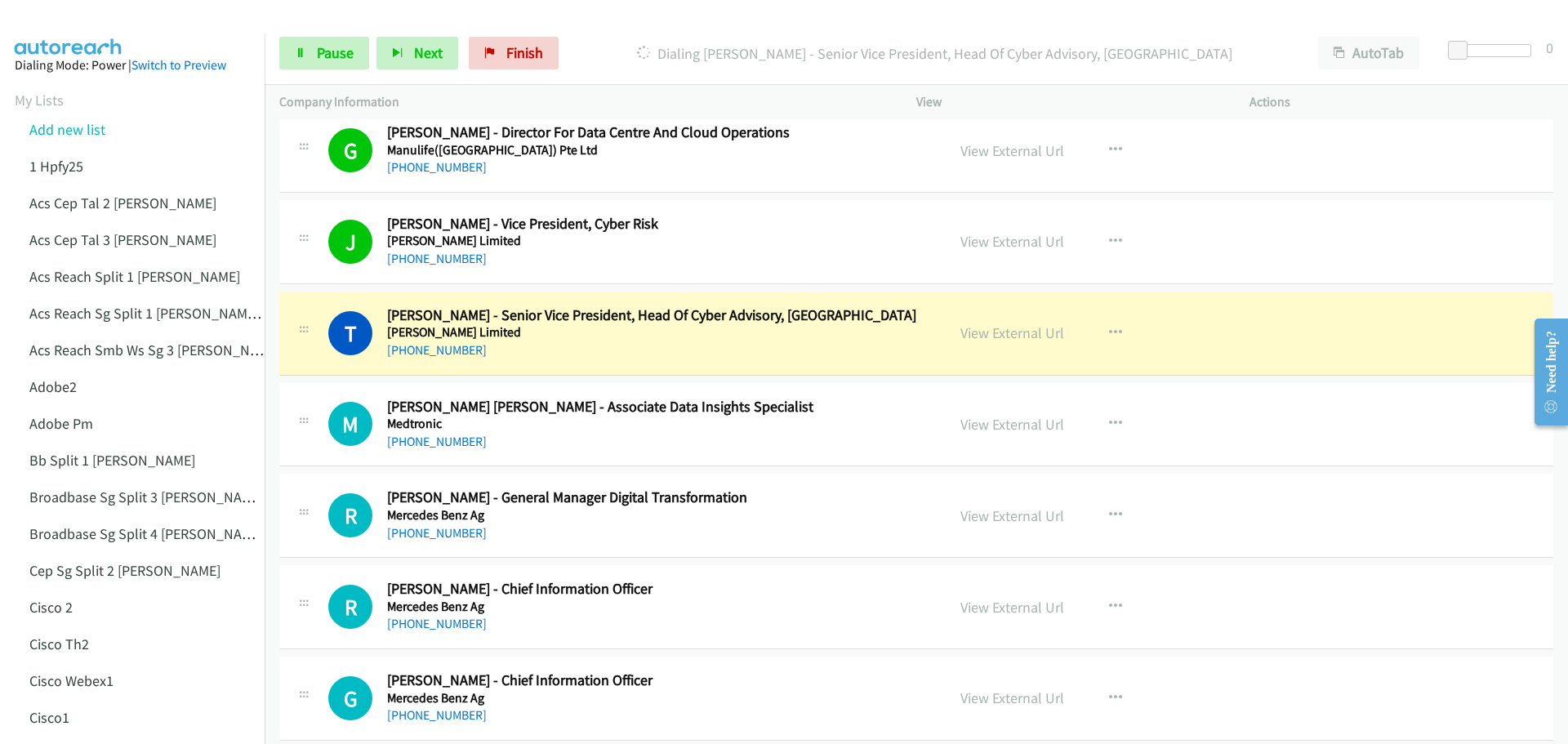
scroll to position [7592, 0]
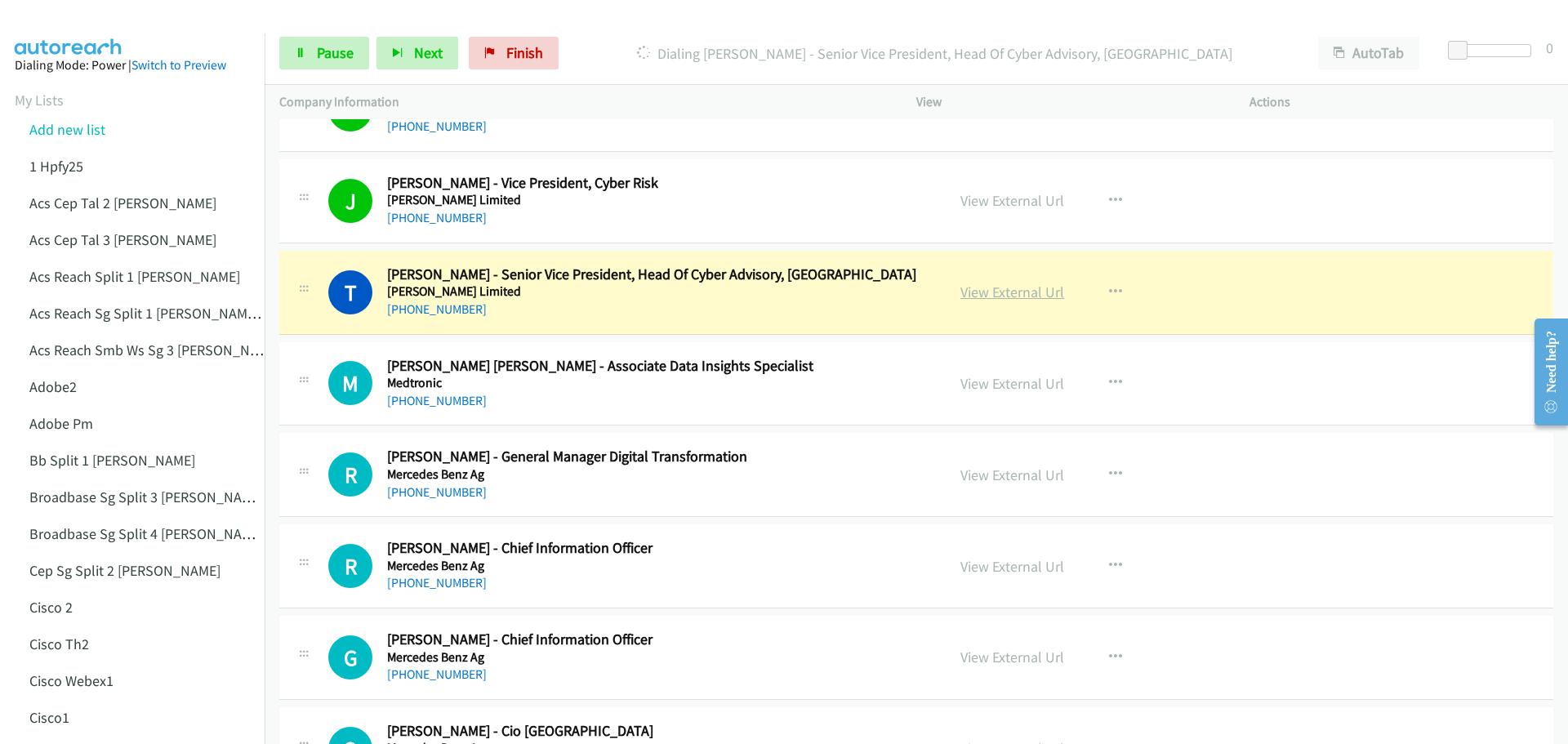
click at [1009, 284] on link "View External Url" at bounding box center [1012, 292] width 104 height 19
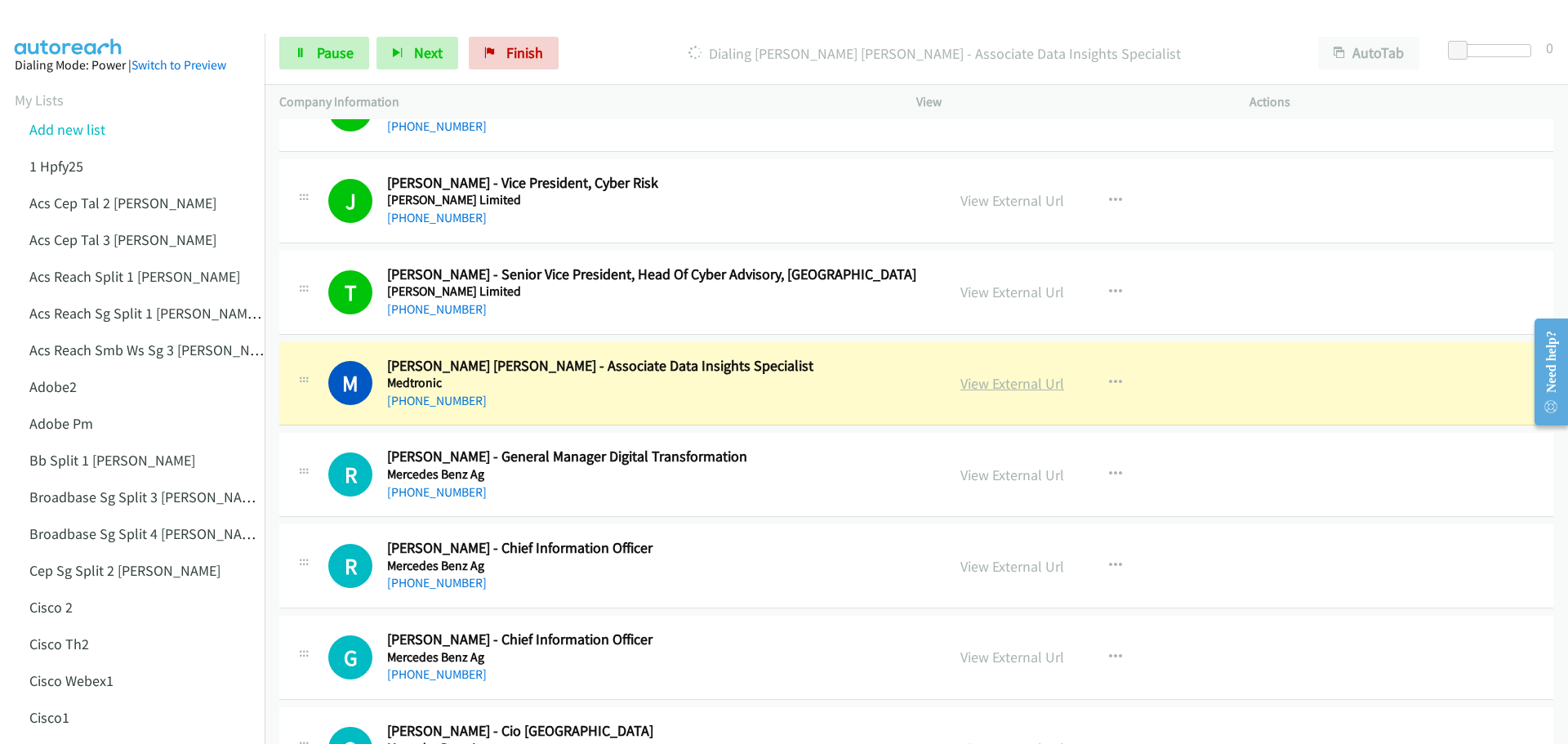
click at [1008, 382] on link "View External Url" at bounding box center [1012, 383] width 104 height 19
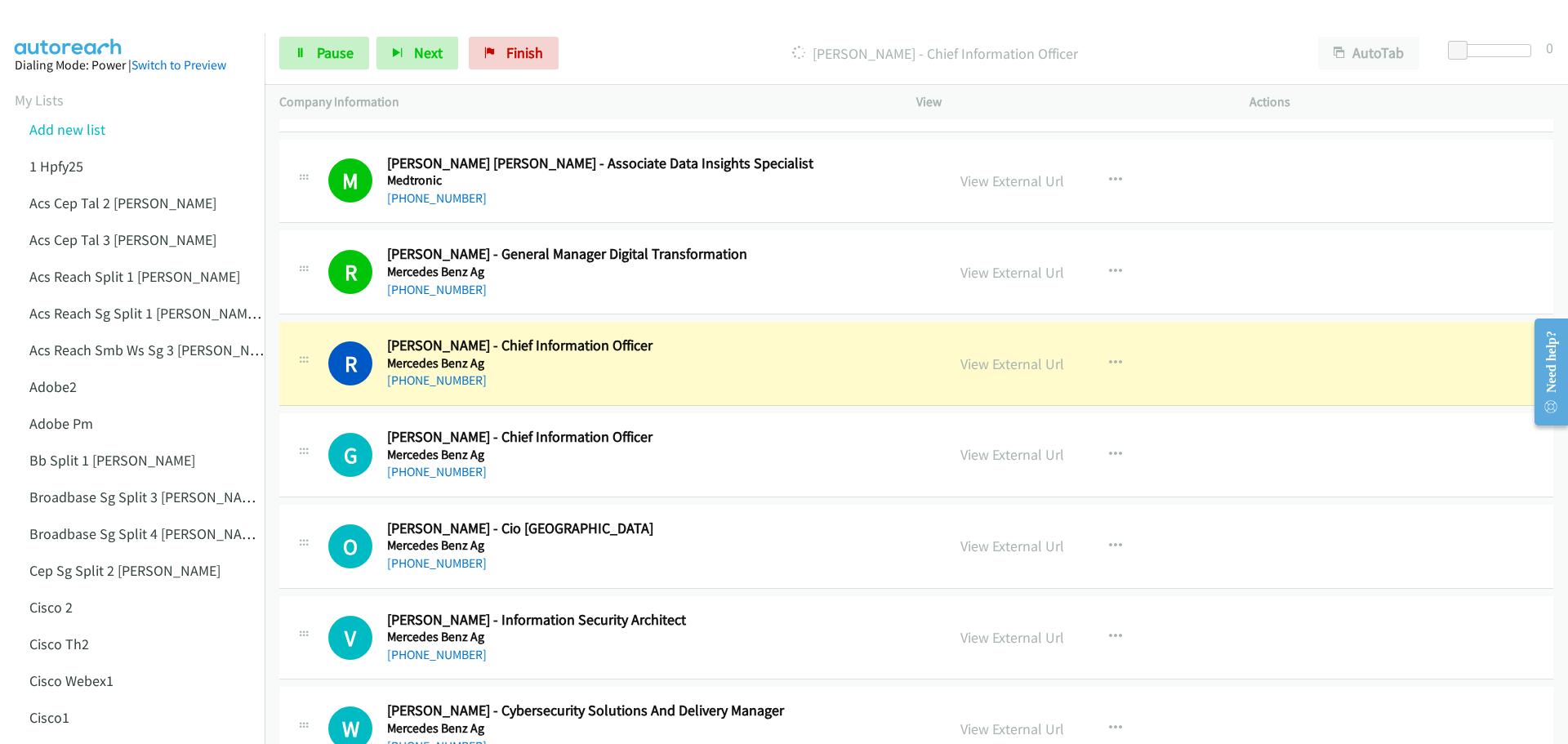
scroll to position [7918, 0]
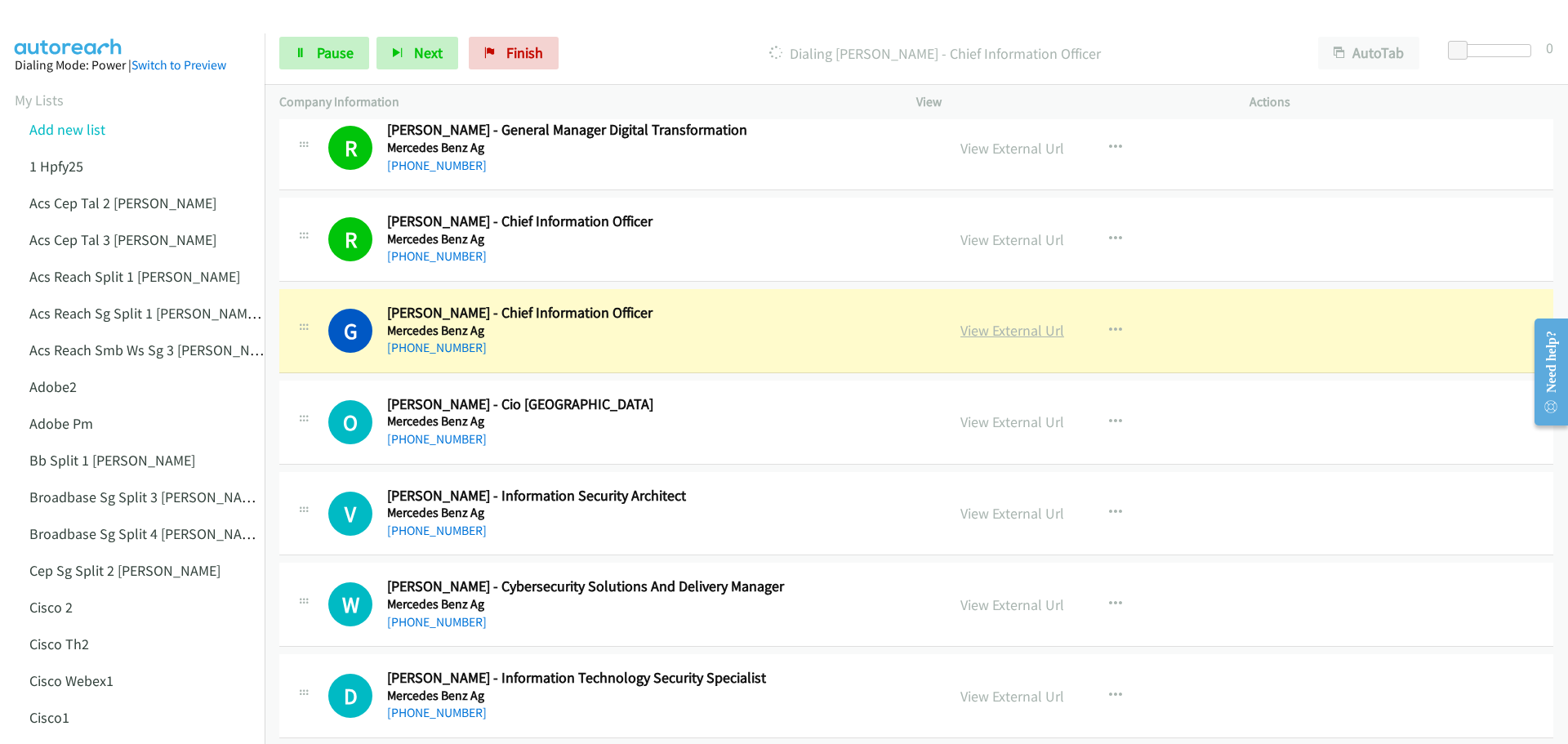
click at [999, 332] on link "View External Url" at bounding box center [1012, 330] width 104 height 19
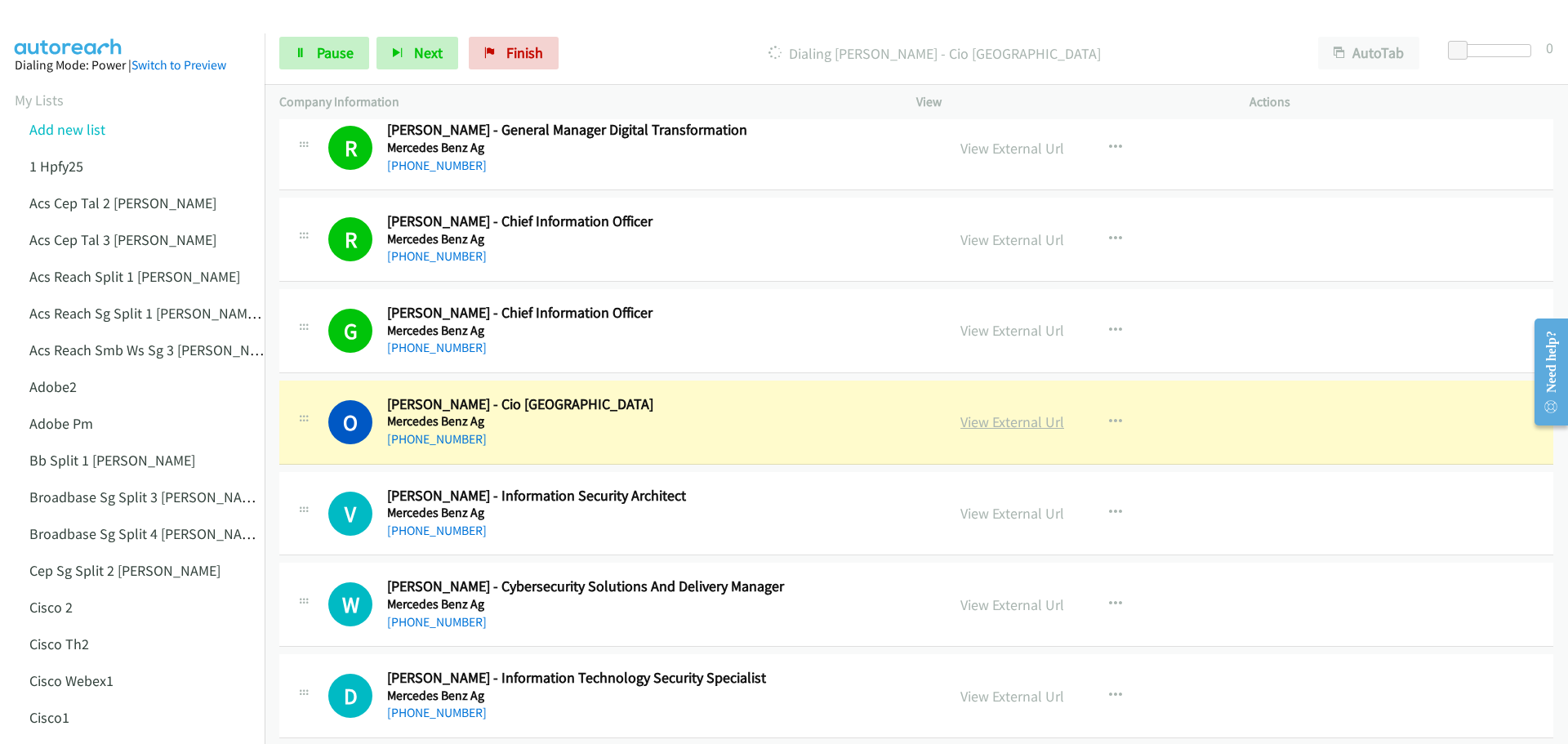
click at [1000, 417] on link "View External Url" at bounding box center [1012, 421] width 104 height 19
click at [334, 53] on span "Pause" at bounding box center [335, 53] width 36 height 19
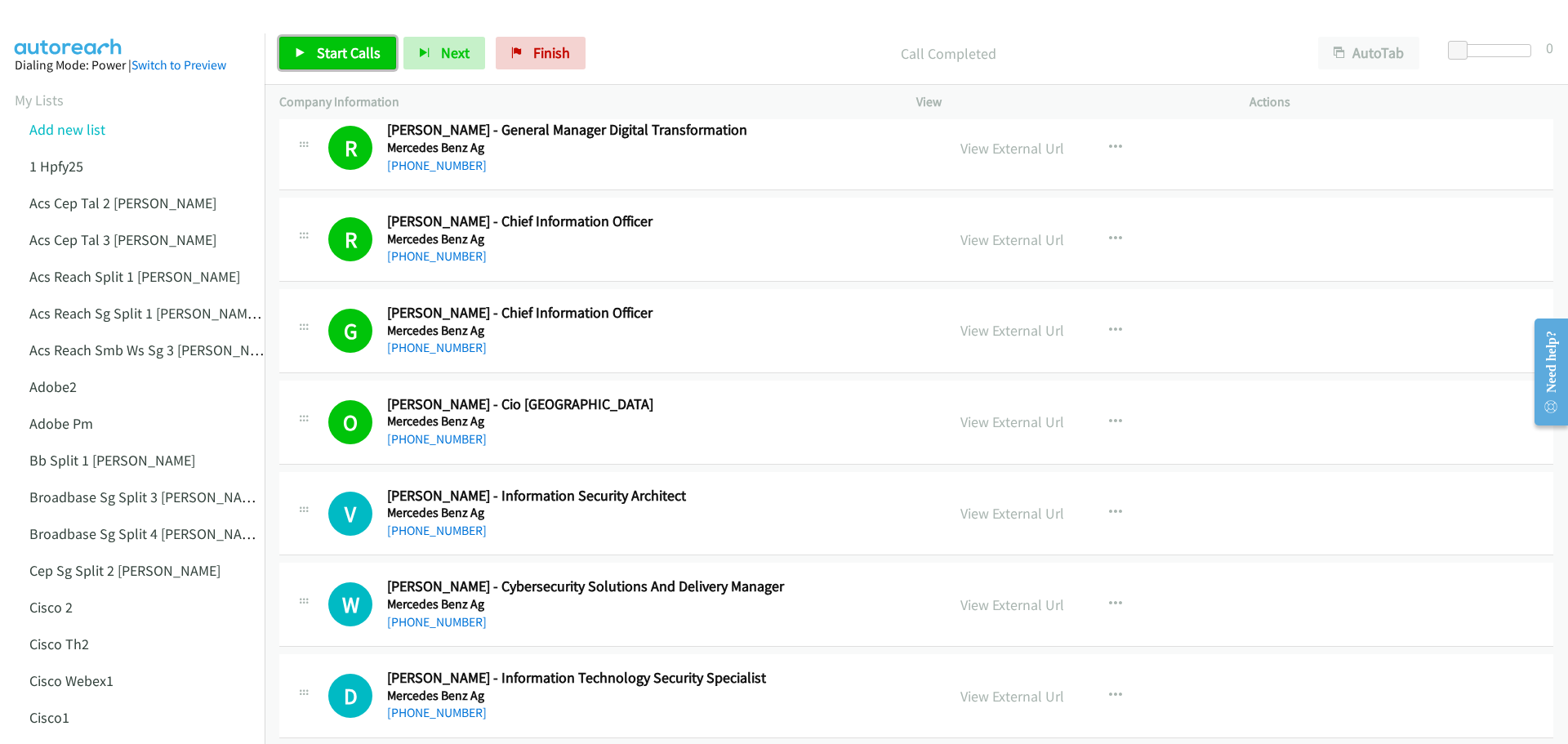
click at [318, 60] on span "Start Calls" at bounding box center [349, 53] width 64 height 19
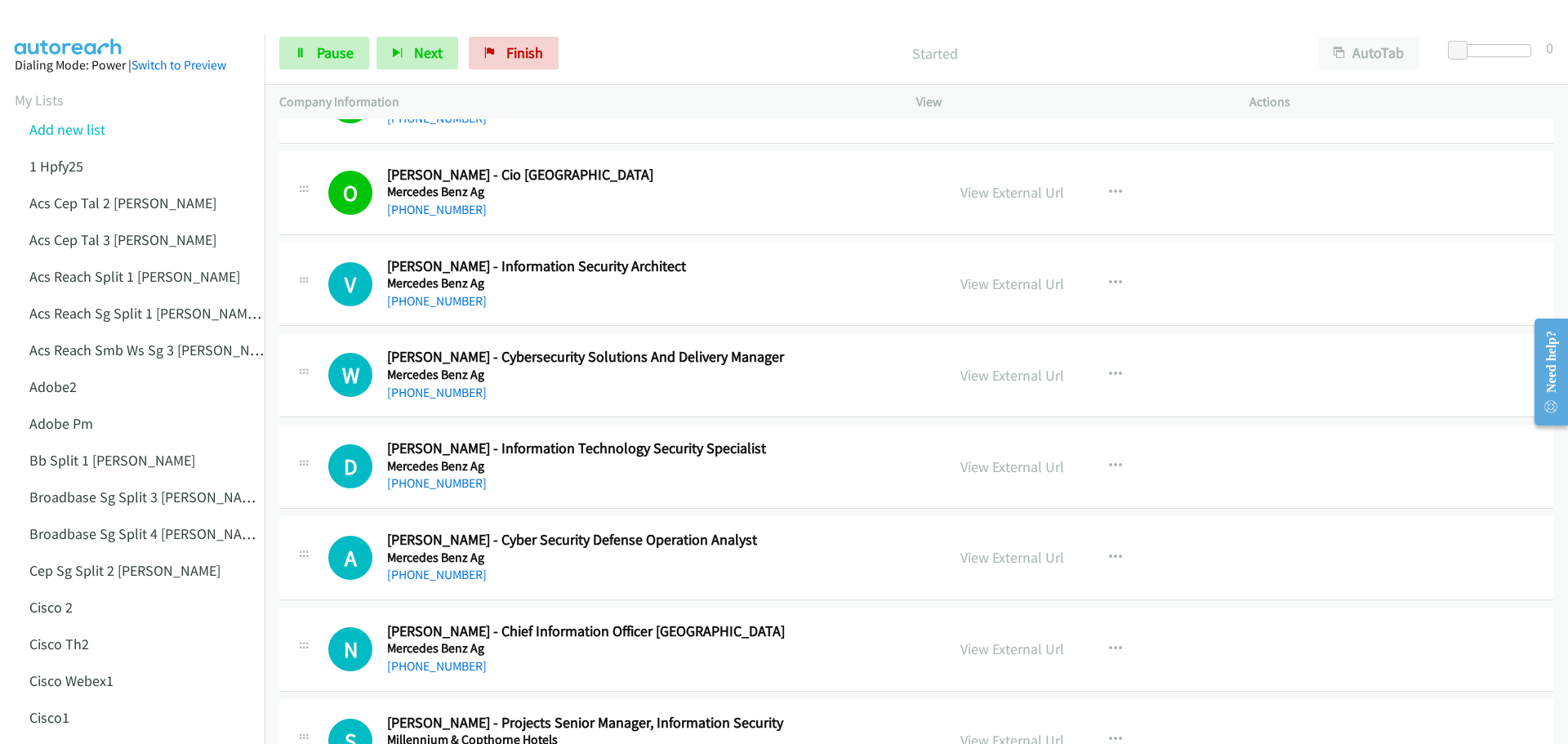
scroll to position [8163, 0]
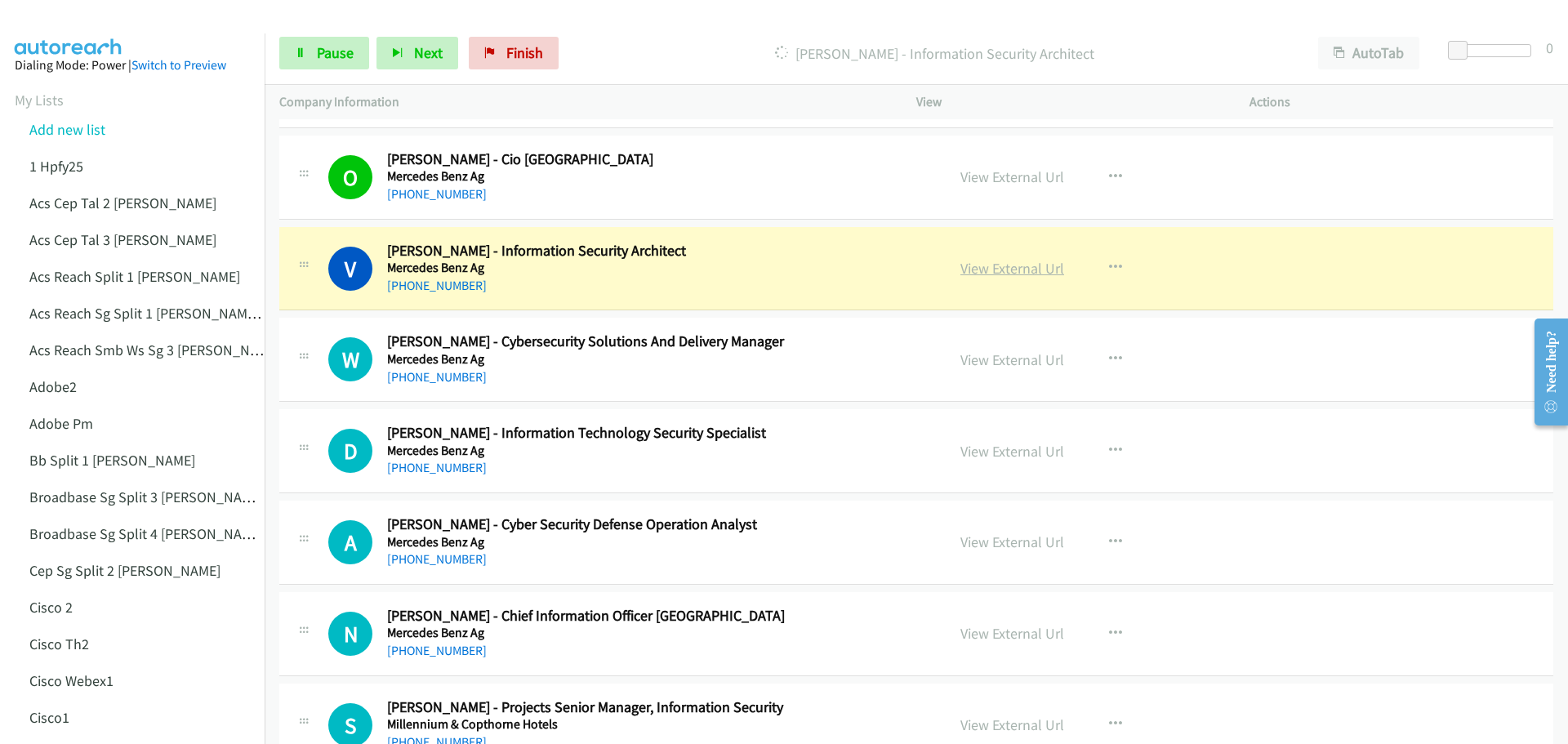
click at [999, 266] on link "View External Url" at bounding box center [1012, 268] width 104 height 19
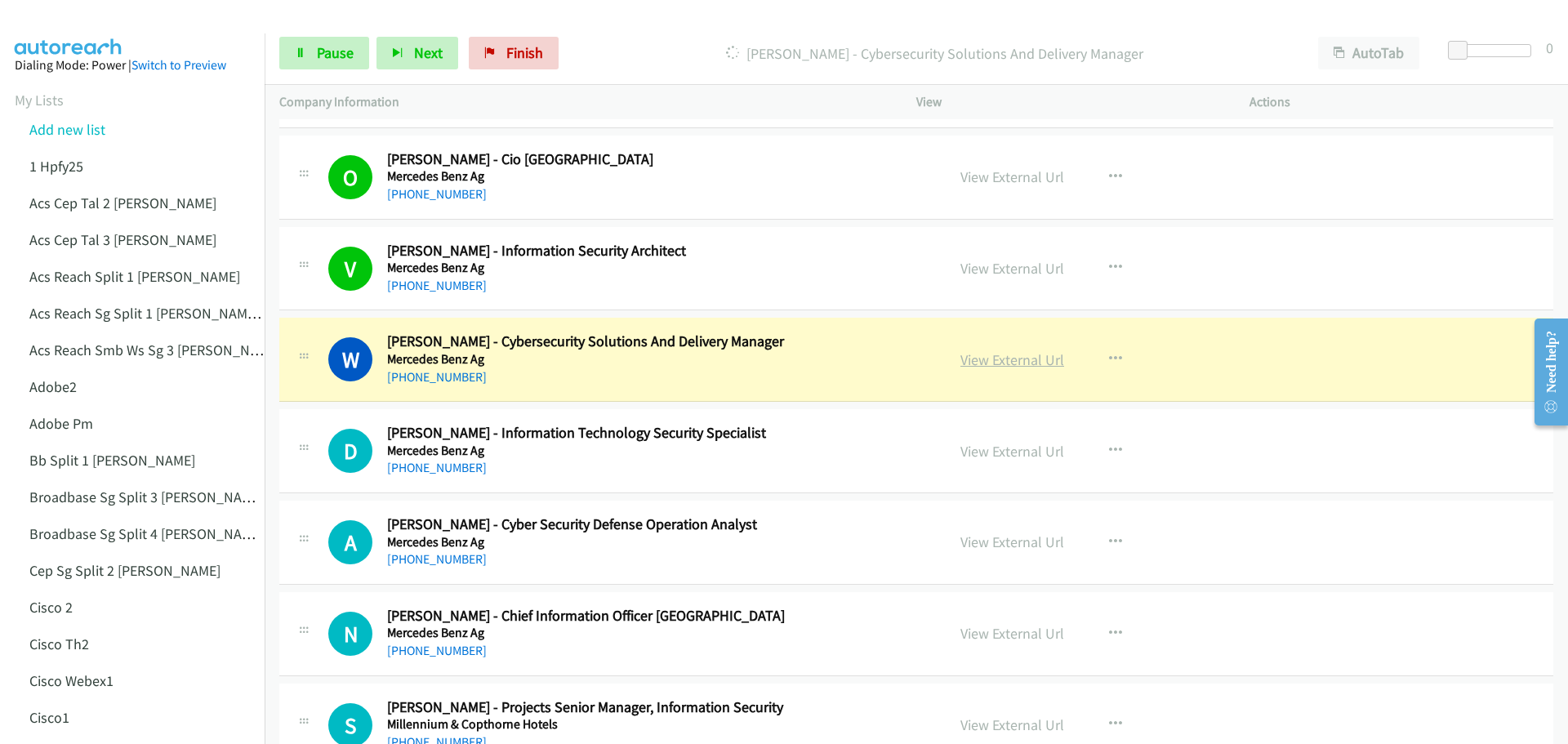
click at [1013, 359] on link "View External Url" at bounding box center [1012, 359] width 104 height 19
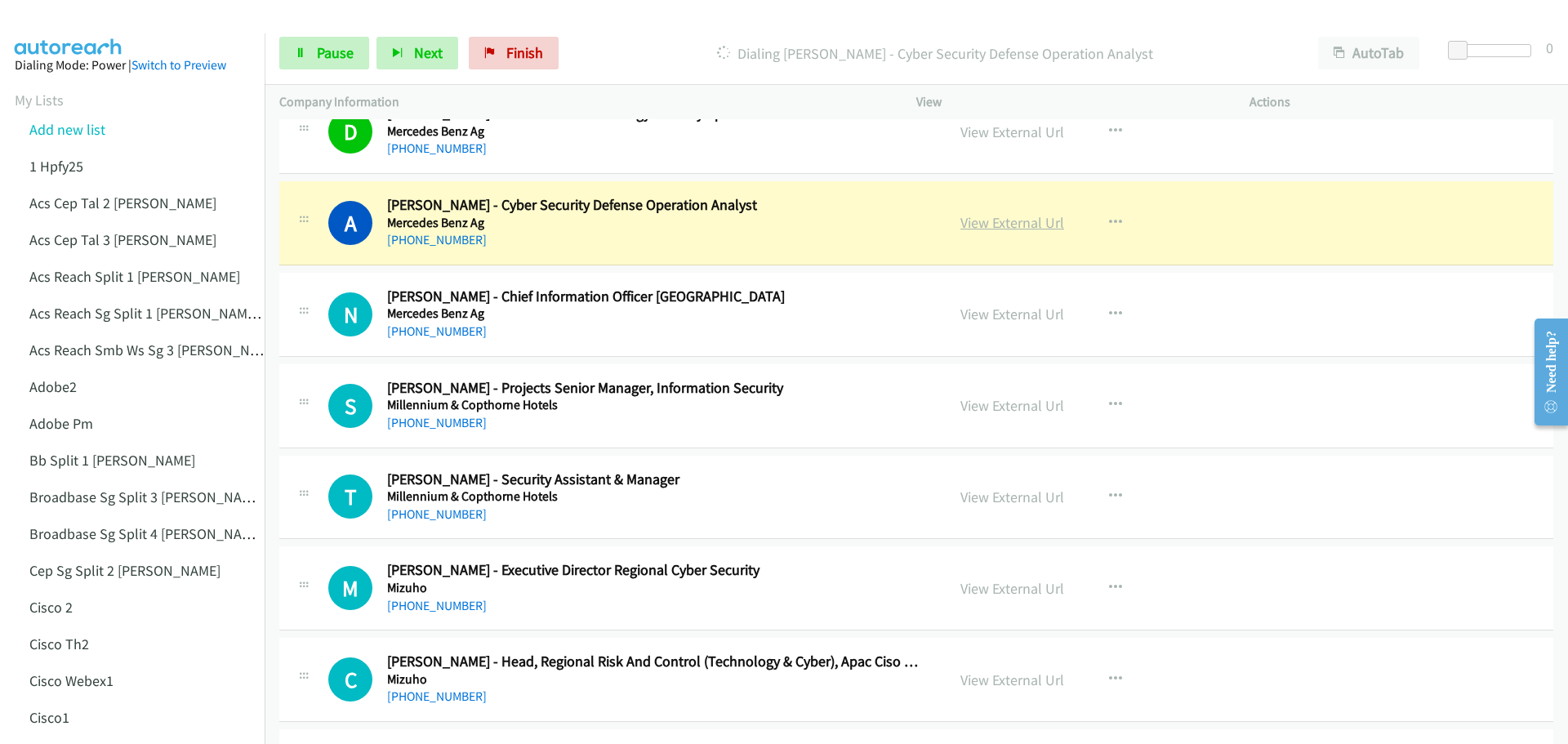
scroll to position [8490, 0]
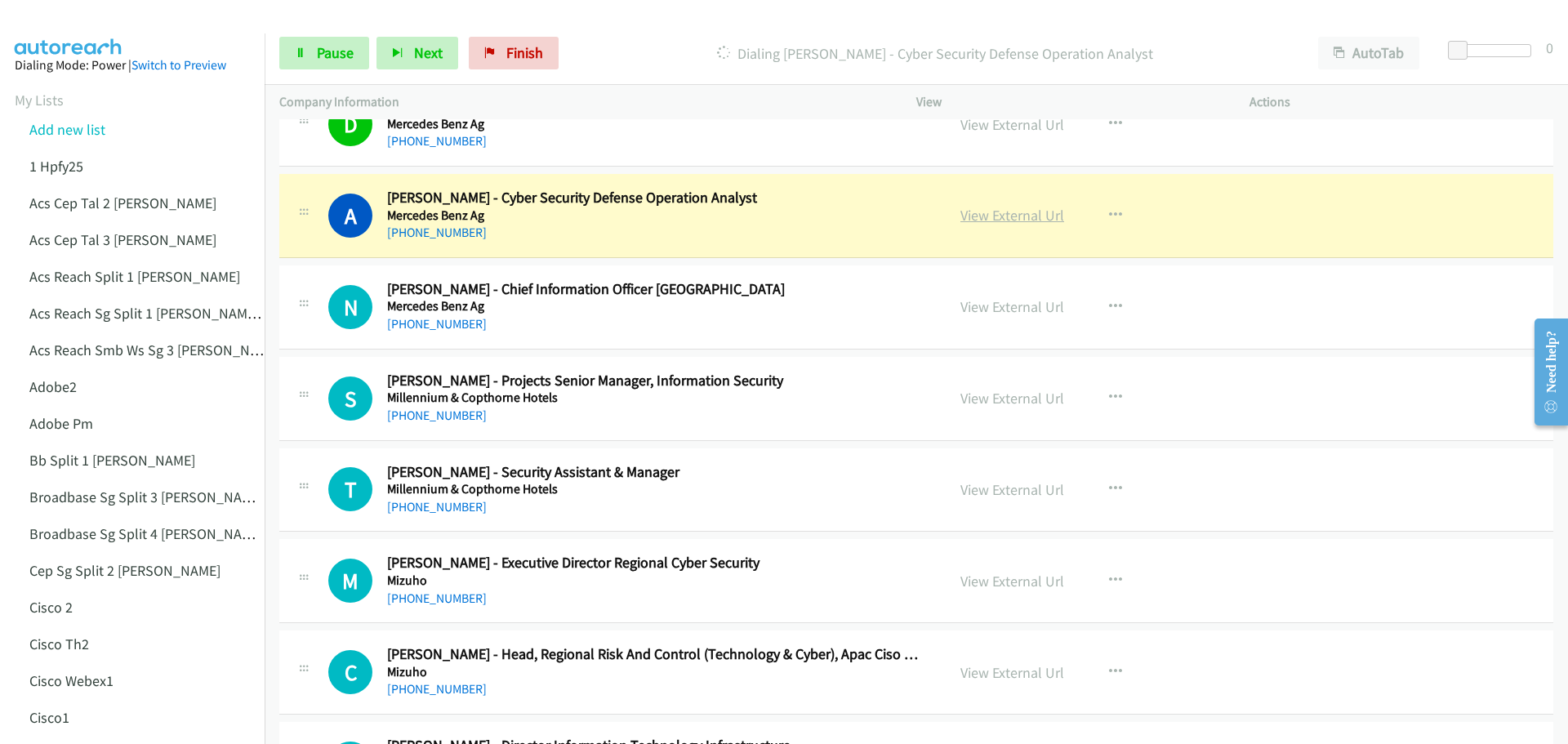
click at [1005, 216] on link "View External Url" at bounding box center [1012, 215] width 104 height 19
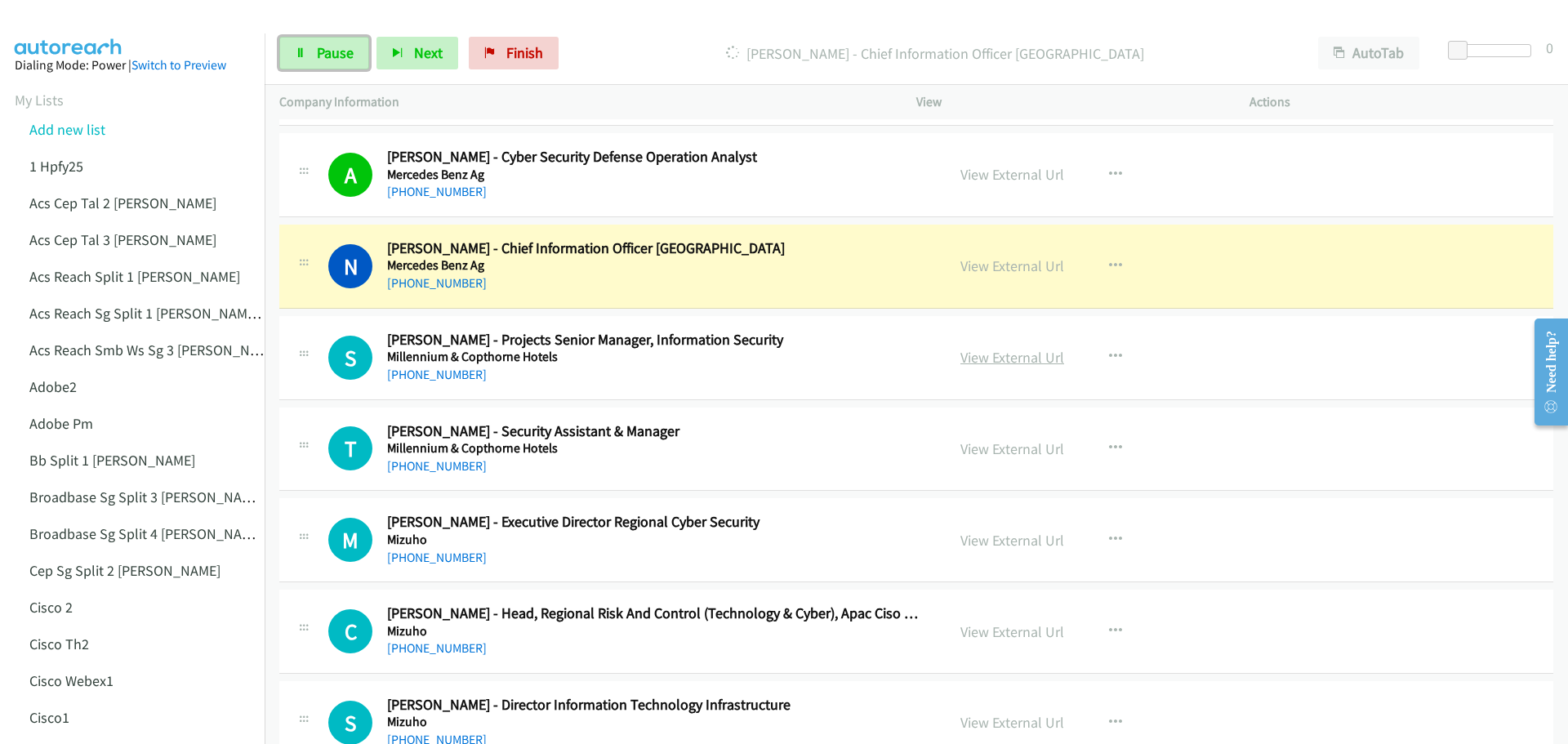
scroll to position [8571, 0]
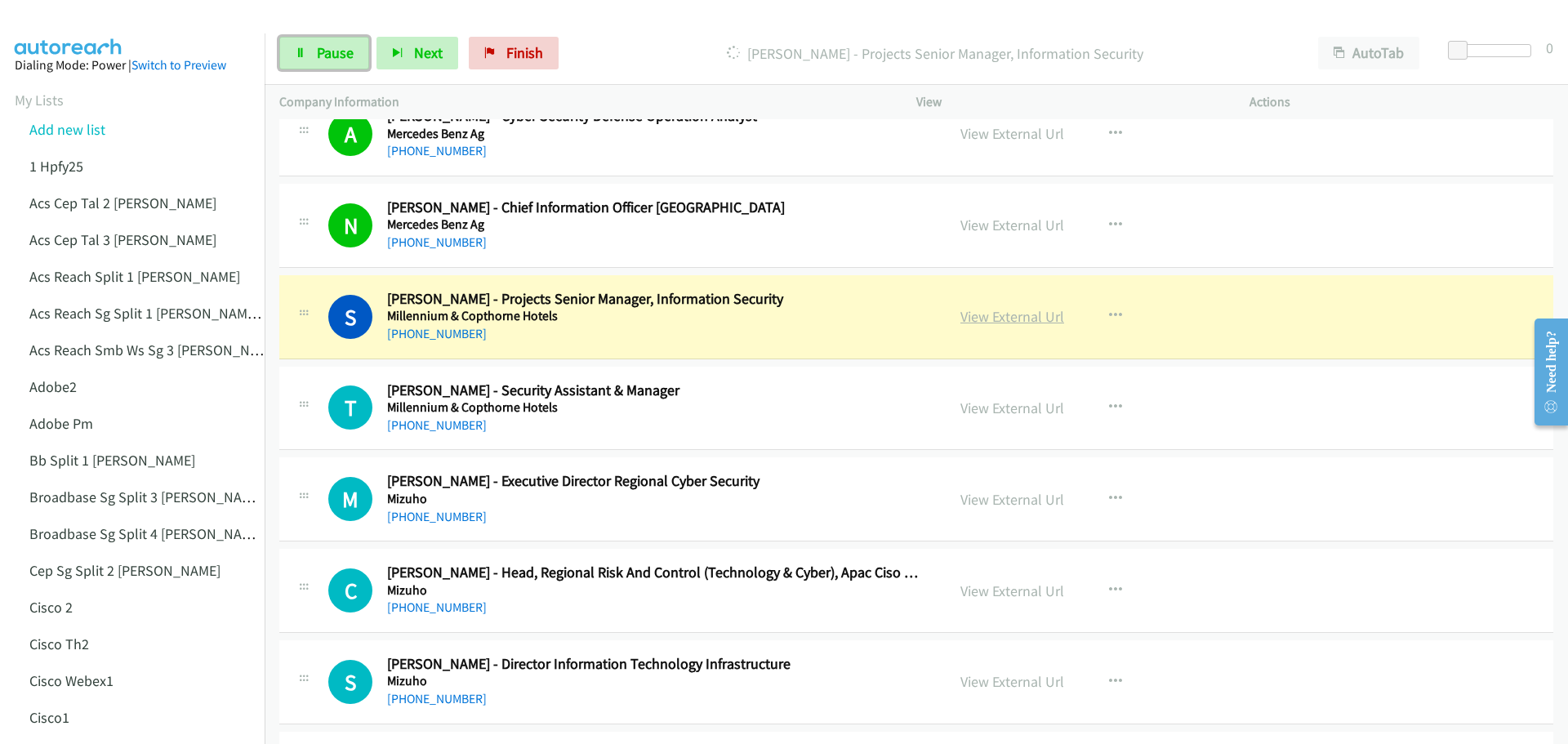
click at [1000, 326] on link "View External Url" at bounding box center [1012, 316] width 104 height 19
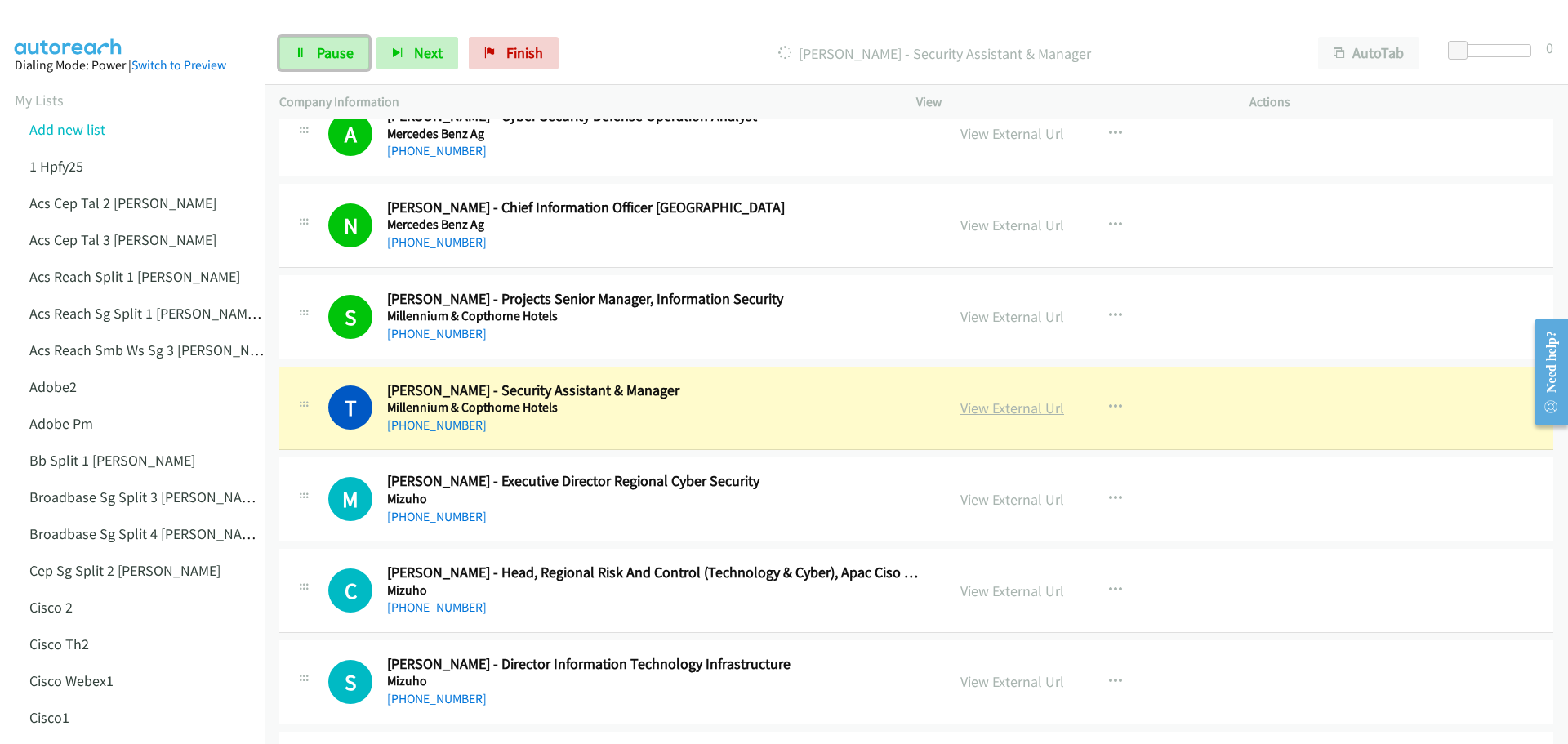
click at [1004, 408] on link "View External Url" at bounding box center [1012, 407] width 104 height 19
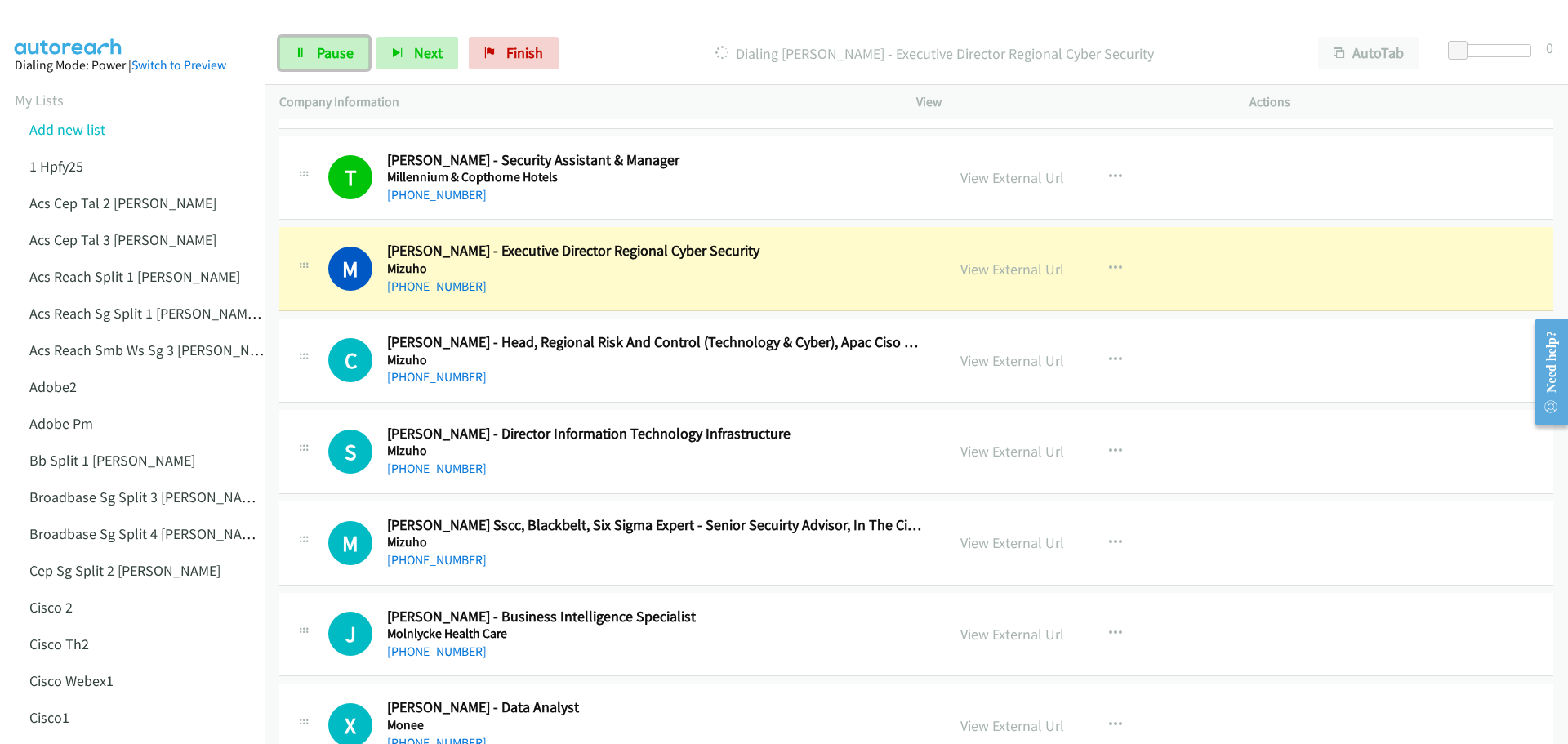
scroll to position [8816, 0]
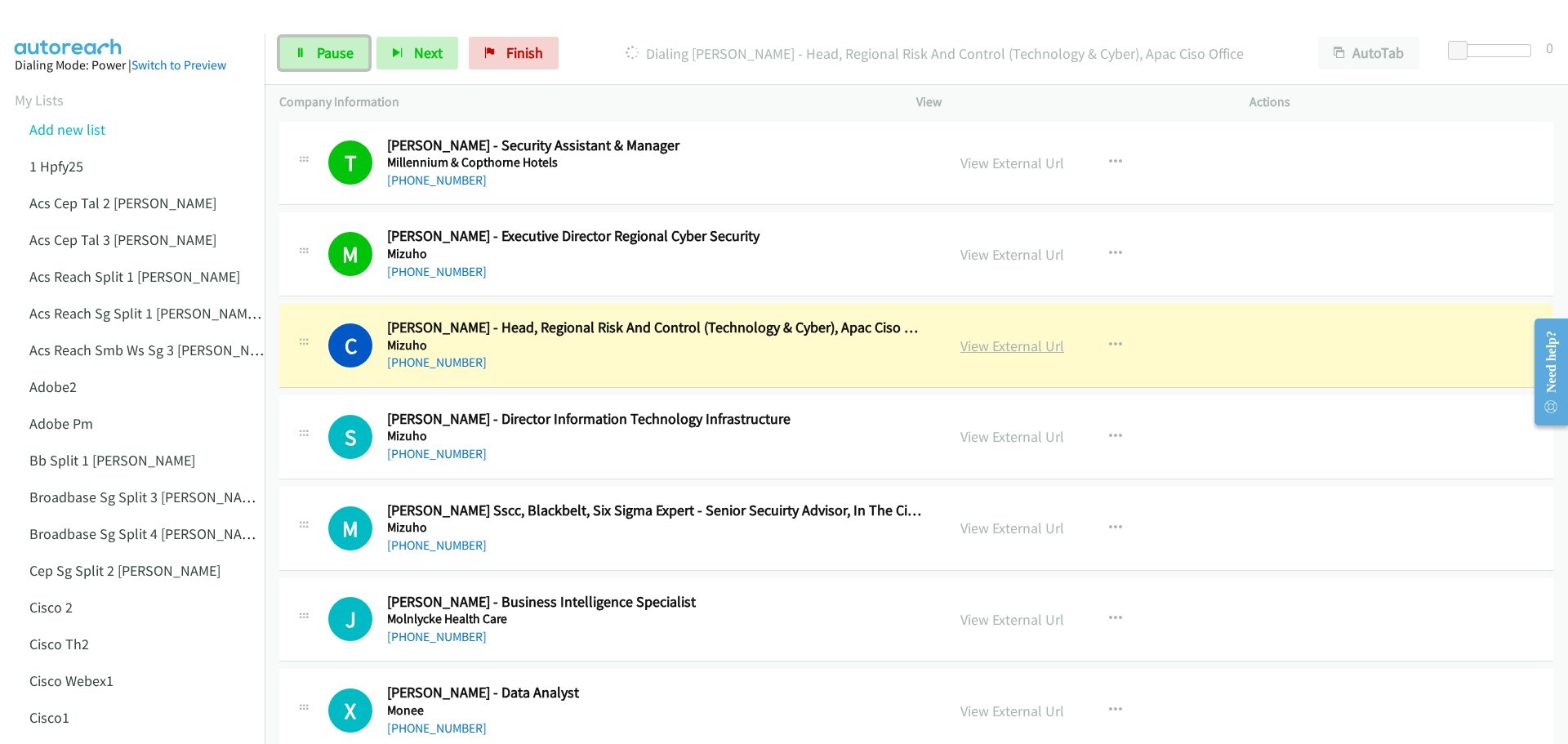
click at [986, 344] on link "View External Url" at bounding box center [1012, 346] width 104 height 19
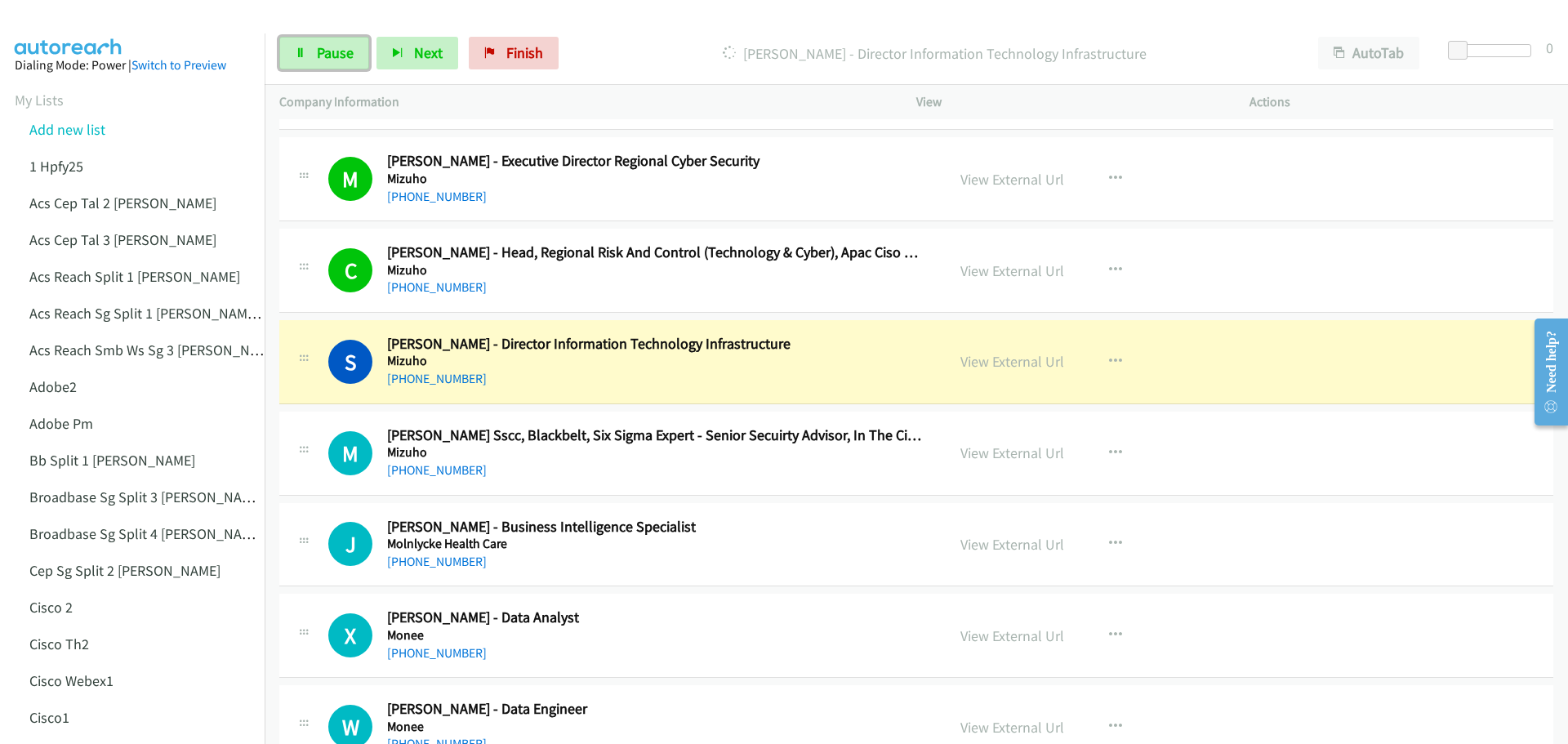
scroll to position [8898, 0]
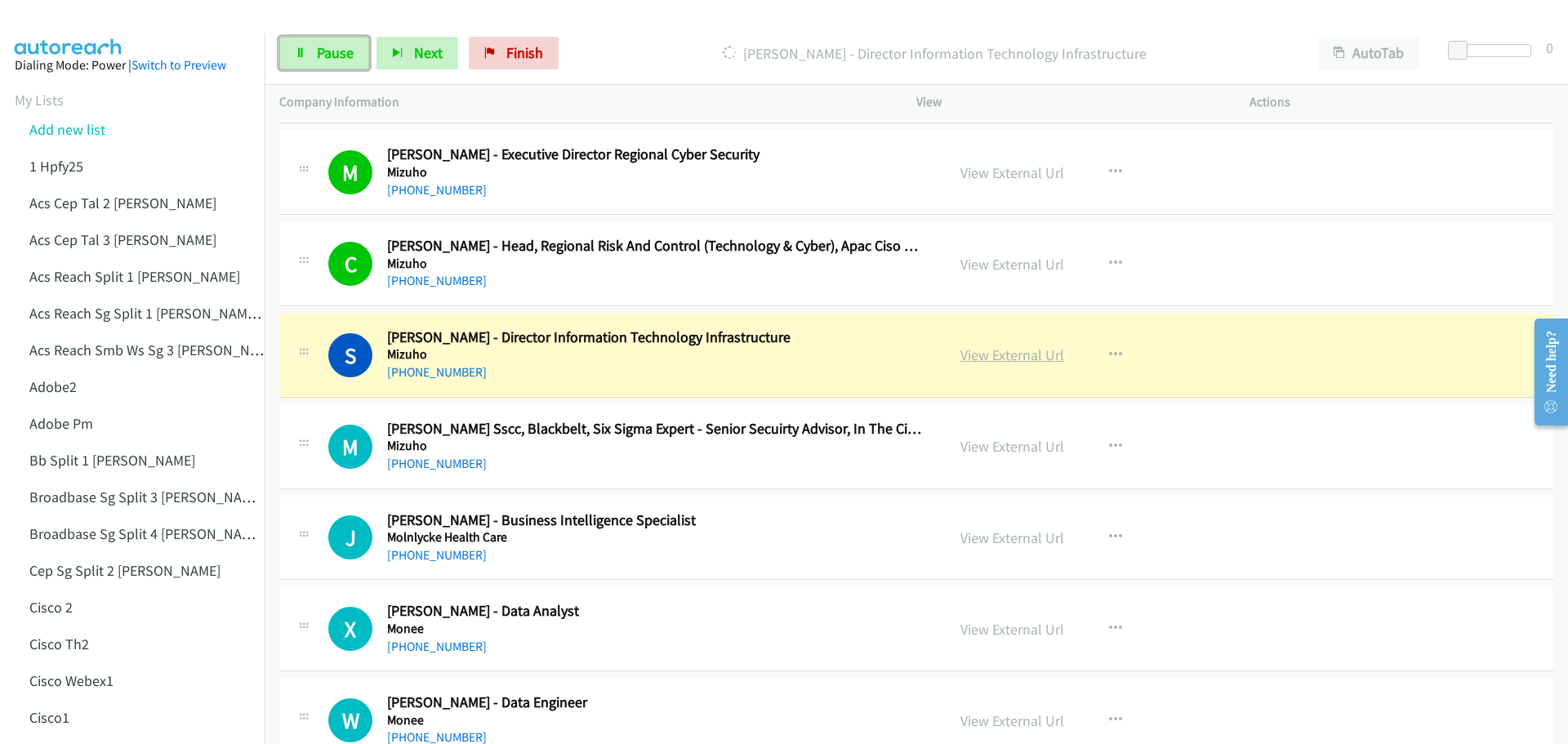
click at [986, 362] on link "View External Url" at bounding box center [1012, 355] width 104 height 19
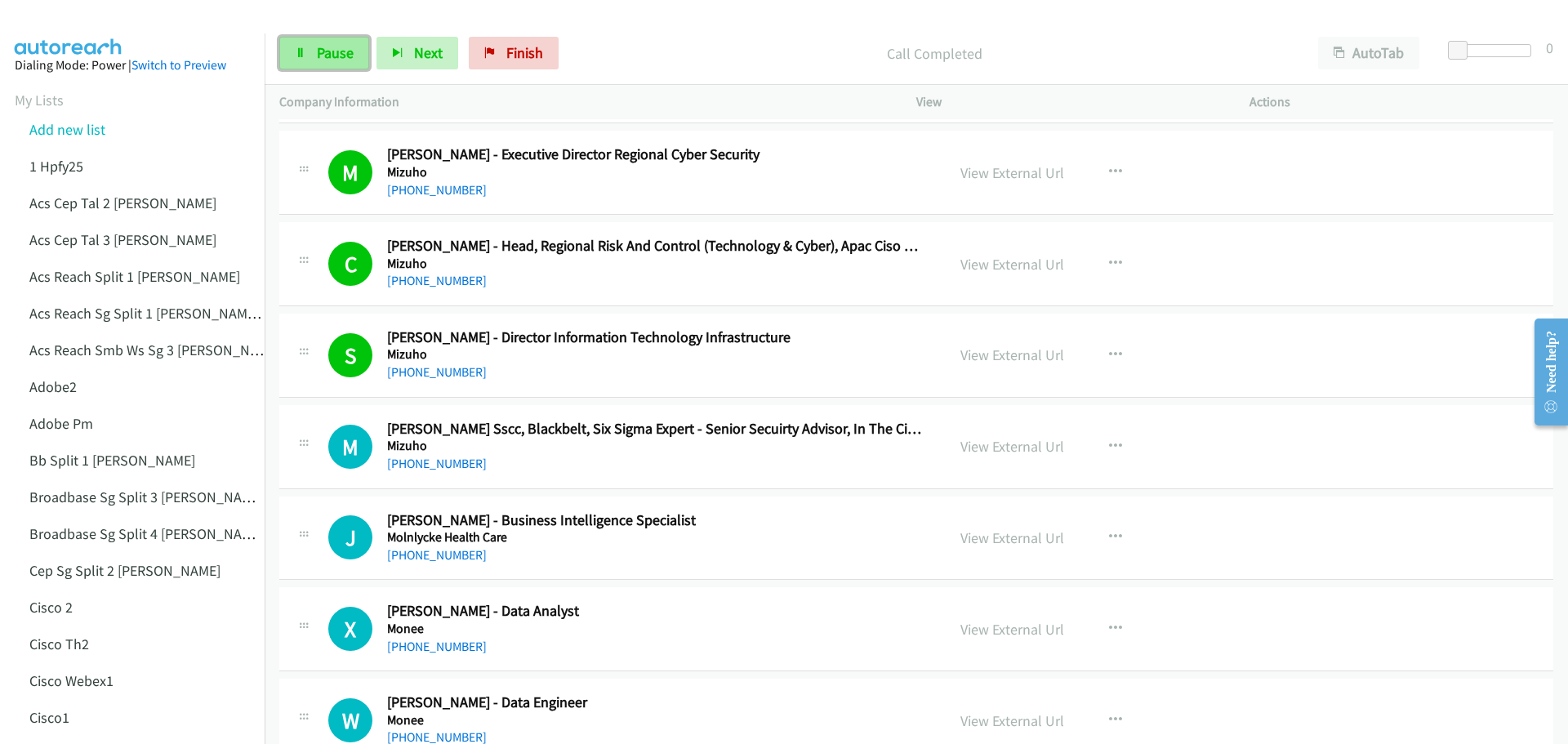
click at [347, 53] on span "Pause" at bounding box center [335, 53] width 36 height 19
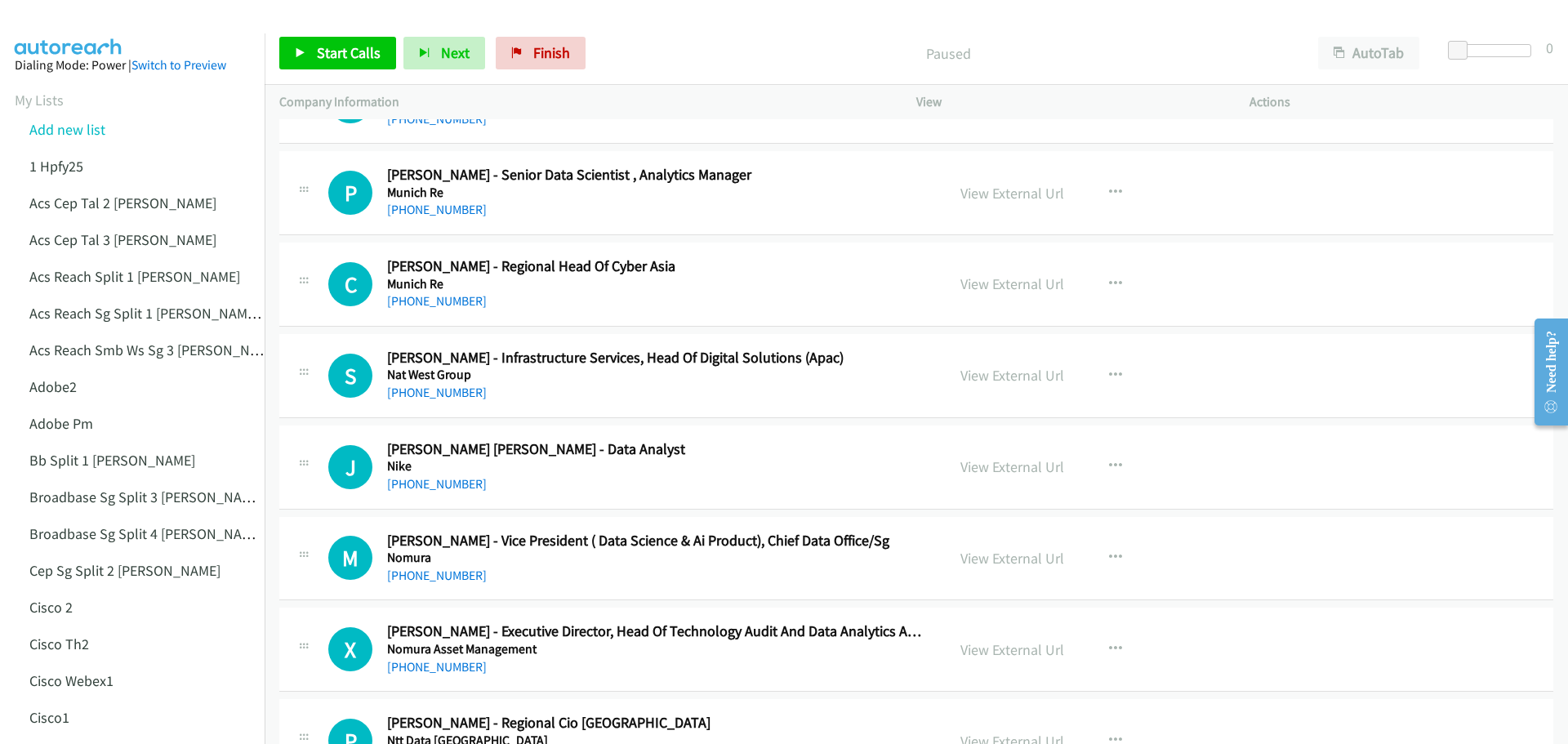
scroll to position [11346, 0]
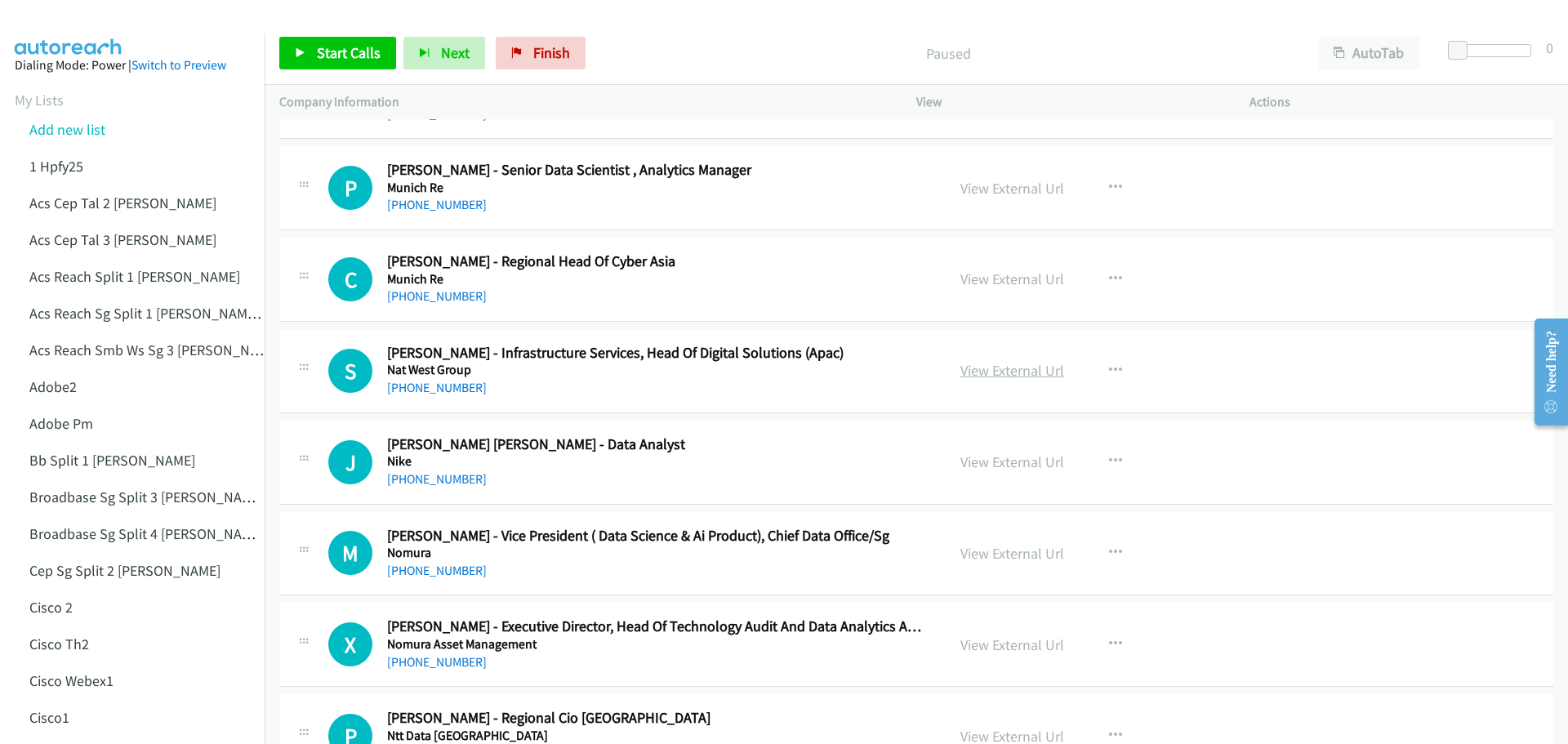
click at [975, 374] on link "View External Url" at bounding box center [1012, 370] width 104 height 19
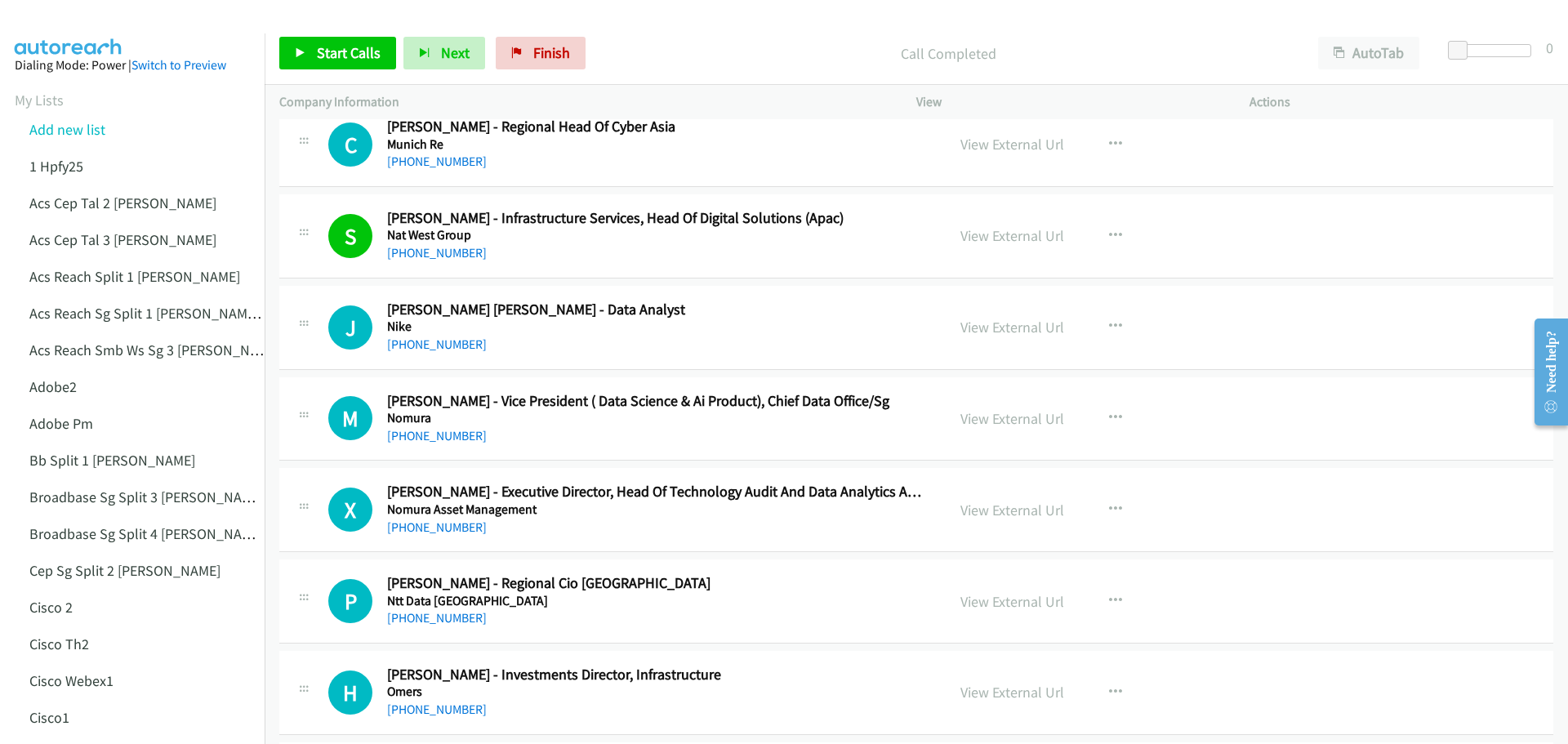
scroll to position [11428, 0]
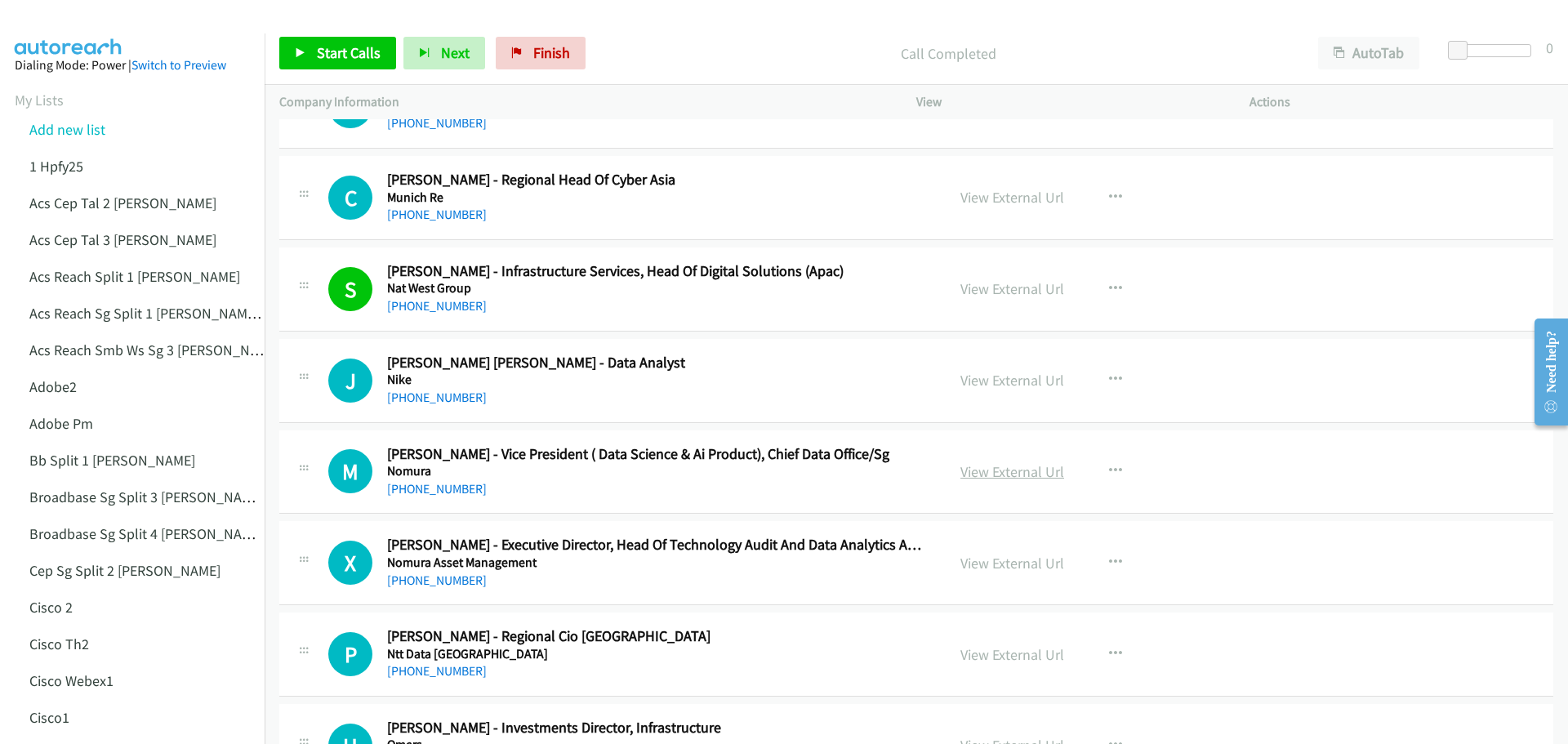
click at [1016, 470] on link "View External Url" at bounding box center [1012, 471] width 104 height 19
click at [359, 66] on link "Start Calls" at bounding box center [338, 53] width 116 height 33
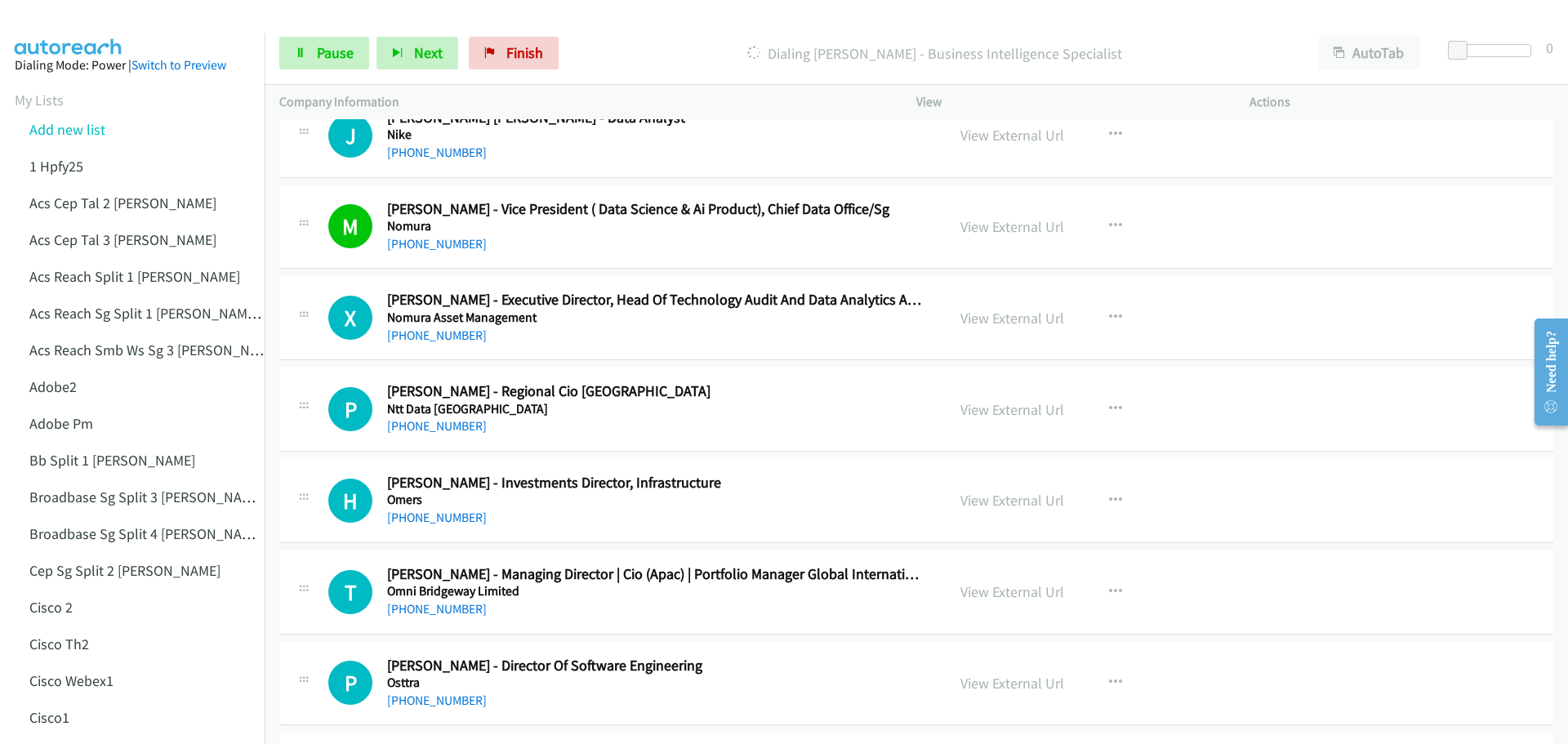
scroll to position [8993, 0]
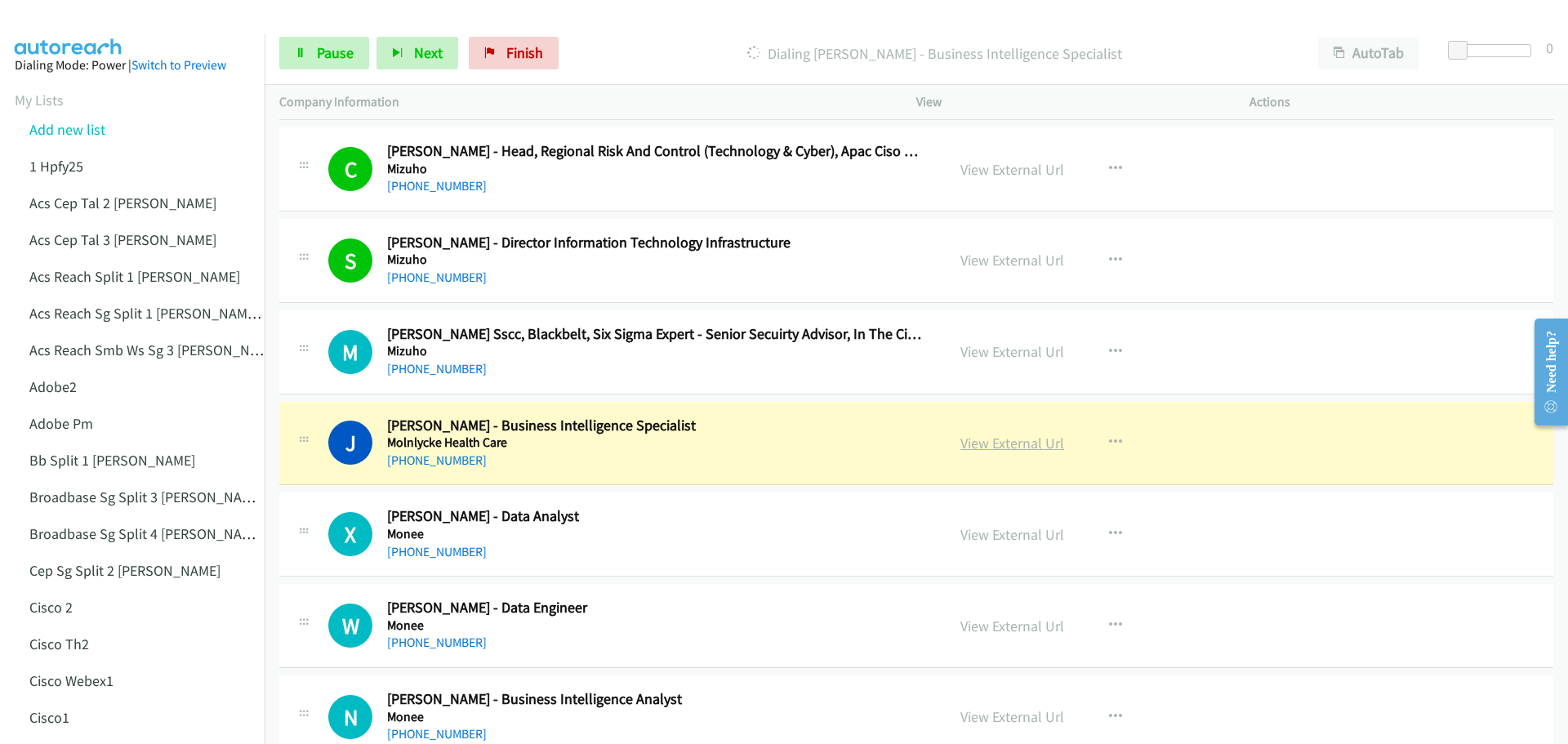
click at [989, 434] on link "View External Url" at bounding box center [1012, 443] width 104 height 19
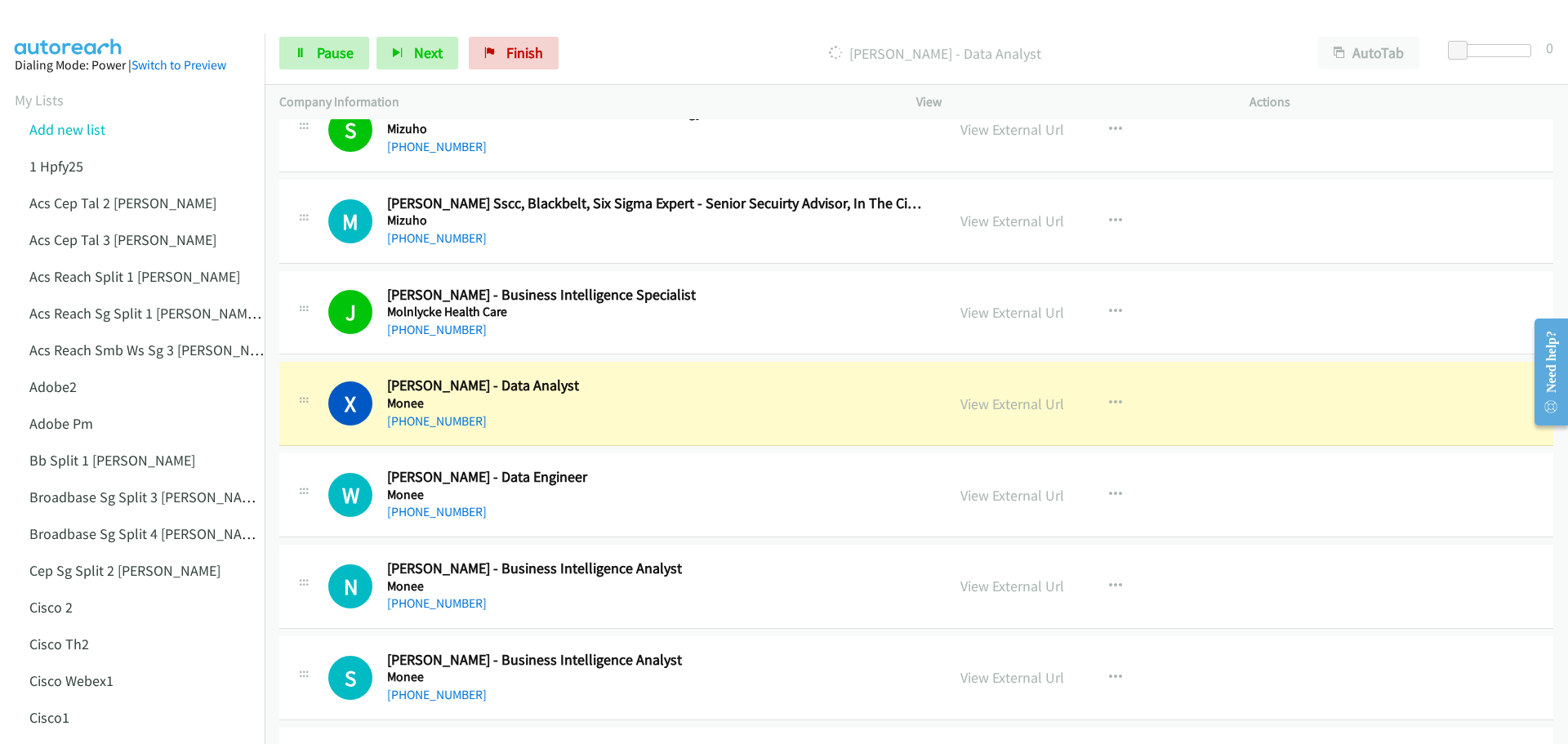
scroll to position [9155, 0]
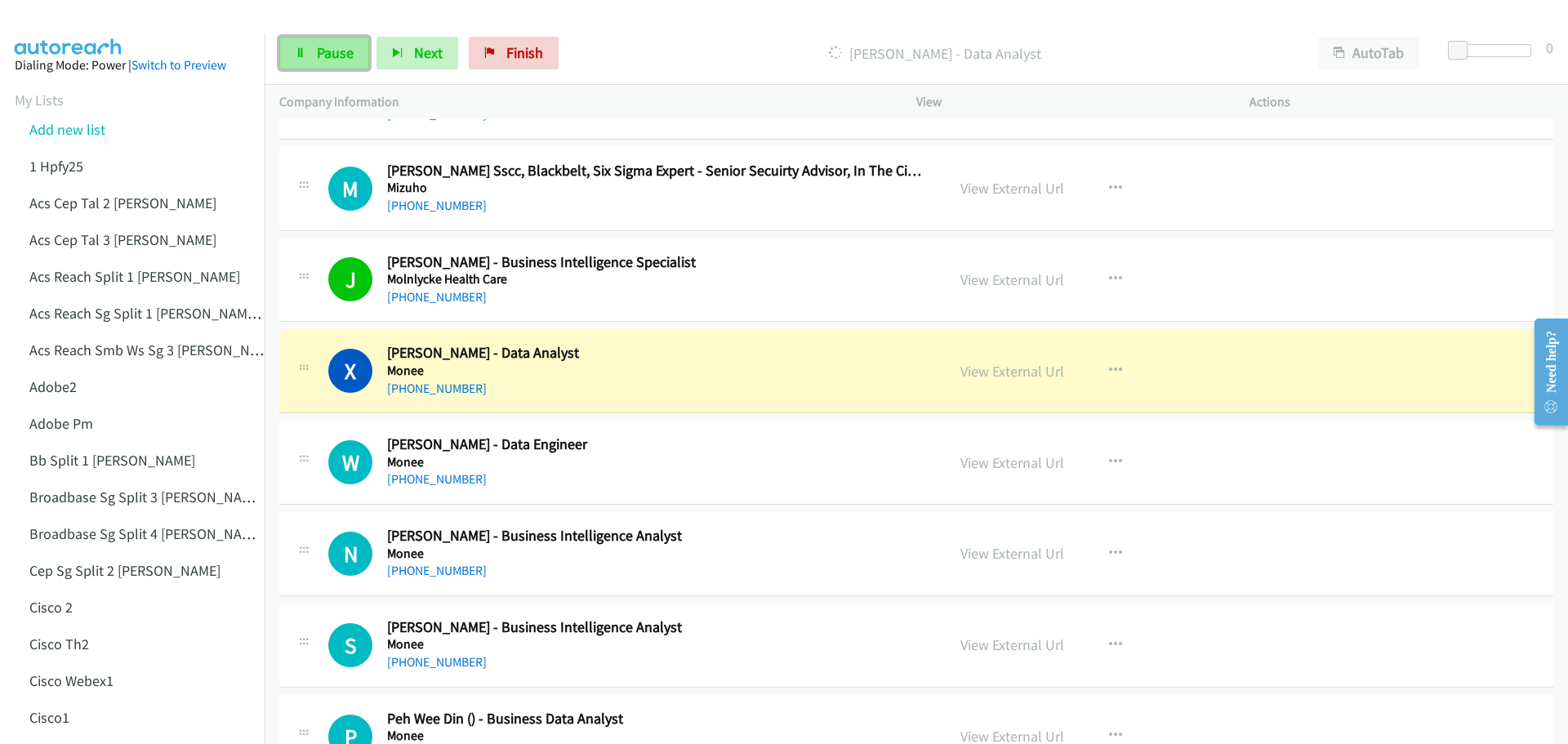
click at [339, 56] on span "Pause" at bounding box center [335, 53] width 36 height 19
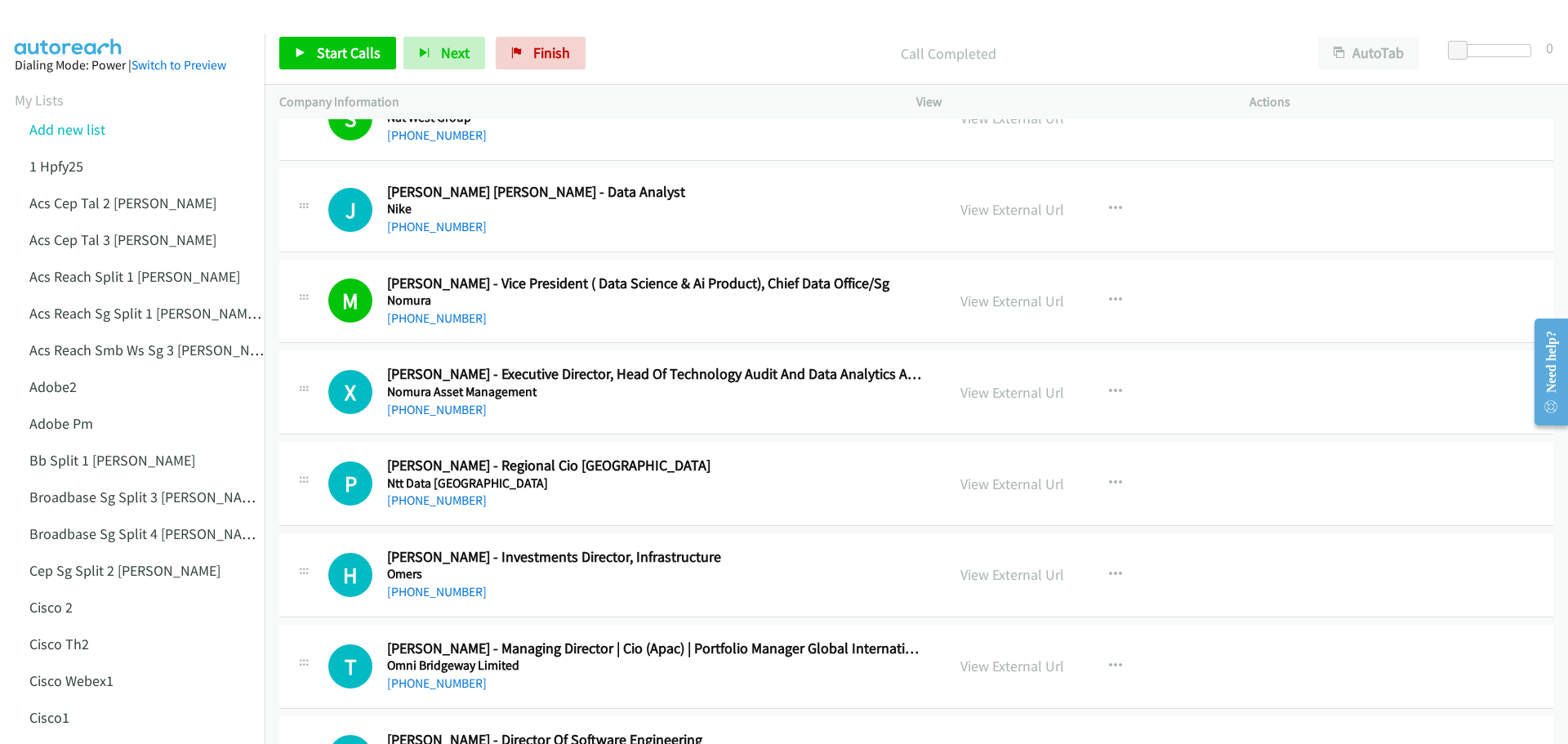
scroll to position [11605, 0]
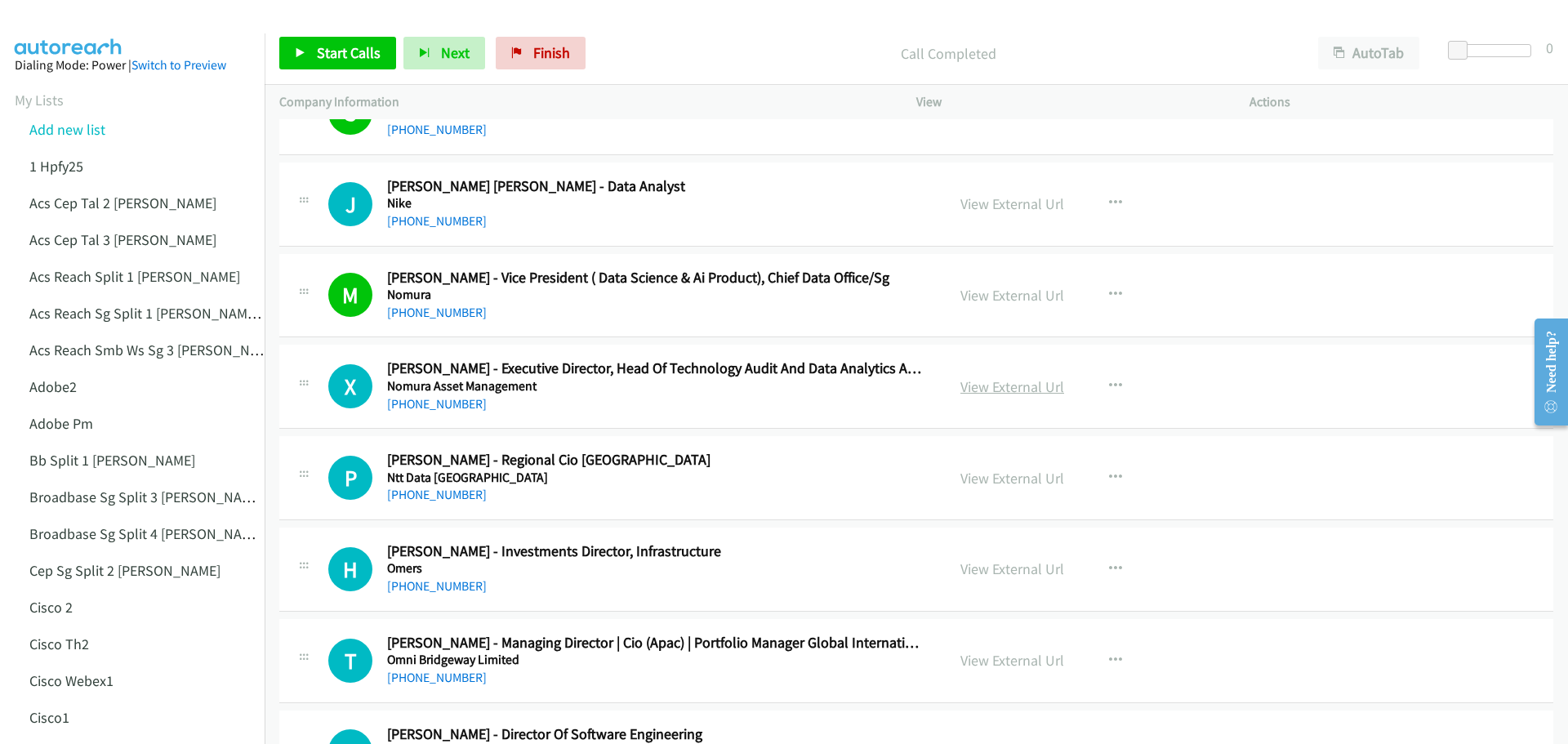
click at [1016, 383] on link "View External Url" at bounding box center [1012, 387] width 104 height 19
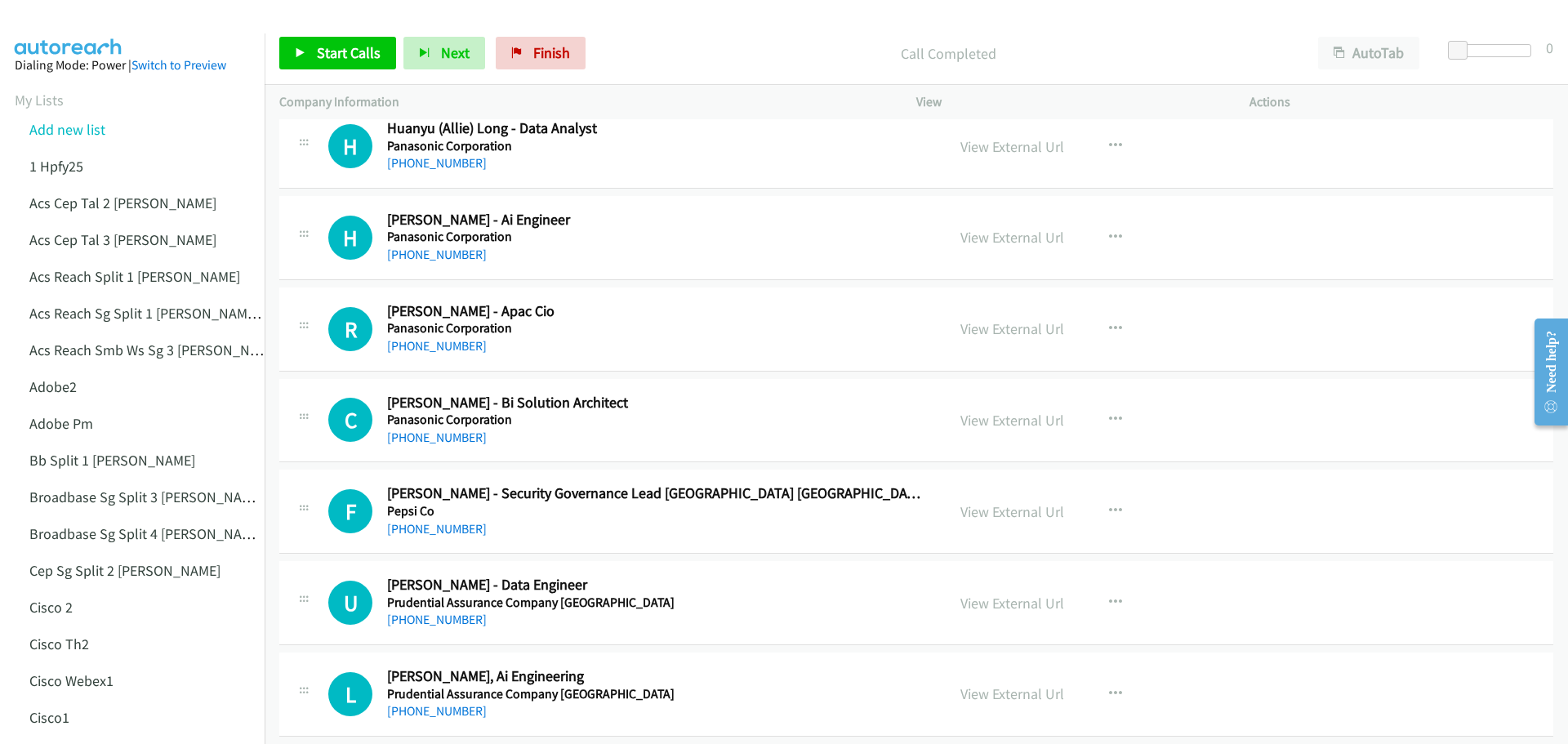
scroll to position [13400, 0]
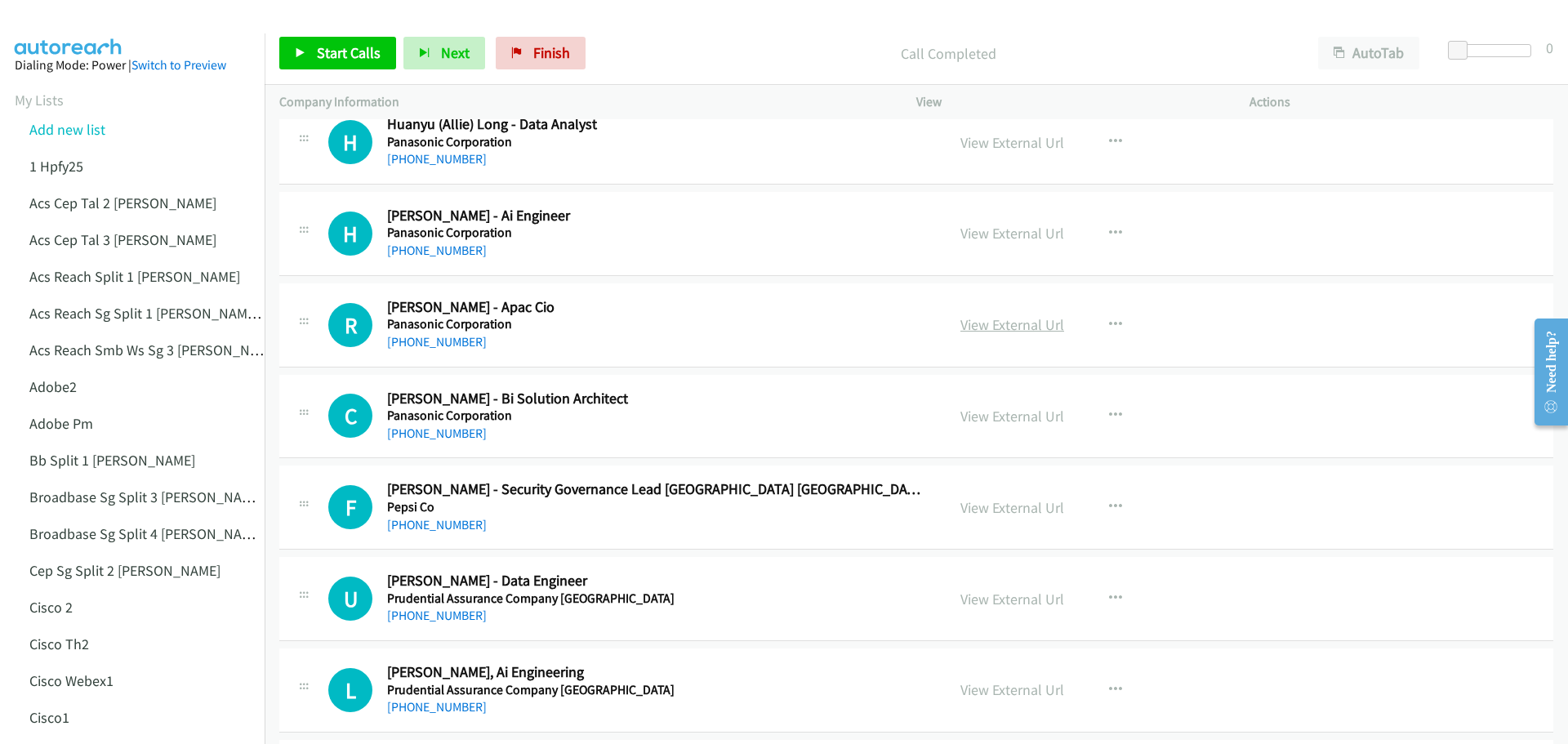
click at [1000, 327] on link "View External Url" at bounding box center [1012, 324] width 104 height 19
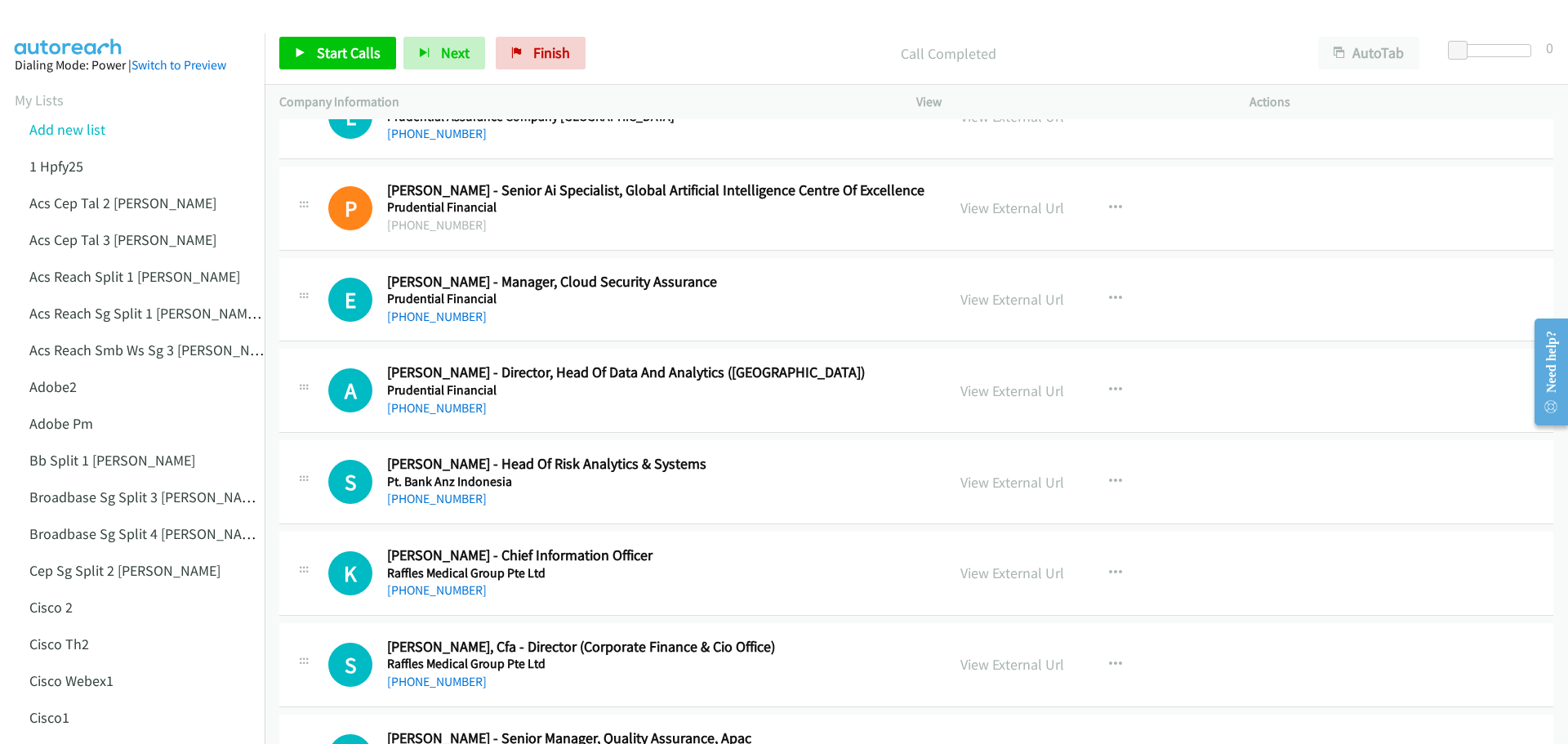
scroll to position [14053, 0]
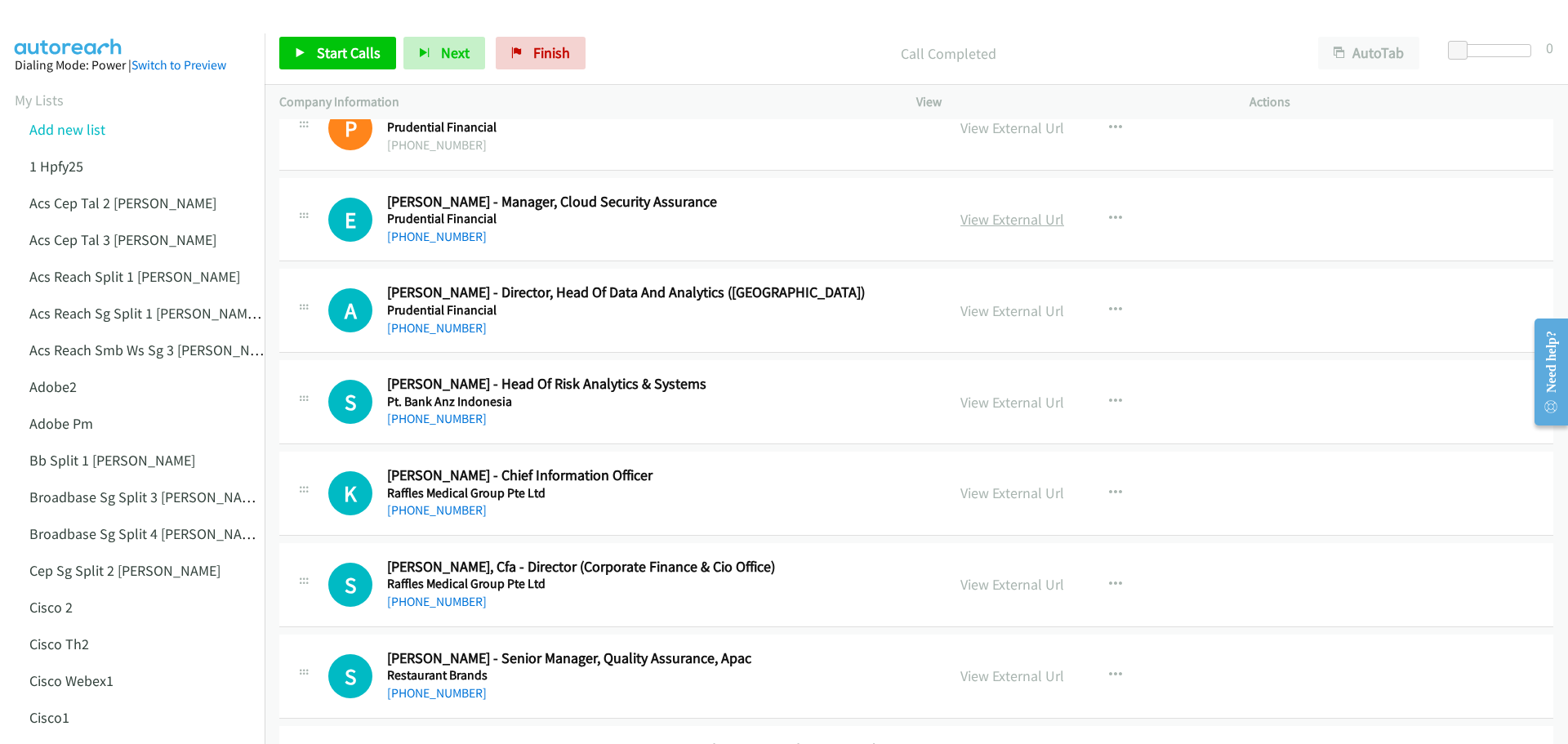
click at [1020, 216] on link "View External Url" at bounding box center [1012, 219] width 104 height 19
click at [984, 314] on link "View External Url" at bounding box center [1012, 310] width 104 height 19
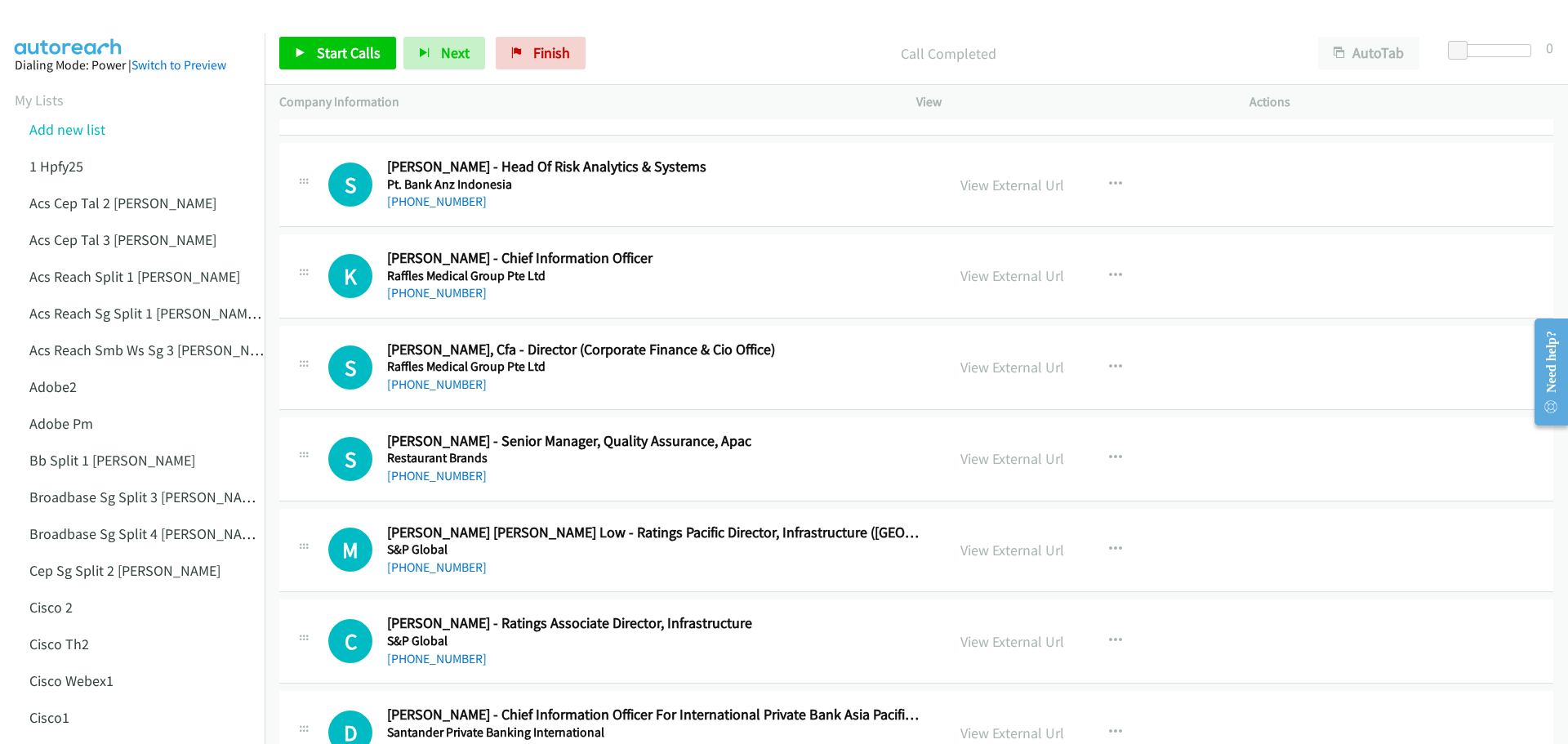
scroll to position [14298, 0]
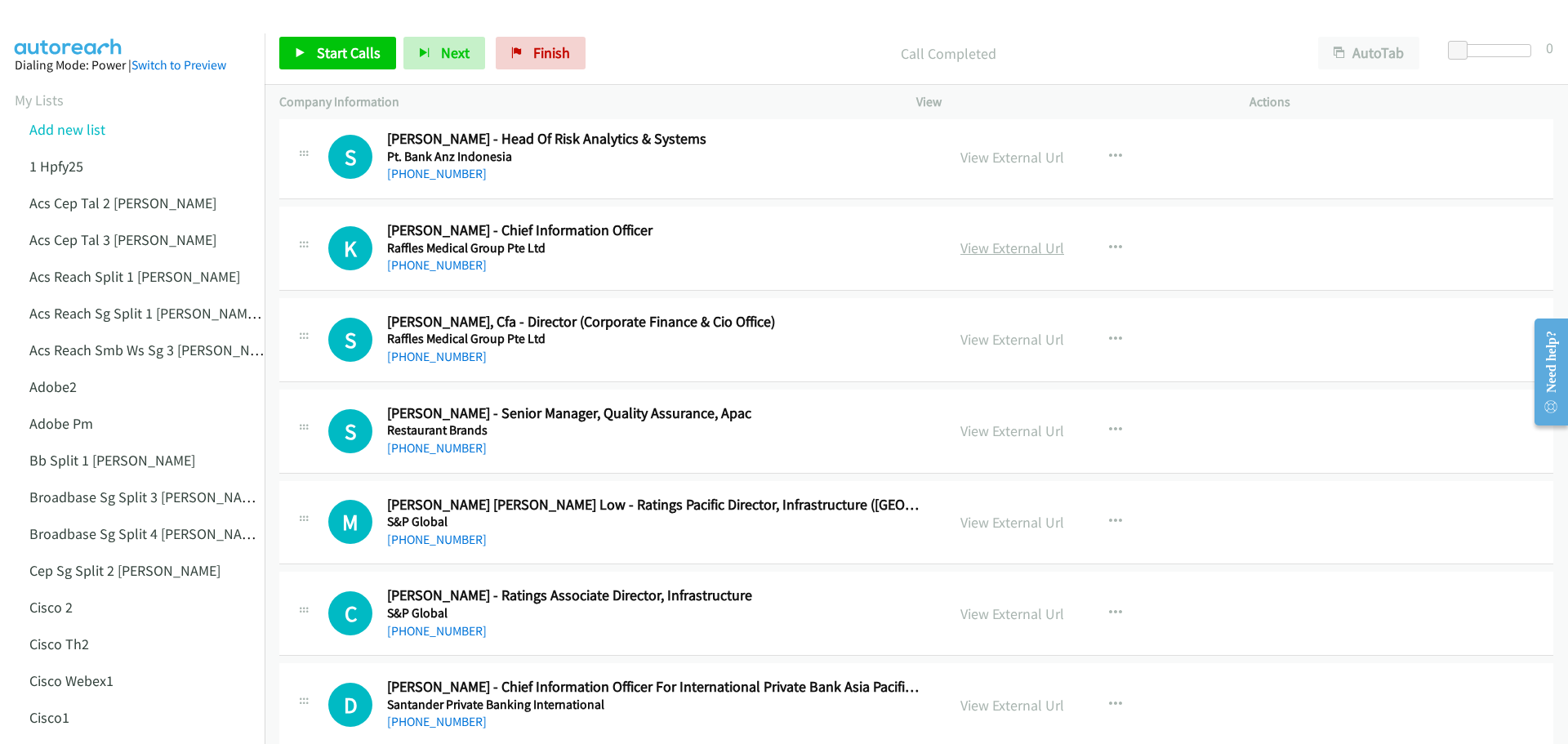
click at [1034, 246] on link "View External Url" at bounding box center [1012, 247] width 104 height 19
click at [1024, 436] on link "View External Url" at bounding box center [1012, 430] width 104 height 19
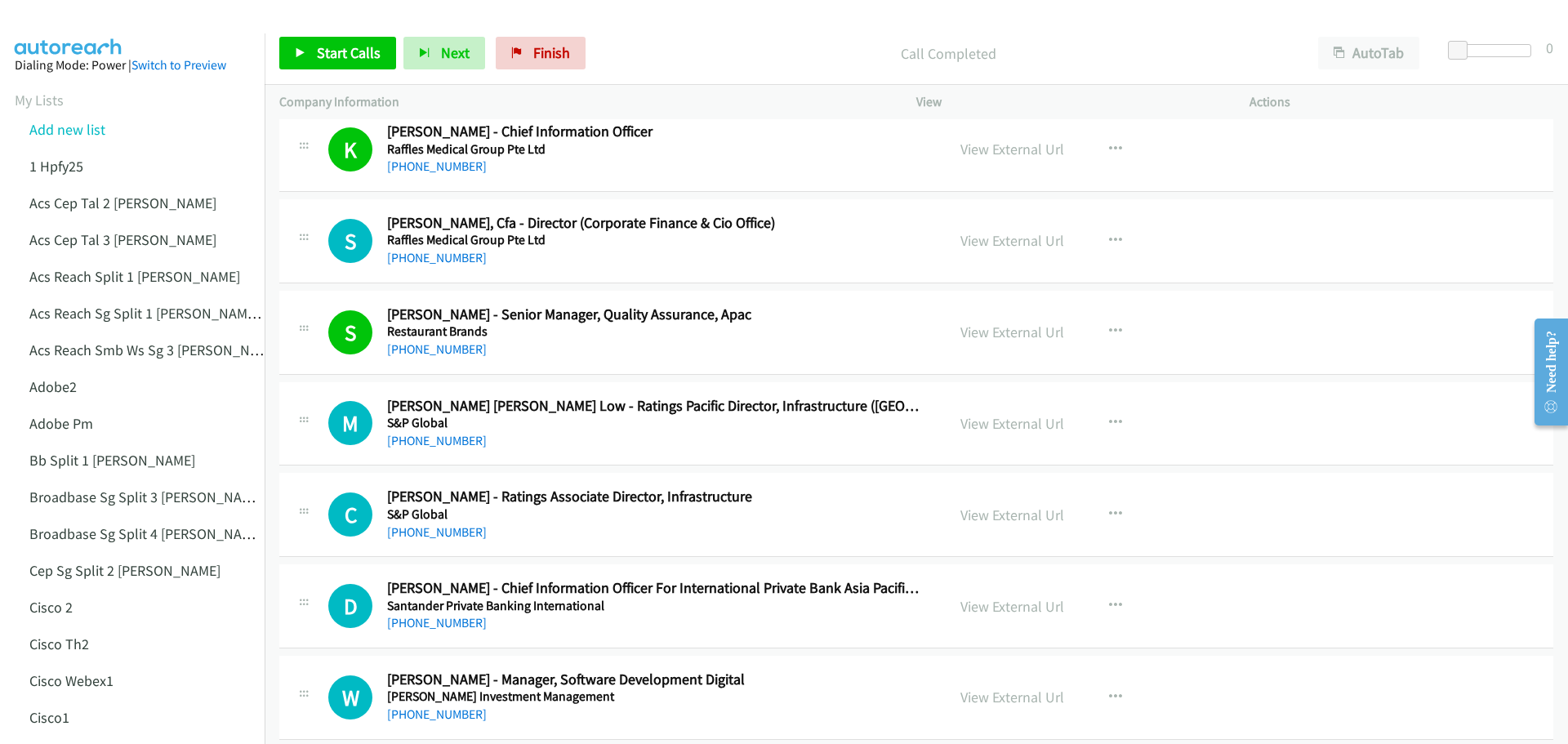
scroll to position [14462, 0]
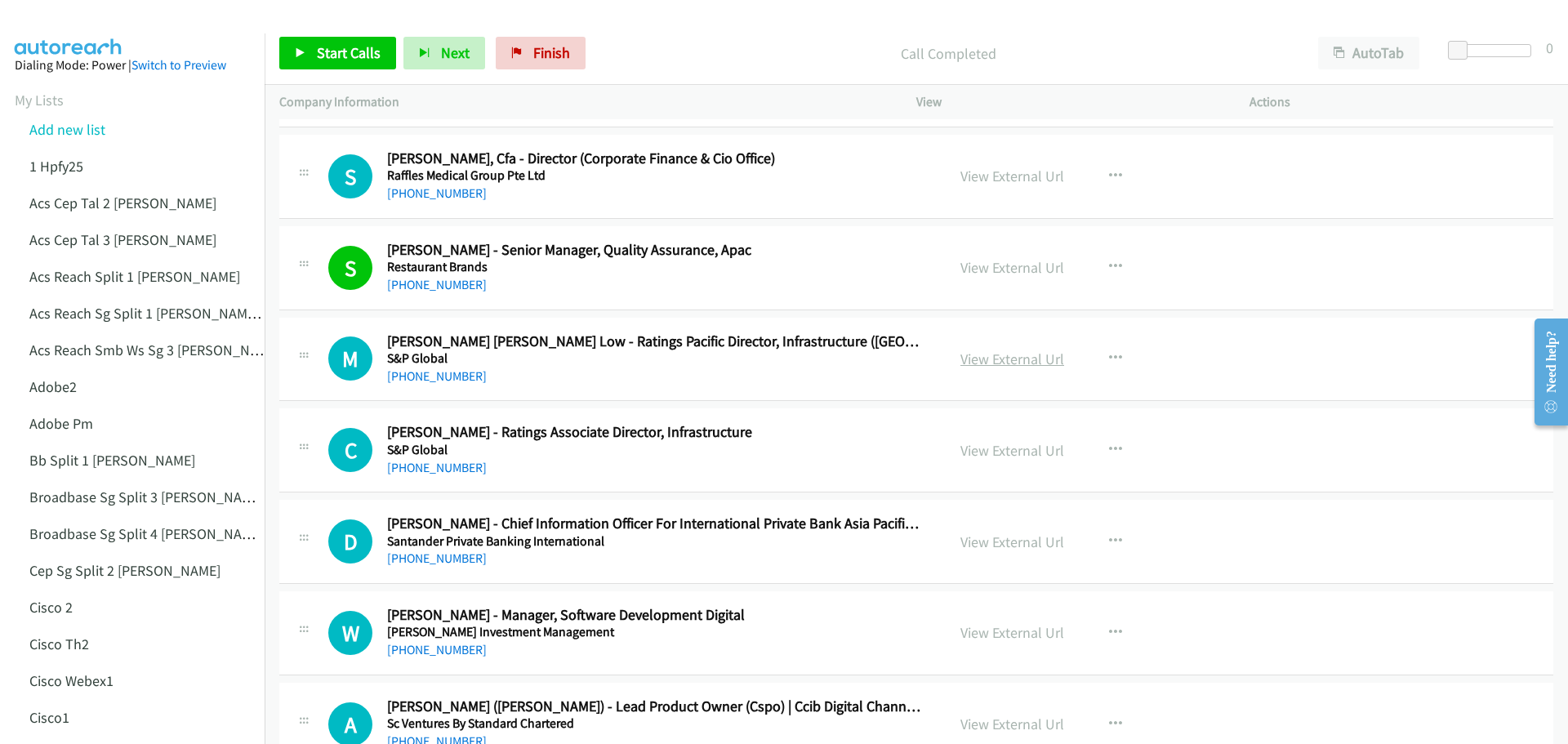
click at [1019, 353] on link "View External Url" at bounding box center [1012, 358] width 104 height 19
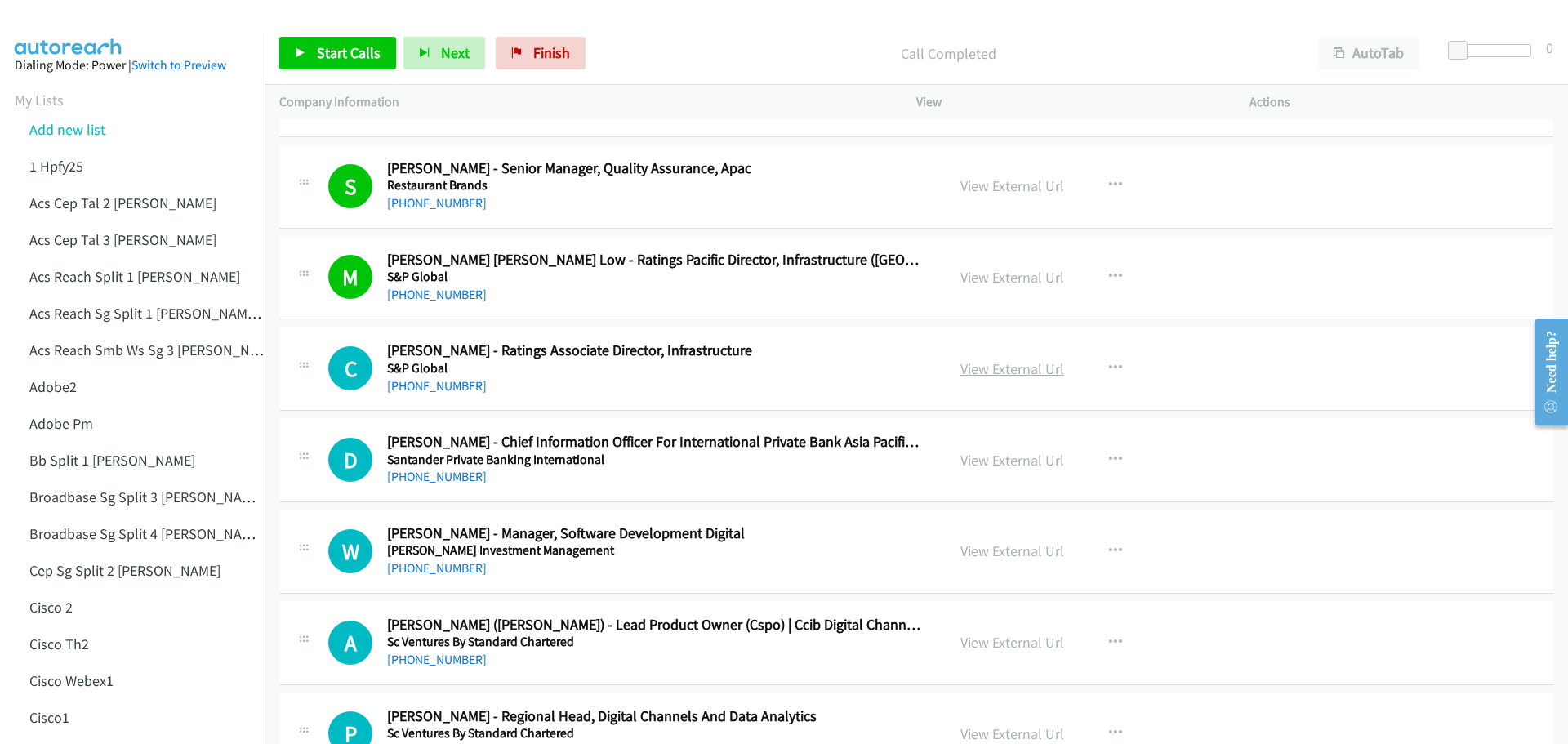
click at [1042, 364] on link "View External Url" at bounding box center [1012, 368] width 104 height 19
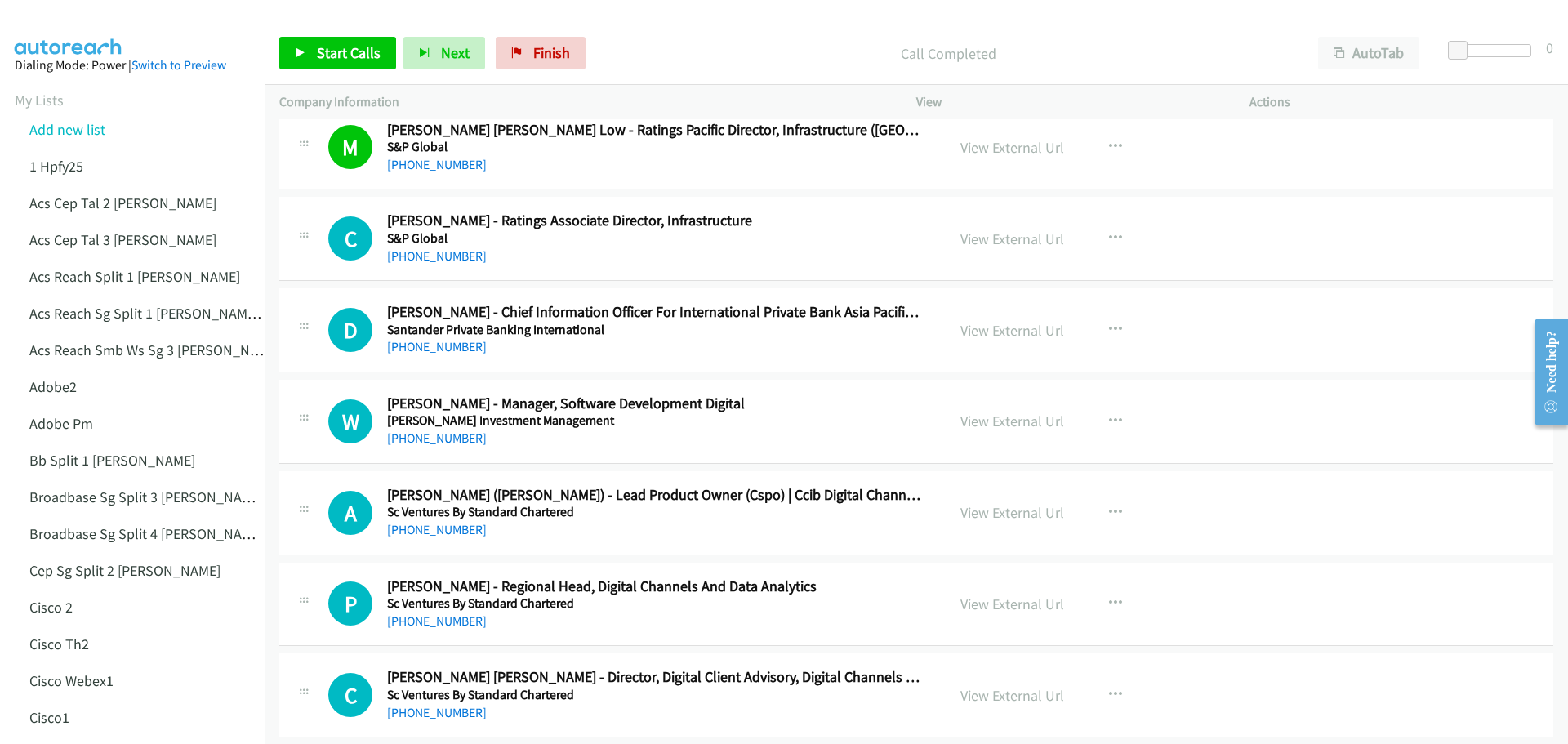
scroll to position [14706, 0]
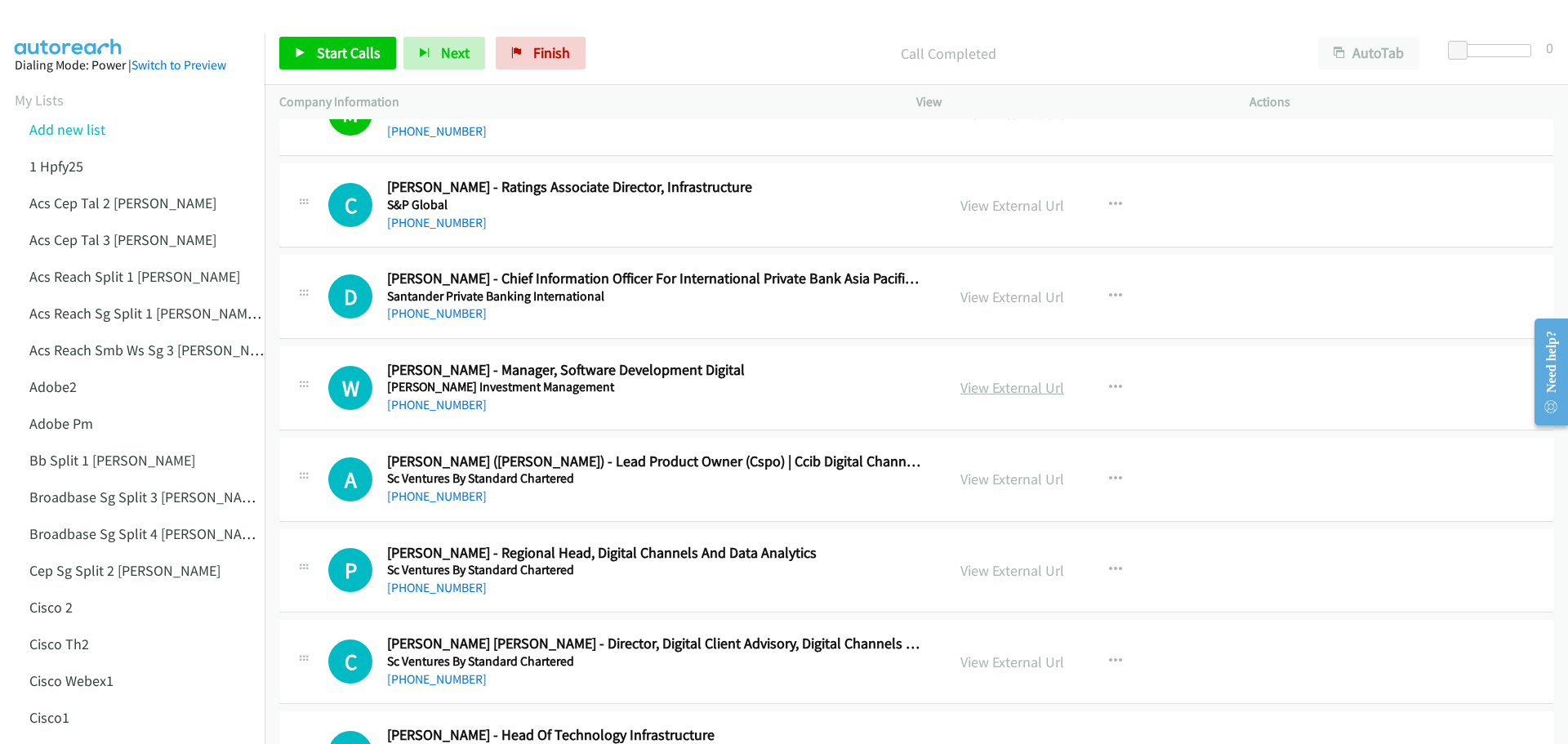
click at [994, 392] on link "View External Url" at bounding box center [1012, 387] width 104 height 19
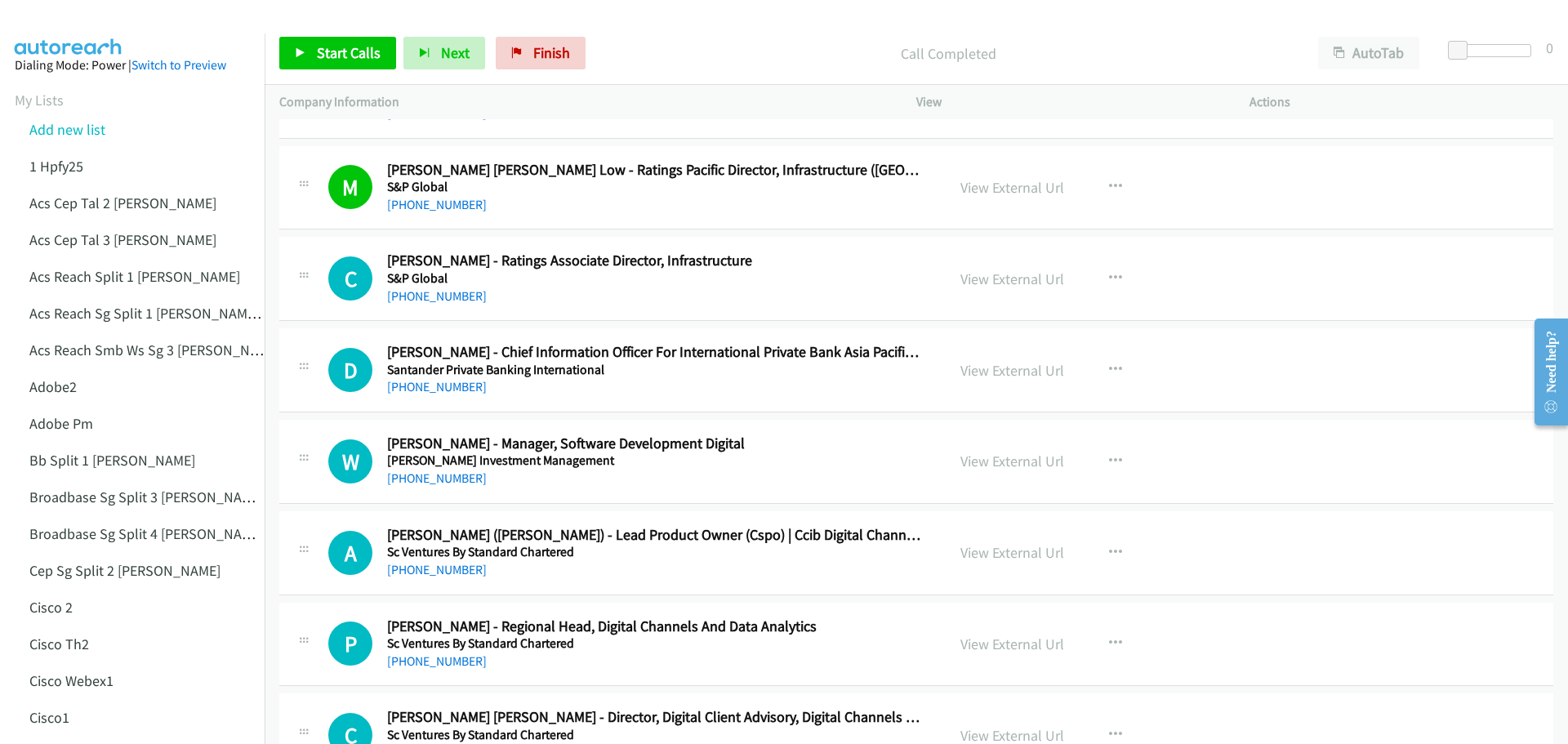
scroll to position [14624, 0]
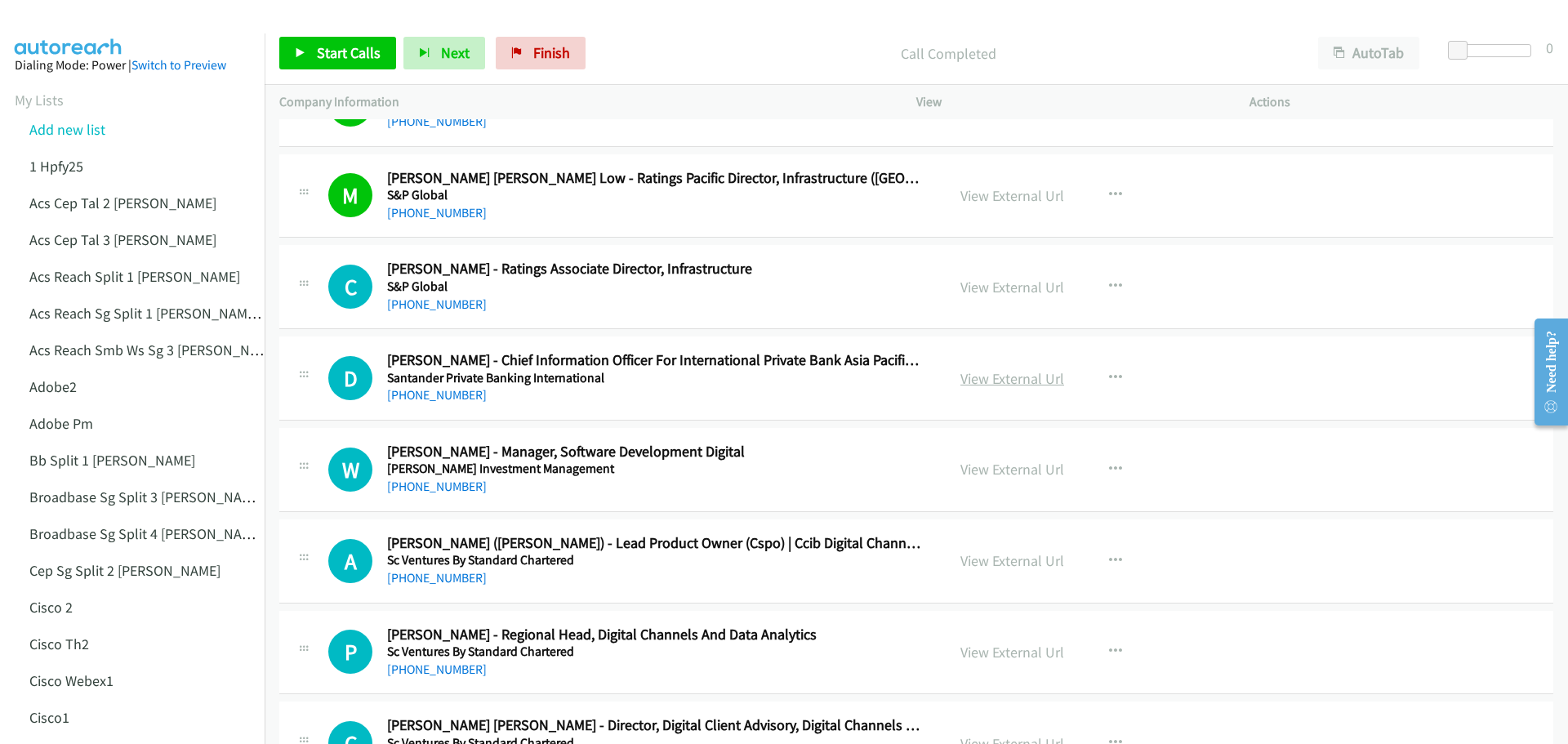
click at [1007, 373] on link "View External Url" at bounding box center [1012, 378] width 104 height 19
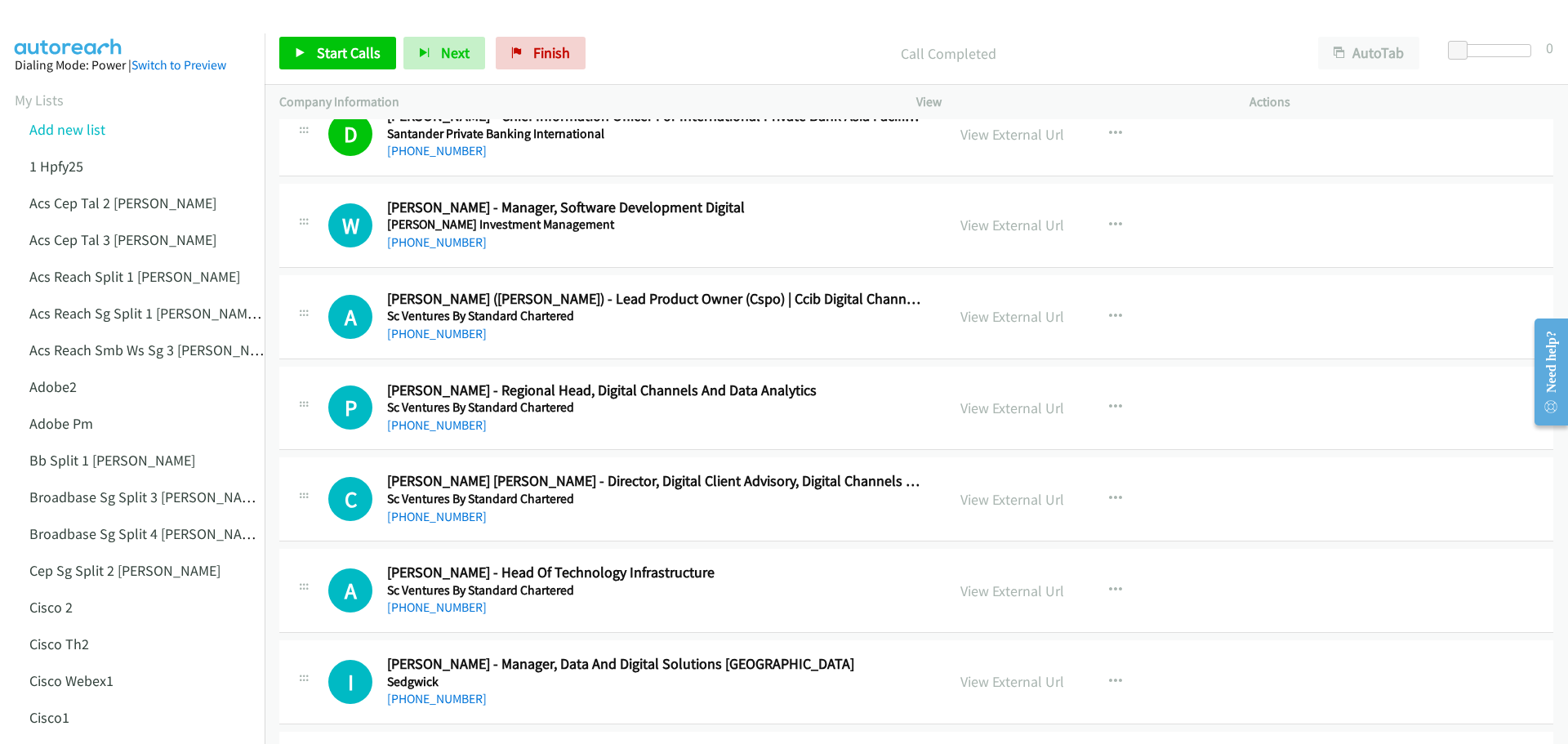
scroll to position [14870, 0]
click at [993, 232] on link "View External Url" at bounding box center [1012, 224] width 104 height 19
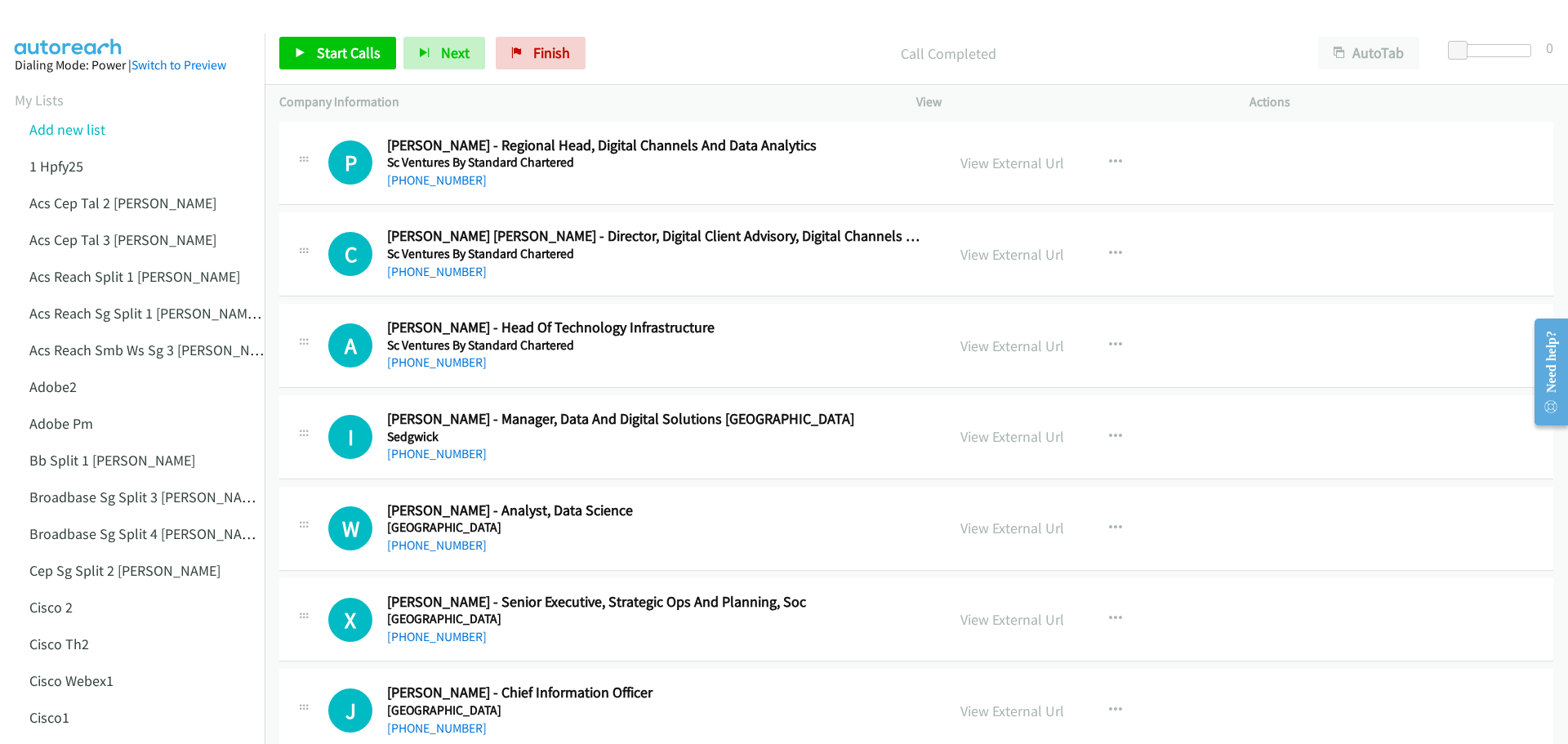
scroll to position [15115, 0]
click at [1034, 162] on link "View External Url" at bounding box center [1012, 162] width 104 height 19
click at [999, 350] on link "View External Url" at bounding box center [1012, 345] width 104 height 19
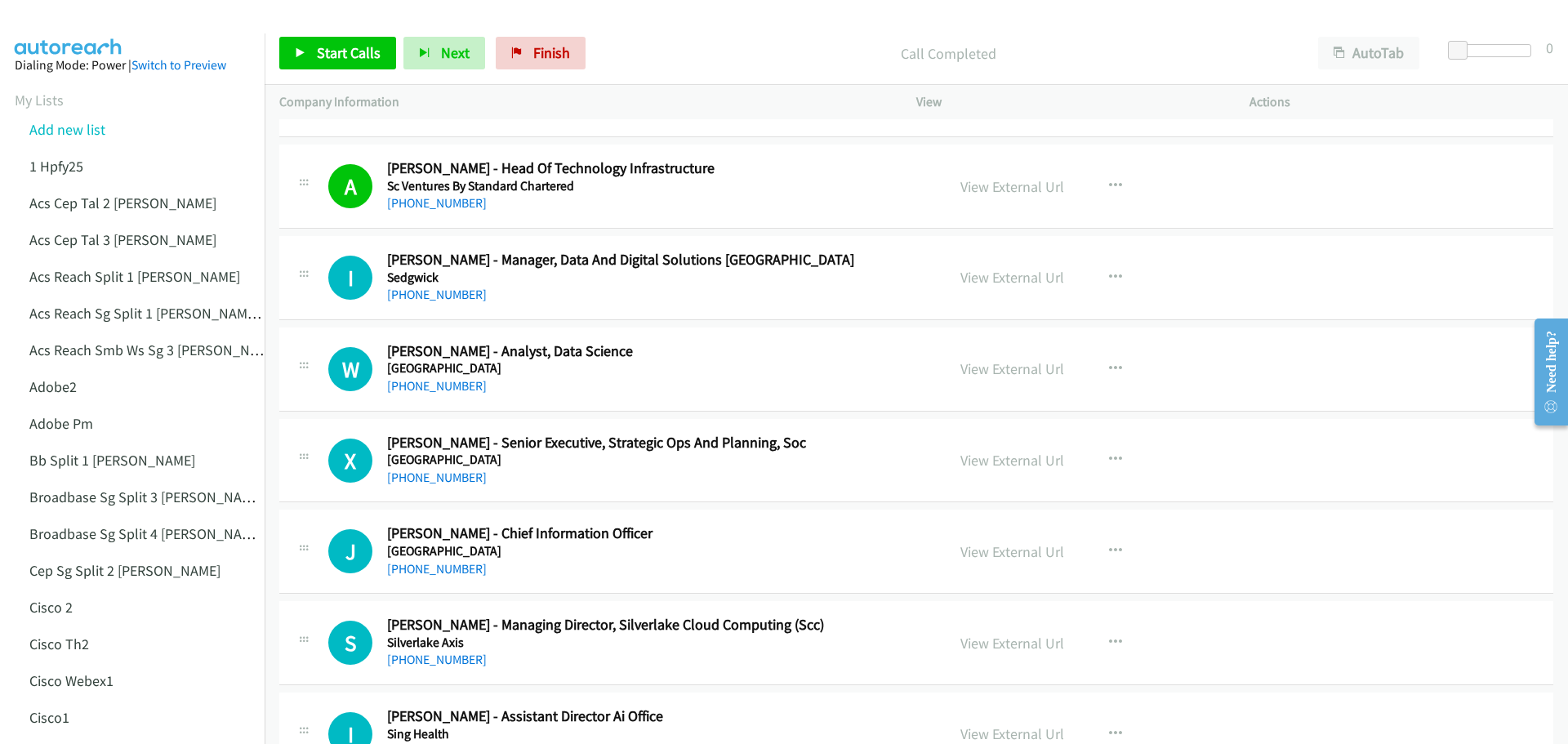
scroll to position [15277, 0]
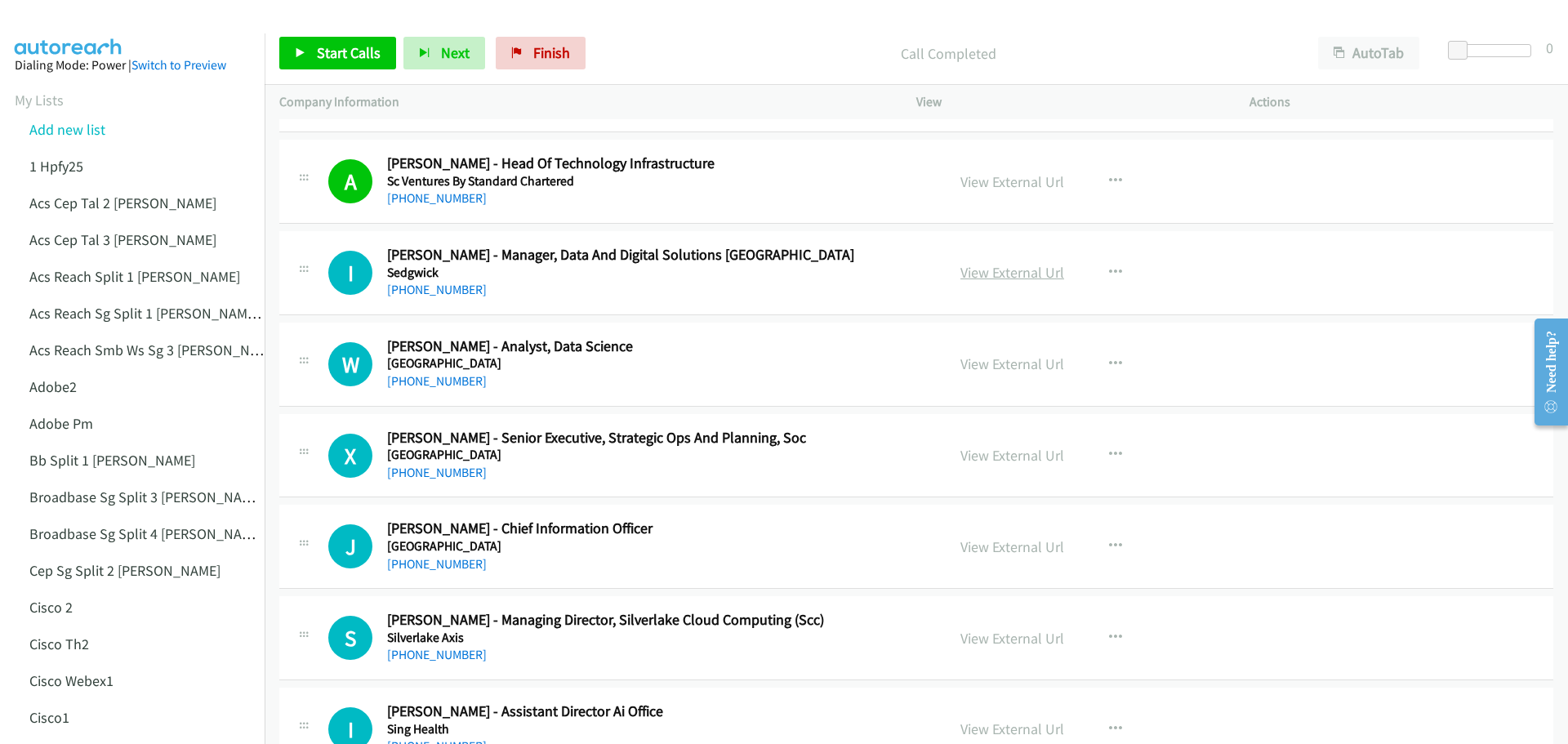
click at [1011, 277] on link "View External Url" at bounding box center [1012, 272] width 104 height 19
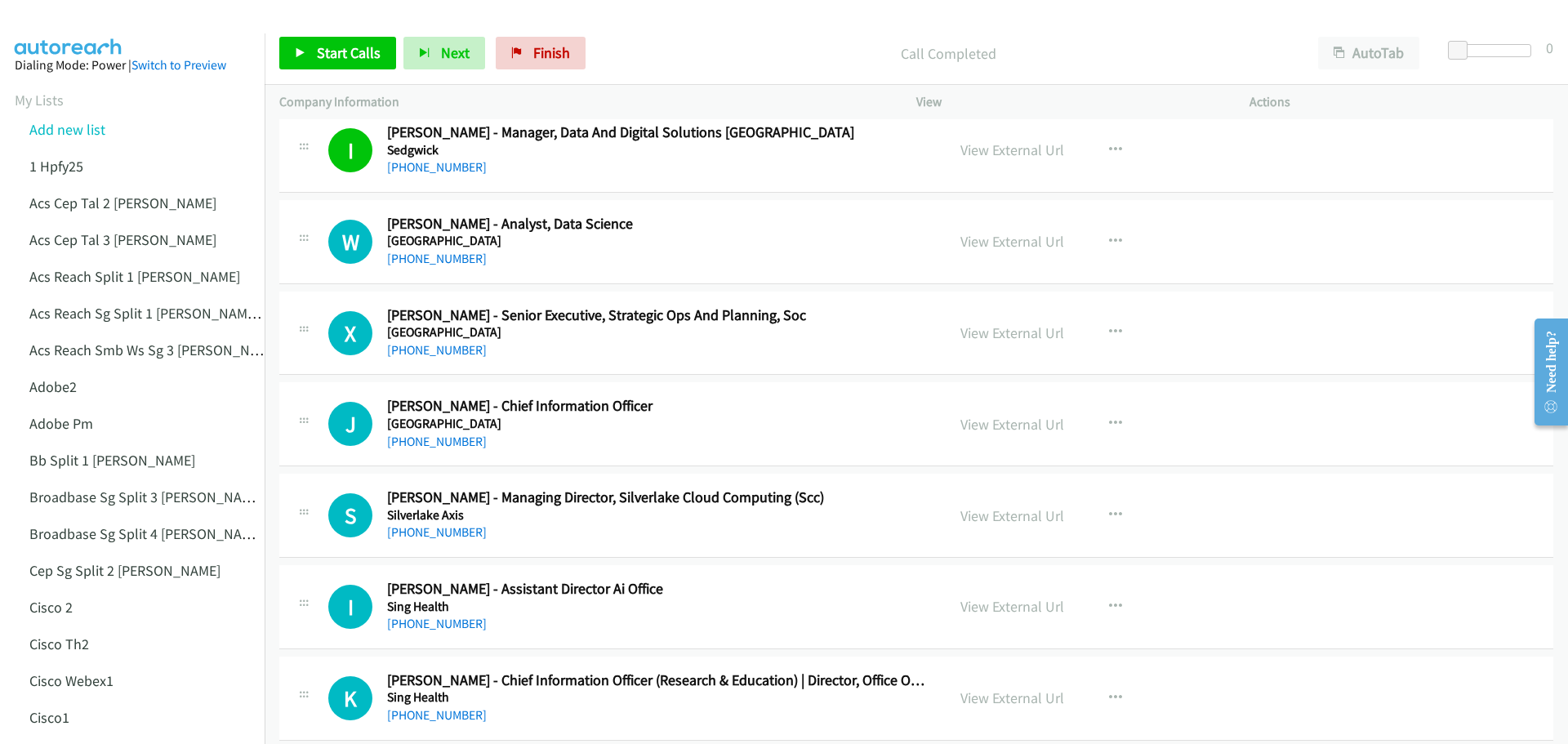
scroll to position [15441, 0]
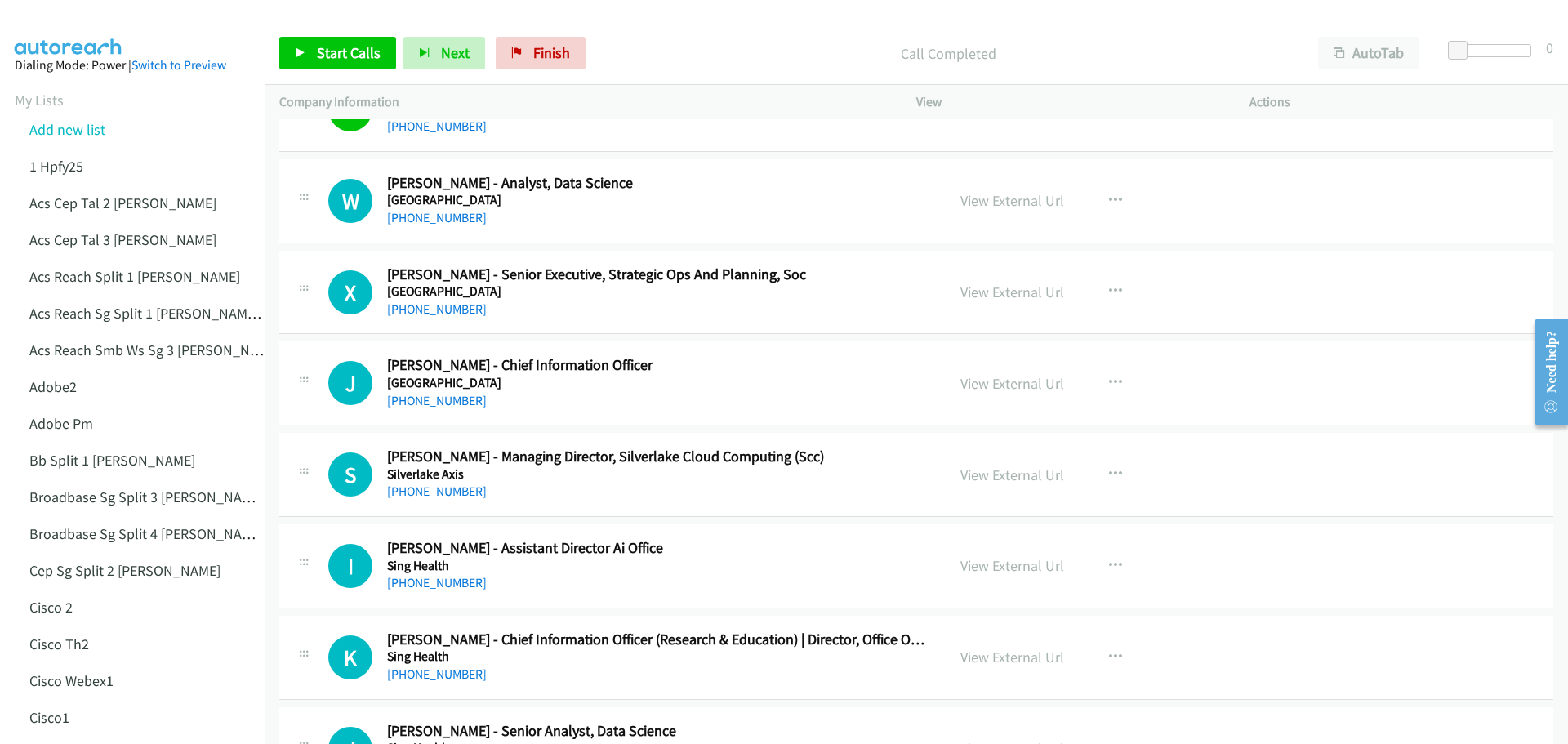
click at [1011, 386] on link "View External Url" at bounding box center [1012, 383] width 104 height 19
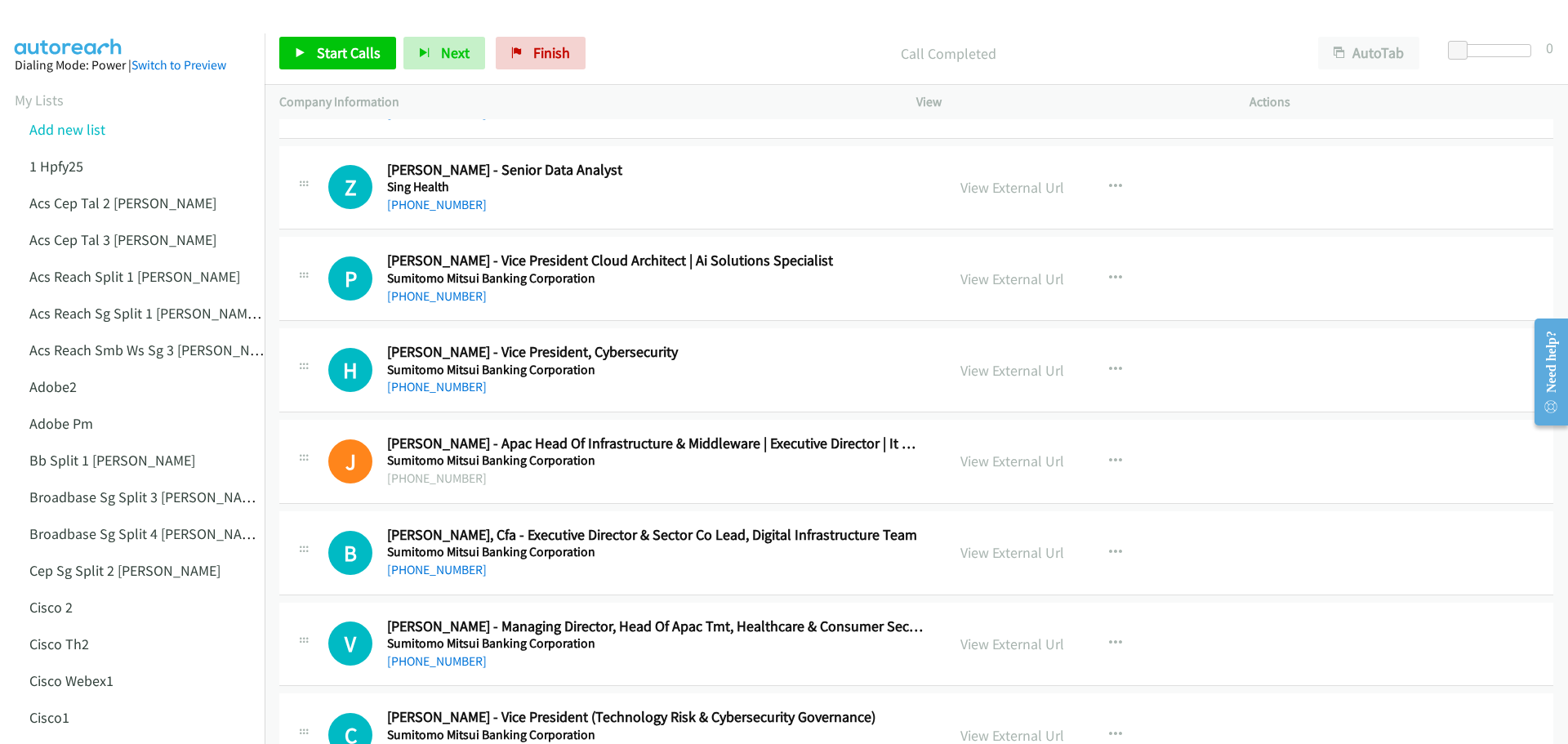
scroll to position [16094, 0]
click at [991, 363] on link "View External Url" at bounding box center [1012, 369] width 104 height 19
click at [994, 285] on link "View External Url" at bounding box center [1012, 277] width 104 height 19
